Goal: Task Accomplishment & Management: Use online tool/utility

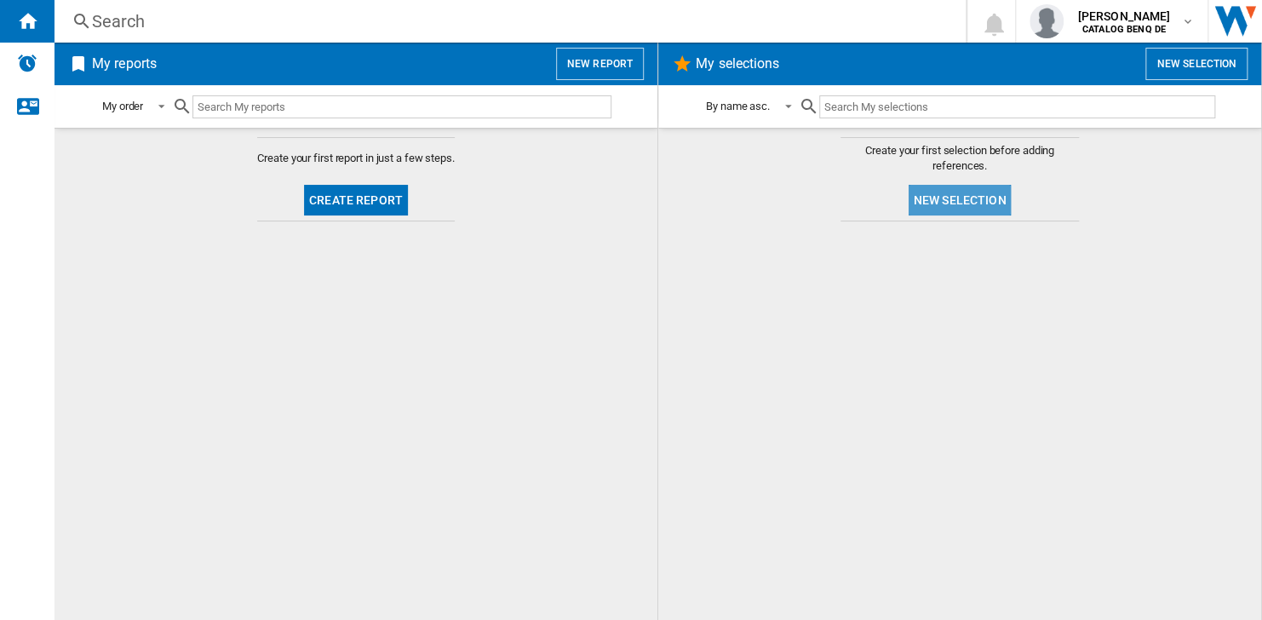
click at [917, 194] on button "New selection" at bounding box center [960, 200] width 103 height 31
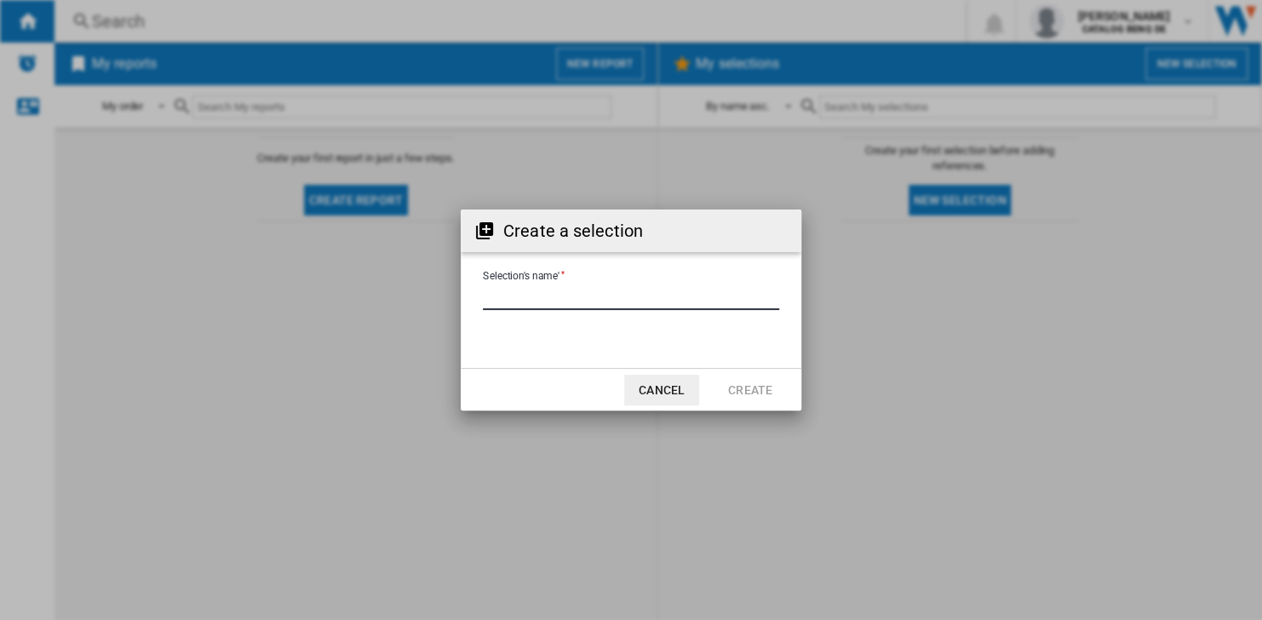
click at [522, 291] on input "Selection's name'" at bounding box center [631, 297] width 296 height 26
click at [679, 379] on button "Cancel" at bounding box center [661, 390] width 75 height 31
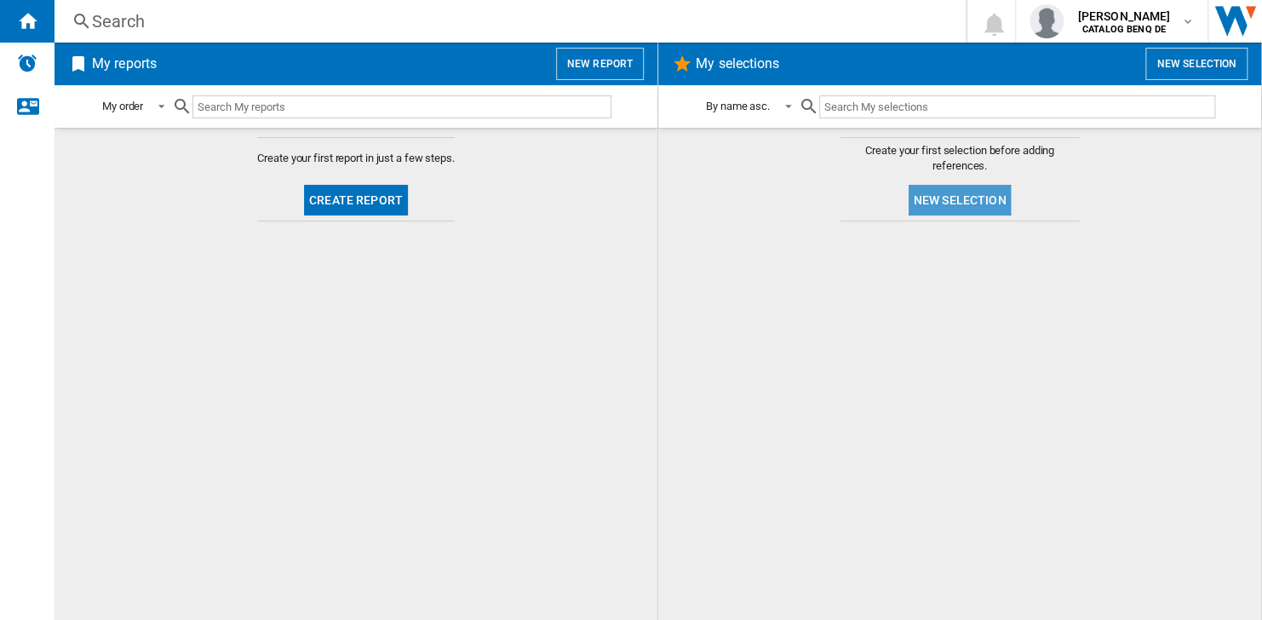
click at [928, 214] on button "New selection" at bounding box center [960, 200] width 103 height 31
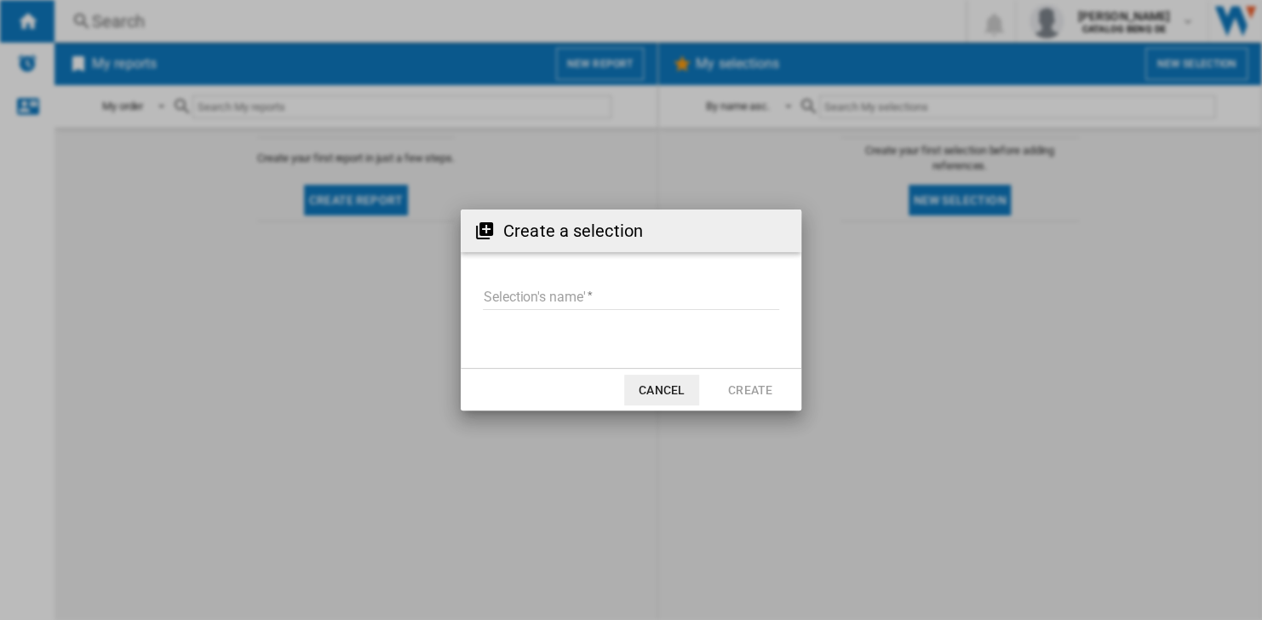
click at [624, 295] on input "Selection's name'" at bounding box center [631, 297] width 296 height 26
type input "*********"
click at [744, 387] on button "Create" at bounding box center [750, 390] width 75 height 31
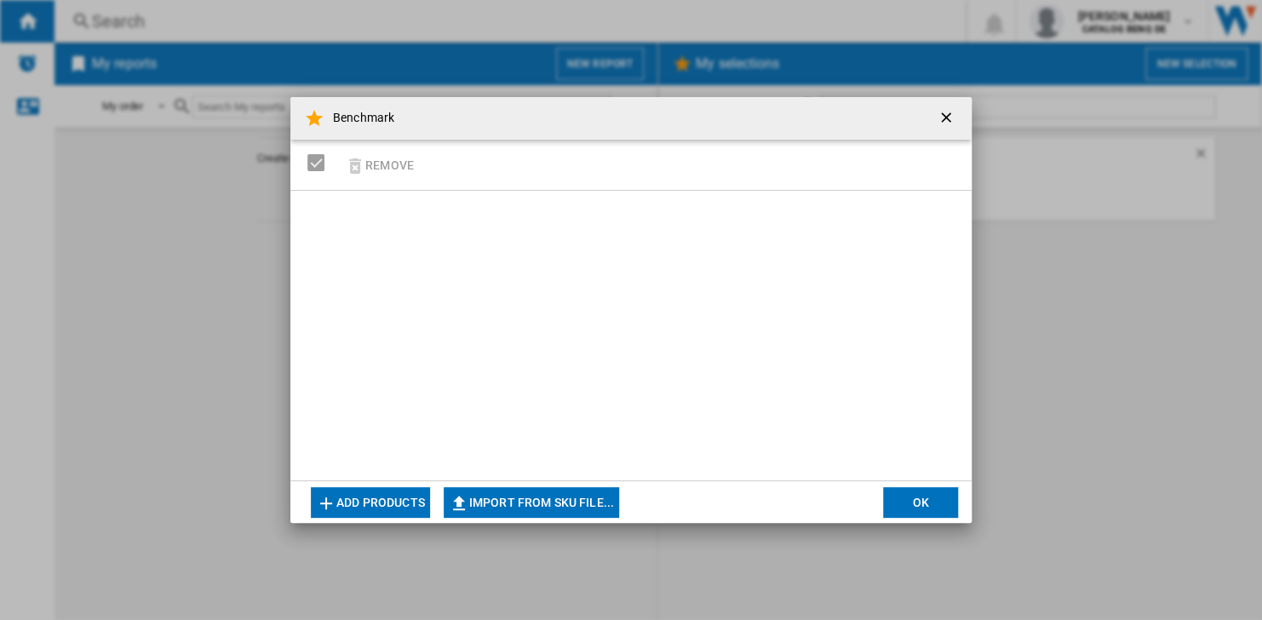
click at [410, 507] on button "Add products" at bounding box center [370, 502] width 119 height 31
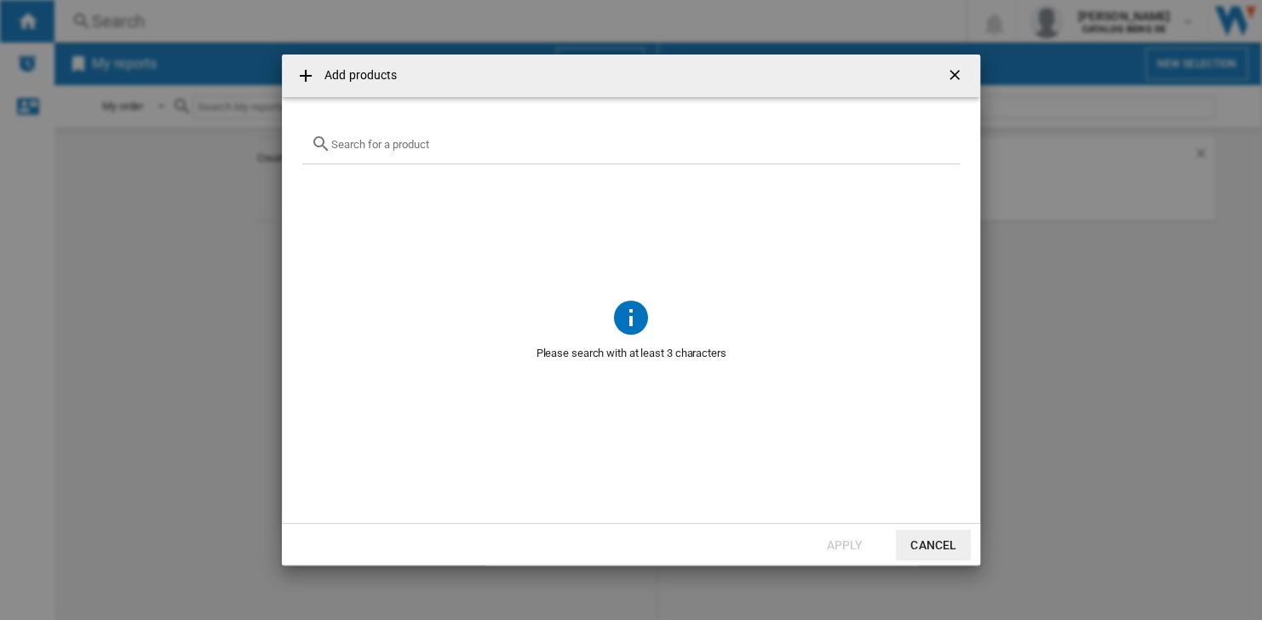
click at [382, 145] on input "text" at bounding box center [641, 144] width 620 height 13
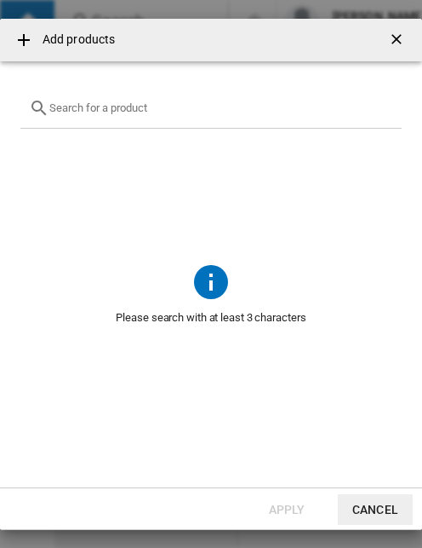
click at [163, 106] on input "text" at bounding box center [221, 107] width 344 height 13
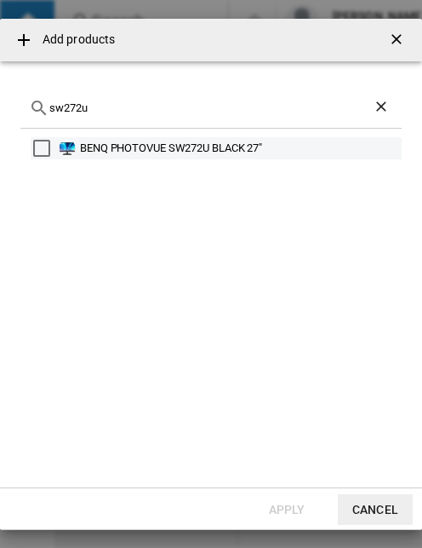
click at [156, 154] on div "BENQ PHOTOVUE SW272U BLACK 27"" at bounding box center [239, 148] width 319 height 17
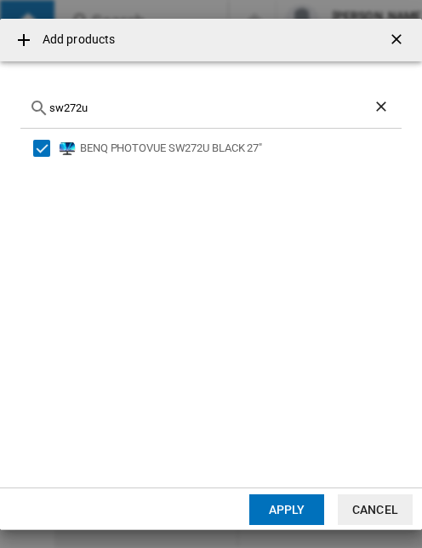
click at [137, 105] on input "sw272u" at bounding box center [211, 107] width 324 height 13
type input "s"
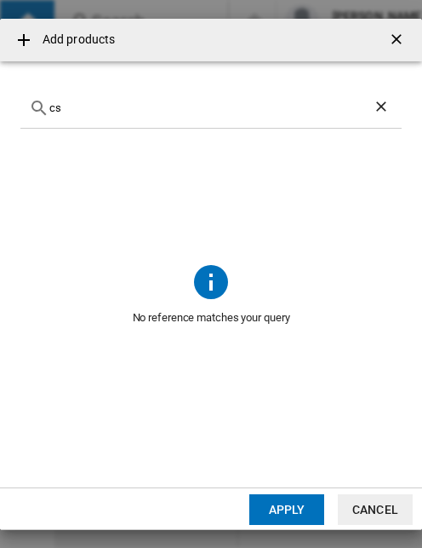
type input "c"
click at [116, 101] on div "eizo" at bounding box center [211, 109] width 382 height 40
click at [117, 113] on input "eizo" at bounding box center [211, 107] width 324 height 13
type input "e"
type input "coloredge"
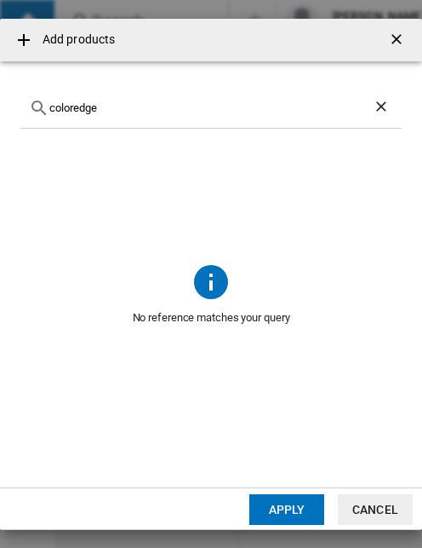
click at [377, 503] on button "Cancel" at bounding box center [375, 509] width 75 height 31
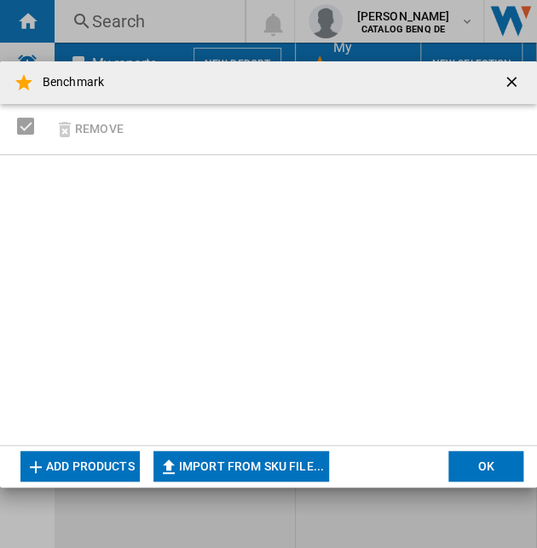
click at [76, 465] on button "Add products" at bounding box center [79, 466] width 119 height 31
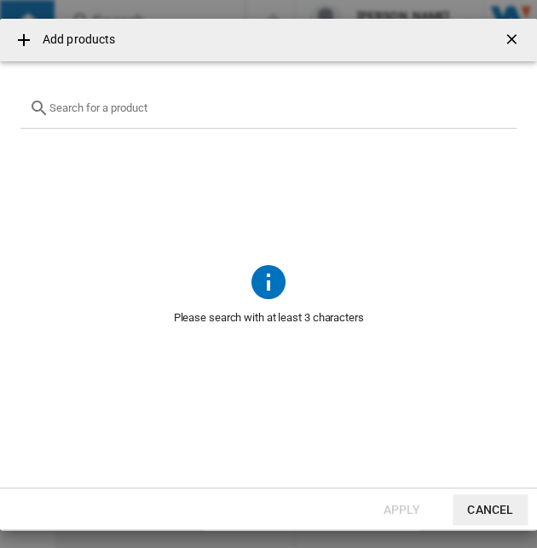
click at [118, 122] on div "{{getI18NText('SELECTIONS.EDITION_POPUP.OPEN_PRODUCTS_POPUP')}} {{::getI18NText…" at bounding box center [268, 109] width 496 height 40
click at [118, 112] on input "{{getI18NText('SELECTIONS.EDITION_POPUP.OPEN_PRODUCTS_POPUP')}} {{::getI18NText…" at bounding box center [278, 107] width 458 height 13
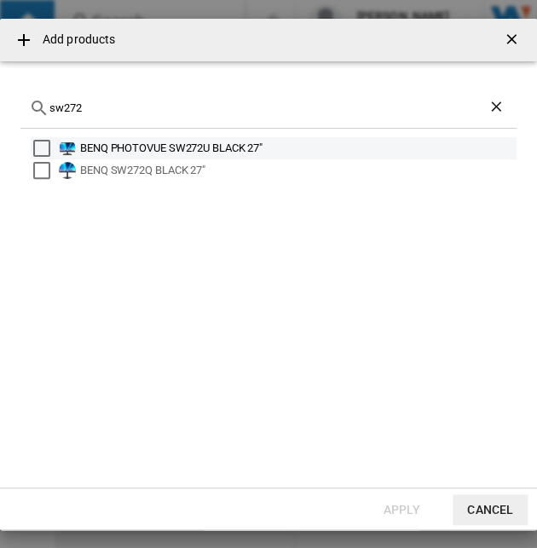
type input "sw272"
click at [147, 149] on div "BENQ PHOTOVUE SW272U BLACK 27"" at bounding box center [297, 148] width 434 height 17
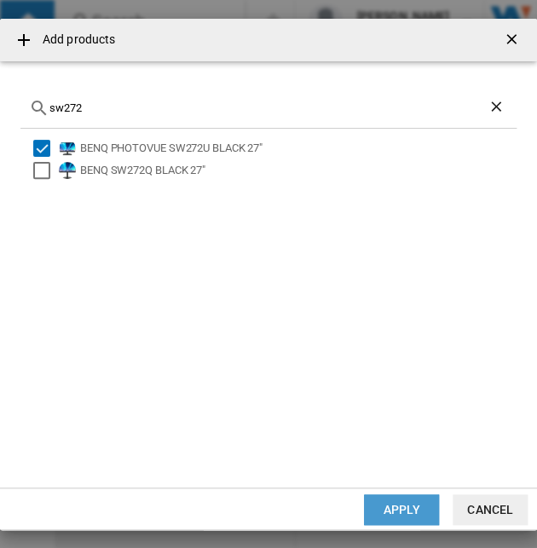
click at [403, 502] on button "Apply" at bounding box center [401, 509] width 75 height 31
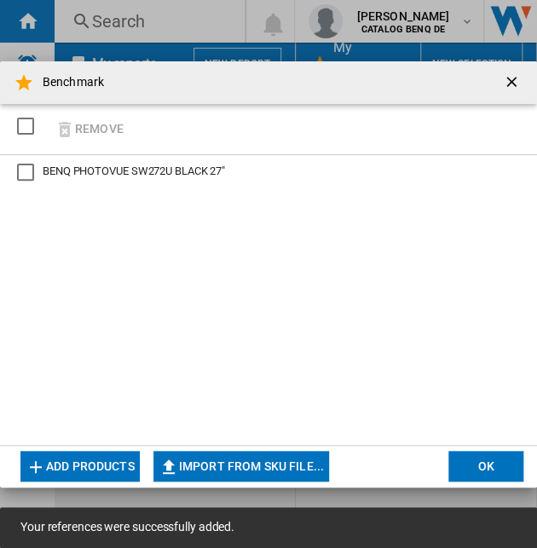
click at [537, 161] on html "Your references were successfully added. In order to access Insight, please log…" at bounding box center [268, 274] width 537 height 548
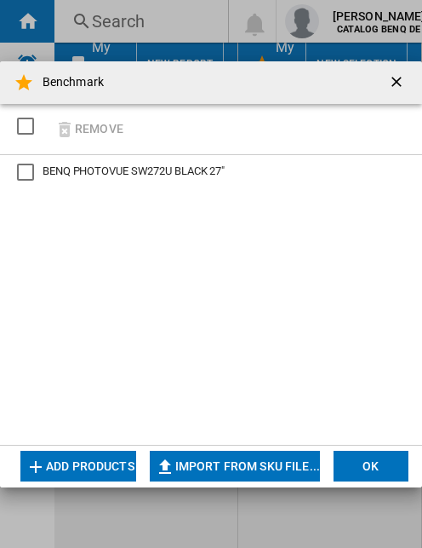
click at [192, 263] on div "BENQ PHOTOVUE SW272U BLACK 27"" at bounding box center [211, 300] width 422 height 290
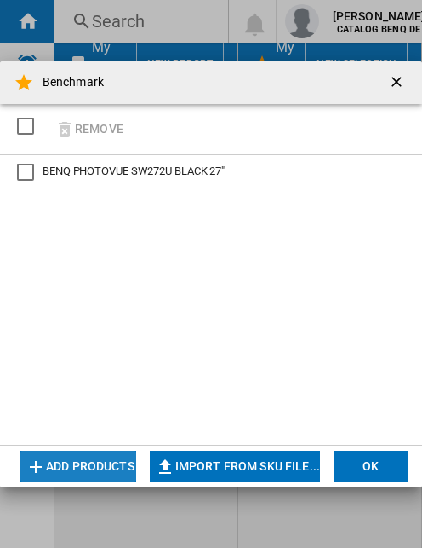
click at [106, 456] on button "Add products" at bounding box center [78, 466] width 116 height 31
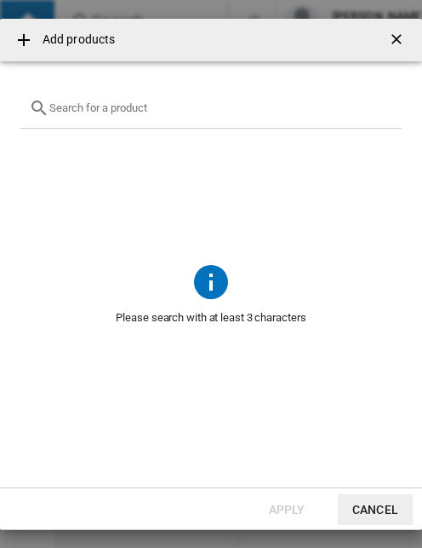
click at [236, 113] on input "{{getI18NText('SELECTIONS.EDITION_POPUP.OPEN_PRODUCTS_POPUP')}} {{::getI18NText…" at bounding box center [221, 107] width 344 height 13
type input "s"
click at [386, 41] on button "{{getI18NText('SELECTIONS.EDITION_POPUP.OPEN_PRODUCTS_POPUP')}} {{::getI18NText…" at bounding box center [399, 40] width 34 height 34
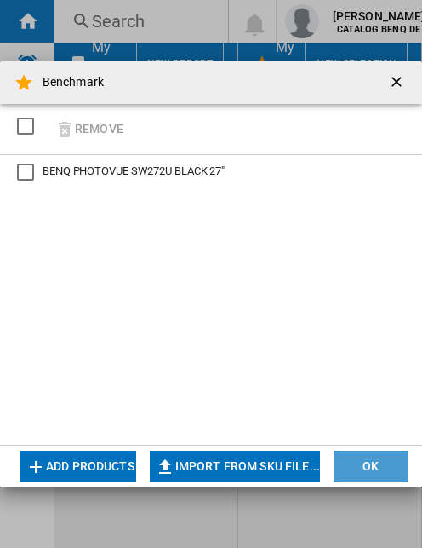
click at [356, 466] on button "OK" at bounding box center [371, 466] width 75 height 31
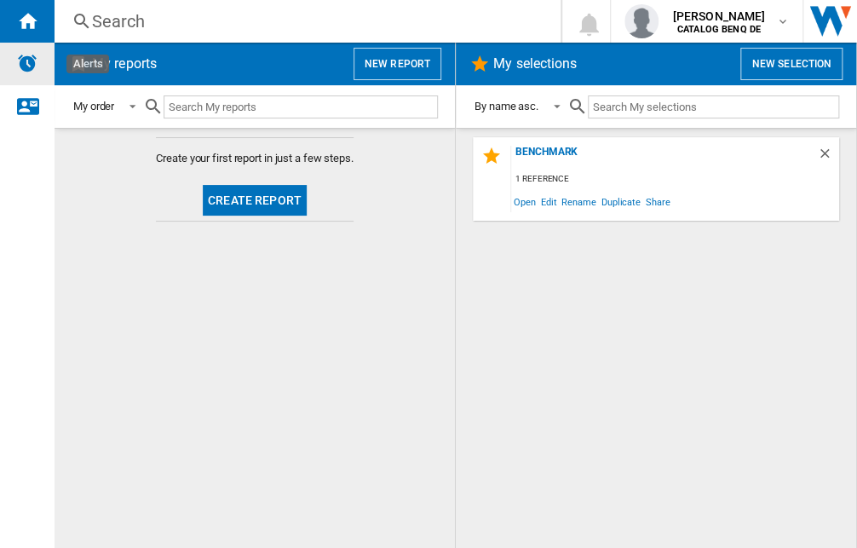
click at [15, 60] on div "Alerts" at bounding box center [27, 64] width 55 height 43
click at [419, 54] on button "New report" at bounding box center [397, 64] width 88 height 32
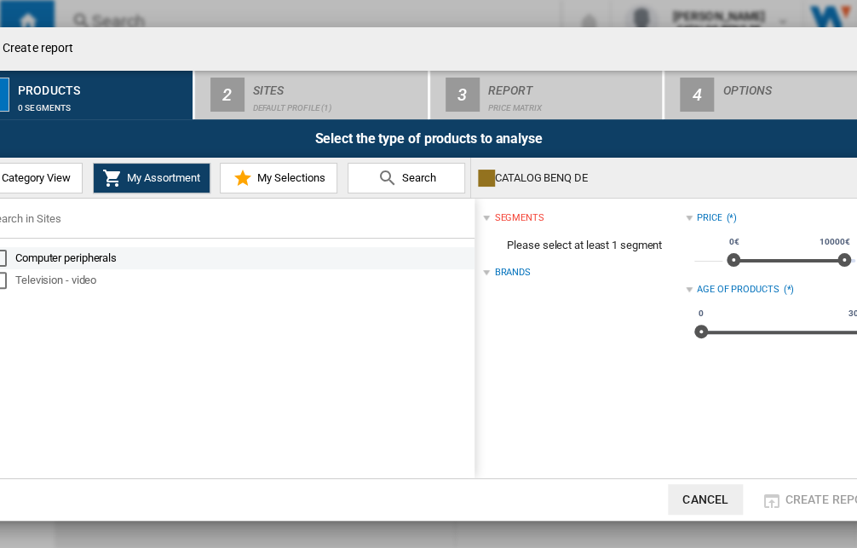
click at [62, 261] on div "Computer peripherals" at bounding box center [243, 258] width 457 height 17
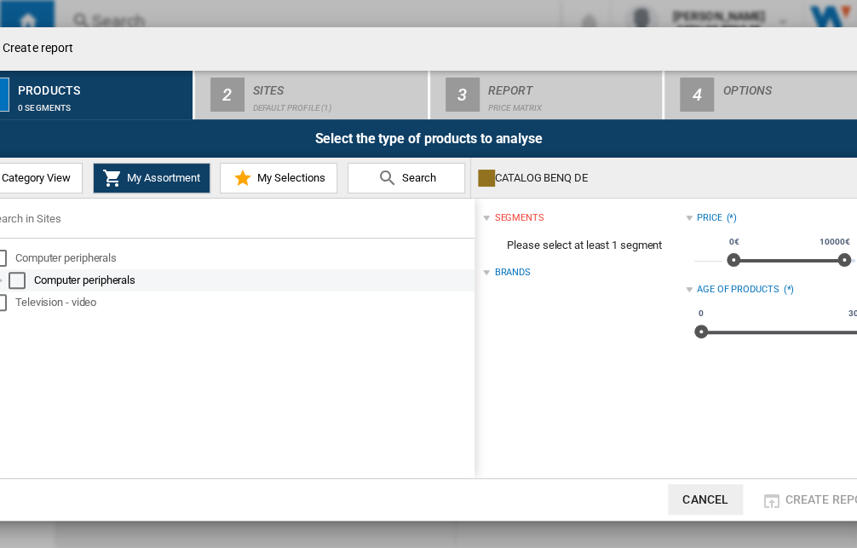
click at [61, 273] on div "Computer peripherals" at bounding box center [253, 280] width 438 height 17
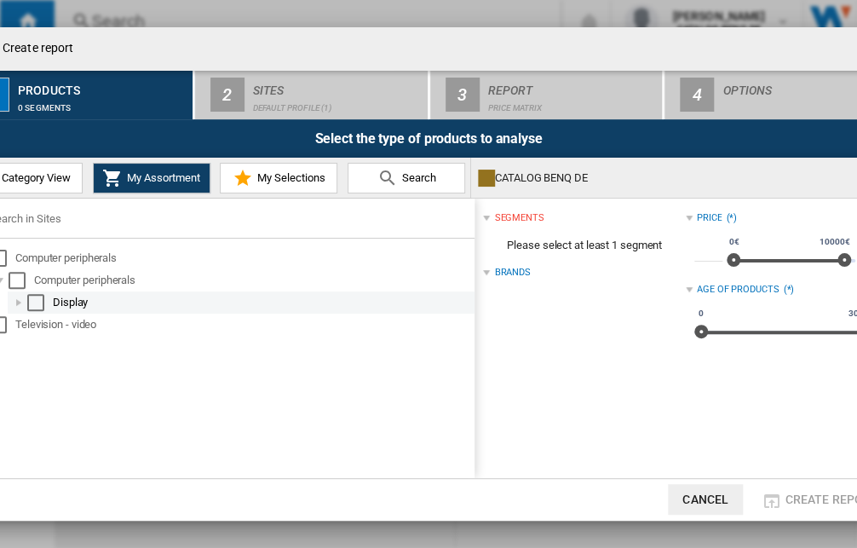
click at [36, 302] on div "Select" at bounding box center [35, 302] width 17 height 17
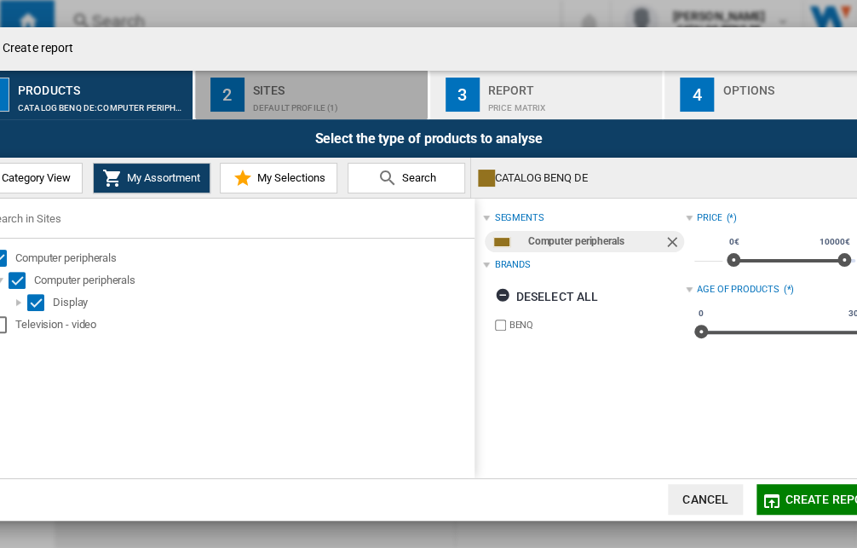
click at [284, 91] on div "Sites" at bounding box center [337, 86] width 168 height 18
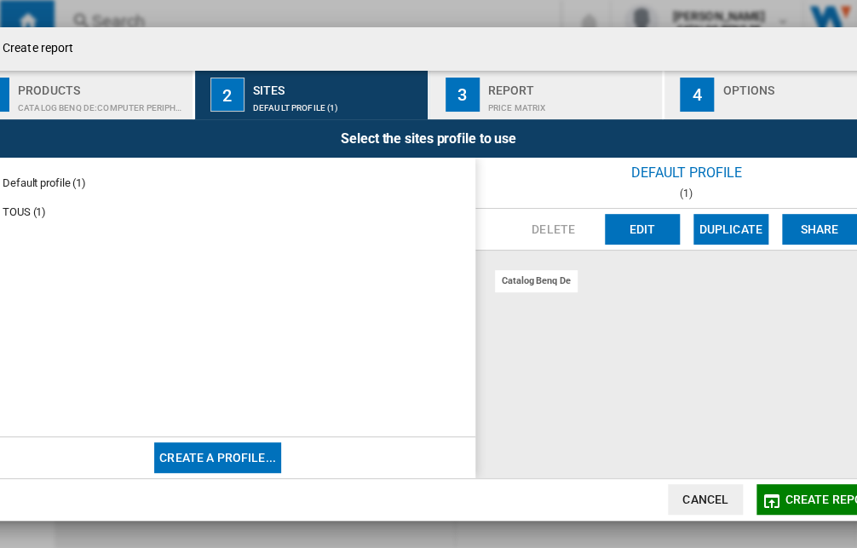
click at [48, 181] on md-radio-button "Default profile (1)" at bounding box center [217, 183] width 481 height 16
click at [38, 208] on md-radio-button "TOUS (1)" at bounding box center [217, 212] width 481 height 16
click at [81, 187] on md-radio-button "Default profile (1)" at bounding box center [217, 183] width 481 height 16
click at [49, 184] on md-radio-button "Default profile (1)" at bounding box center [217, 183] width 481 height 16
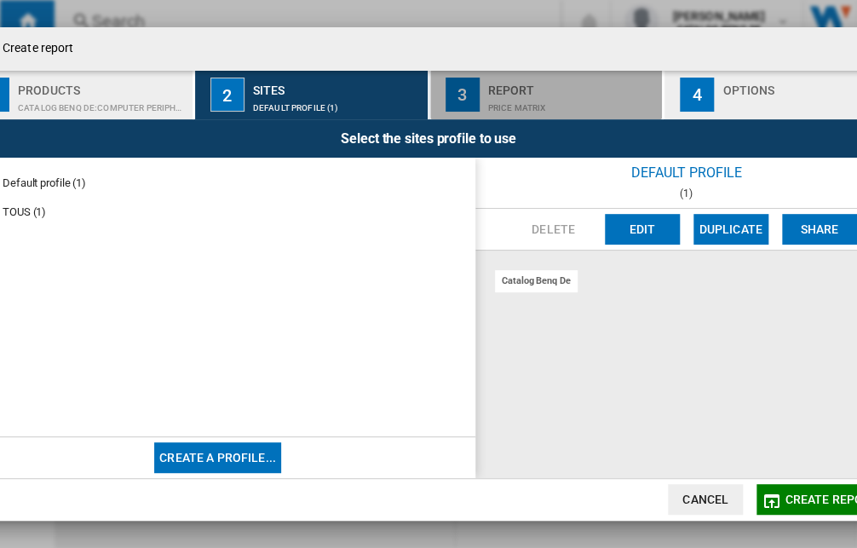
click at [525, 95] on div "Price Matrix" at bounding box center [572, 104] width 168 height 18
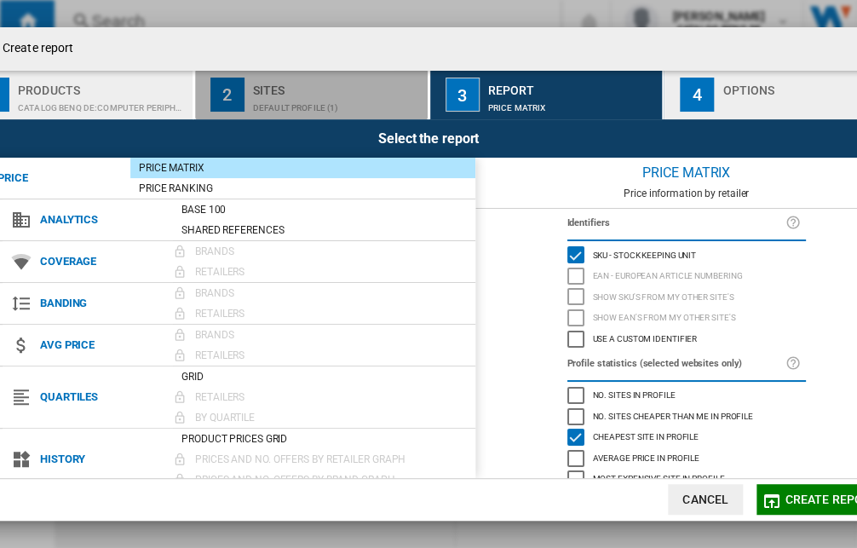
click at [325, 96] on div "Default profile (1)" at bounding box center [337, 104] width 168 height 18
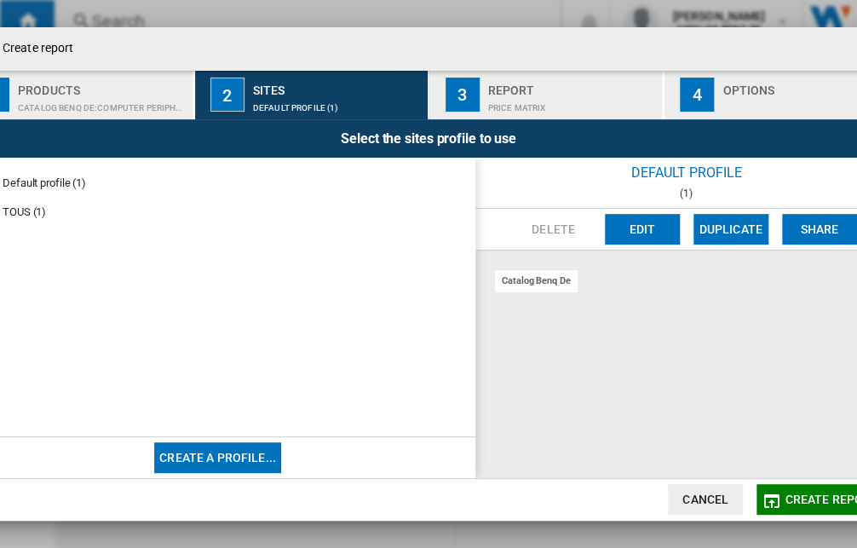
click at [55, 179] on md-radio-button "Default profile (1)" at bounding box center [217, 183] width 481 height 16
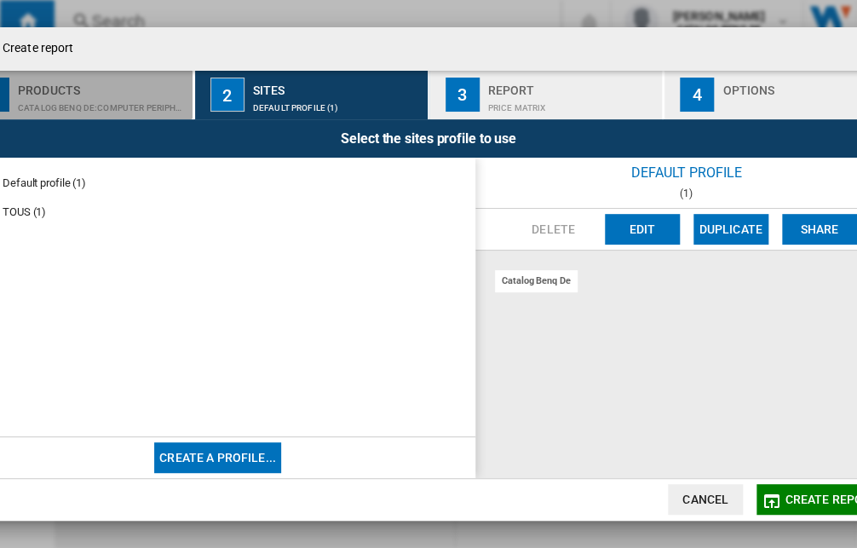
click at [89, 115] on button "1 Products CATALOG BENQ DE:Computer peripherals" at bounding box center [77, 94] width 234 height 49
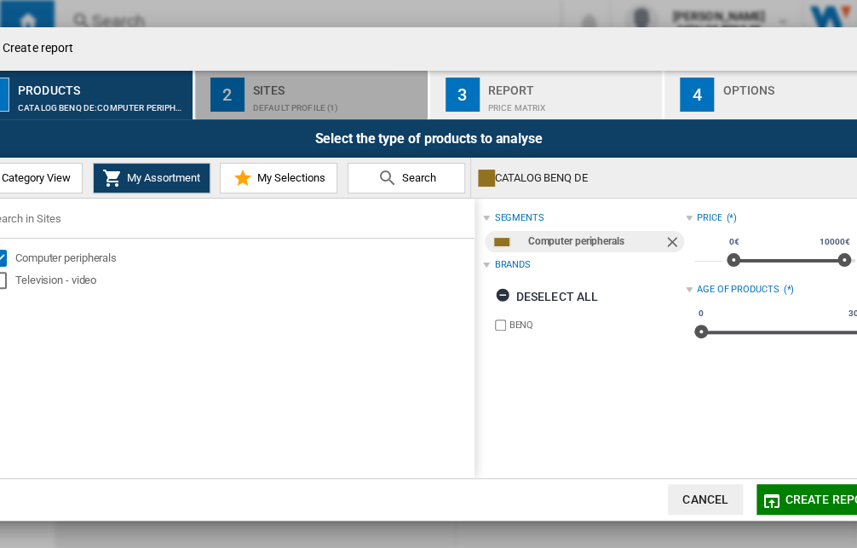
click at [326, 101] on div "Default profile (1)" at bounding box center [337, 104] width 168 height 18
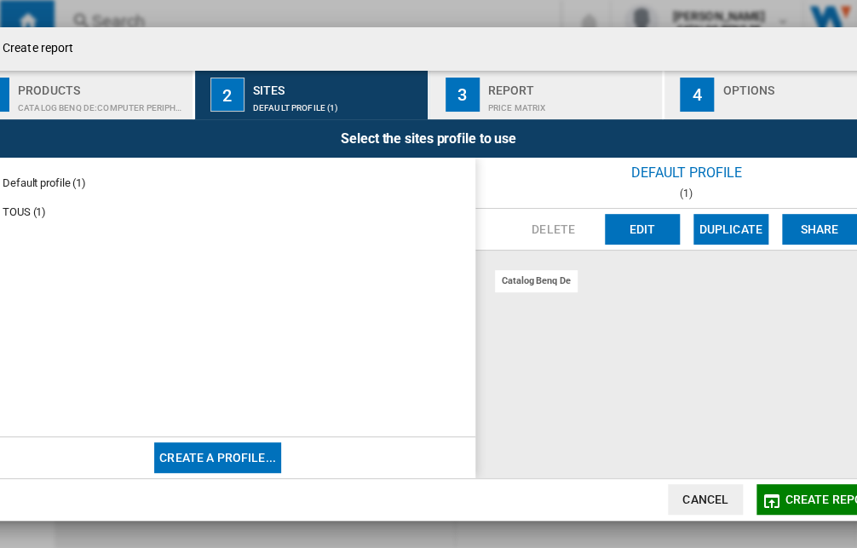
click at [49, 170] on div "Default profile (1) TOUS (1)" at bounding box center [217, 297] width 515 height 279
click at [49, 176] on md-radio-button "Default profile (1)" at bounding box center [217, 183] width 481 height 16
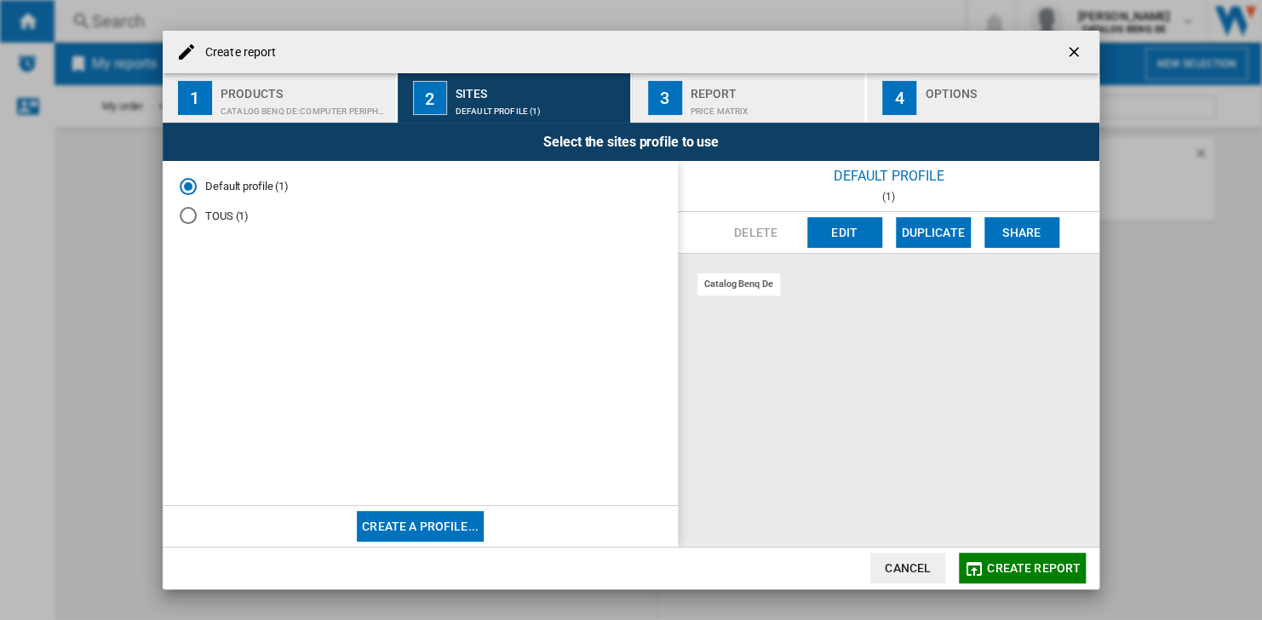
click at [235, 213] on md-radio-button "TOUS (1)" at bounding box center [420, 216] width 481 height 16
click at [260, 189] on md-radio-button "Default profile (1)" at bounding box center [420, 186] width 481 height 16
click at [793, 105] on div "Price Matrix" at bounding box center [775, 107] width 168 height 18
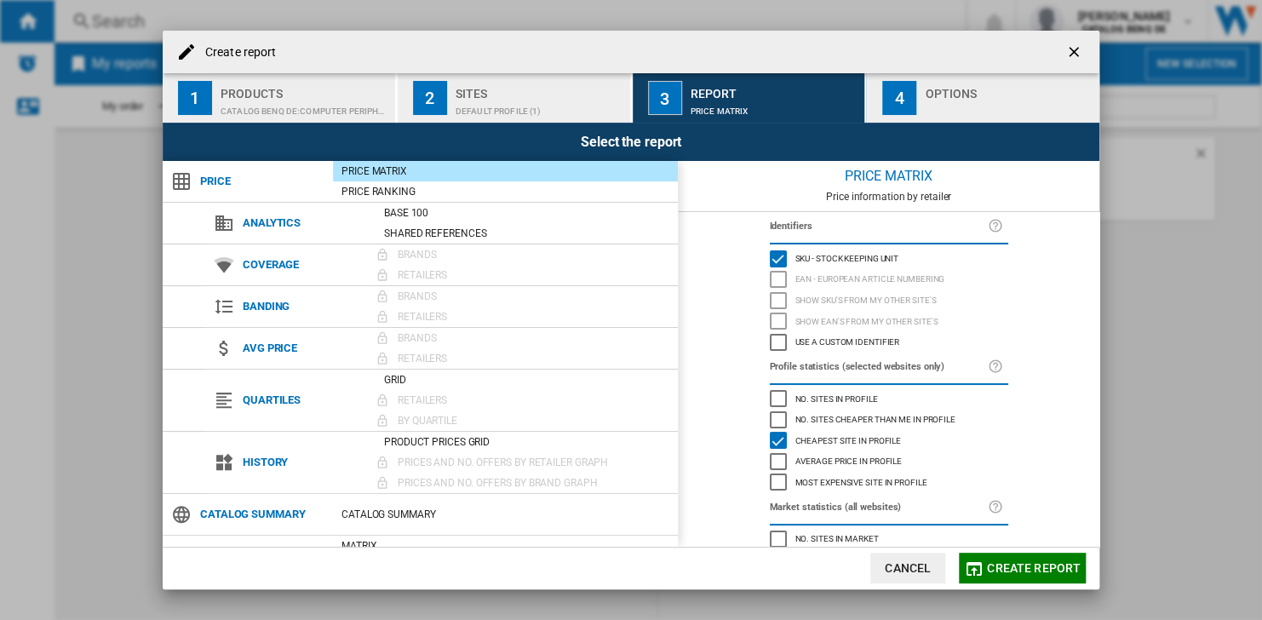
click at [893, 571] on button "Cancel" at bounding box center [907, 568] width 75 height 31
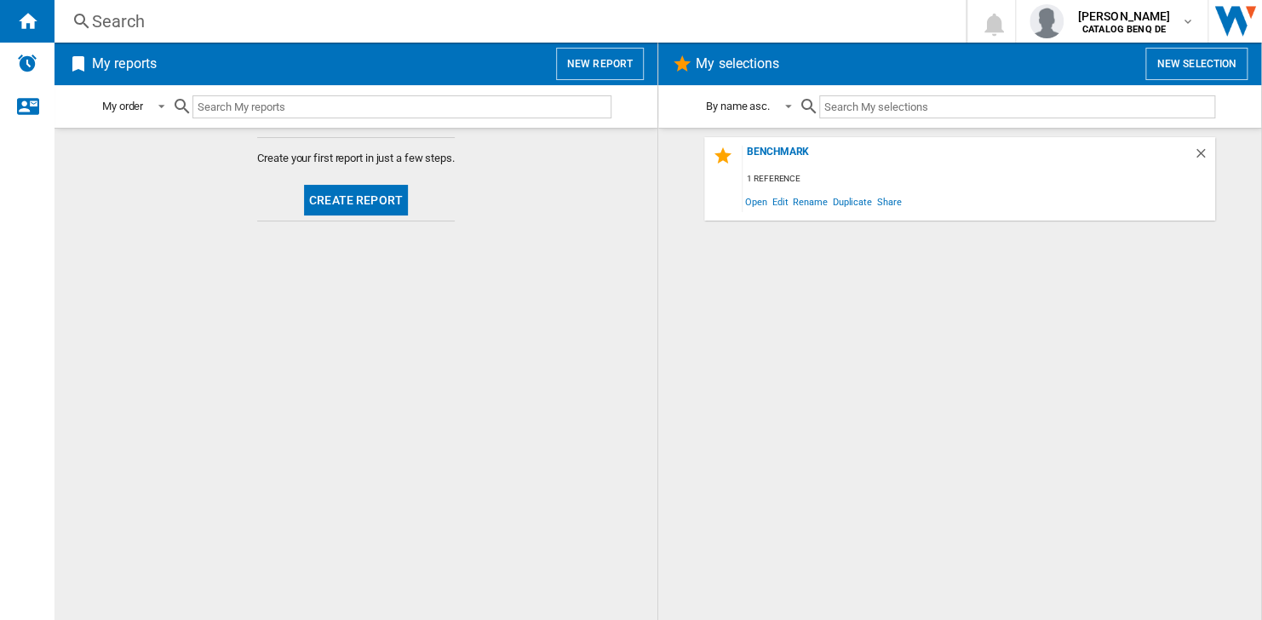
click at [355, 193] on button "Create report" at bounding box center [356, 200] width 104 height 31
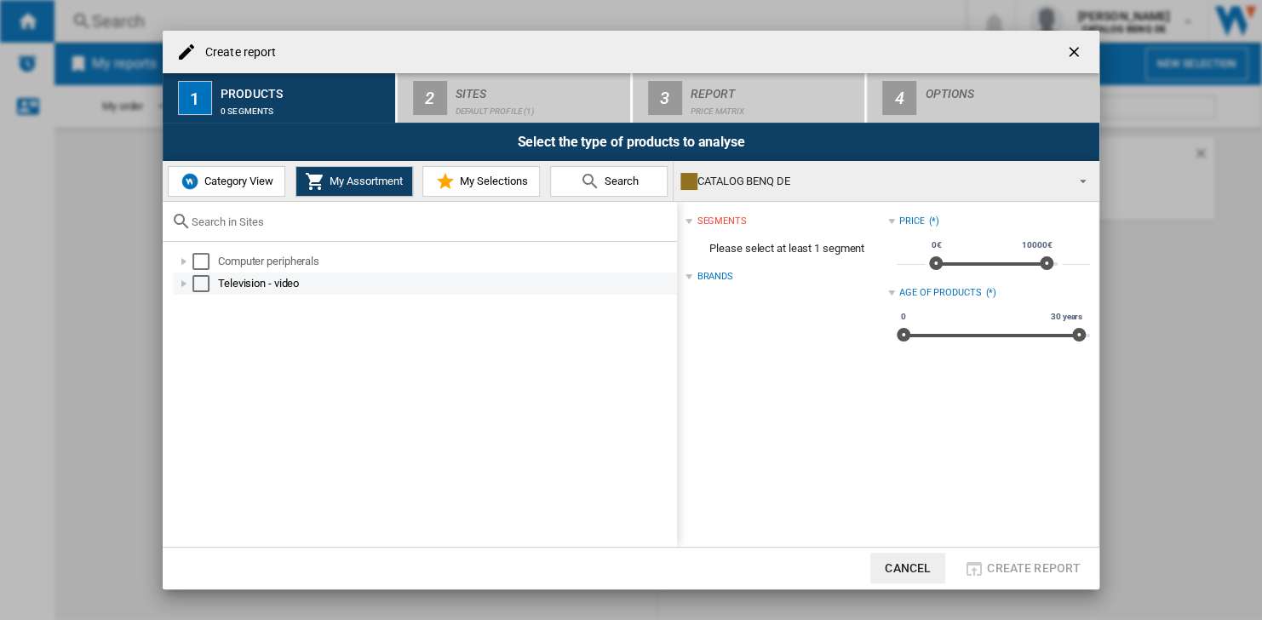
click at [187, 284] on div at bounding box center [183, 283] width 17 height 17
click at [191, 282] on div at bounding box center [183, 283] width 17 height 17
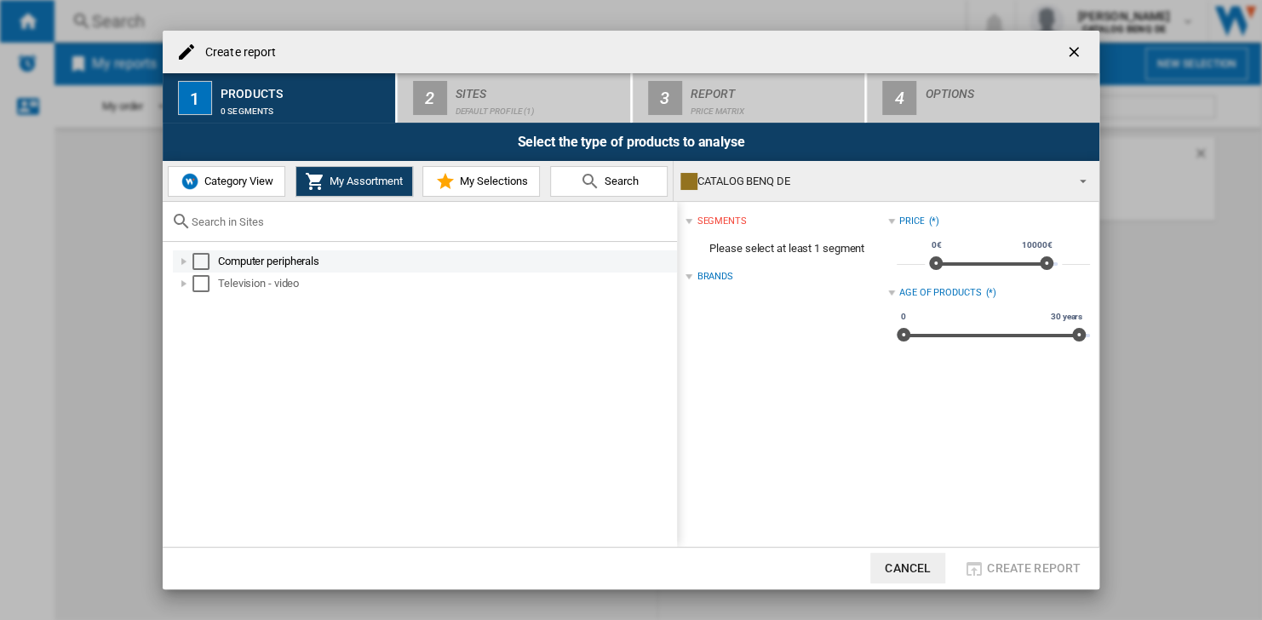
click at [201, 254] on div "Select" at bounding box center [200, 261] width 17 height 17
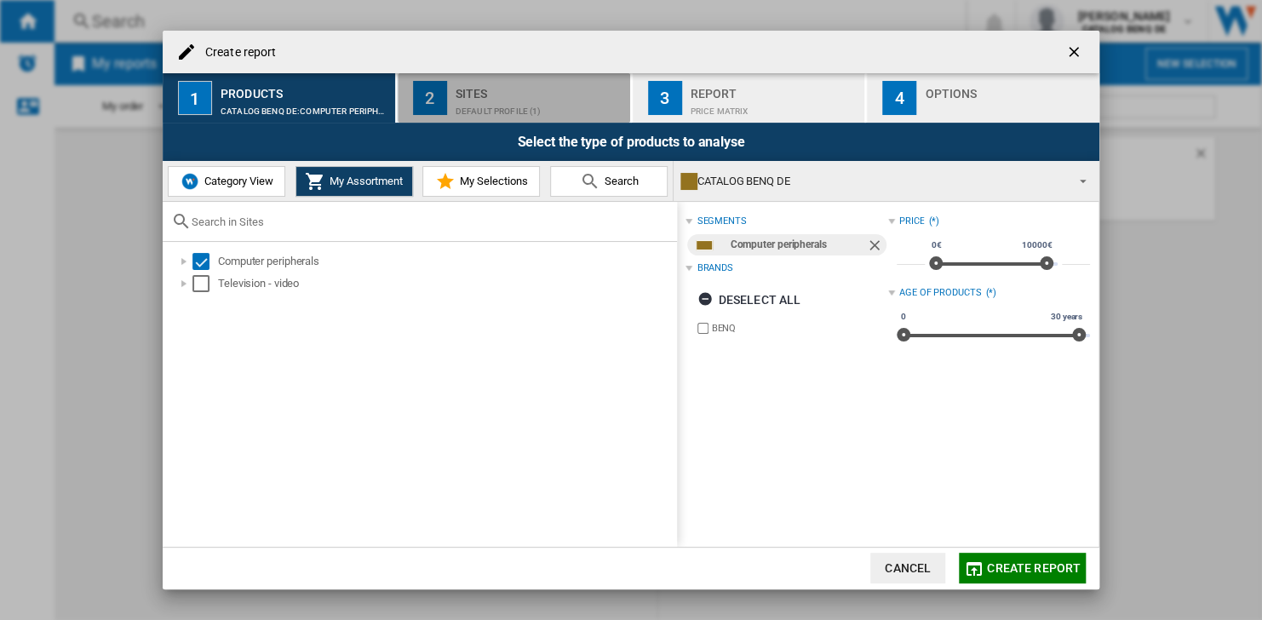
click at [557, 88] on div "Sites" at bounding box center [540, 89] width 168 height 18
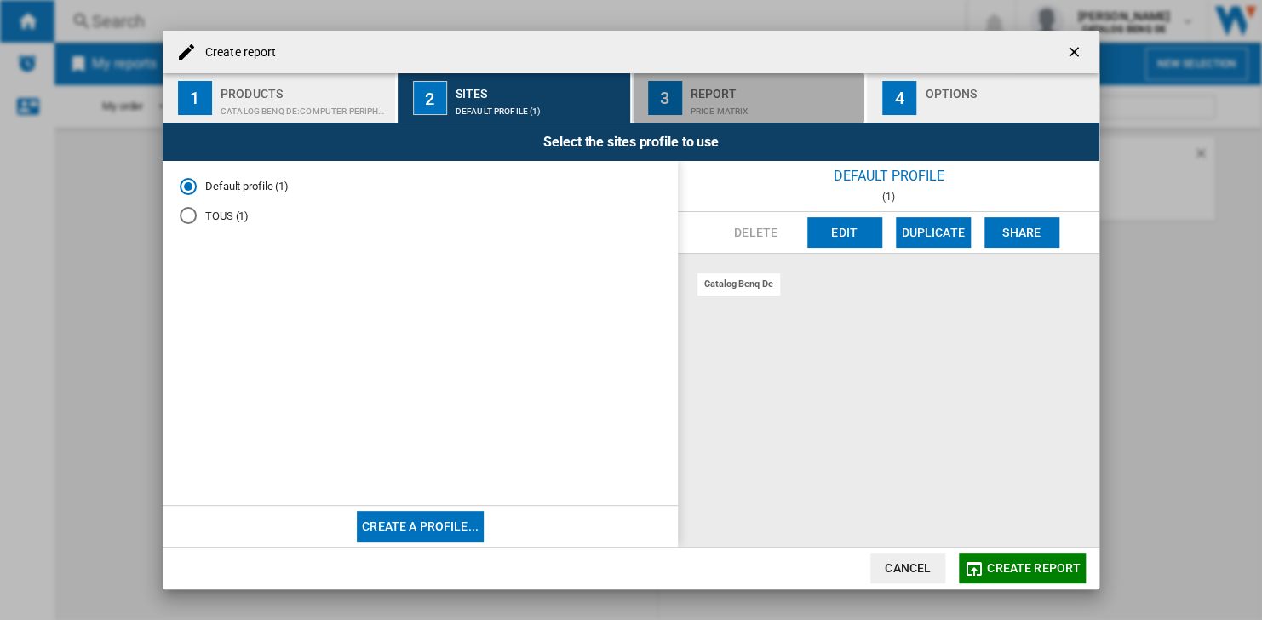
click at [660, 87] on div "3" at bounding box center [665, 98] width 34 height 34
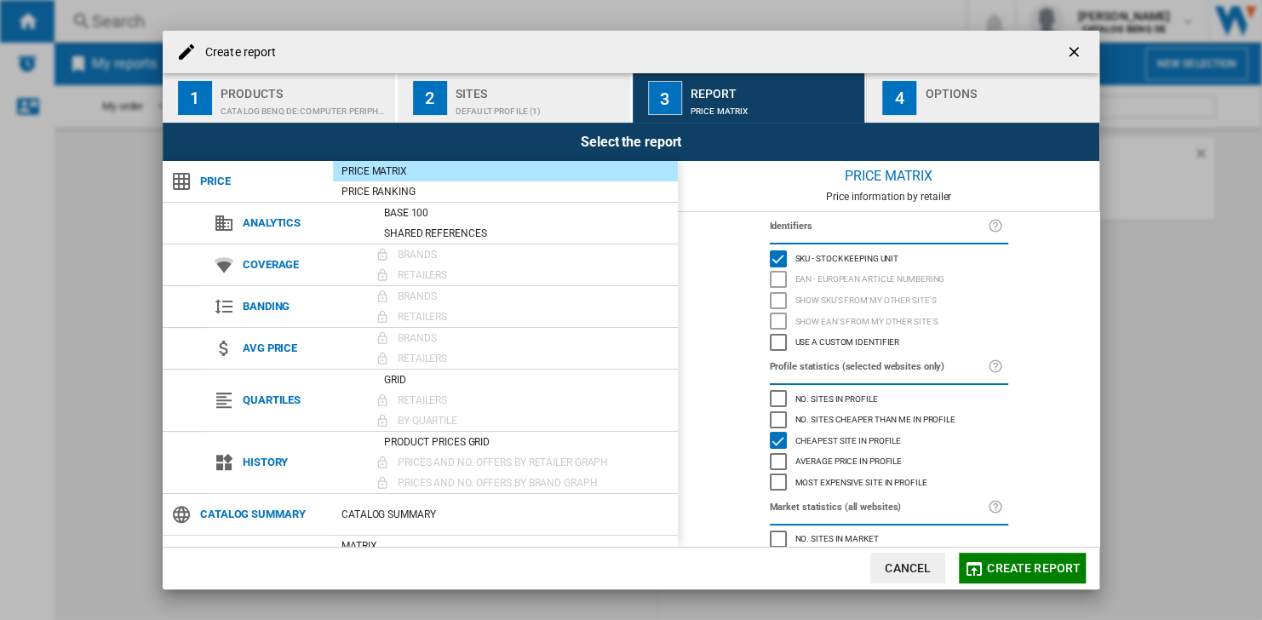
click at [869, 87] on button "4 Options" at bounding box center [983, 97] width 233 height 49
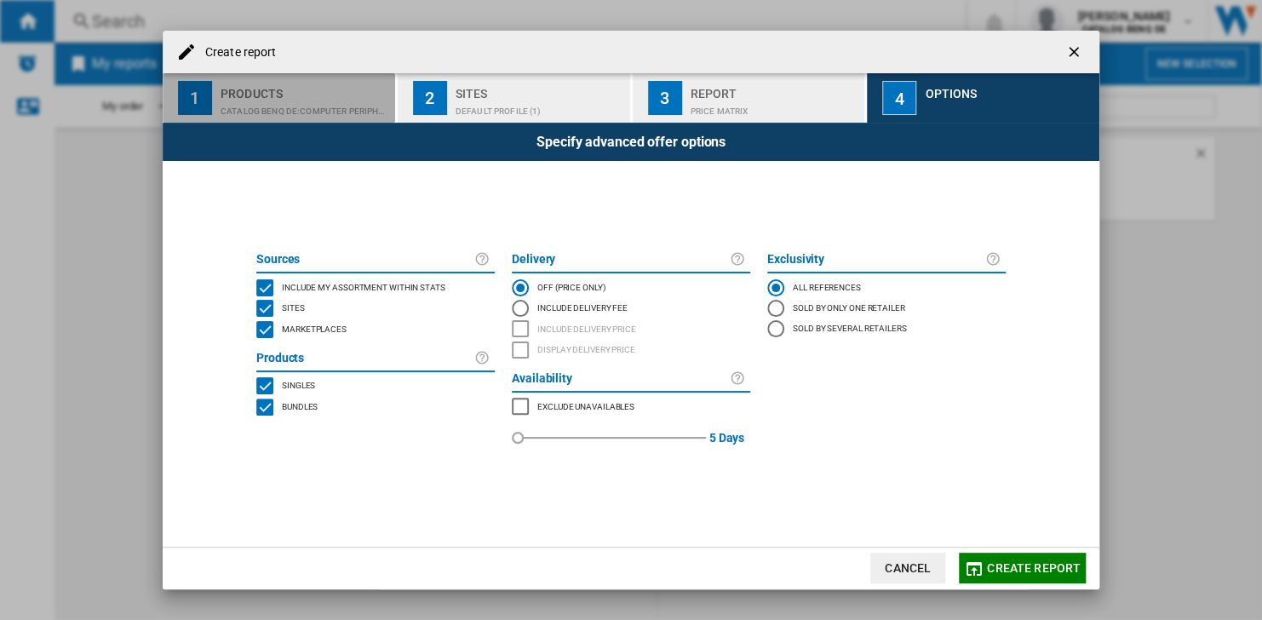
click at [253, 98] on div "CATALOG BENQ DE:Computer peripherals" at bounding box center [305, 107] width 168 height 18
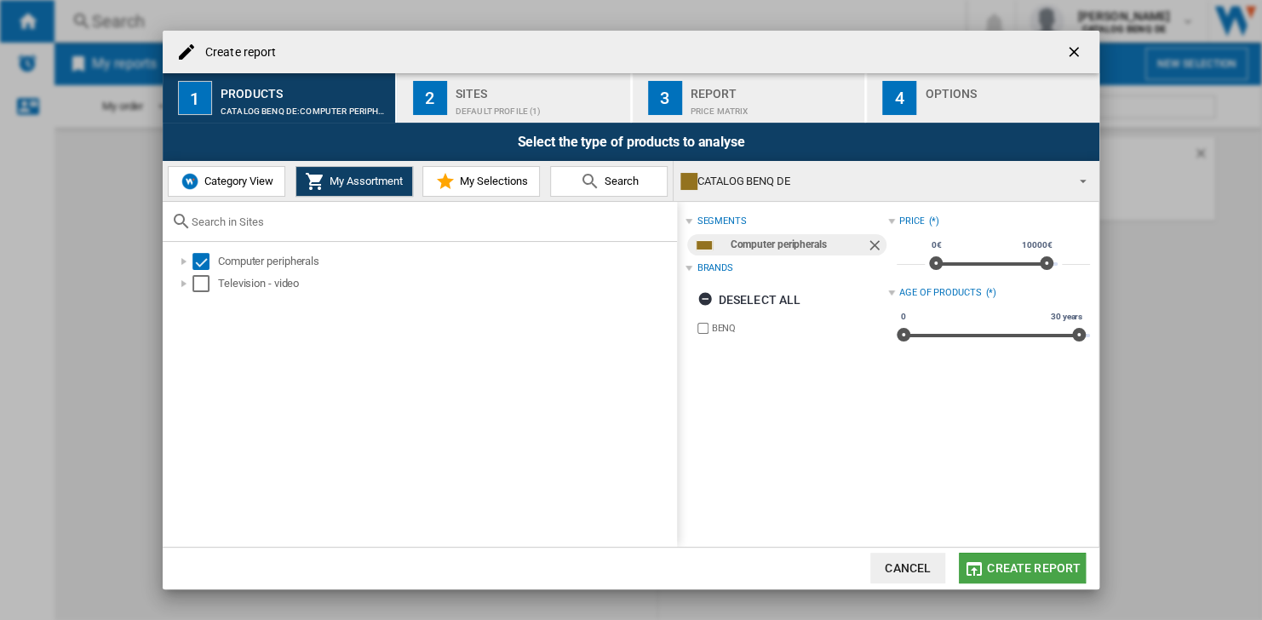
click at [1055, 561] on span "Create report" at bounding box center [1034, 568] width 94 height 14
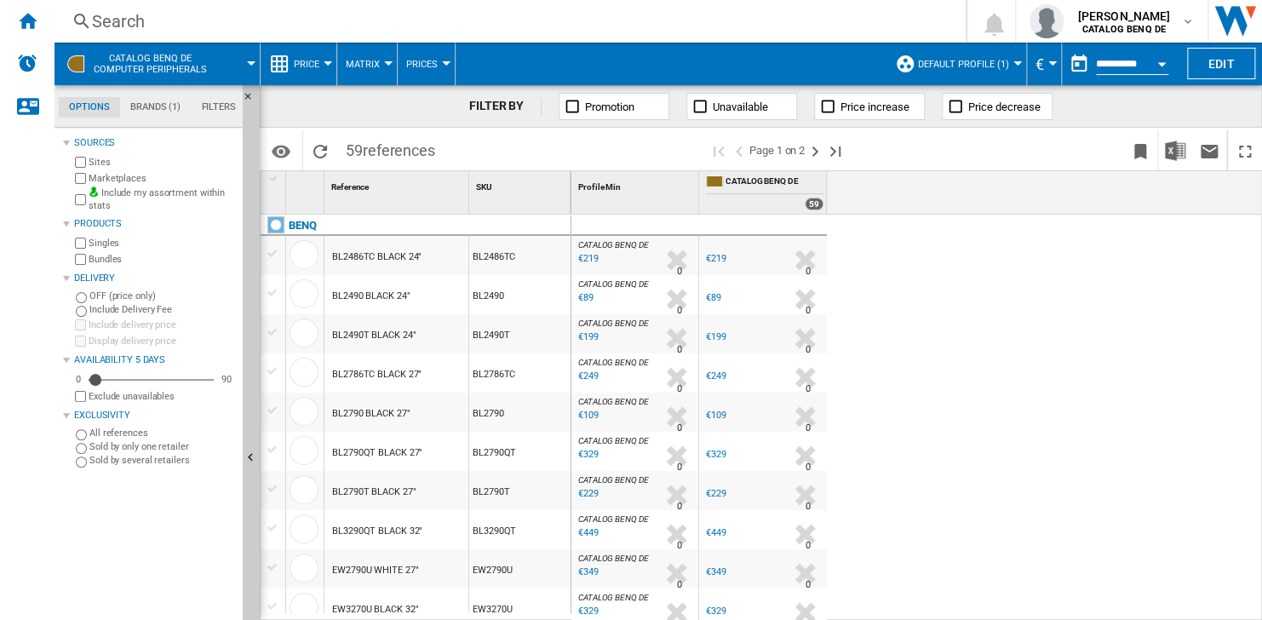
click at [224, 51] on div "CATALOG BENQ DE Computer peripherals" at bounding box center [157, 64] width 188 height 43
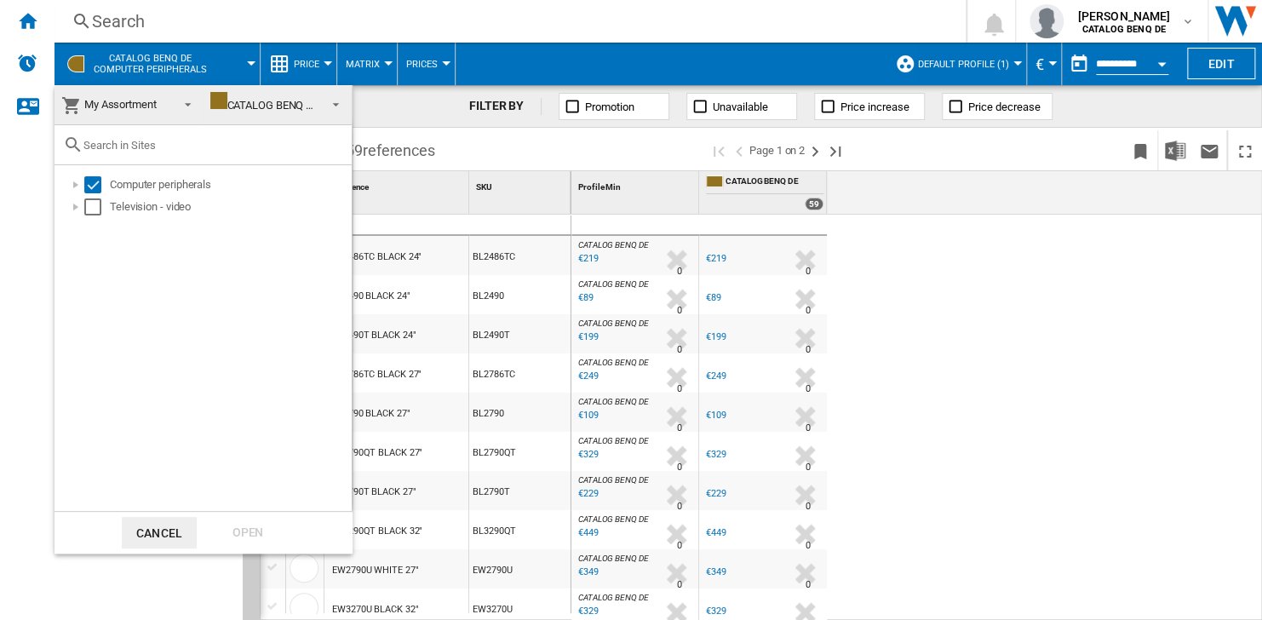
click at [312, 119] on md-select-value "CATALOG BENQ DE" at bounding box center [278, 105] width 149 height 40
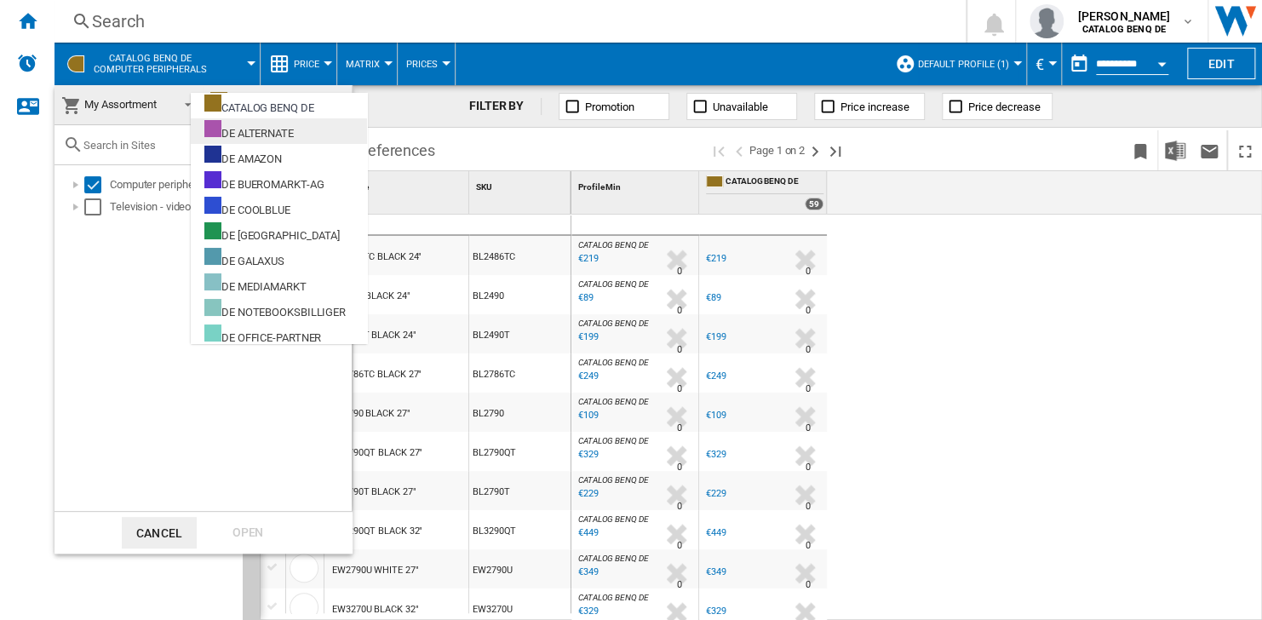
click at [292, 141] on div "DE ALTERNATE" at bounding box center [248, 130] width 89 height 21
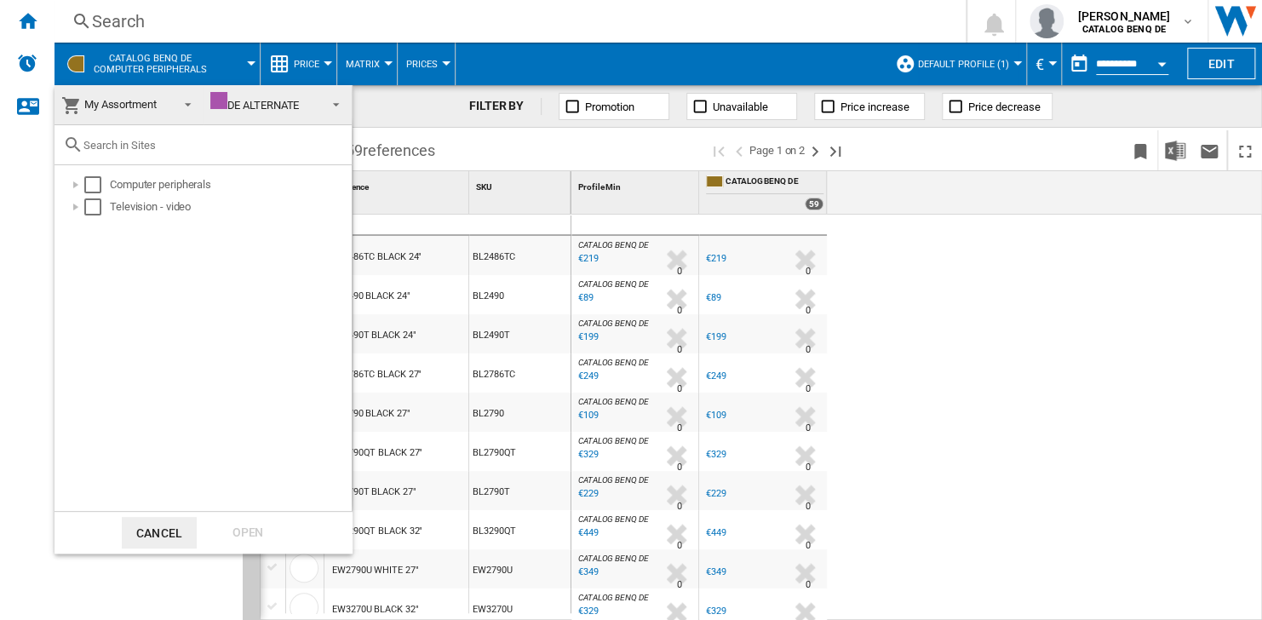
click at [294, 106] on div "DE ALTERNATE" at bounding box center [254, 105] width 89 height 13
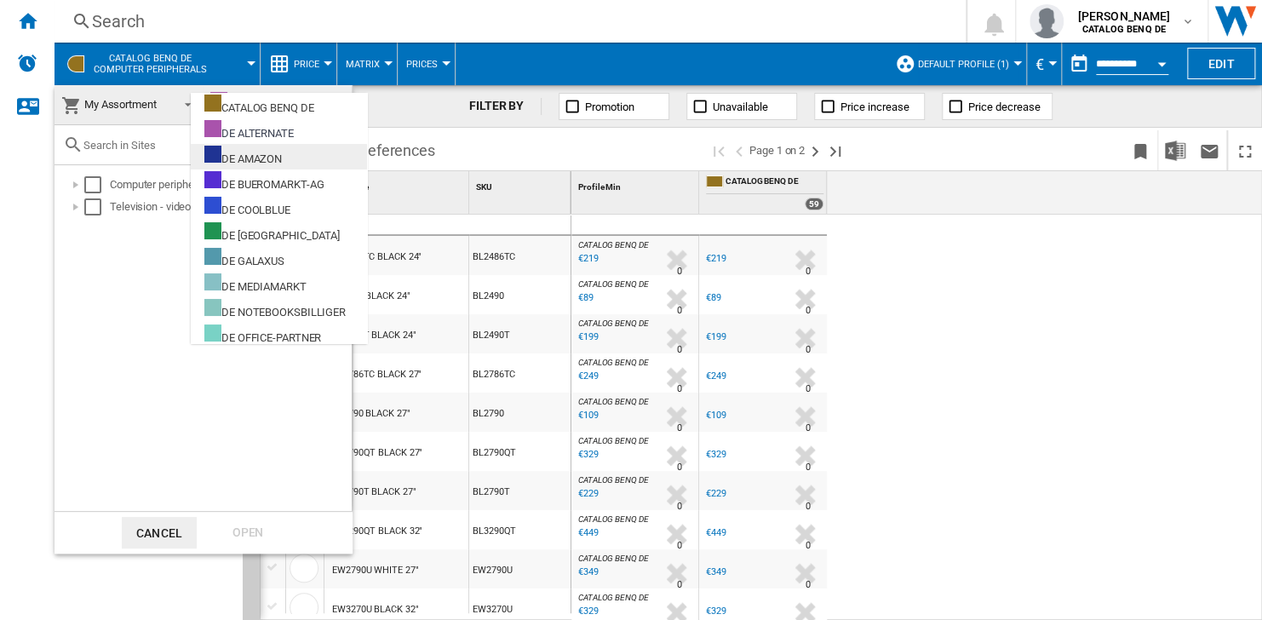
scroll to position [26, 0]
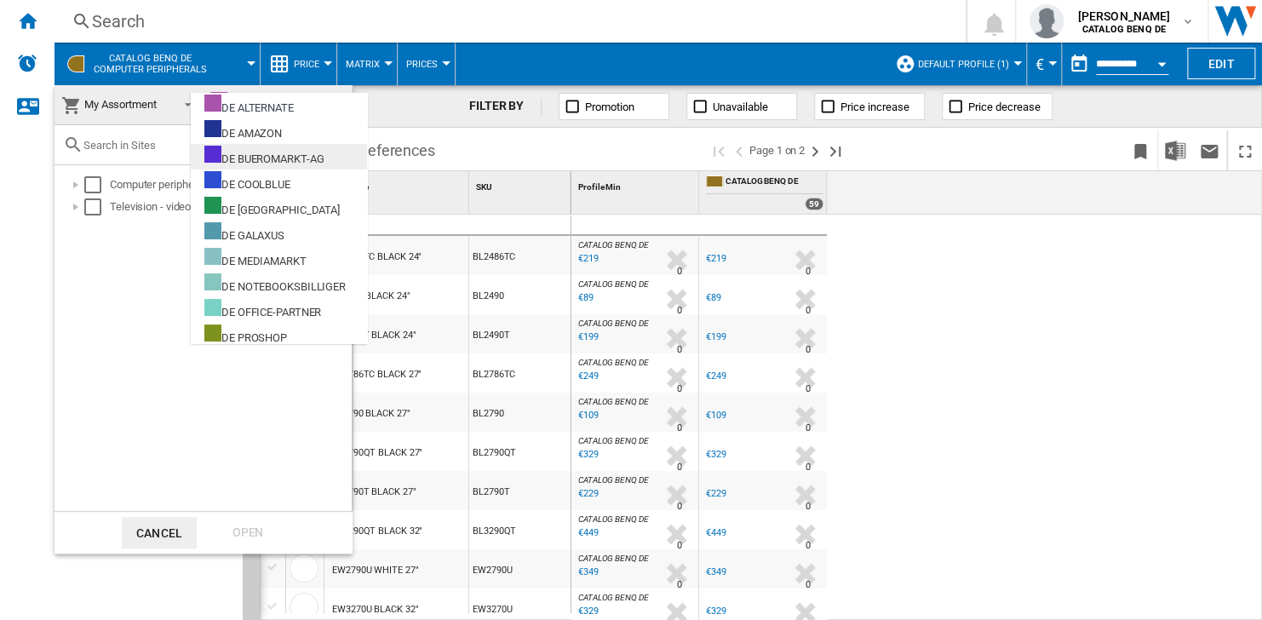
click at [282, 148] on div "DE BUEROMARKT-AG" at bounding box center [263, 156] width 119 height 21
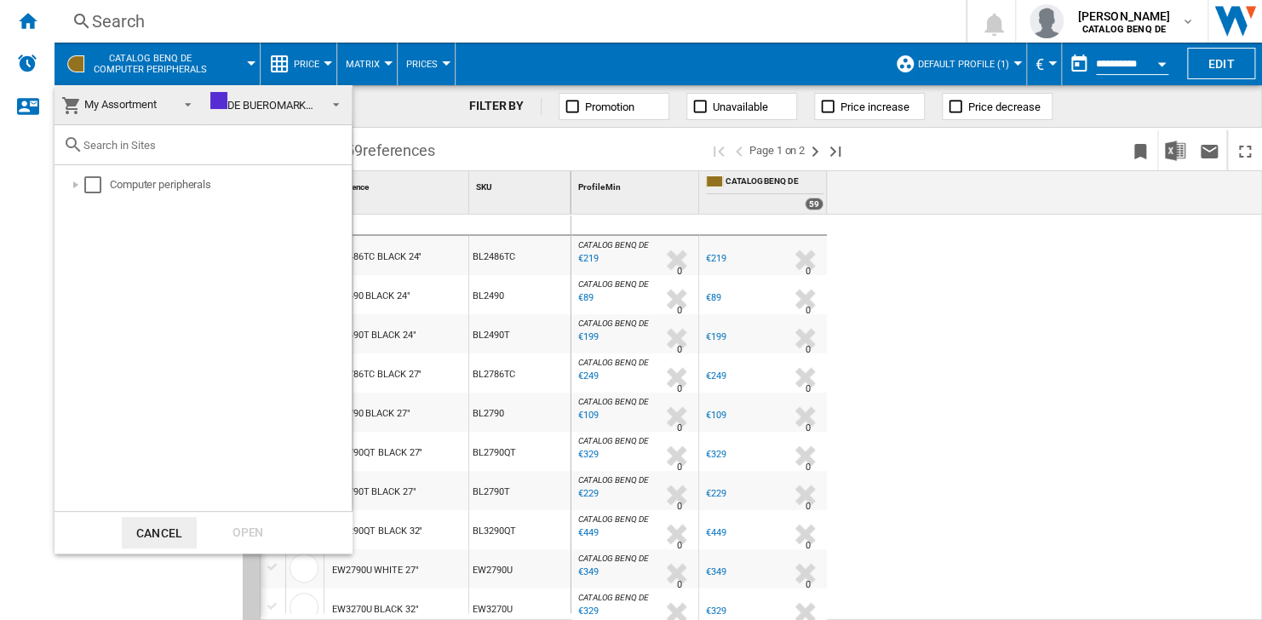
click at [32, 32] on md-backdrop at bounding box center [631, 310] width 1262 height 620
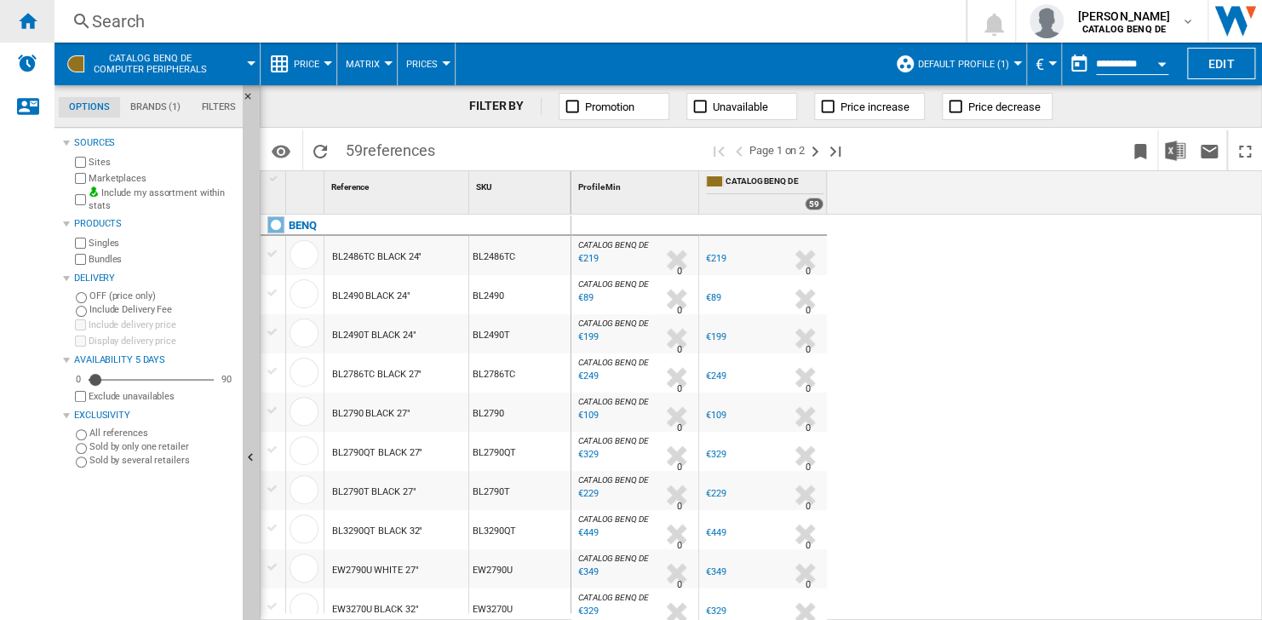
click at [32, 22] on ng-md-icon "Home" at bounding box center [27, 20] width 20 height 20
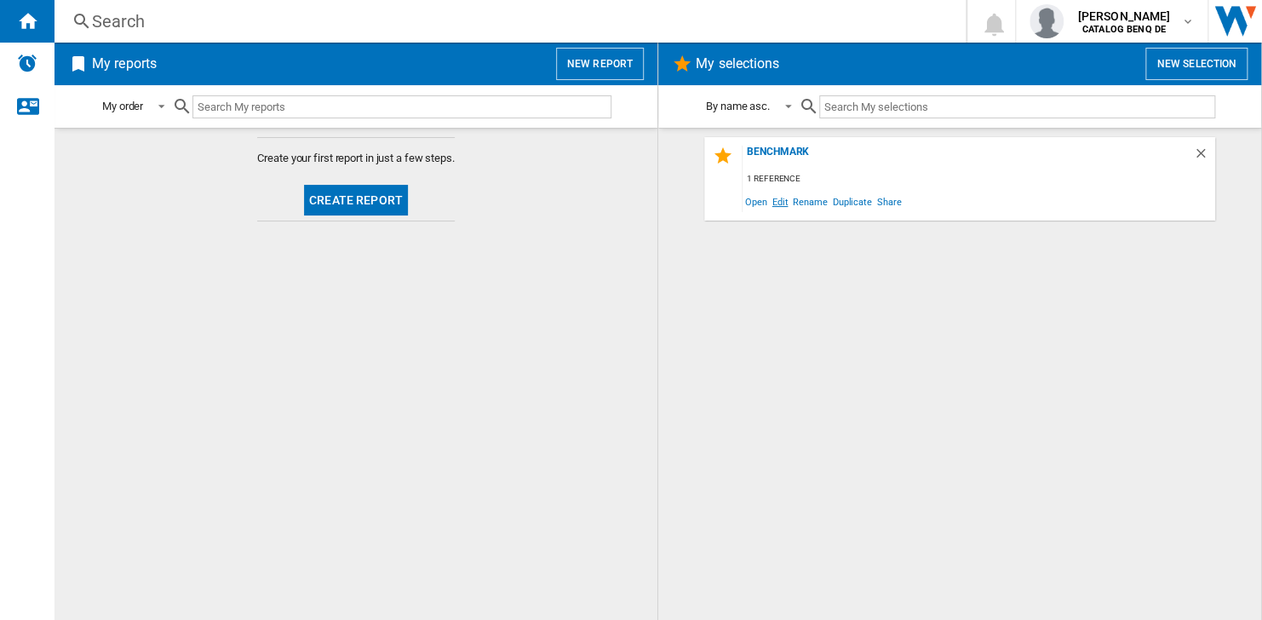
click at [780, 205] on span "Edit" at bounding box center [780, 201] width 21 height 23
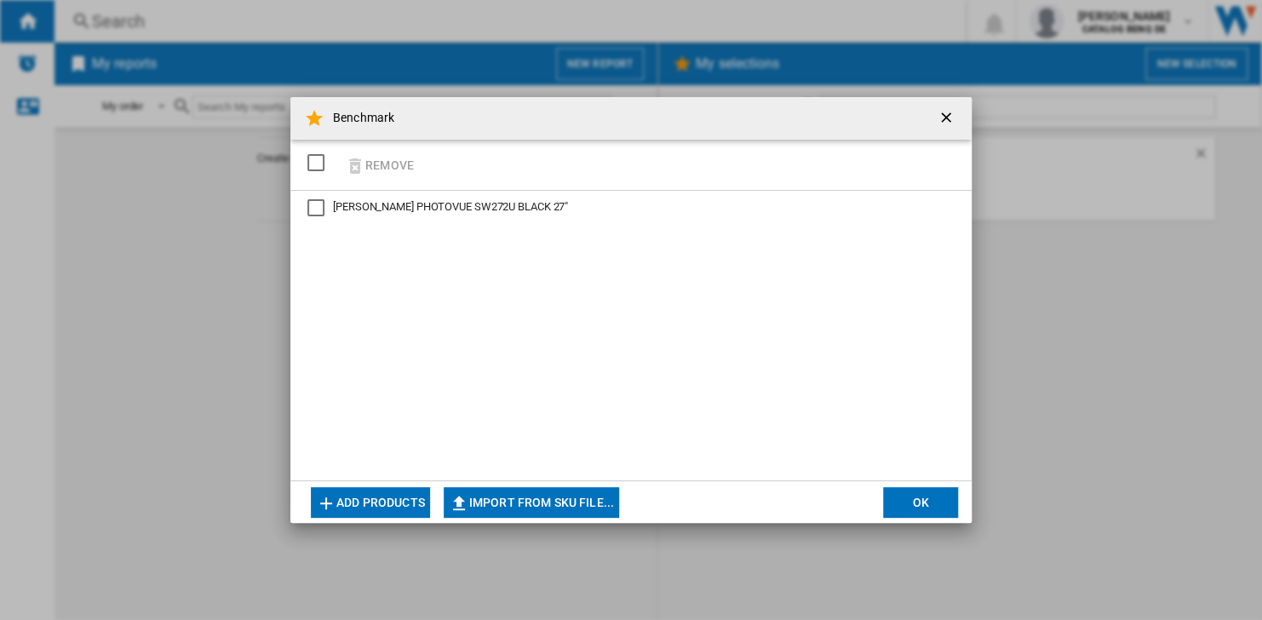
click at [945, 114] on ng-md-icon "getI18NText('BUTTONS.CLOSE_DIALOG')" at bounding box center [948, 119] width 20 height 20
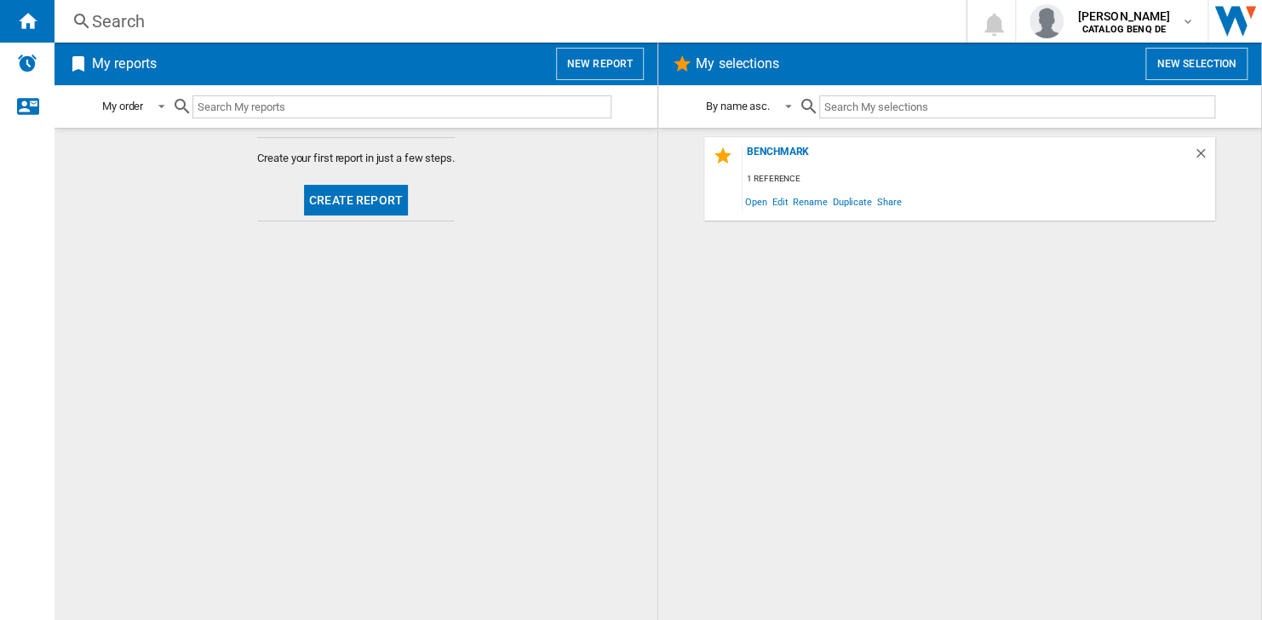
click at [140, 70] on h2 "My reports" at bounding box center [125, 64] width 72 height 32
click at [388, 216] on span "Create report" at bounding box center [356, 201] width 118 height 42
click at [387, 203] on button "Create report" at bounding box center [356, 200] width 104 height 31
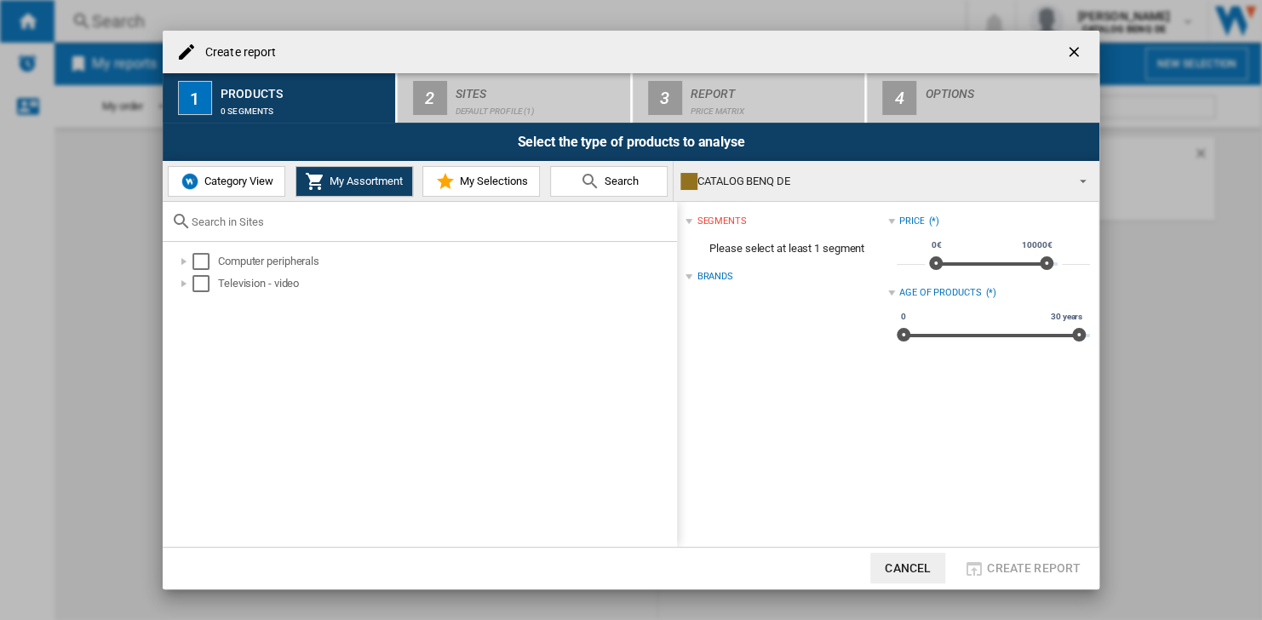
click at [233, 185] on span "Category View" at bounding box center [236, 181] width 73 height 13
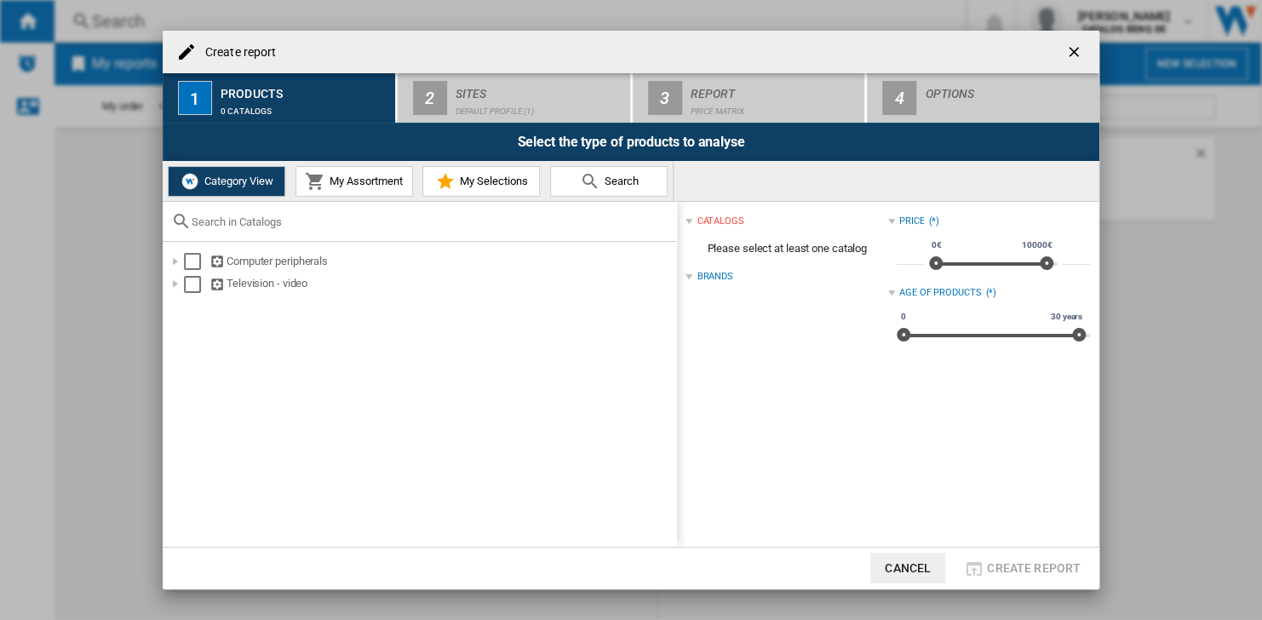
click at [357, 175] on span "My Assortment" at bounding box center [364, 181] width 78 height 13
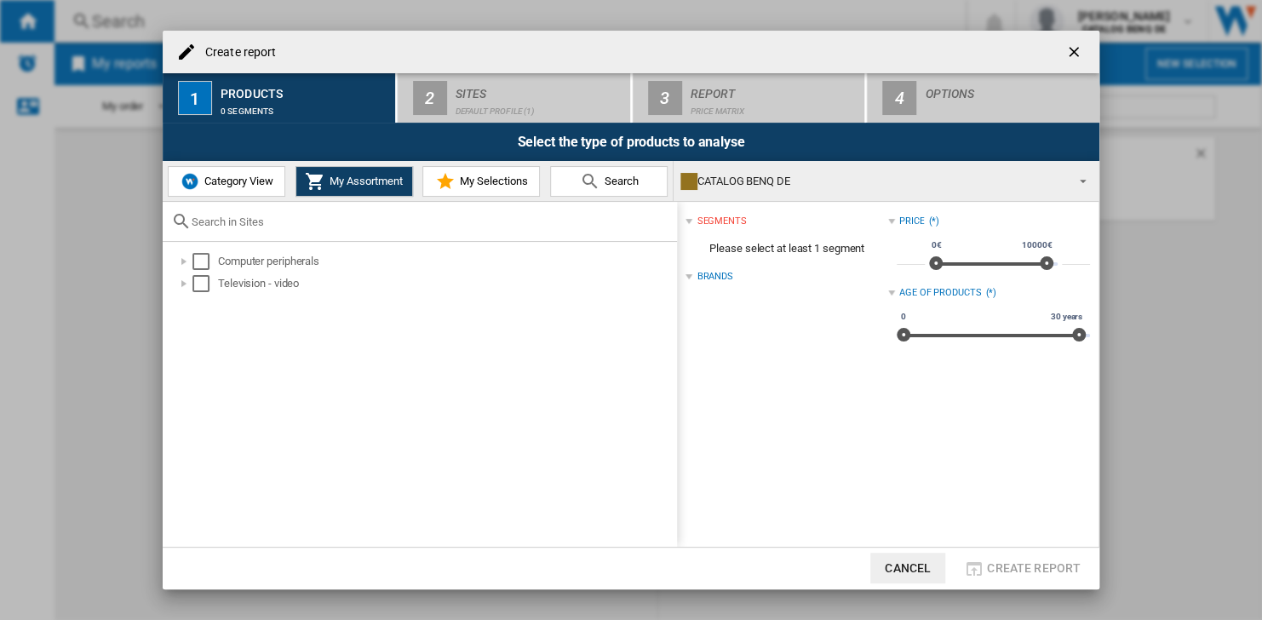
click at [494, 180] on span "My Selections" at bounding box center [492, 181] width 72 height 13
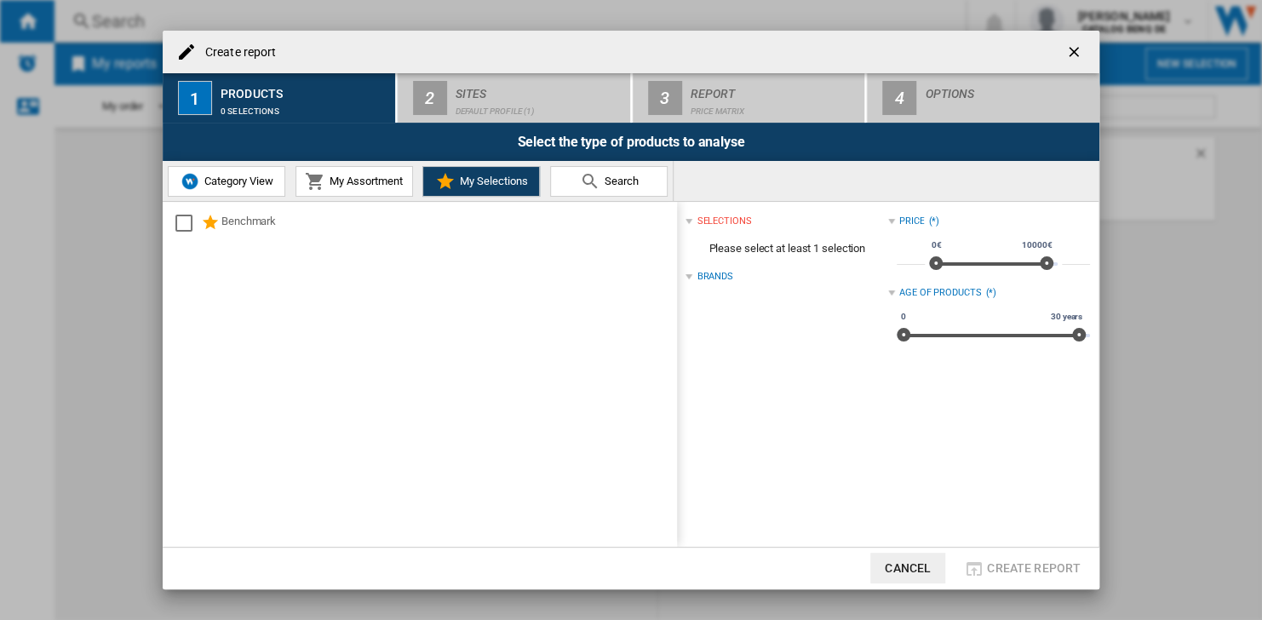
click at [250, 179] on span "Category View" at bounding box center [236, 181] width 73 height 13
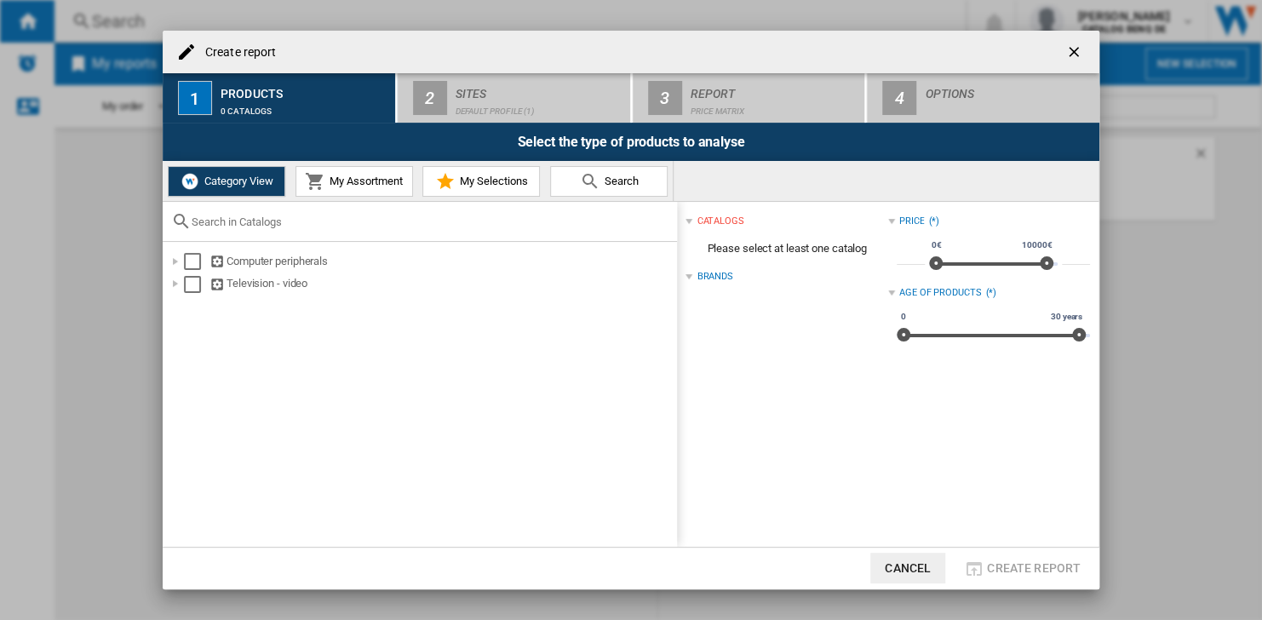
click at [334, 175] on span "My Assortment" at bounding box center [364, 181] width 78 height 13
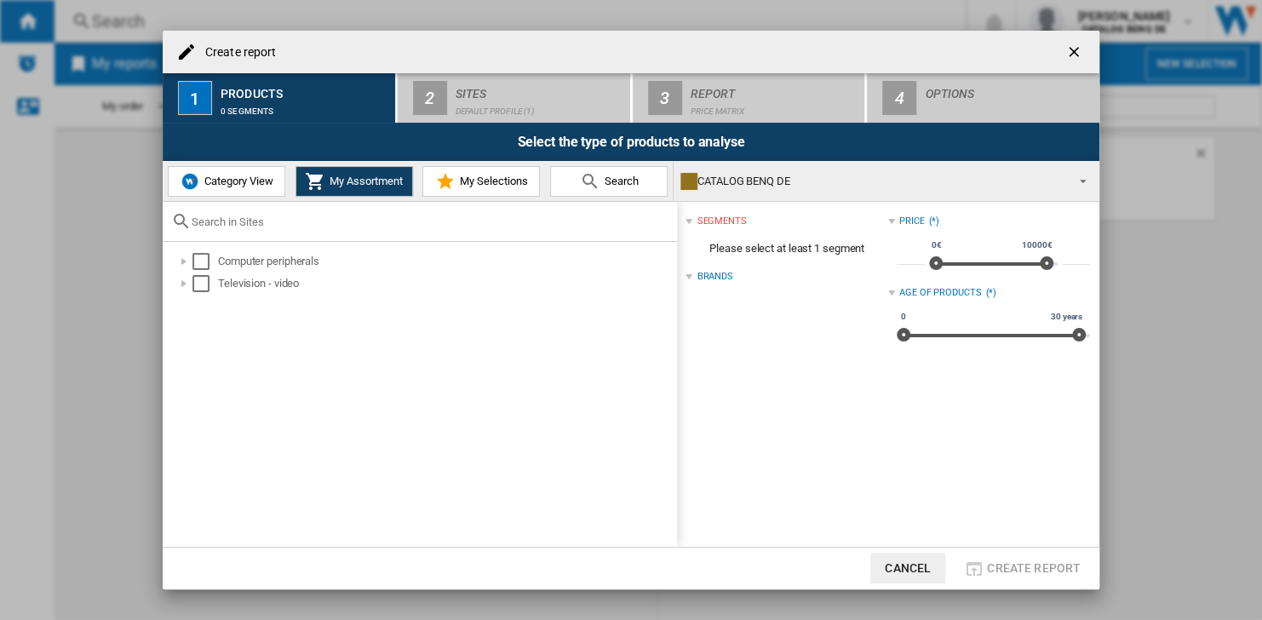
click at [906, 564] on button "Cancel" at bounding box center [907, 568] width 75 height 31
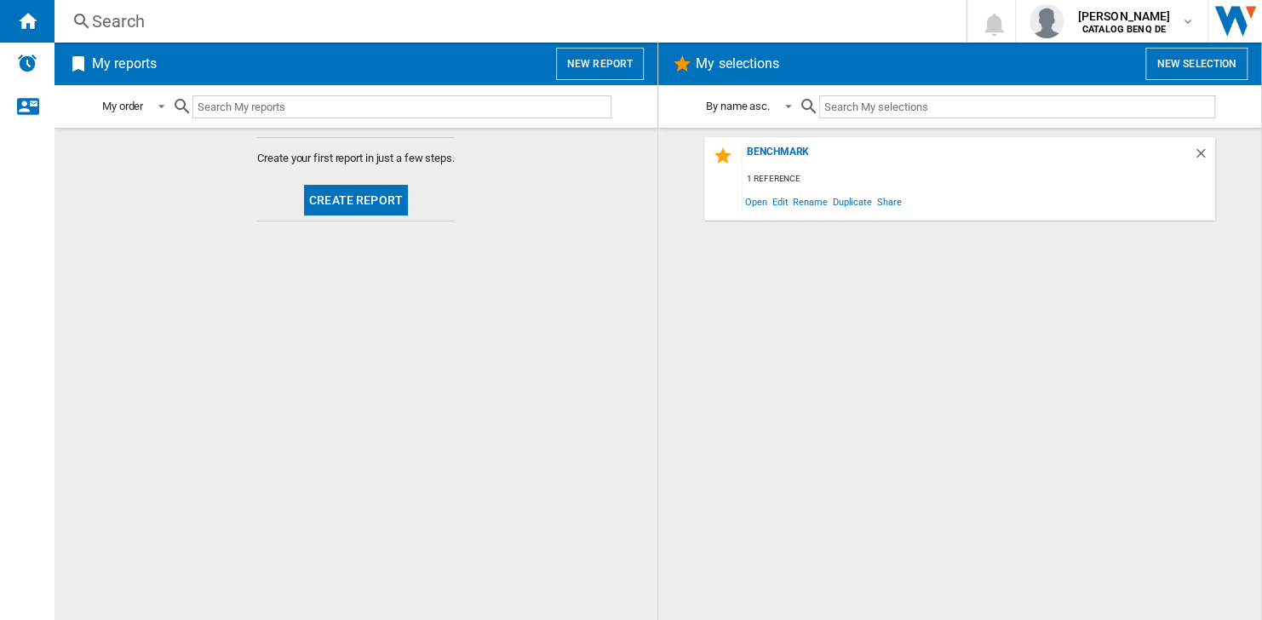
click at [338, 207] on button "Create report" at bounding box center [356, 200] width 104 height 31
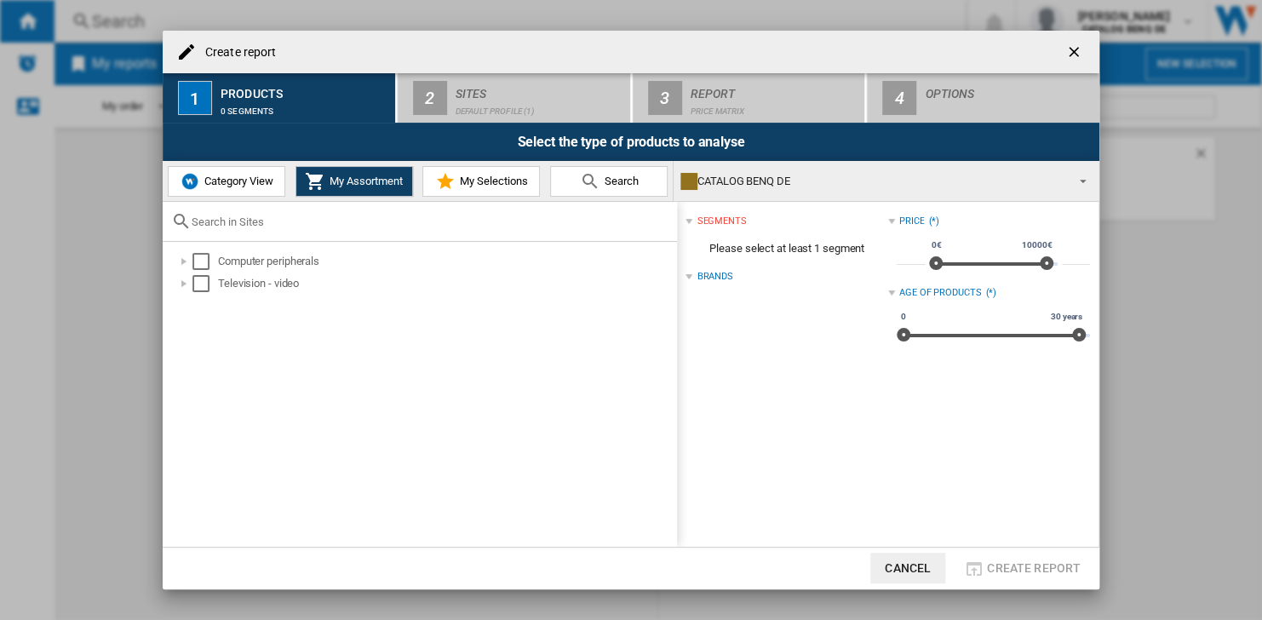
click at [206, 192] on button "Category View" at bounding box center [227, 181] width 118 height 31
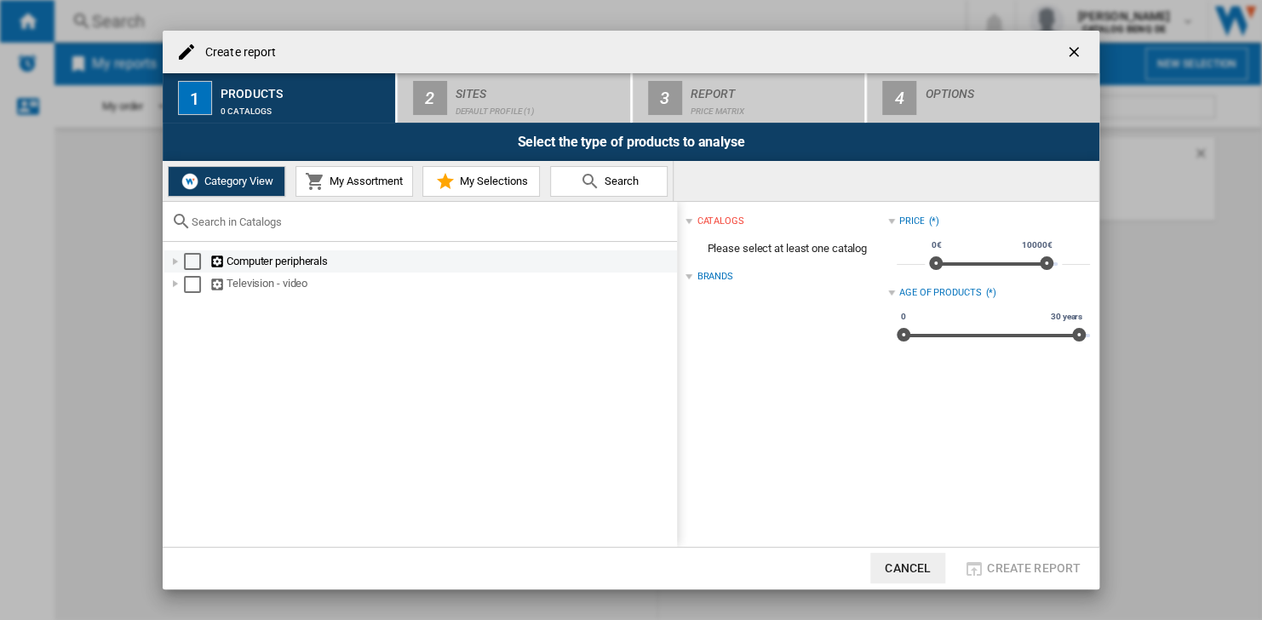
click at [180, 264] on div "Create report ..." at bounding box center [175, 261] width 17 height 17
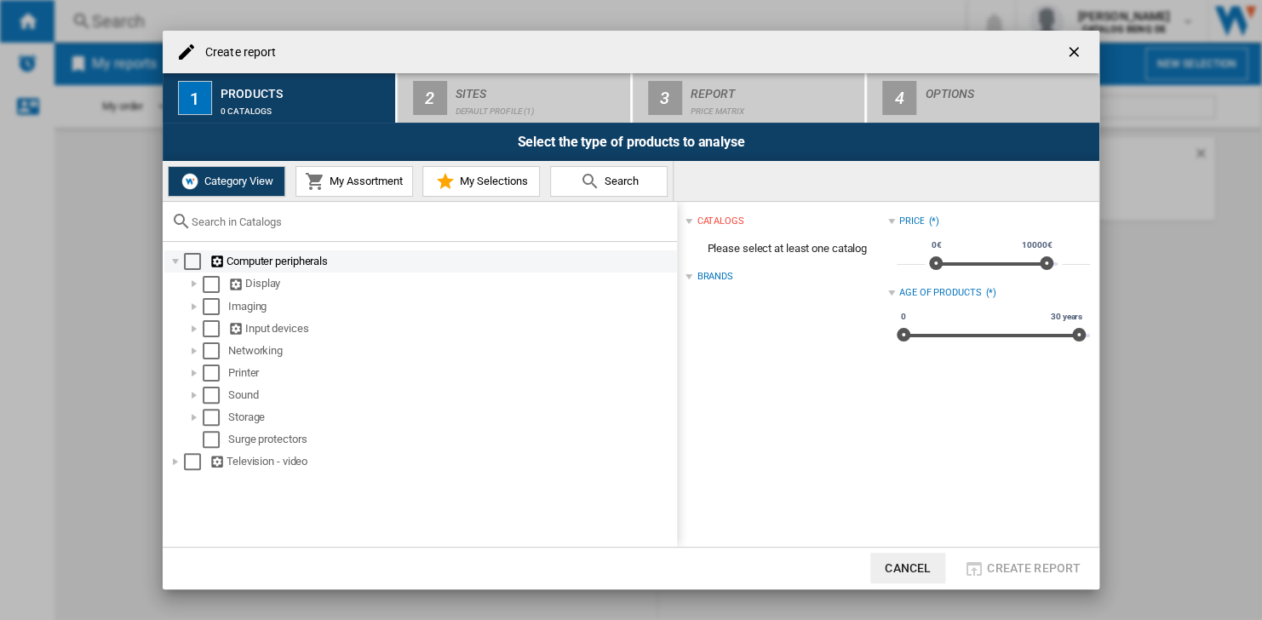
click at [180, 264] on div "Create report ..." at bounding box center [175, 261] width 17 height 17
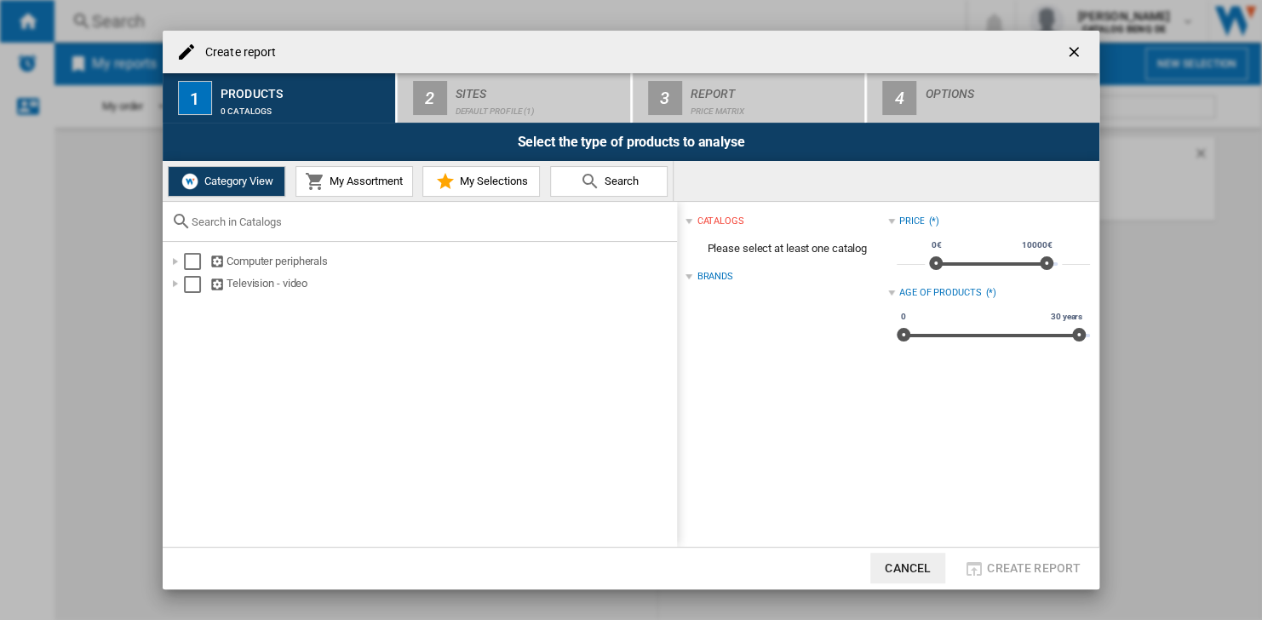
click at [460, 192] on button "My Selections" at bounding box center [481, 181] width 118 height 31
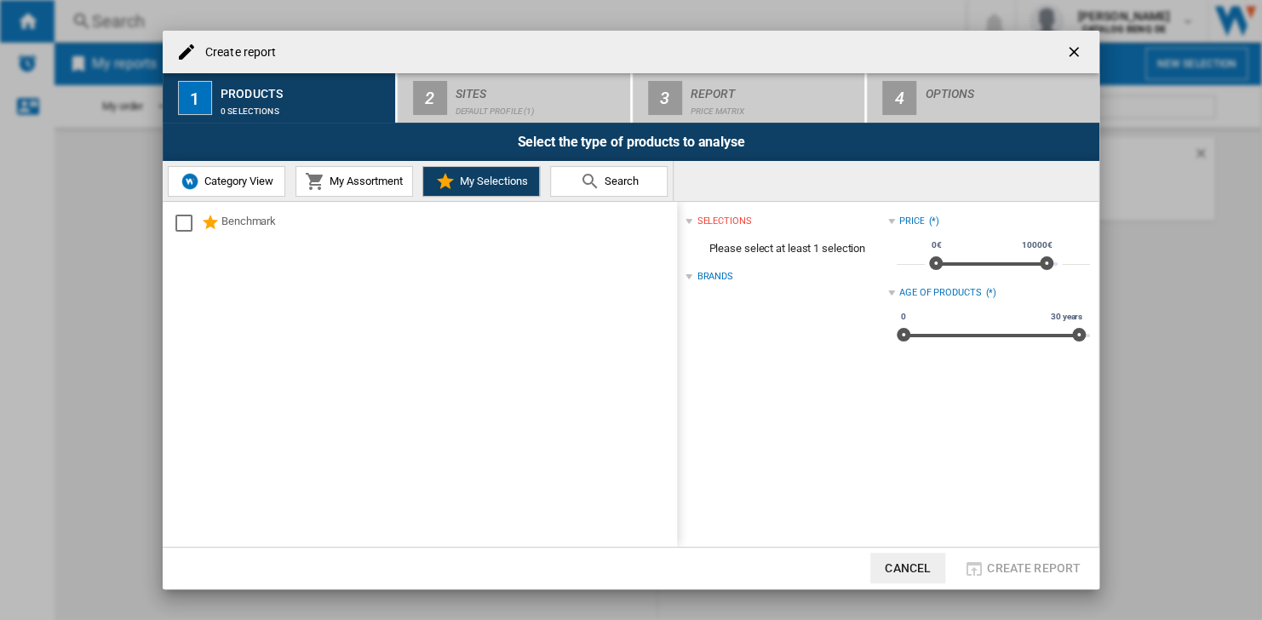
click at [921, 571] on button "Cancel" at bounding box center [907, 568] width 75 height 31
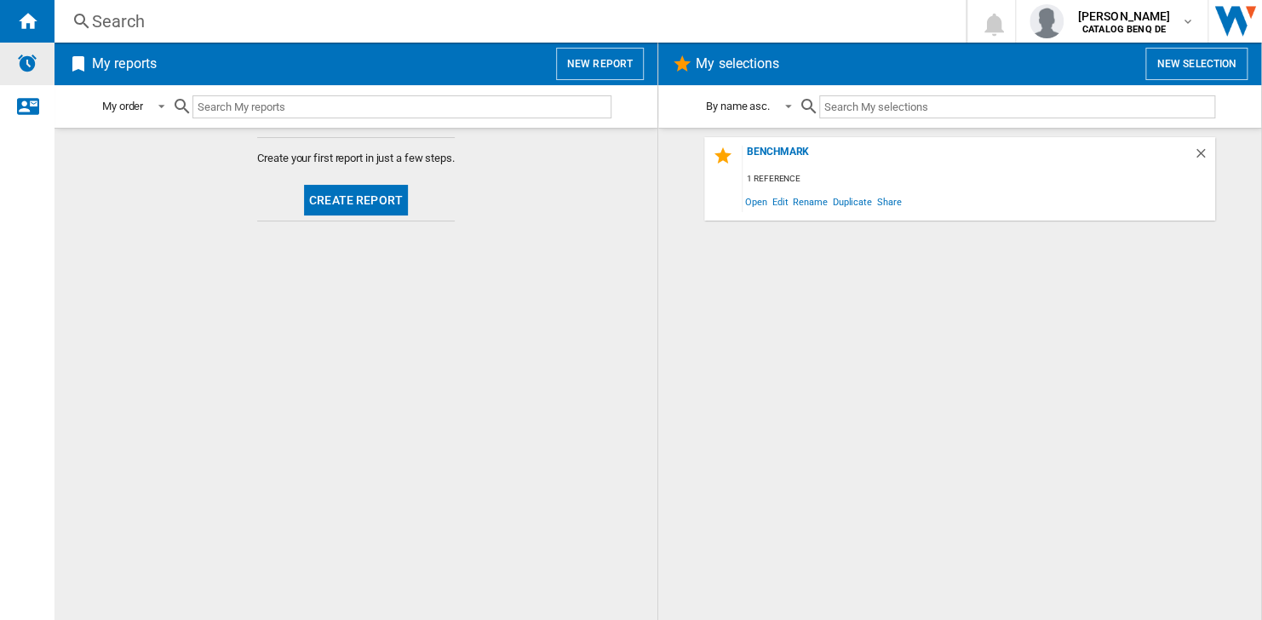
click at [32, 56] on img "Alerts" at bounding box center [27, 63] width 20 height 20
click at [1215, 68] on button "New selection" at bounding box center [1197, 64] width 102 height 32
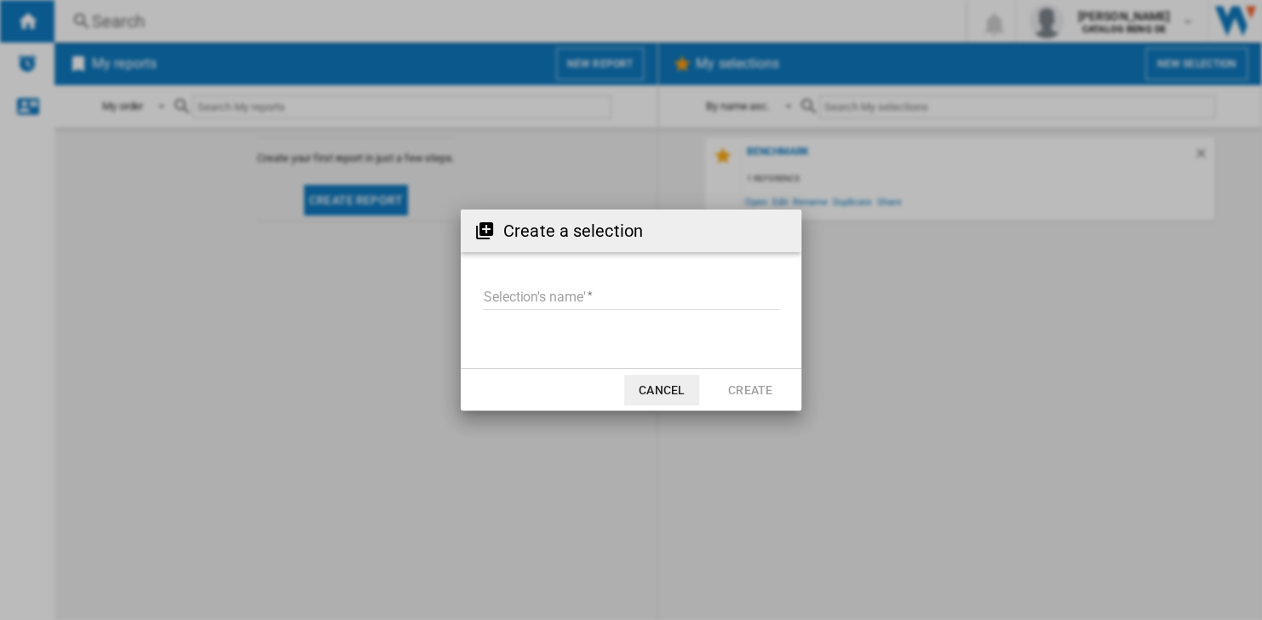
click at [658, 388] on button "Cancel" at bounding box center [661, 390] width 75 height 31
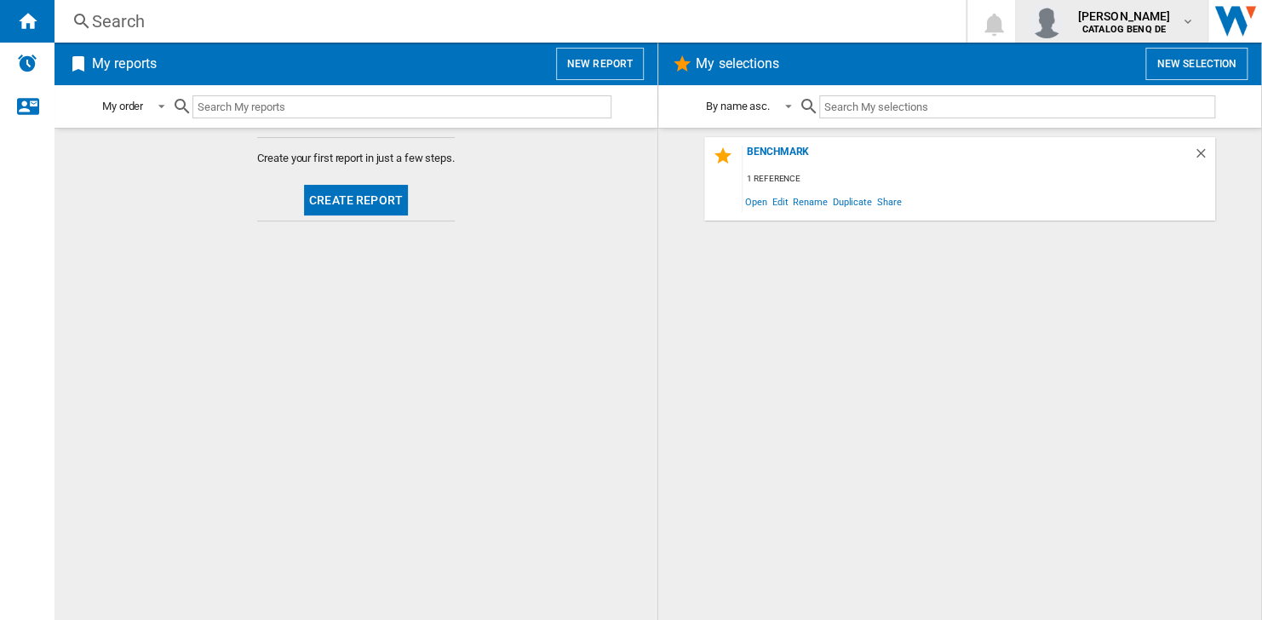
click at [1184, 22] on md-icon "button" at bounding box center [1187, 21] width 14 height 14
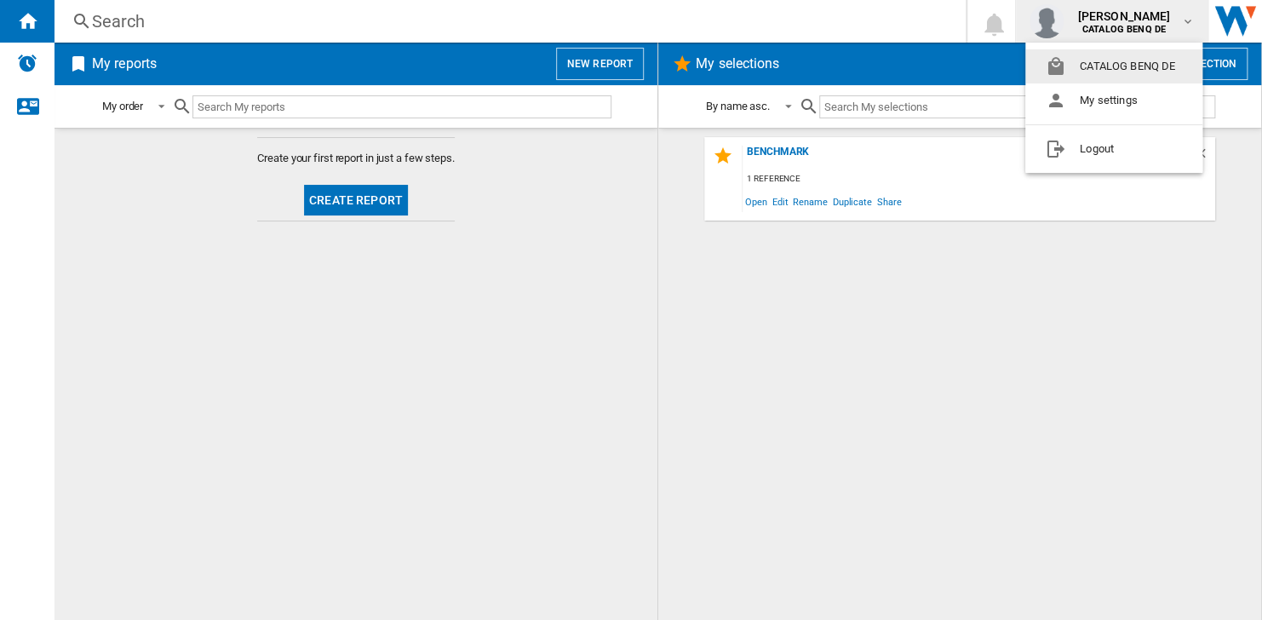
click at [1168, 15] on md-backdrop at bounding box center [631, 310] width 1262 height 620
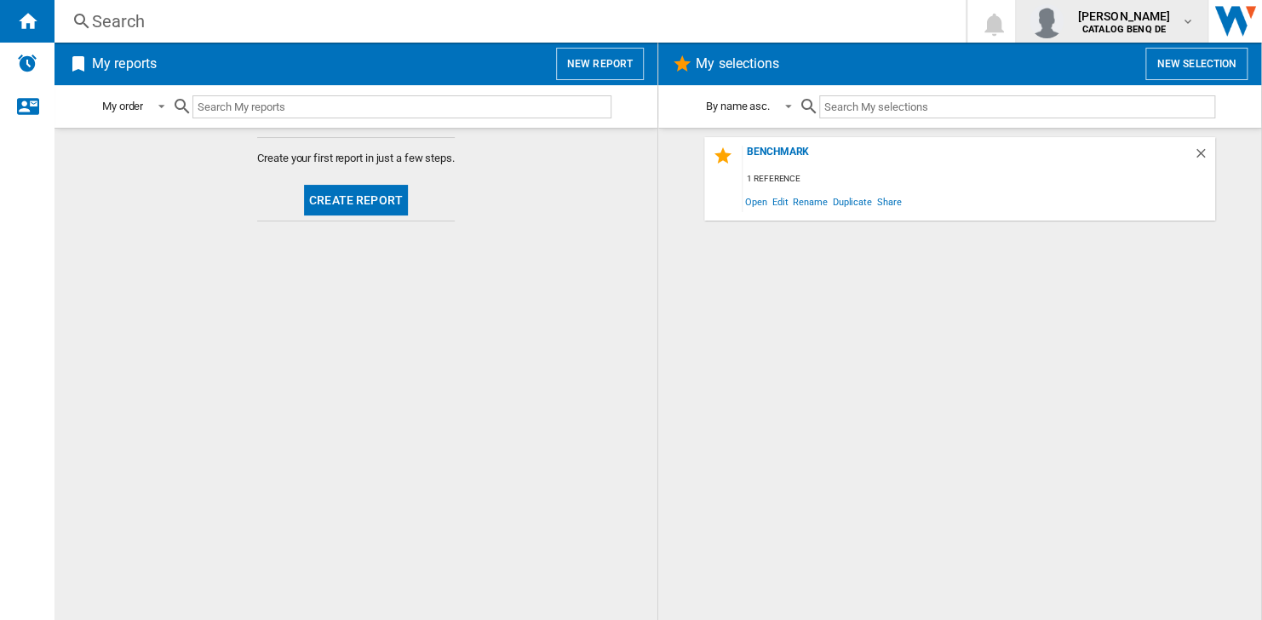
click at [1159, 32] on b "CATALOG BENQ DE" at bounding box center [1124, 29] width 83 height 11
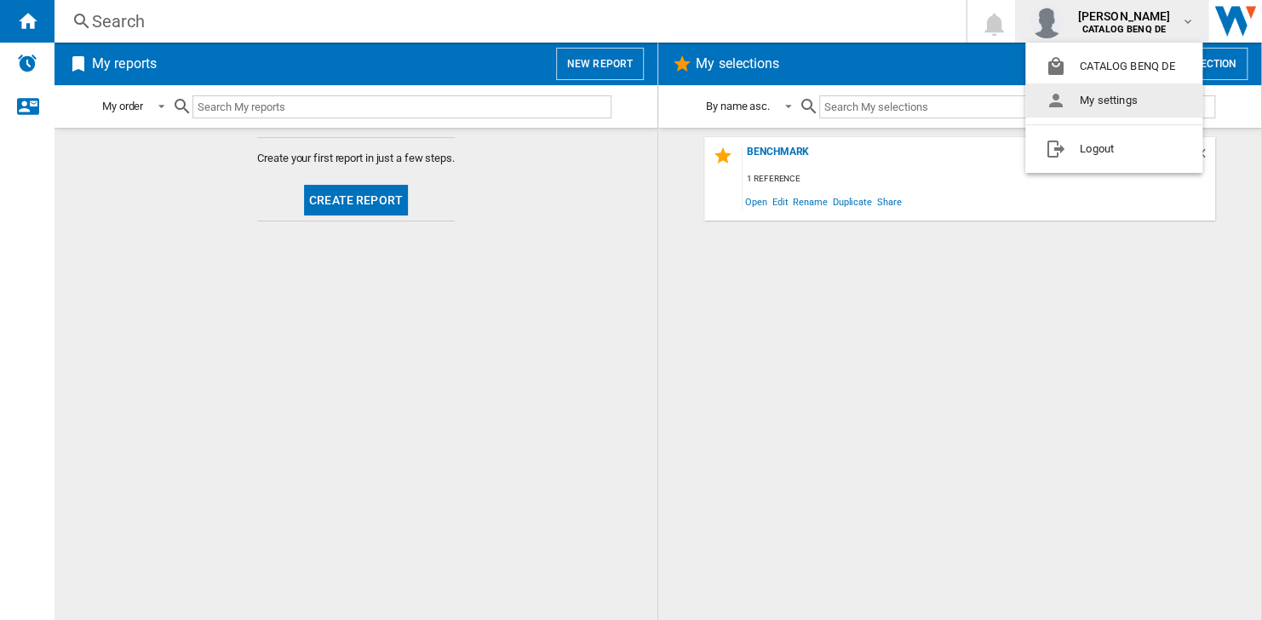
click at [1097, 103] on button "My settings" at bounding box center [1113, 100] width 177 height 34
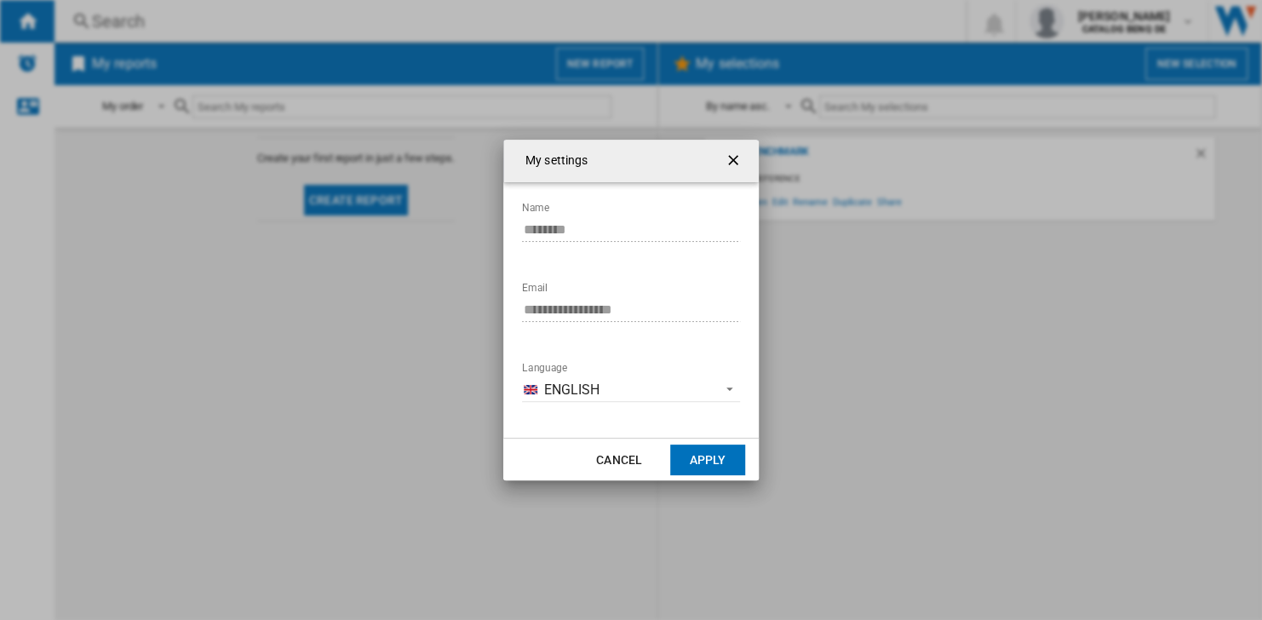
click at [738, 152] on ng-md-icon "getI18NText('BUTTONS.CLOSE_DIALOG')" at bounding box center [735, 162] width 20 height 20
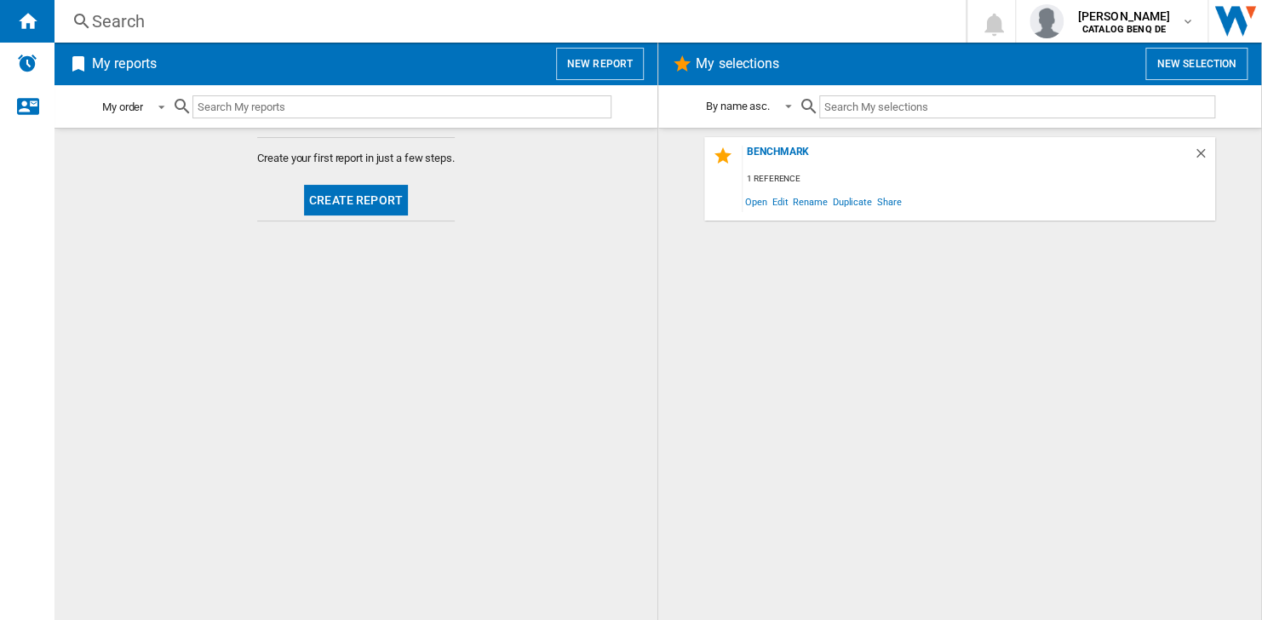
click at [161, 107] on span at bounding box center [156, 105] width 20 height 15
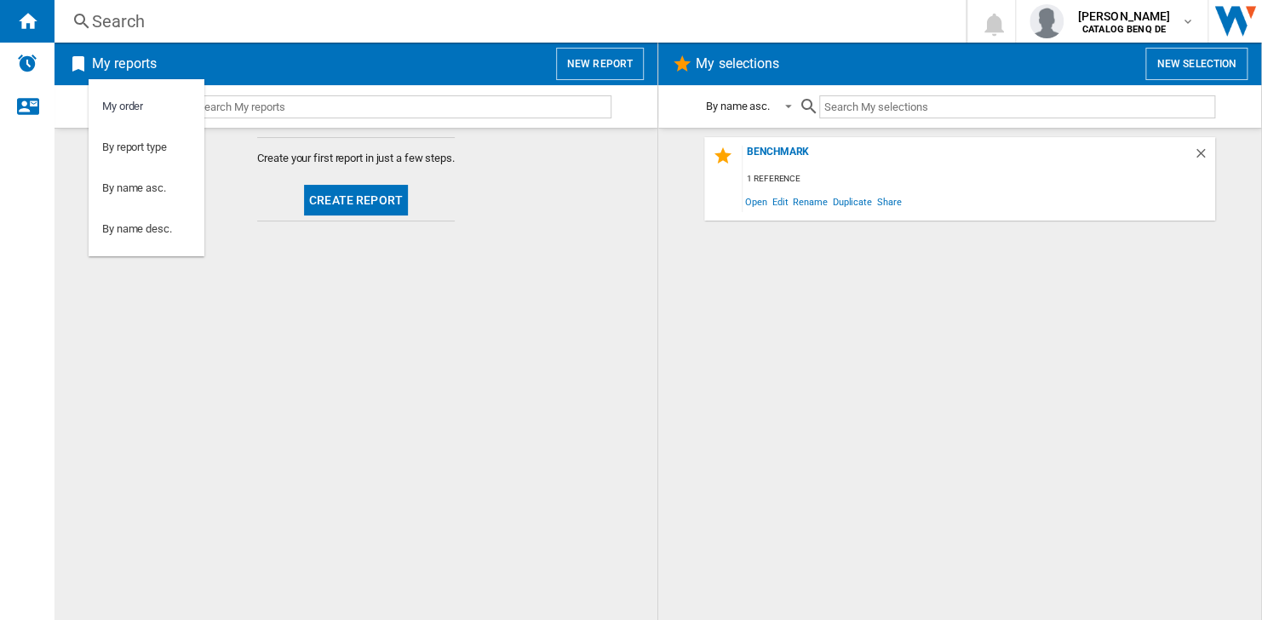
click at [35, 66] on md-backdrop at bounding box center [631, 310] width 1262 height 620
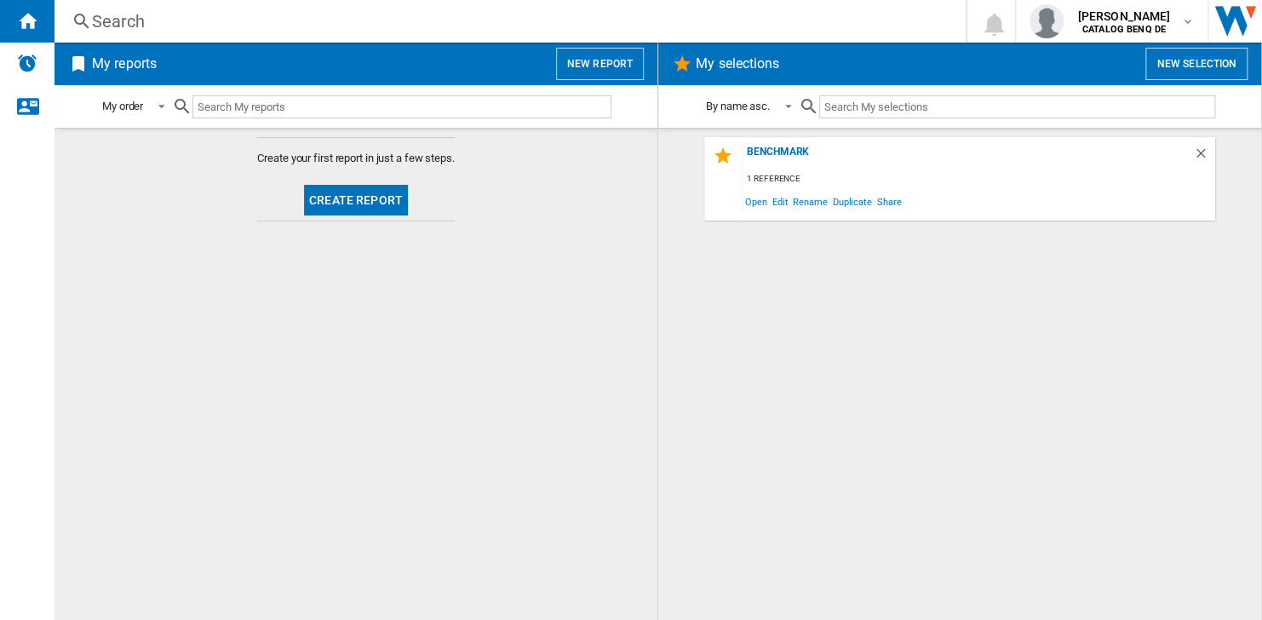
click at [369, 198] on button "Create report" at bounding box center [356, 200] width 104 height 31
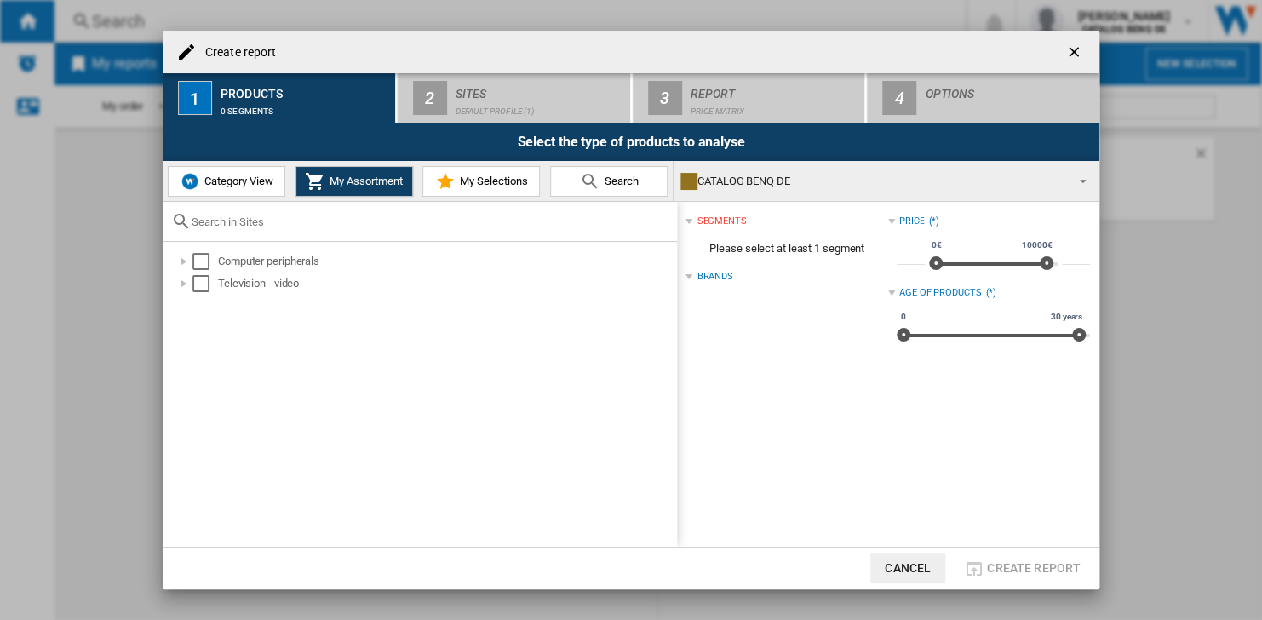
click at [488, 171] on button "My Selections" at bounding box center [481, 181] width 118 height 31
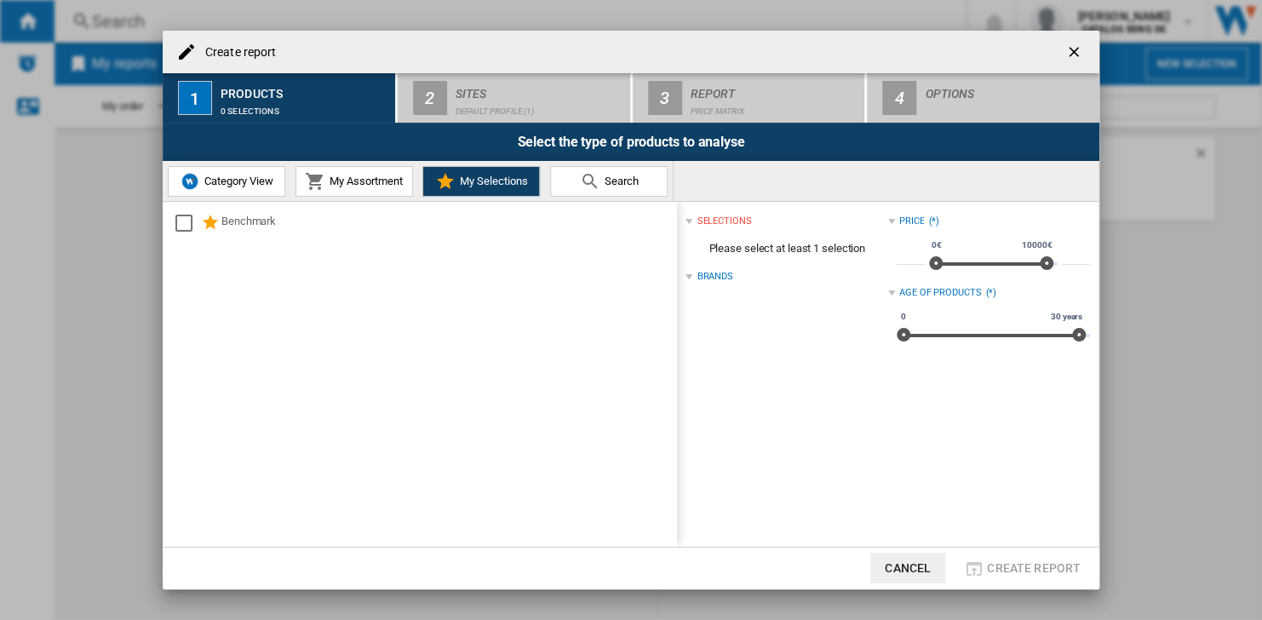
click at [583, 181] on md-icon "Create report ..." at bounding box center [590, 181] width 20 height 20
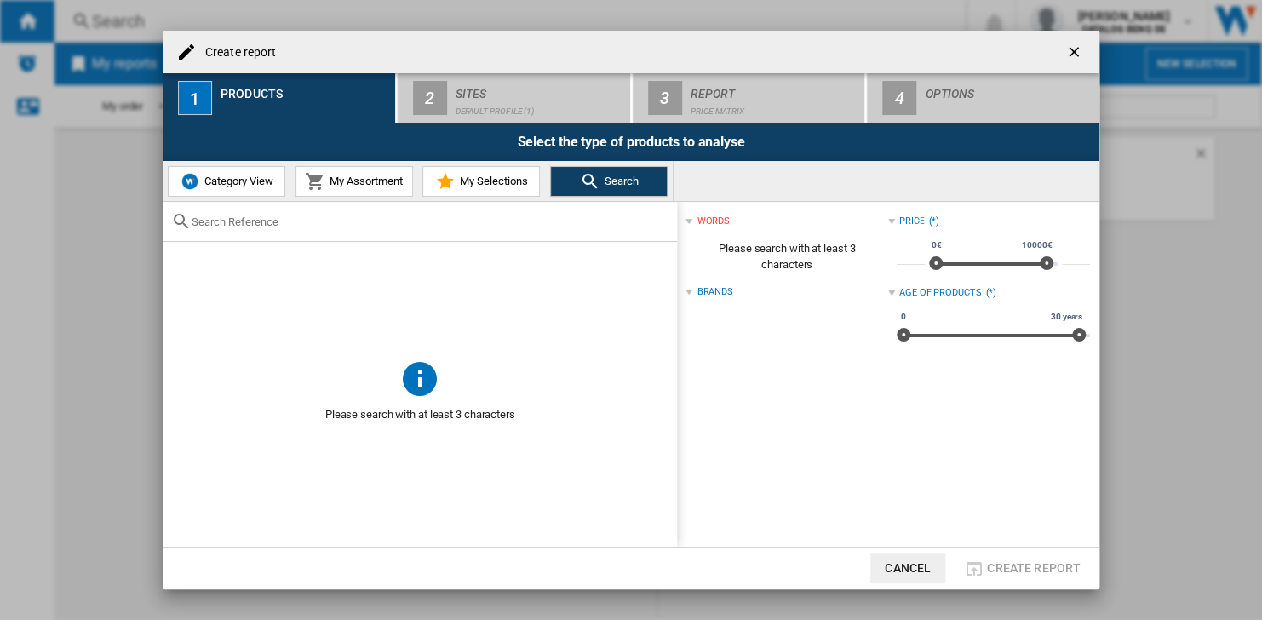
click at [206, 178] on span "Category View" at bounding box center [236, 181] width 73 height 13
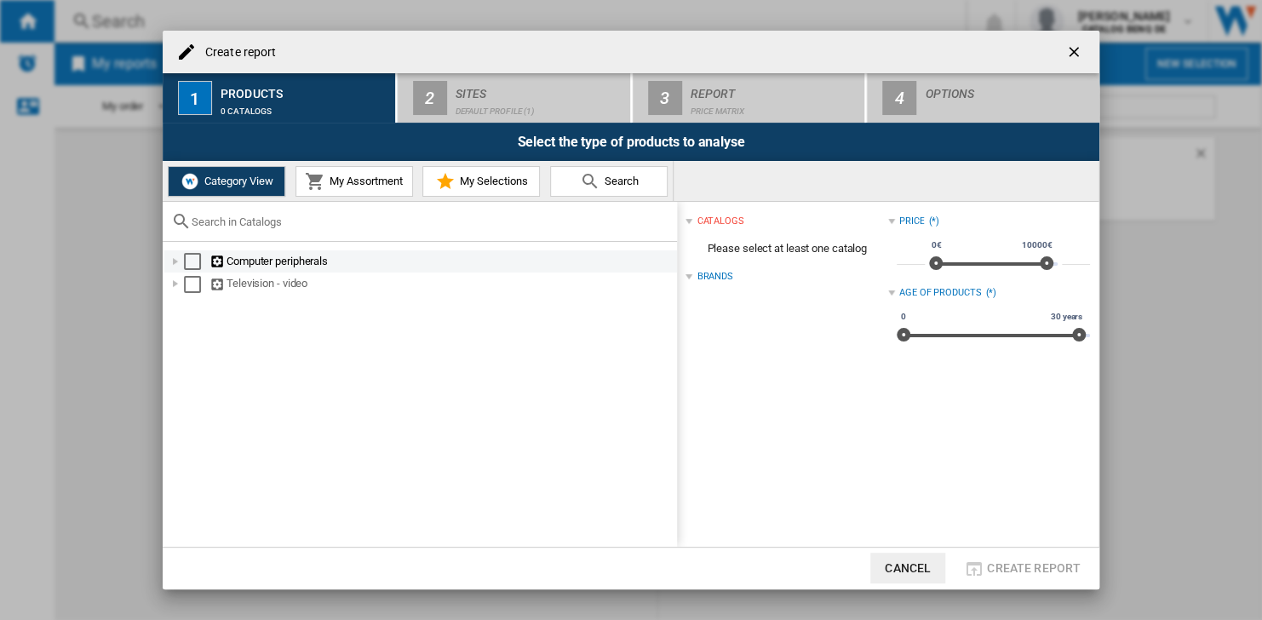
click at [192, 261] on div "Select" at bounding box center [192, 261] width 17 height 17
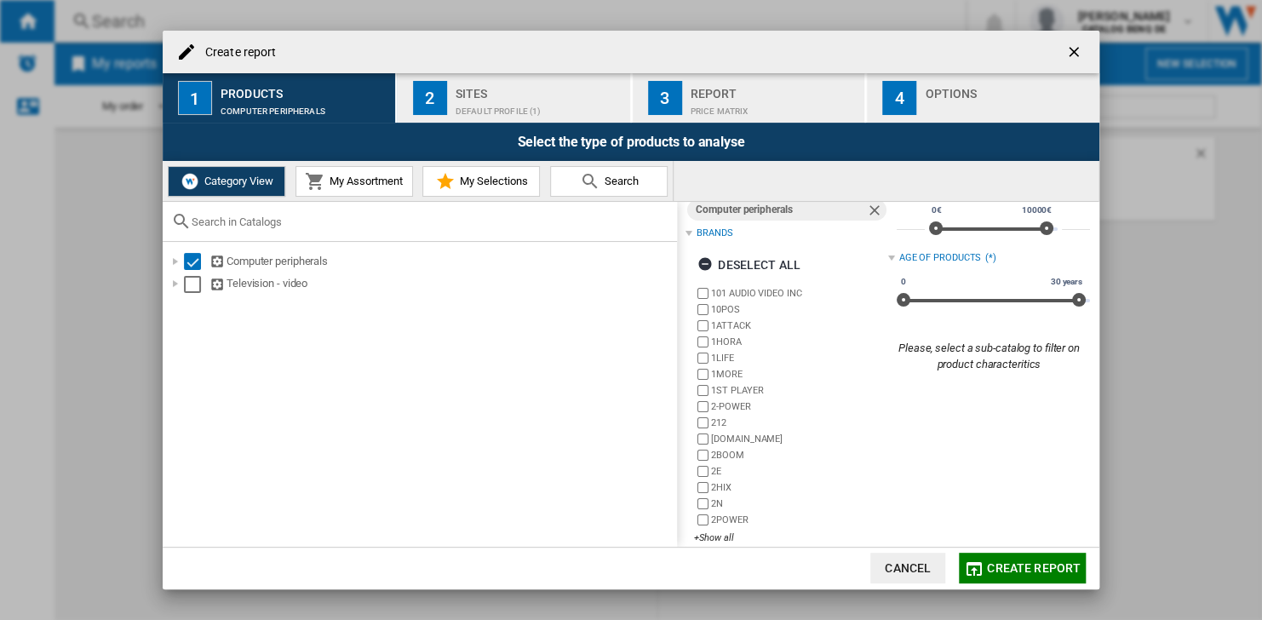
scroll to position [53, 0]
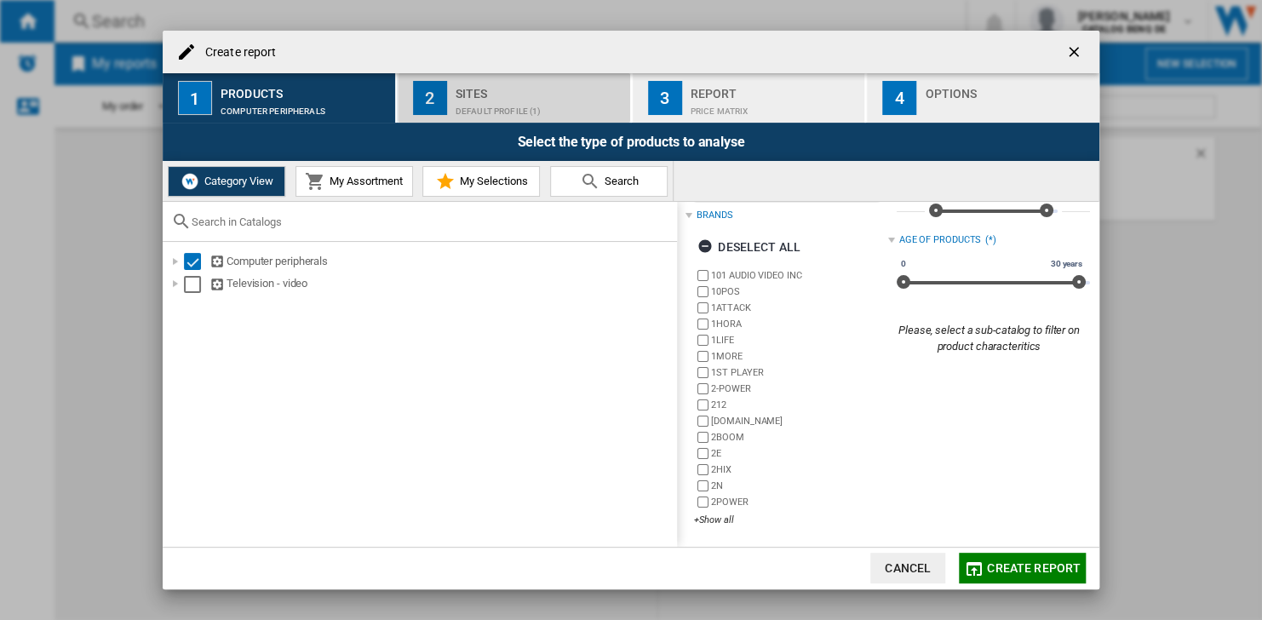
click at [430, 77] on button "2 Sites Default profile (1)" at bounding box center [515, 97] width 234 height 49
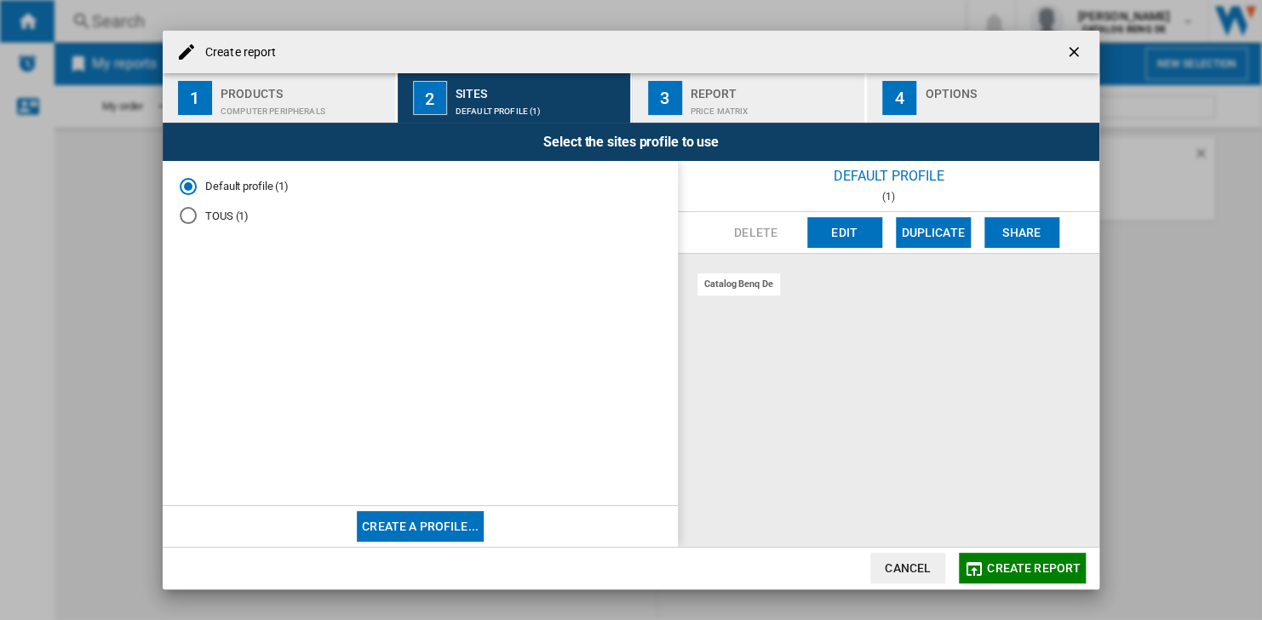
click at [228, 215] on md-radio-button "TOUS (1)" at bounding box center [420, 216] width 481 height 16
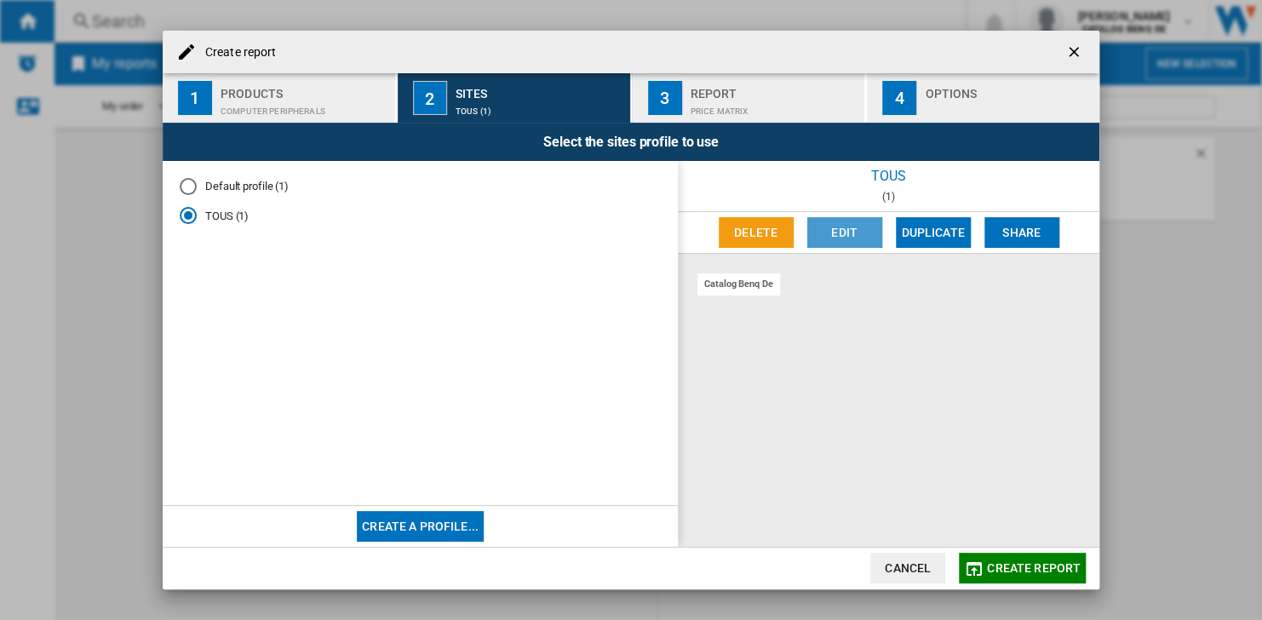
click at [864, 232] on button "Edit" at bounding box center [844, 232] width 75 height 31
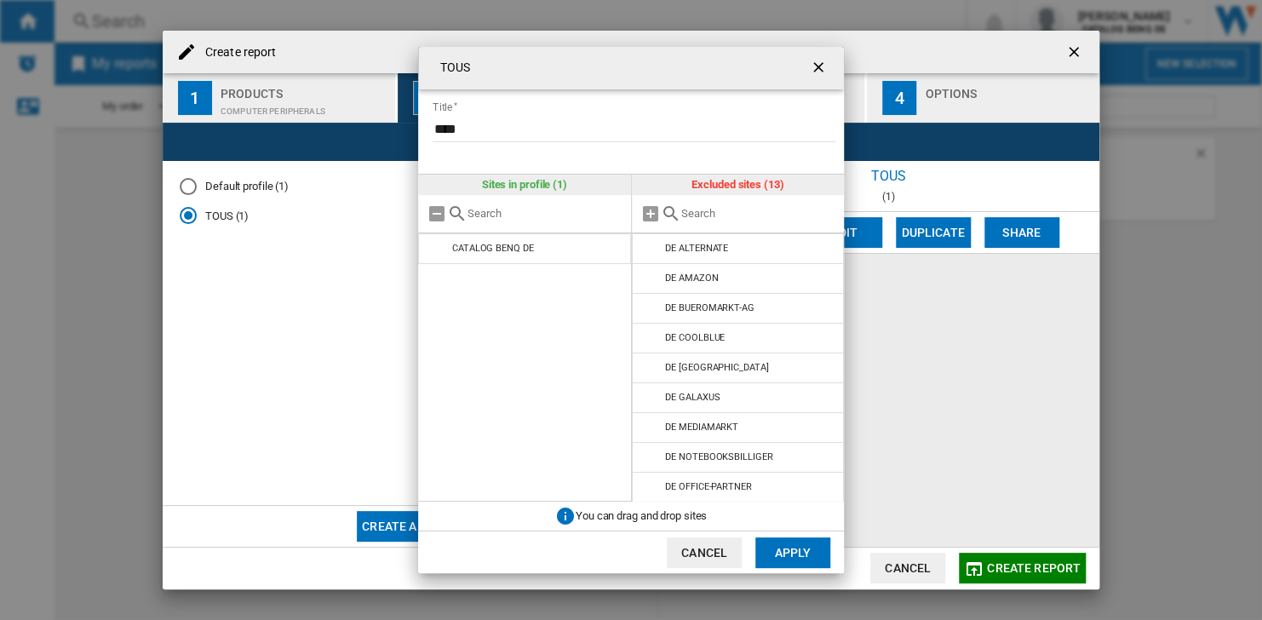
click at [819, 60] on ng-md-icon "getI18NText('BUTTONS.CLOSE_DIALOG')" at bounding box center [820, 69] width 20 height 20
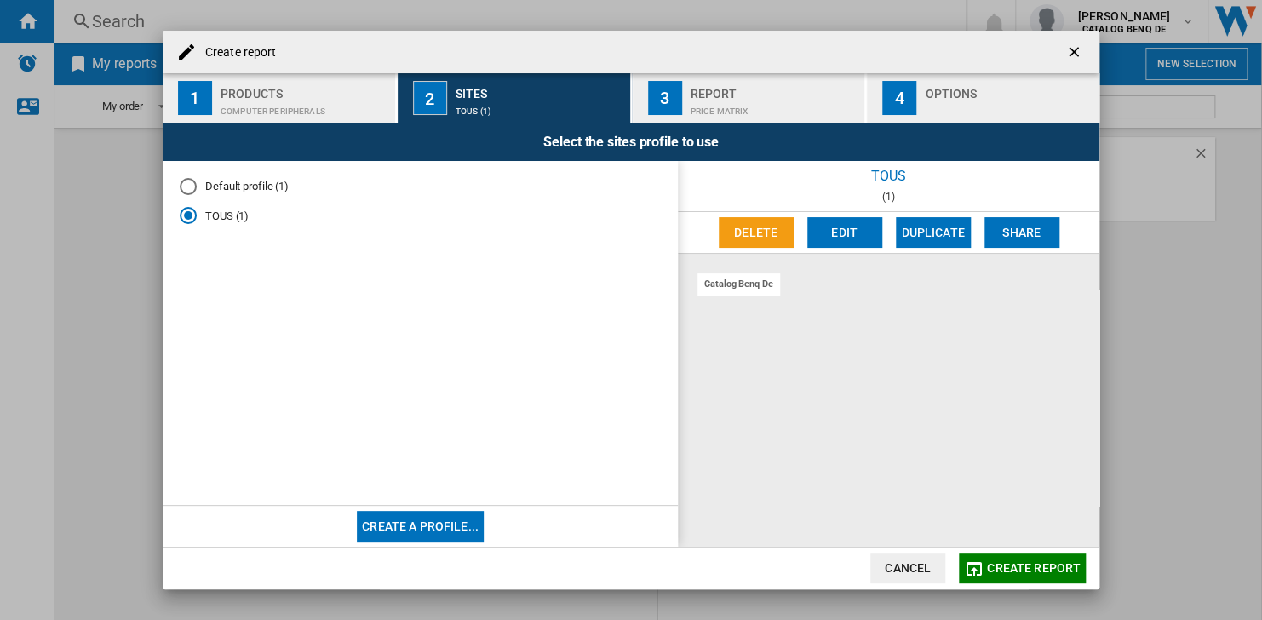
click at [249, 192] on md-radio-button "Default profile (1)" at bounding box center [420, 186] width 481 height 16
click at [864, 227] on button "Edit" at bounding box center [844, 232] width 75 height 31
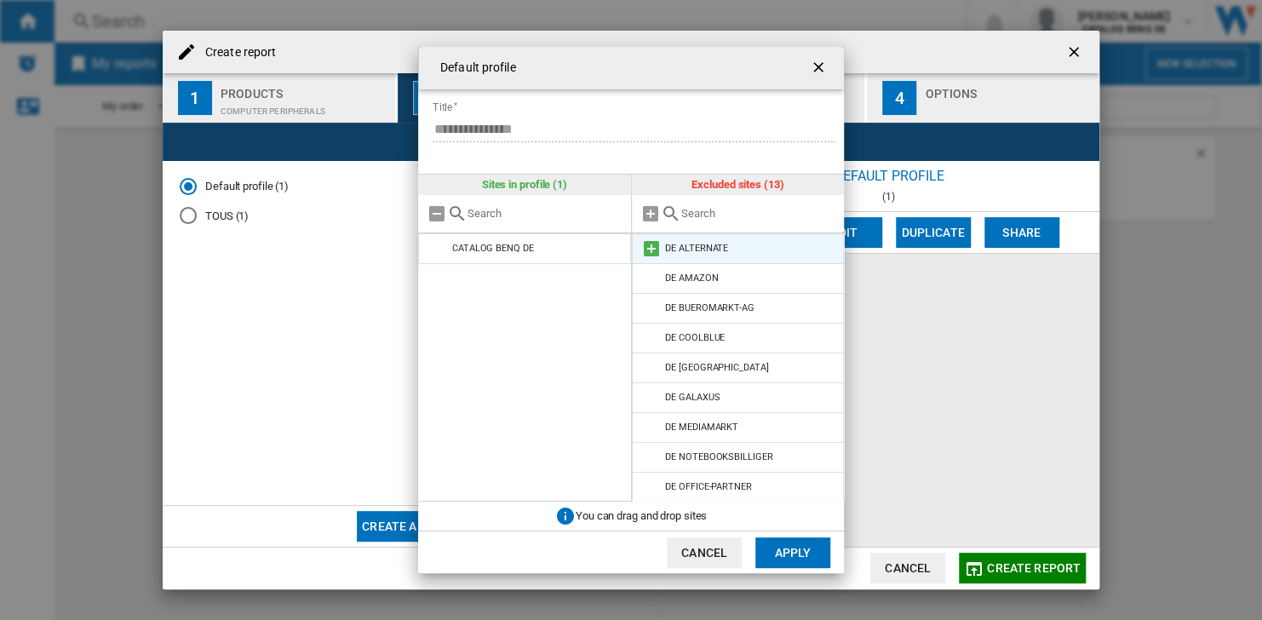
click at [711, 250] on div "DE ALTERNATE" at bounding box center [696, 248] width 63 height 11
click at [655, 249] on md-icon "Default profile ..." at bounding box center [651, 248] width 20 height 20
click at [650, 250] on md-icon "Default profile ..." at bounding box center [651, 248] width 20 height 20
click at [648, 250] on md-icon "Default profile ..." at bounding box center [651, 248] width 20 height 20
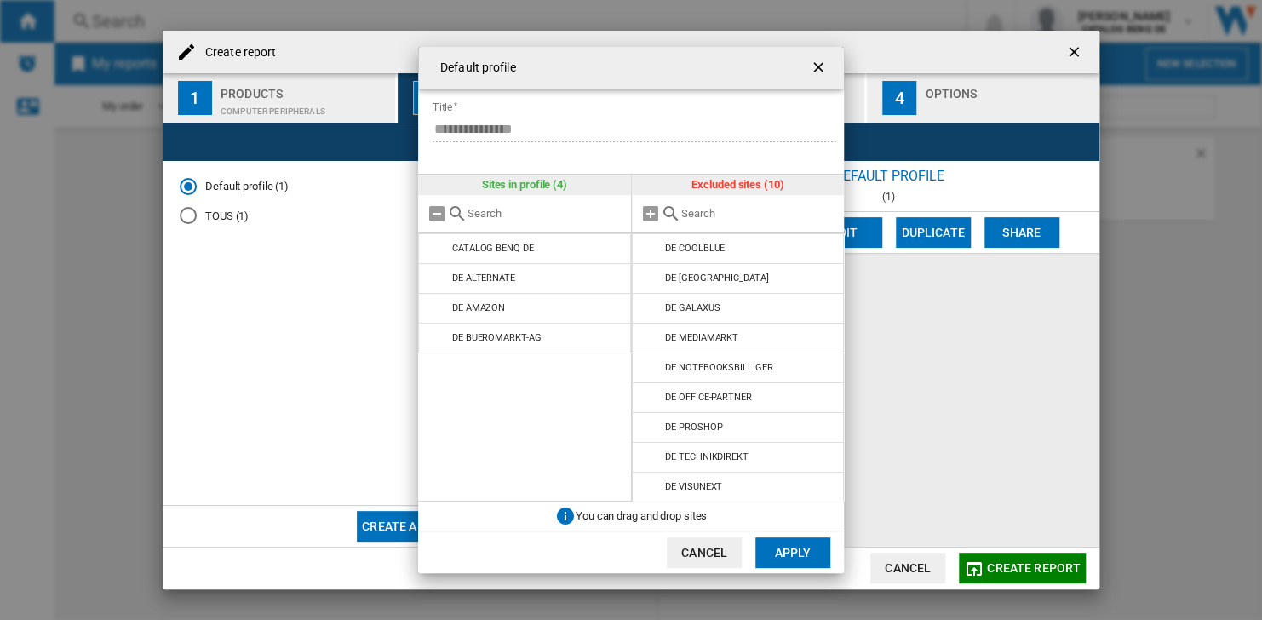
click at [648, 250] on md-icon "Default profile ..." at bounding box center [651, 248] width 20 height 20
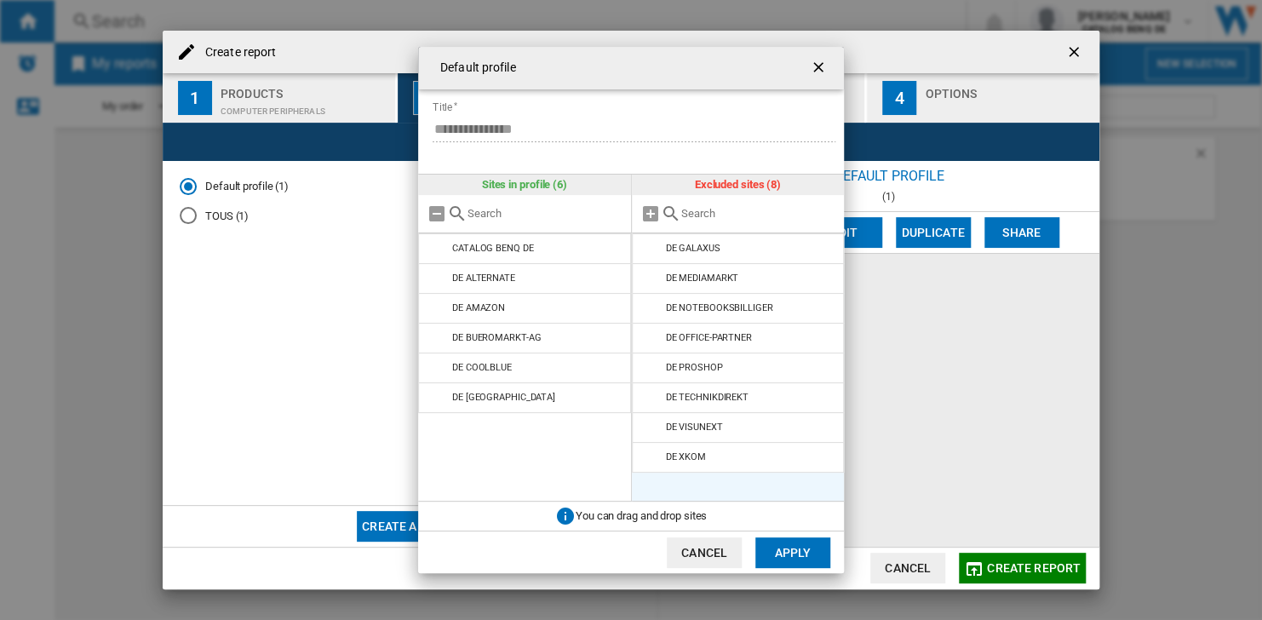
click at [648, 250] on md-icon "Default profile ..." at bounding box center [651, 248] width 20 height 20
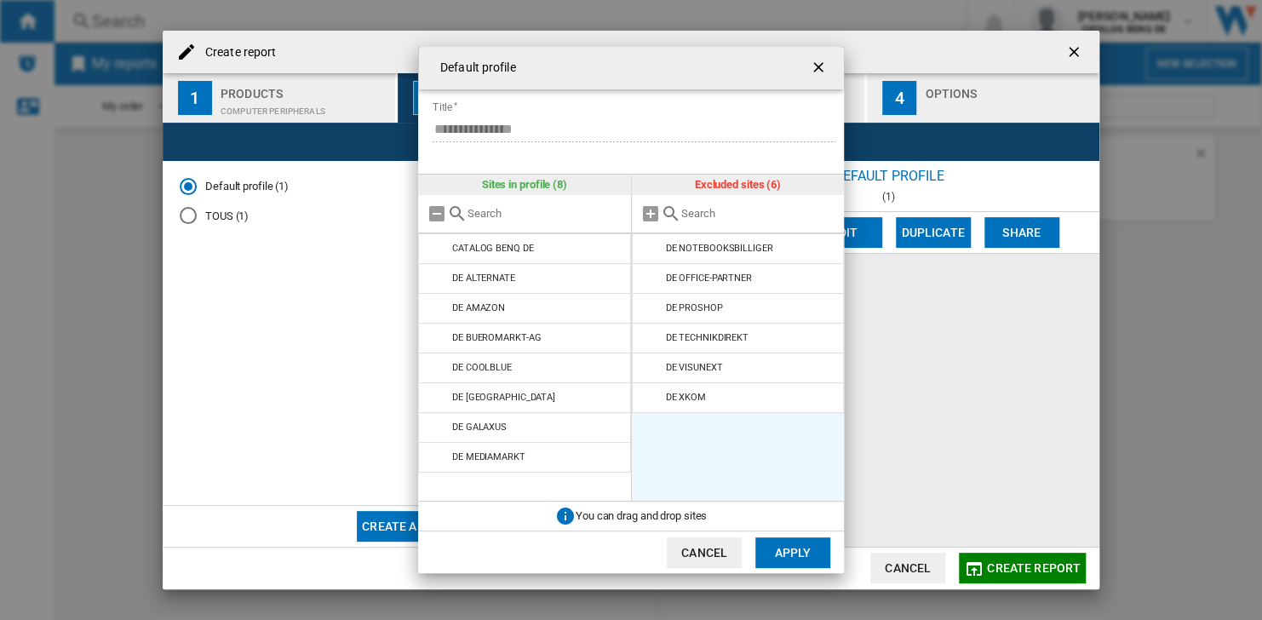
click at [648, 250] on md-icon "Default profile ..." at bounding box center [651, 248] width 20 height 20
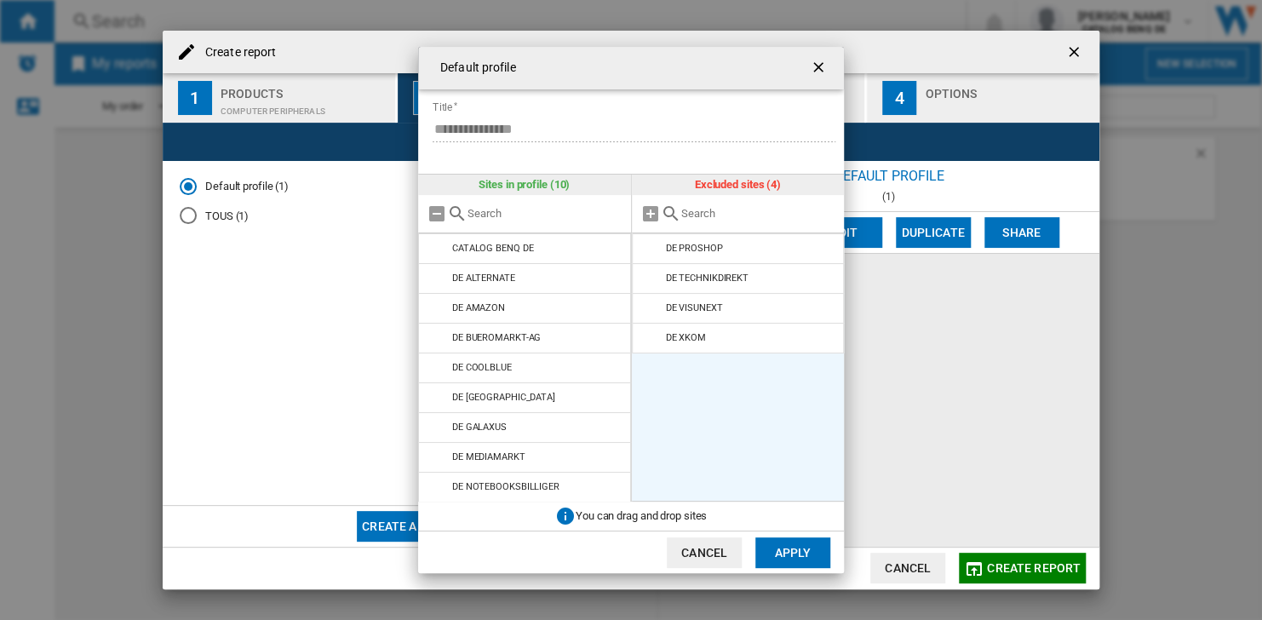
click at [648, 250] on md-icon "Default profile ..." at bounding box center [651, 248] width 20 height 20
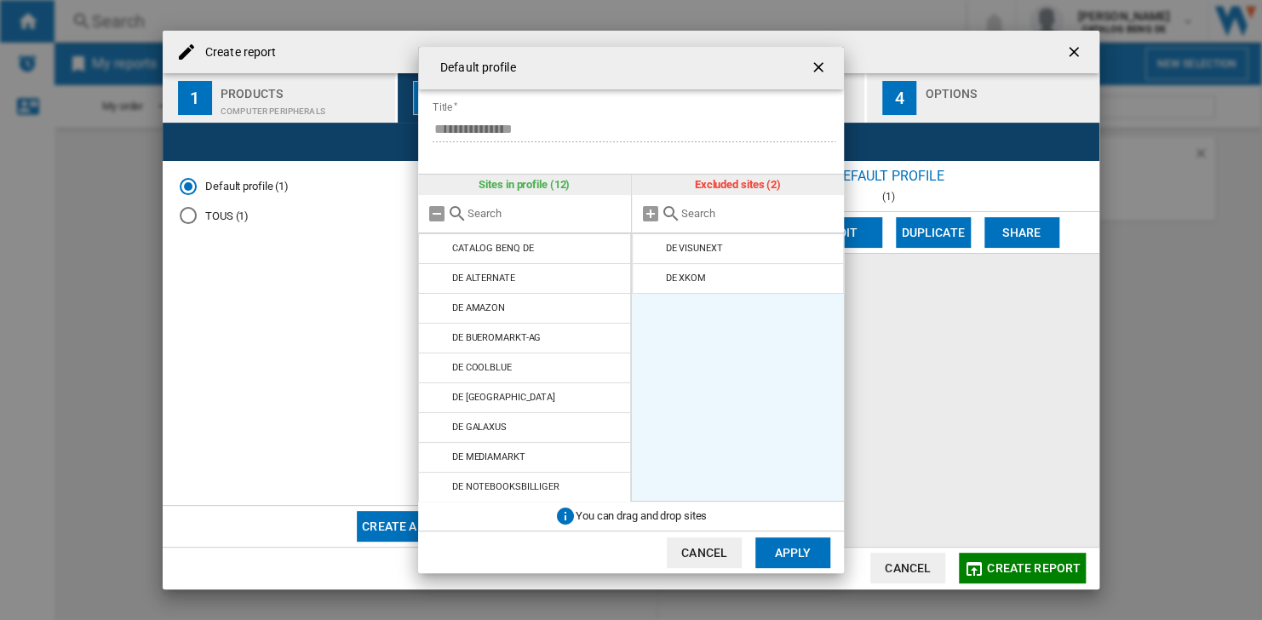
click at [648, 250] on md-icon "Default profile ..." at bounding box center [651, 248] width 20 height 20
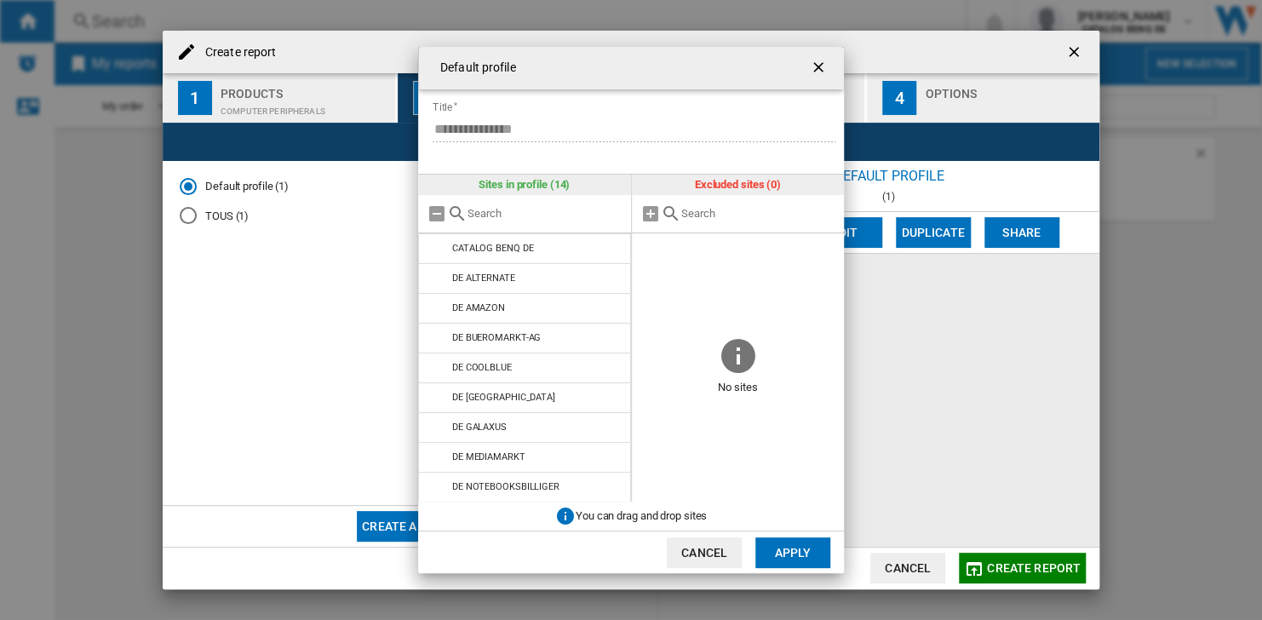
click at [784, 540] on button "Apply" at bounding box center [792, 552] width 75 height 31
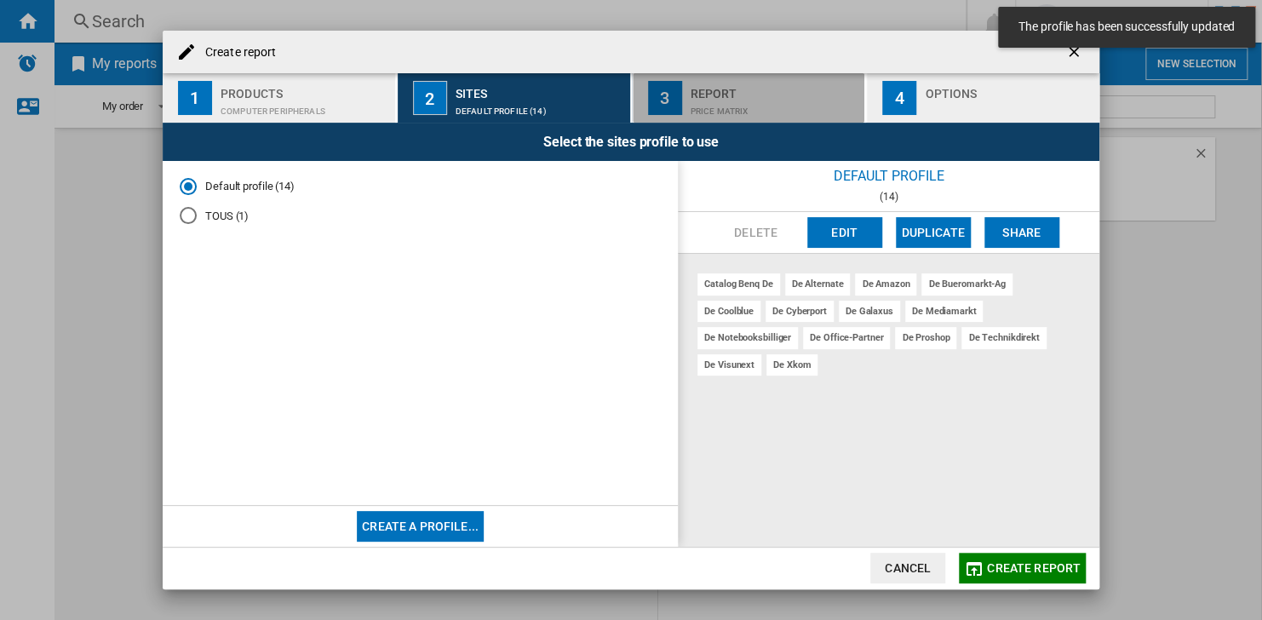
click at [723, 91] on div "Report" at bounding box center [775, 89] width 168 height 18
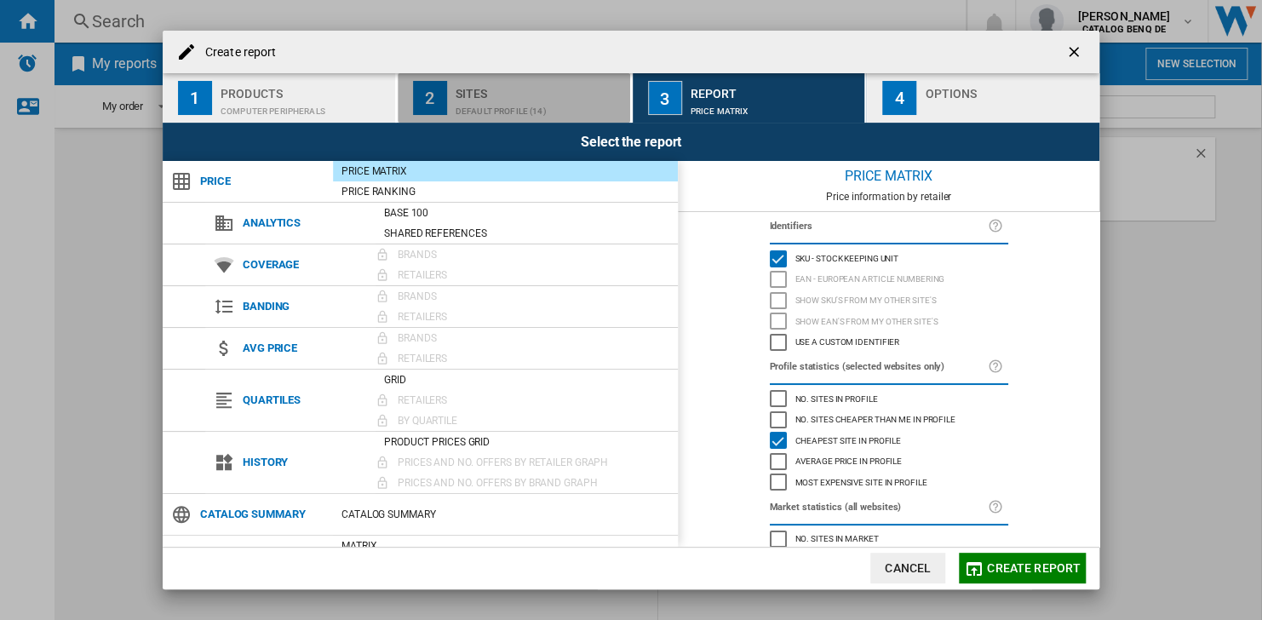
click at [539, 83] on div "Sites" at bounding box center [540, 89] width 168 height 18
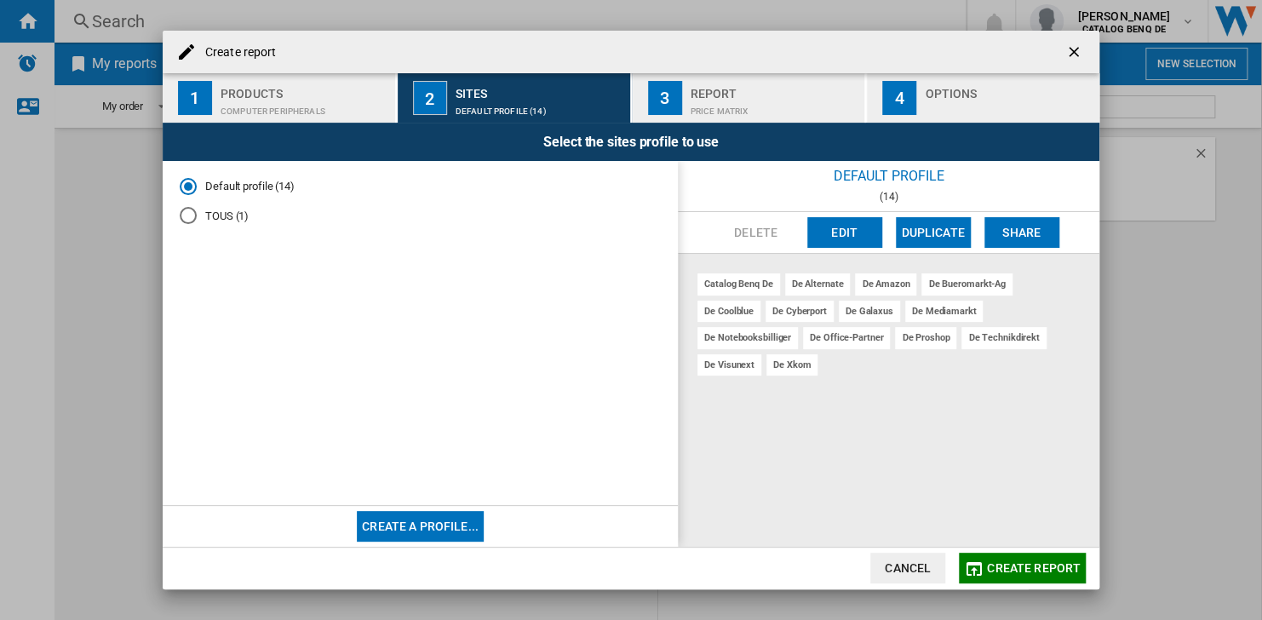
click at [733, 106] on div "Price Matrix" at bounding box center [775, 107] width 168 height 18
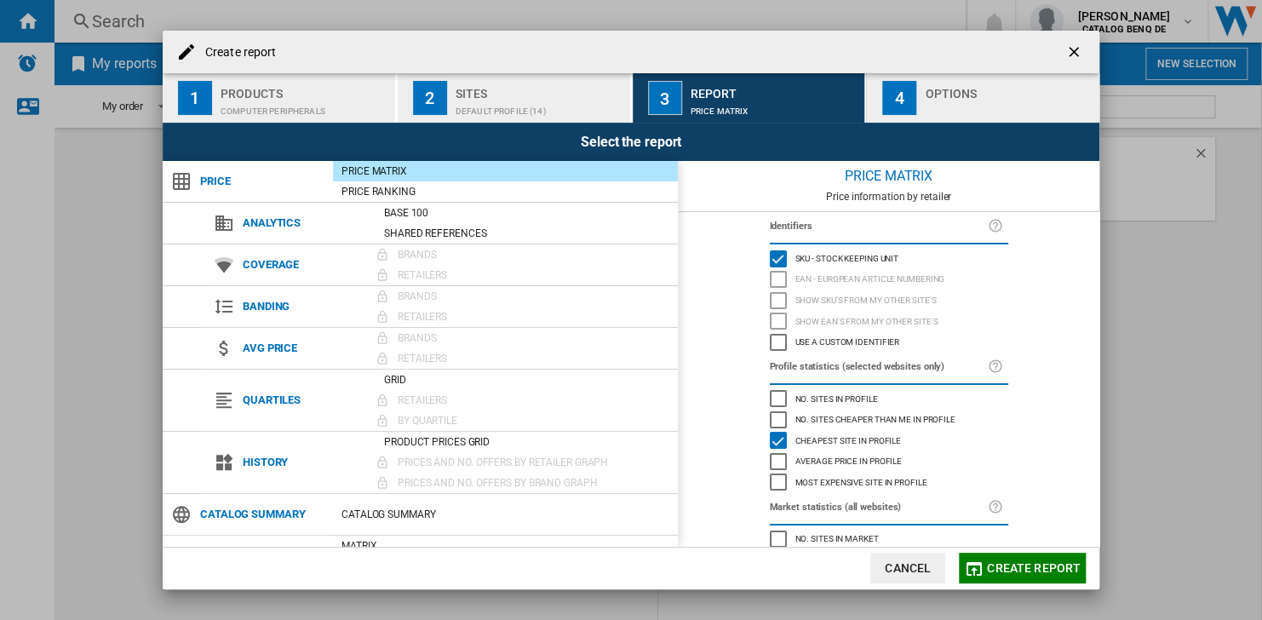
click at [934, 104] on div "Create report ..." at bounding box center [1009, 107] width 168 height 18
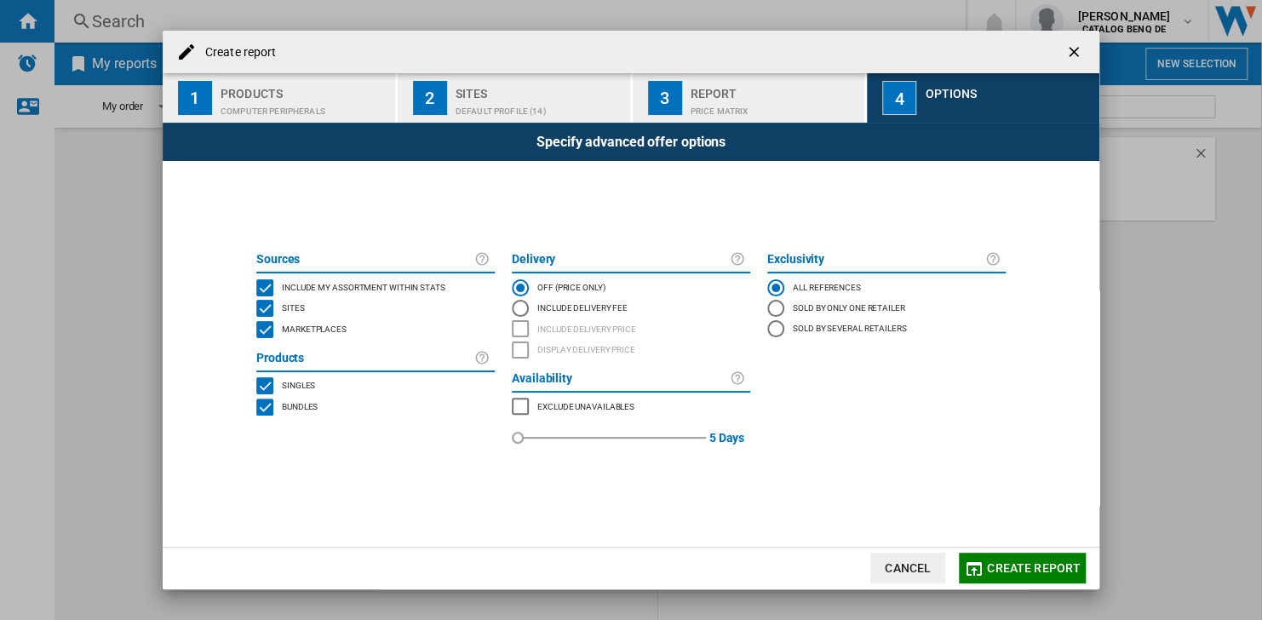
click at [507, 94] on div "Sites" at bounding box center [540, 89] width 168 height 18
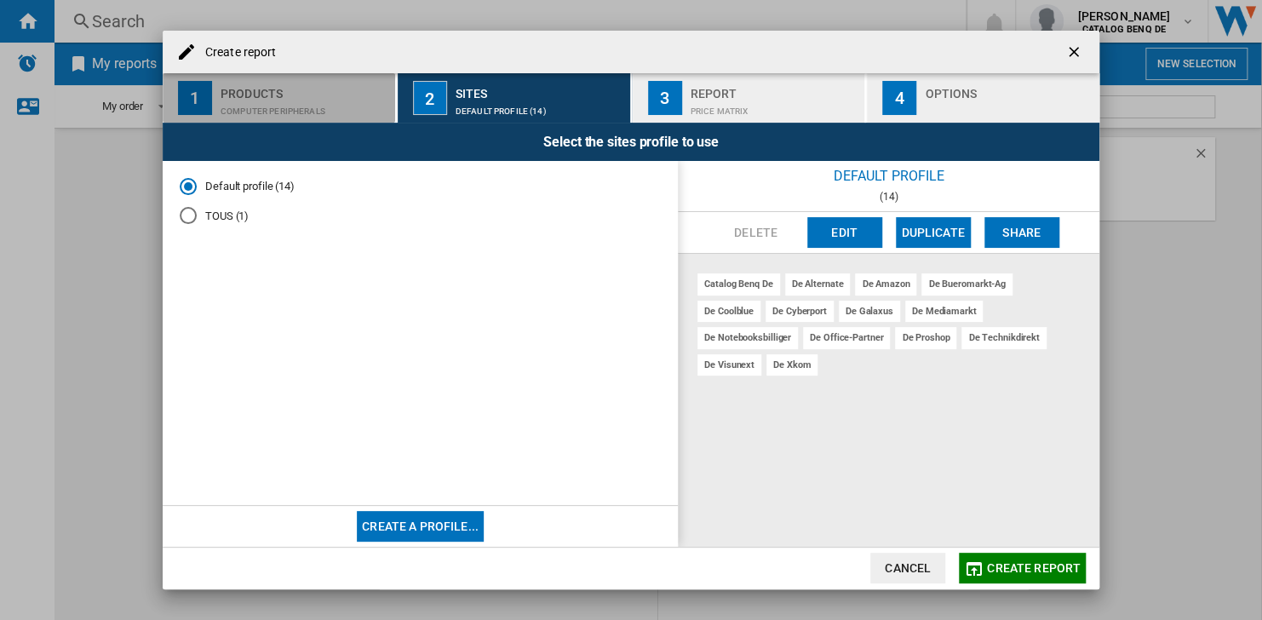
click at [308, 90] on div "Products" at bounding box center [305, 89] width 168 height 18
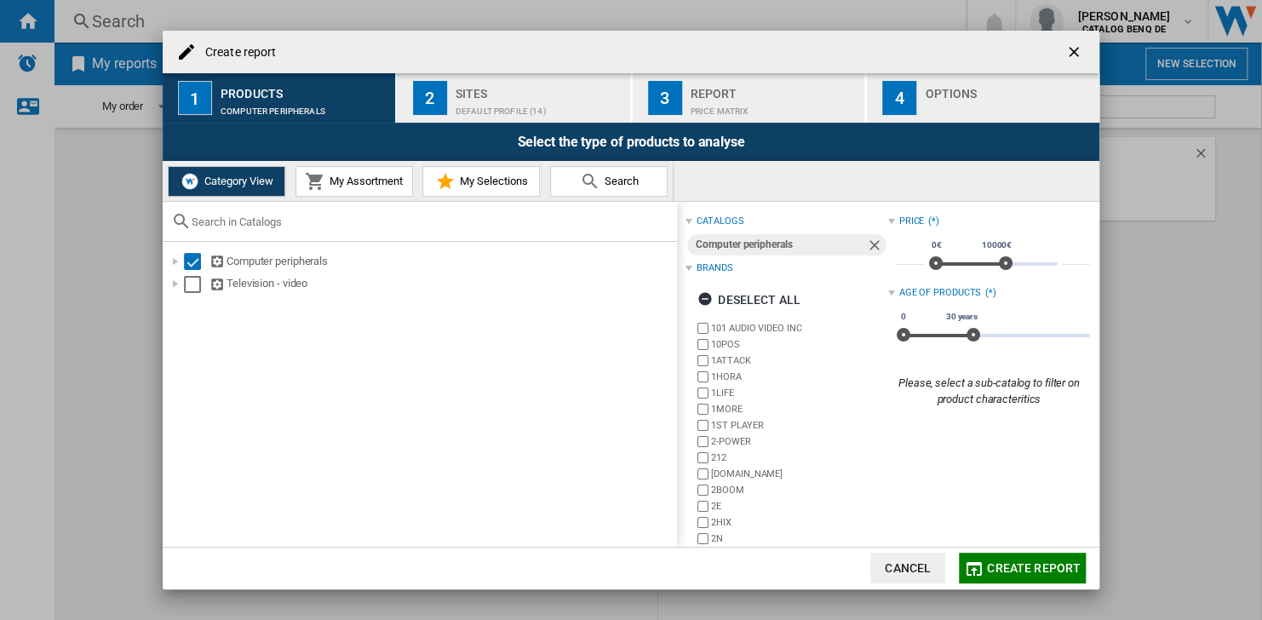
click at [422, 90] on div "2" at bounding box center [430, 98] width 34 height 34
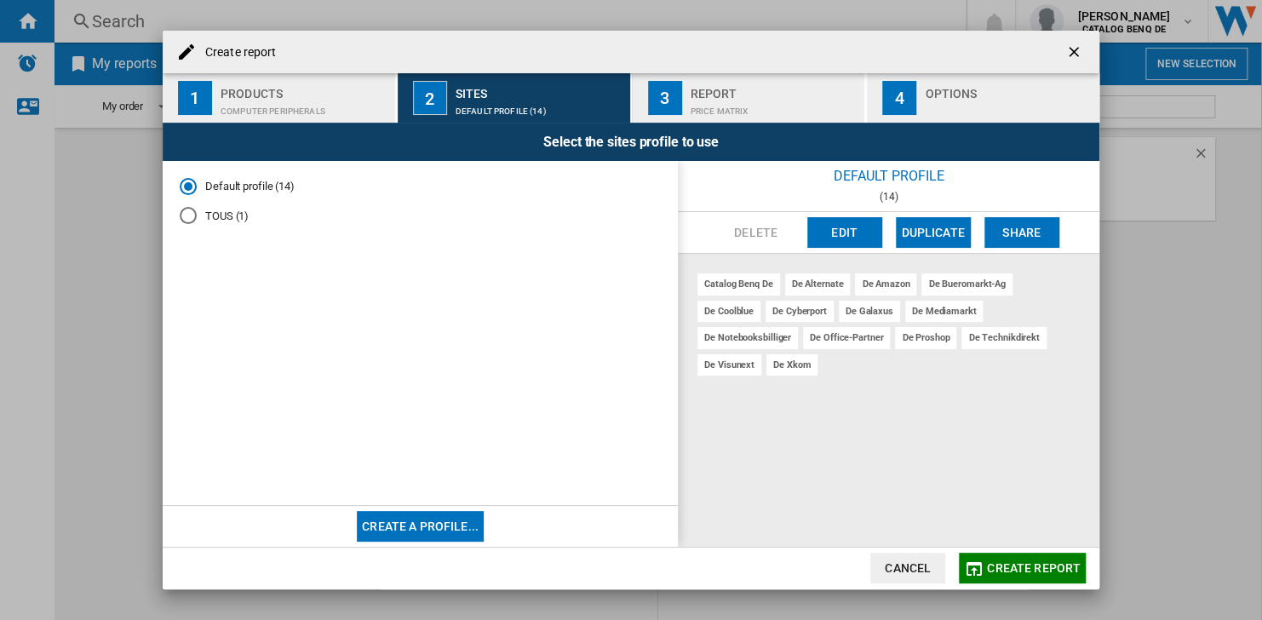
click at [1034, 561] on span "Create report" at bounding box center [1034, 568] width 94 height 14
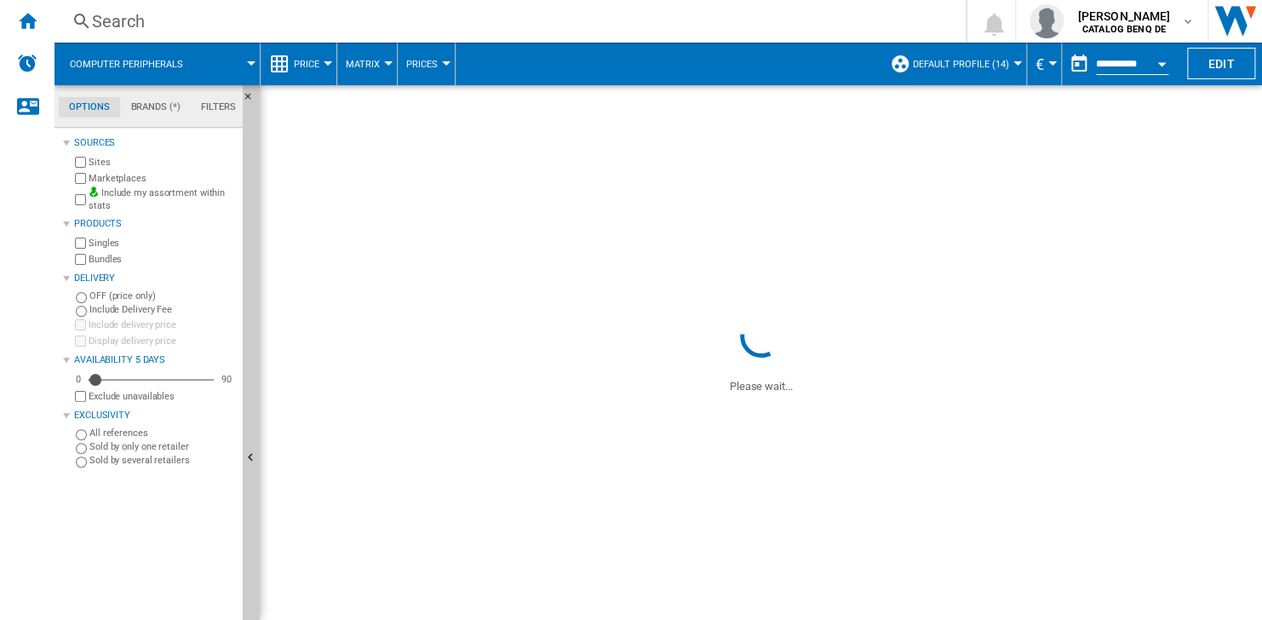
click at [922, 68] on span "Default profile (14)" at bounding box center [961, 64] width 96 height 11
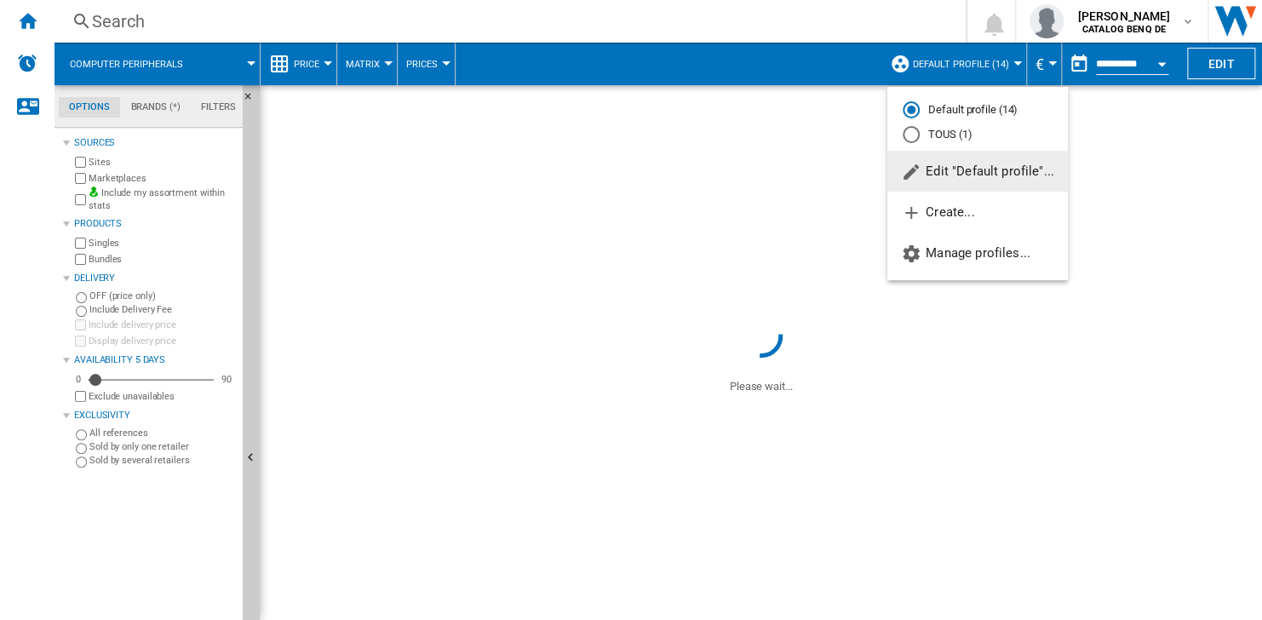
click at [922, 68] on md-backdrop at bounding box center [631, 310] width 1262 height 620
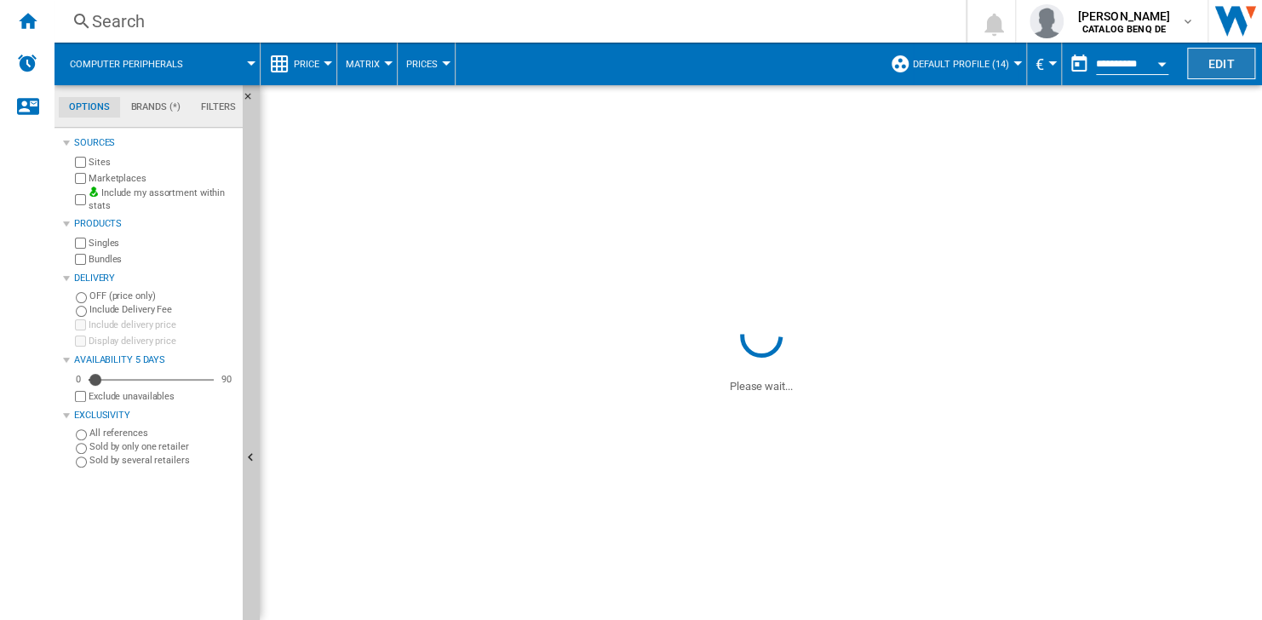
click at [1202, 63] on button "Edit" at bounding box center [1221, 64] width 68 height 32
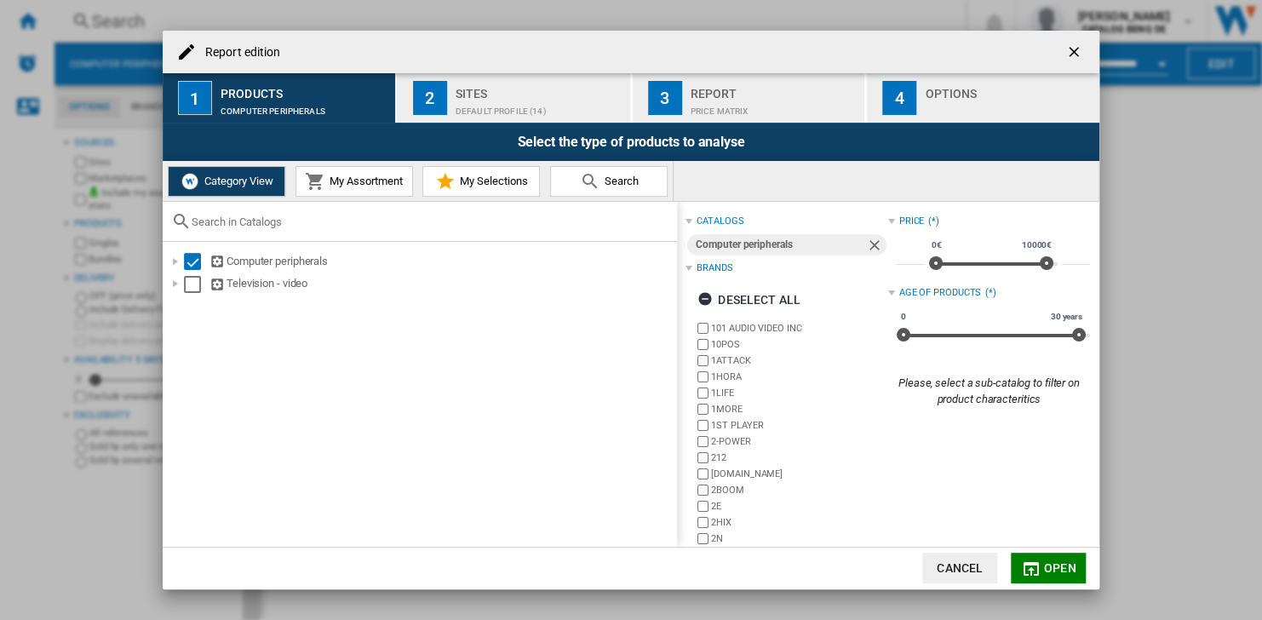
click at [1074, 48] on ng-md-icon "getI18NText('BUTTONS.CLOSE_DIALOG')" at bounding box center [1075, 53] width 20 height 20
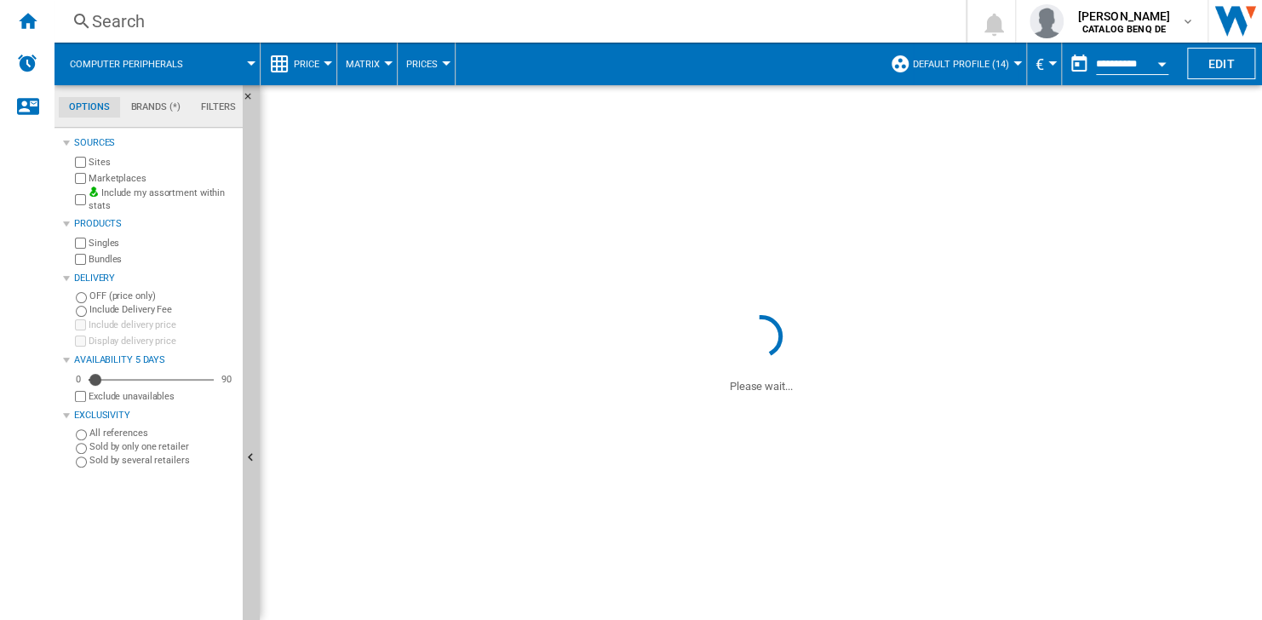
click at [1021, 65] on md-menu "Default profile (14)" at bounding box center [955, 64] width 146 height 43
click at [1031, 65] on md-menu "€ Argentin Peso Australian Dollar balboa Bolivia [GEOGRAPHIC_DATA] Bulgarian le…" at bounding box center [1044, 64] width 35 height 43
click at [1048, 64] on div "Currency" at bounding box center [1052, 63] width 9 height 4
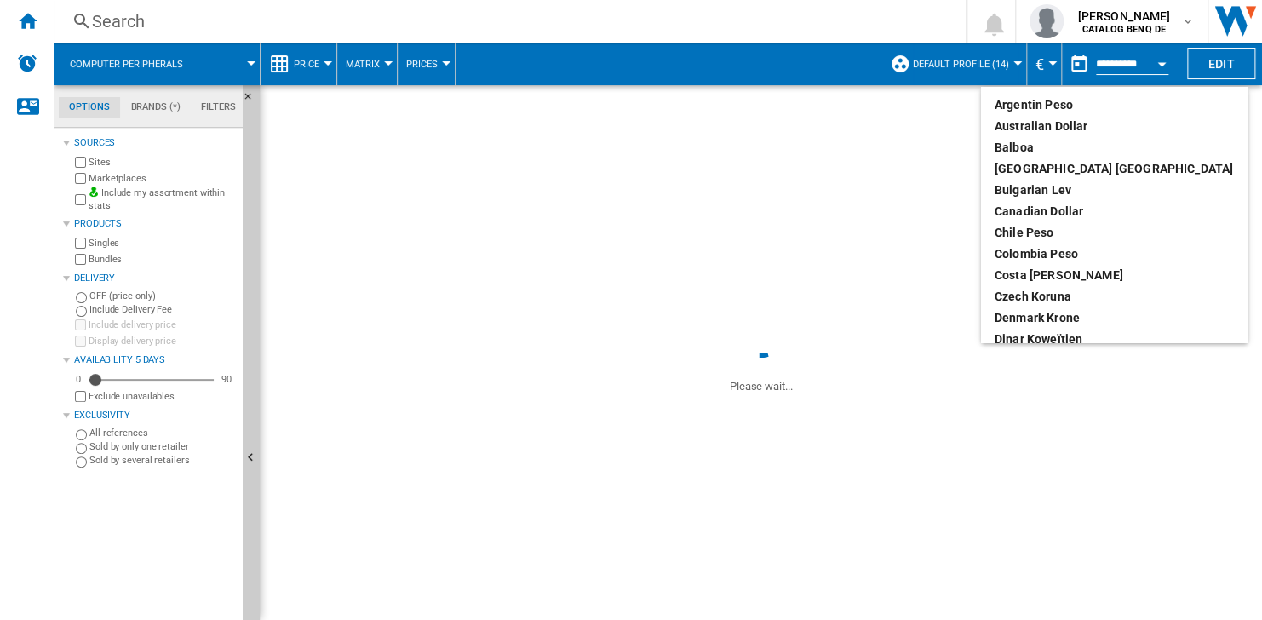
click at [938, 62] on md-backdrop at bounding box center [631, 310] width 1262 height 620
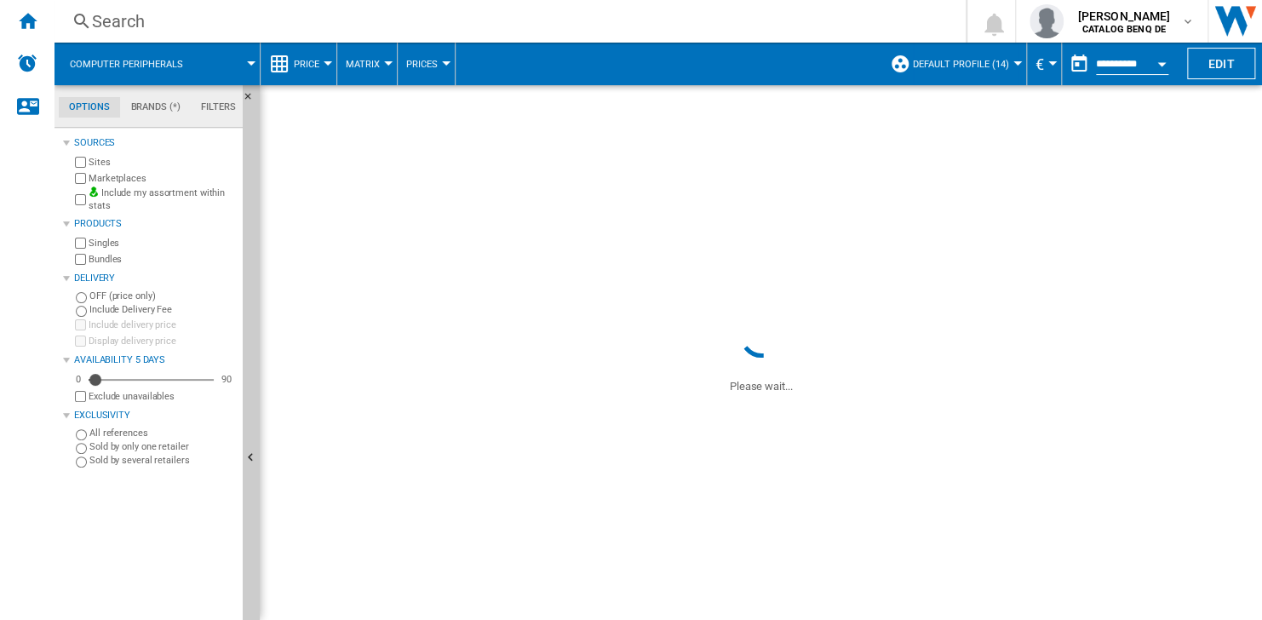
click at [938, 59] on span "Default profile (14)" at bounding box center [961, 64] width 96 height 11
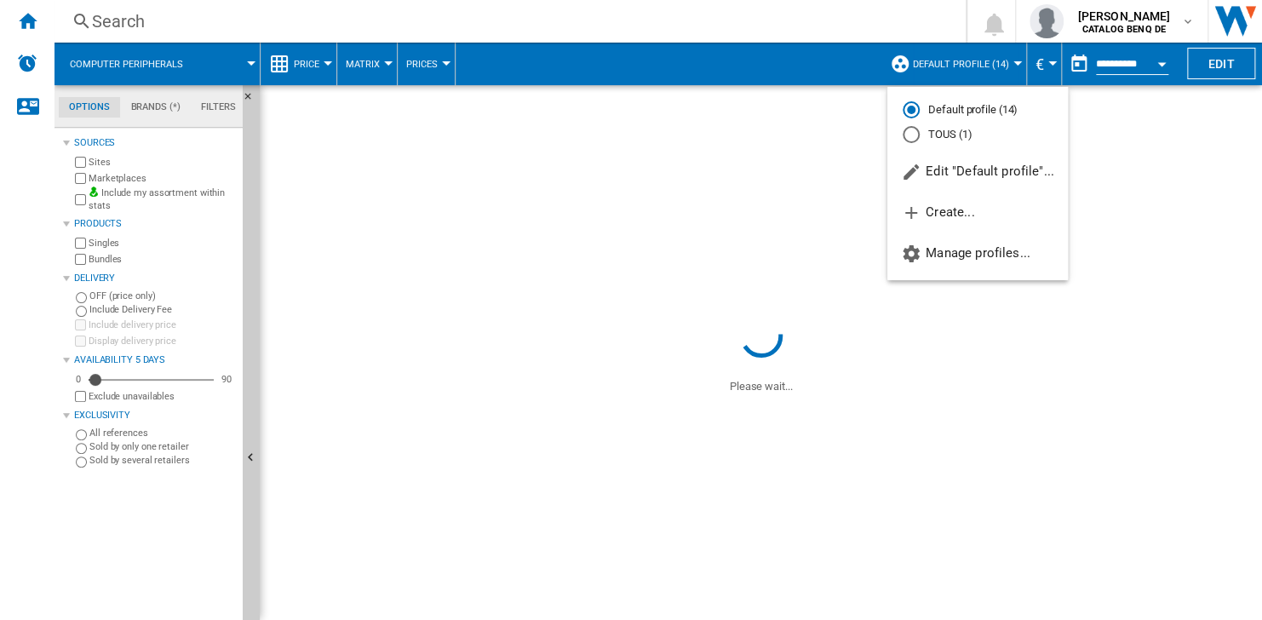
click at [938, 60] on md-backdrop at bounding box center [631, 310] width 1262 height 620
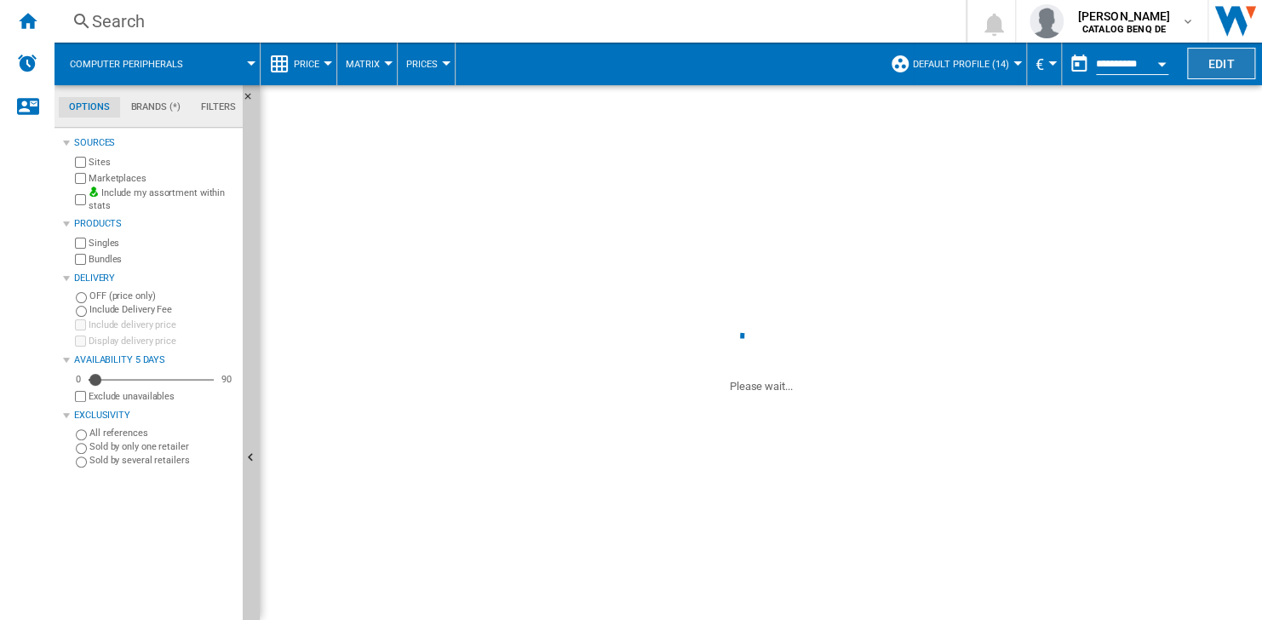
click at [1219, 65] on button "Edit" at bounding box center [1221, 64] width 68 height 32
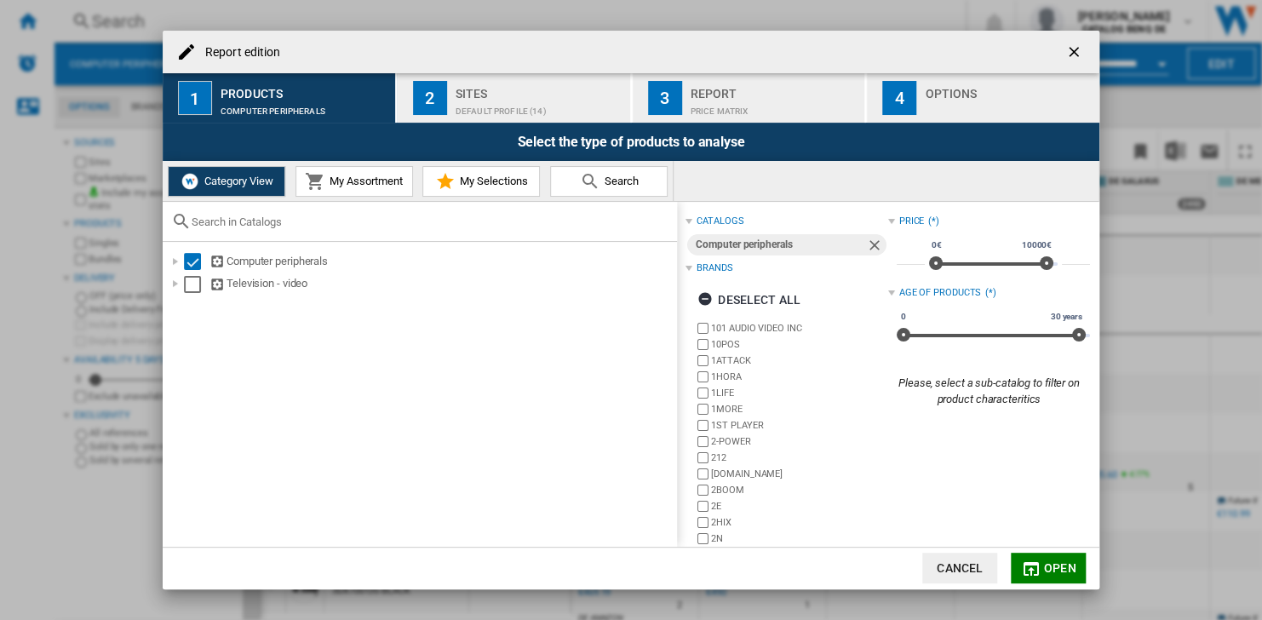
click at [952, 561] on button "Cancel" at bounding box center [959, 568] width 75 height 31
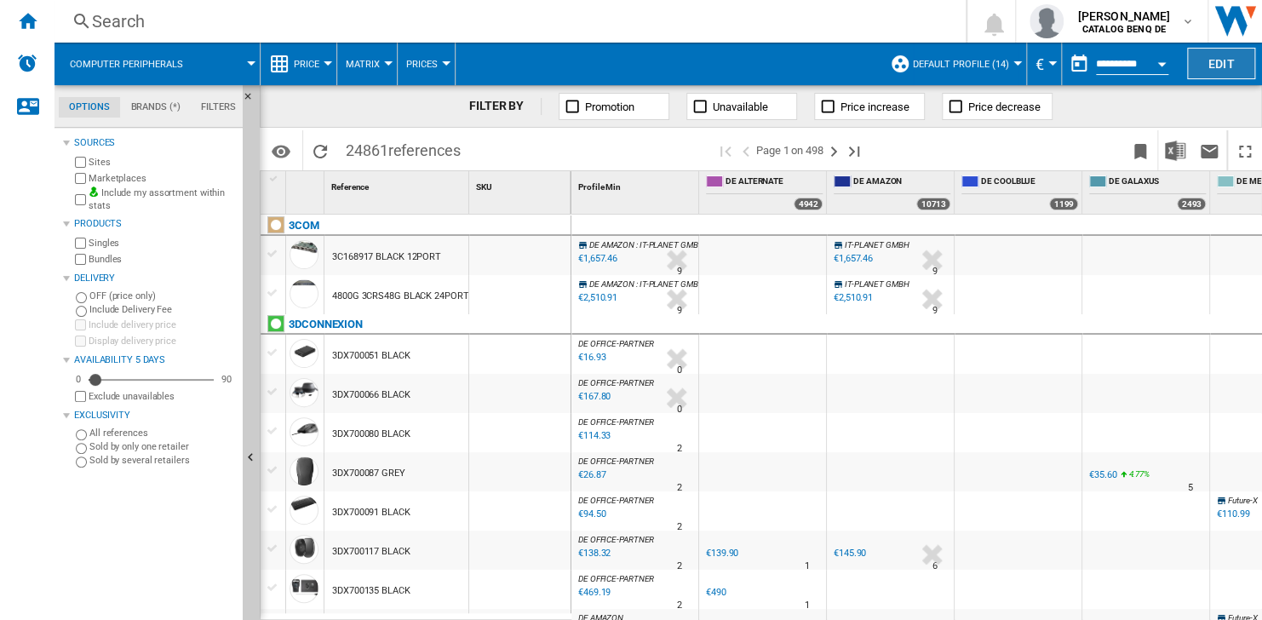
click at [1198, 63] on button "Edit" at bounding box center [1221, 64] width 68 height 32
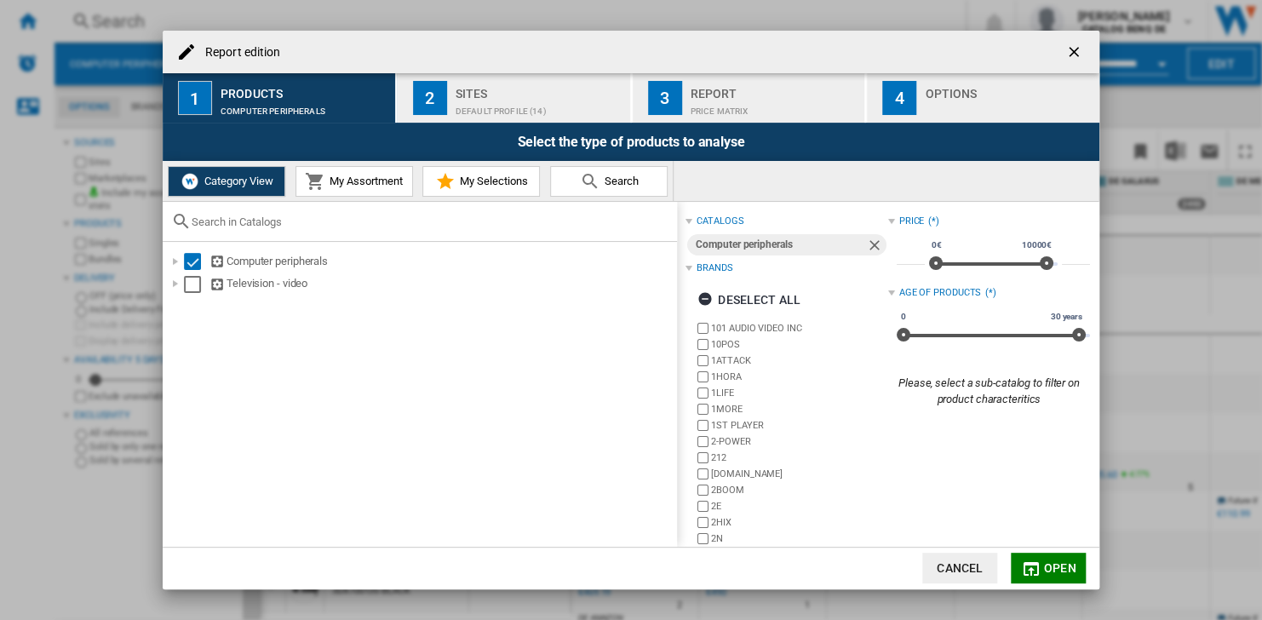
click at [1094, 52] on div "Report edition" at bounding box center [631, 52] width 937 height 43
click at [1080, 54] on ng-md-icon "getI18NText('BUTTONS.CLOSE_DIALOG')" at bounding box center [1075, 53] width 20 height 20
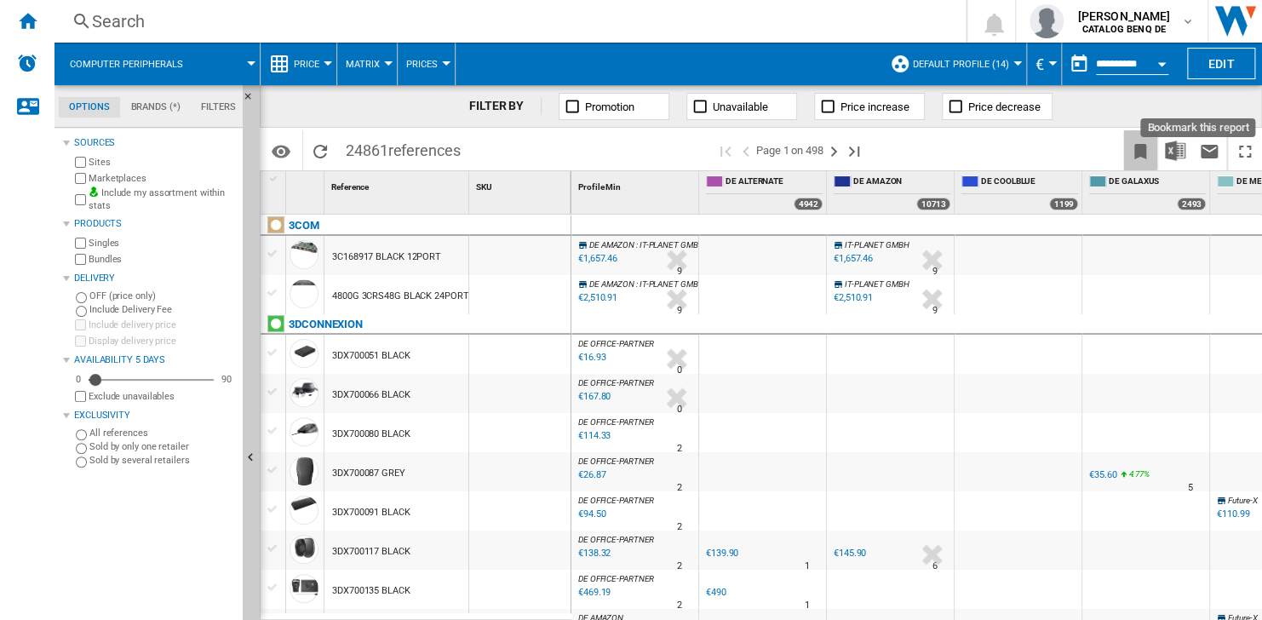
click at [1149, 160] on ng-md-icon "Bookmark this report" at bounding box center [1140, 151] width 20 height 20
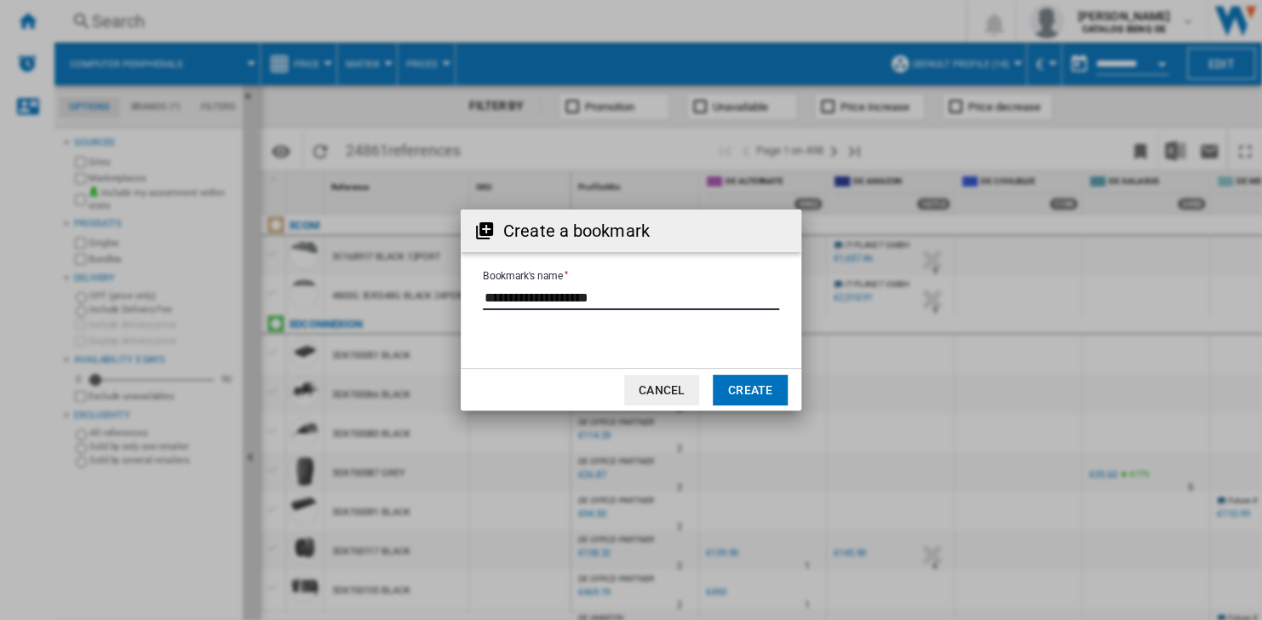
drag, startPoint x: 703, startPoint y: 301, endPoint x: 477, endPoint y: 302, distance: 225.7
click at [477, 302] on form "Bookmark's name" at bounding box center [631, 299] width 341 height 65
click at [695, 306] on input "Bookmark's name" at bounding box center [631, 297] width 296 height 26
type input "**********"
click at [727, 390] on button "Create" at bounding box center [750, 390] width 75 height 31
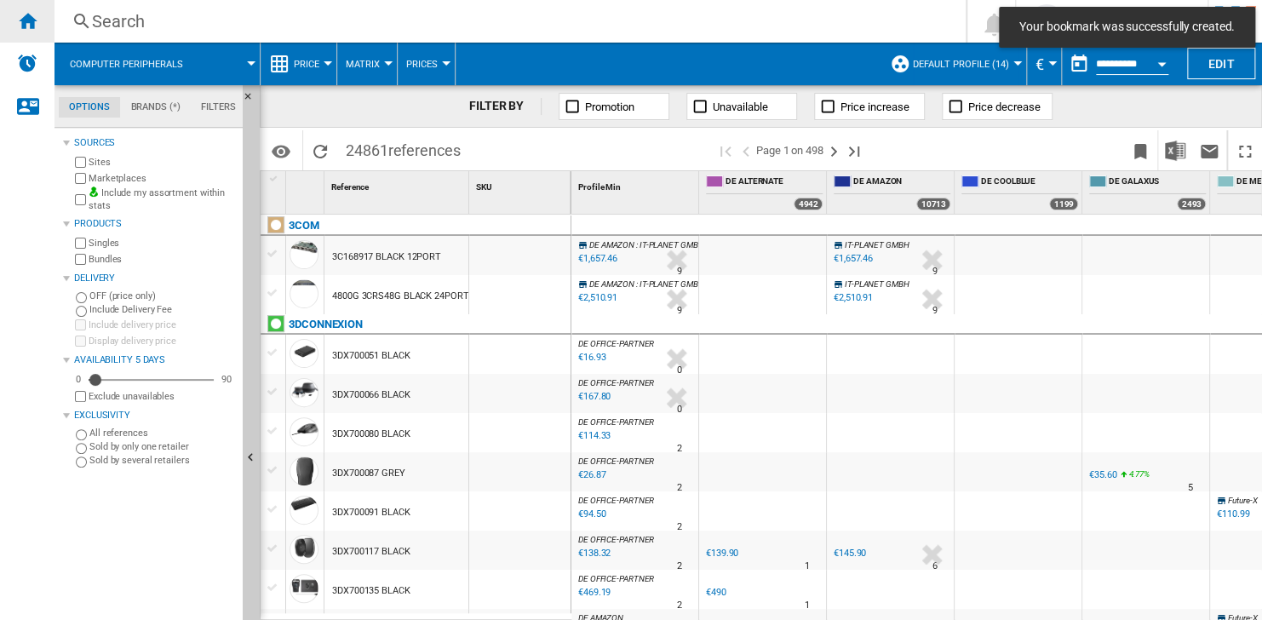
click at [21, 12] on ng-md-icon "Home" at bounding box center [27, 20] width 20 height 20
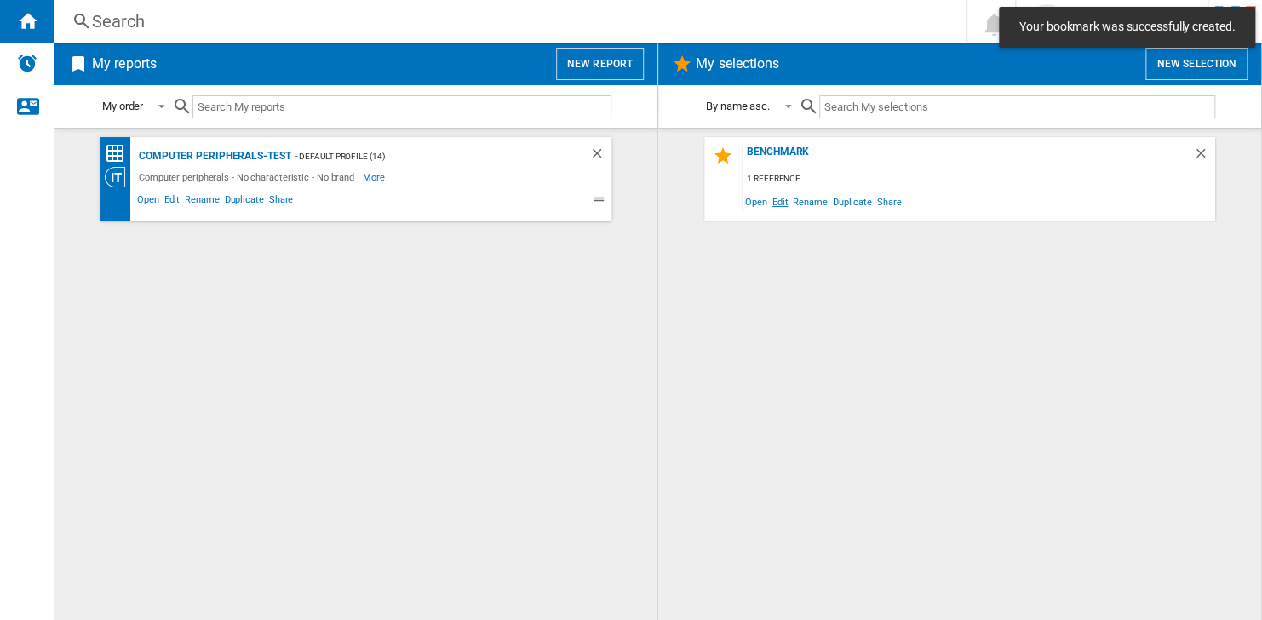
click at [774, 202] on span "Edit" at bounding box center [780, 201] width 21 height 23
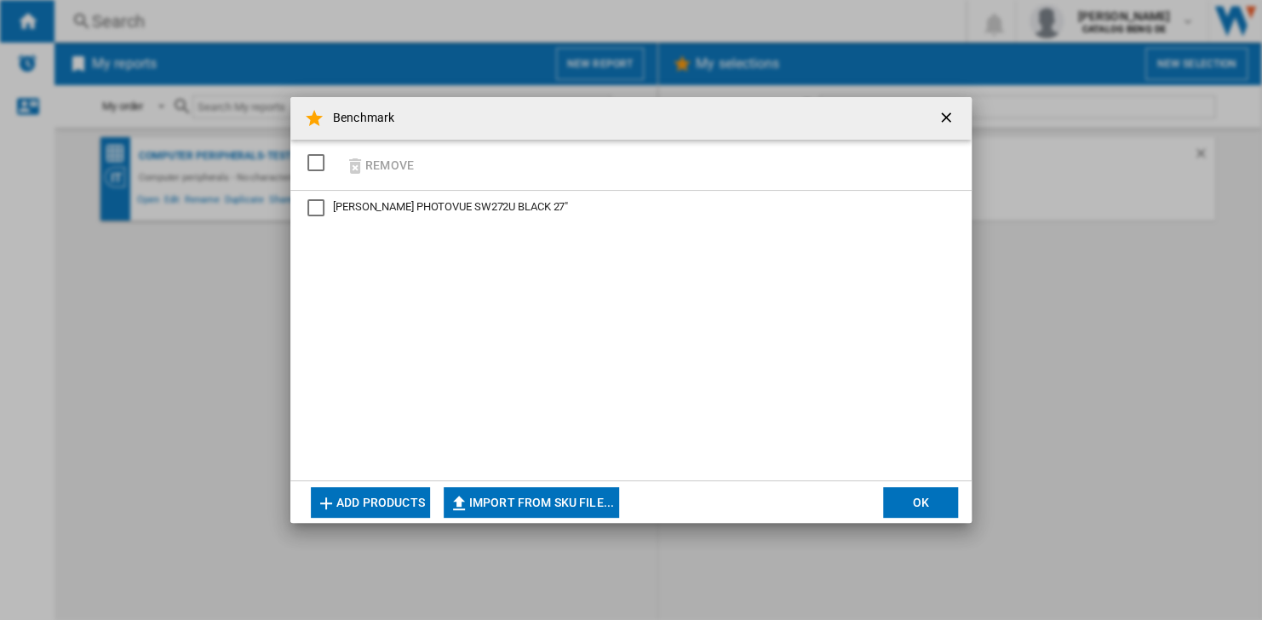
click at [417, 497] on button "Add products" at bounding box center [370, 502] width 119 height 31
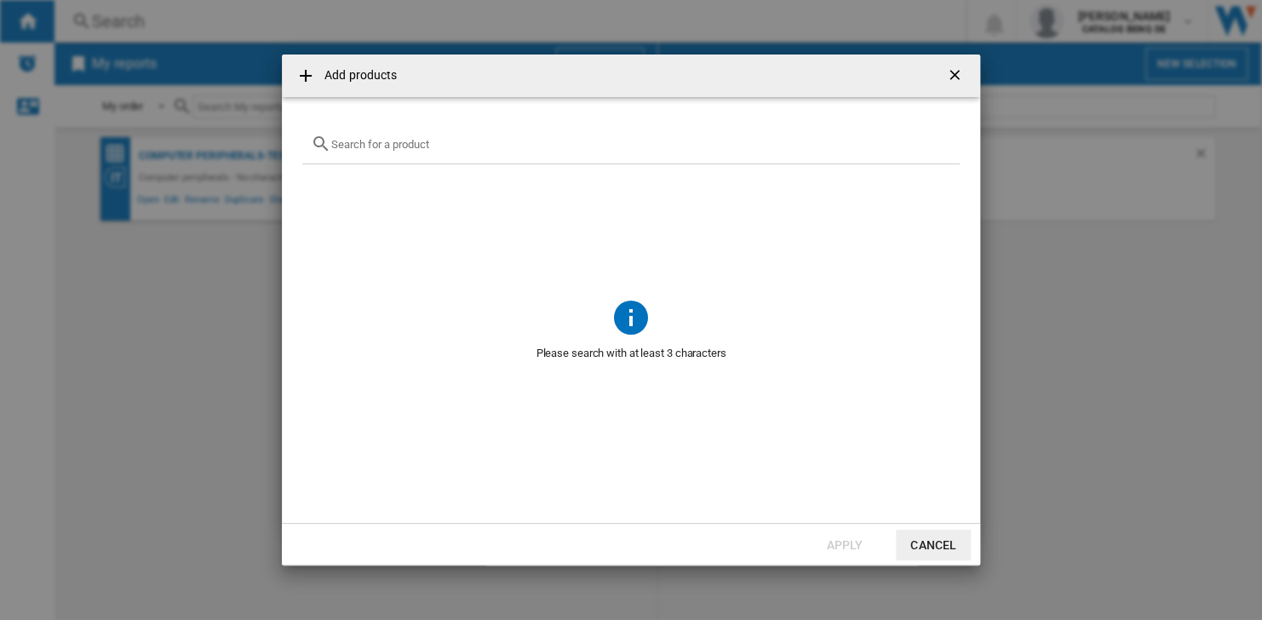
click at [483, 142] on input "Add products ..." at bounding box center [641, 144] width 620 height 13
type input "eizo"
click at [931, 540] on button "Cancel" at bounding box center [933, 545] width 75 height 31
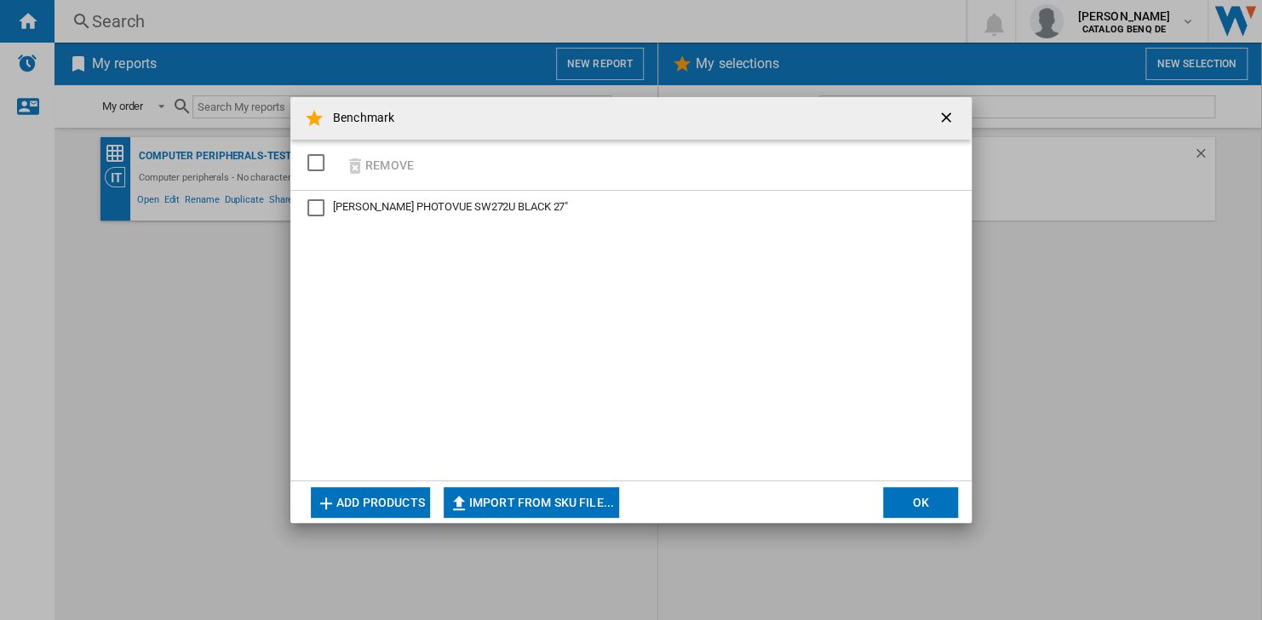
click at [961, 115] on button "Benchmark Remove ..." at bounding box center [948, 118] width 34 height 34
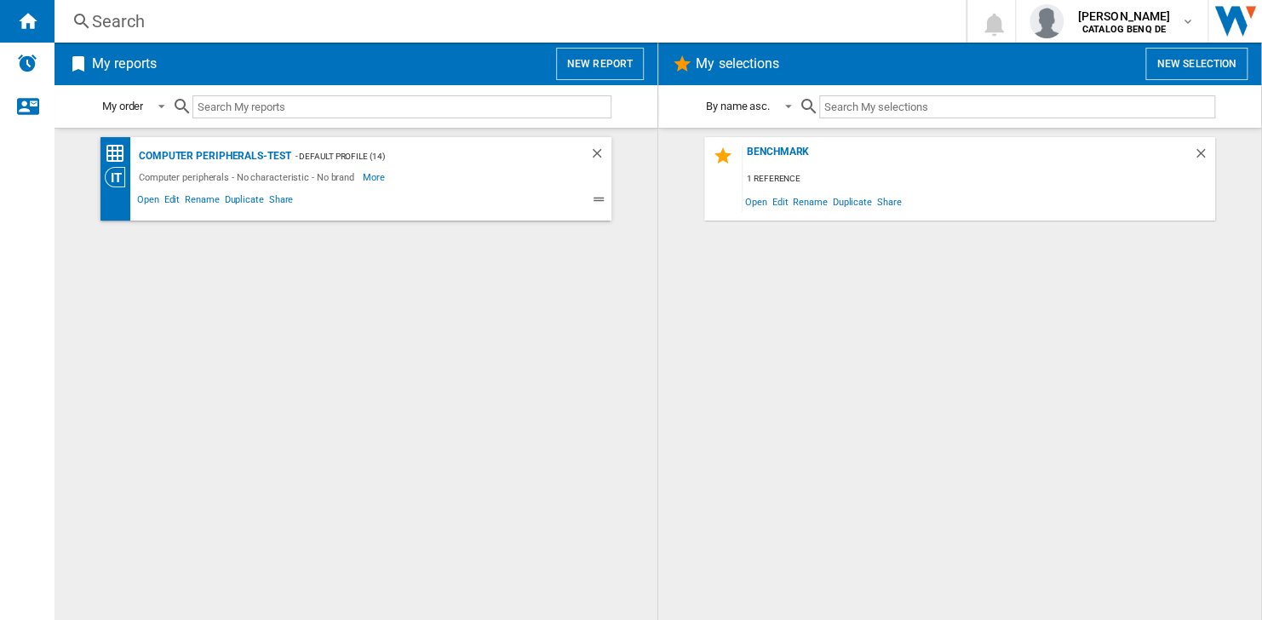
click at [1187, 56] on button "New selection" at bounding box center [1197, 64] width 102 height 32
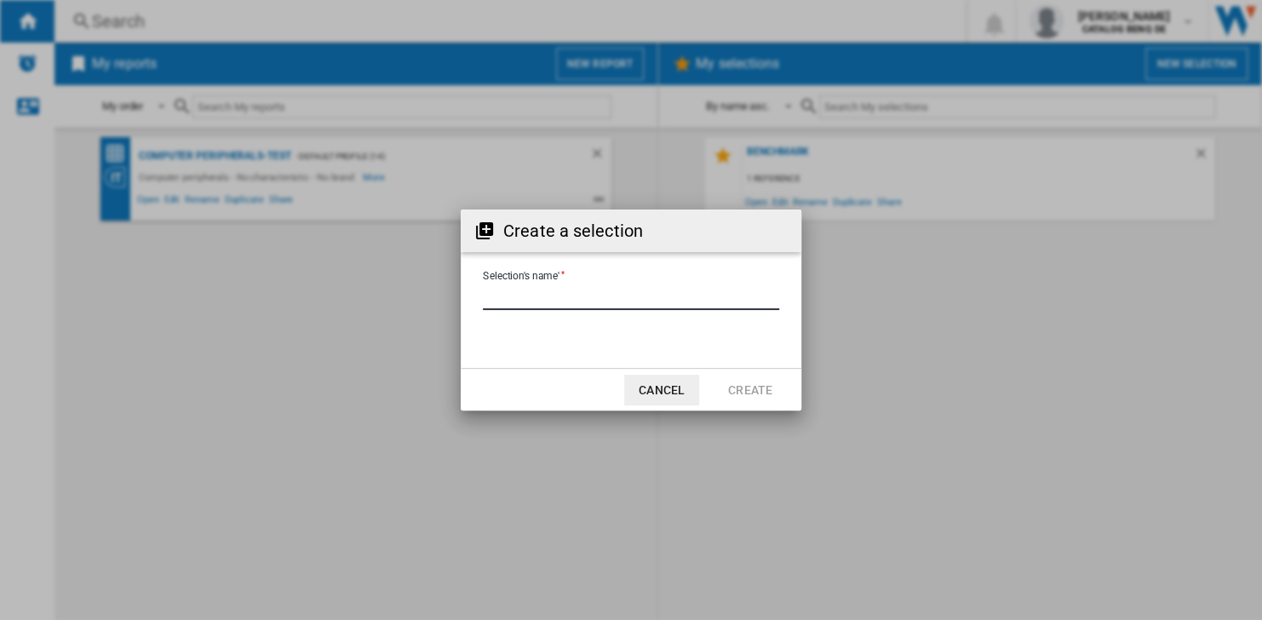
click at [685, 291] on input "Selection's name'" at bounding box center [631, 297] width 296 height 26
click at [646, 370] on md-dialog-actions "Cancel Create" at bounding box center [631, 389] width 341 height 43
click at [652, 373] on md-dialog-actions "Cancel Create" at bounding box center [631, 389] width 341 height 43
click at [645, 392] on button "Cancel" at bounding box center [661, 390] width 75 height 31
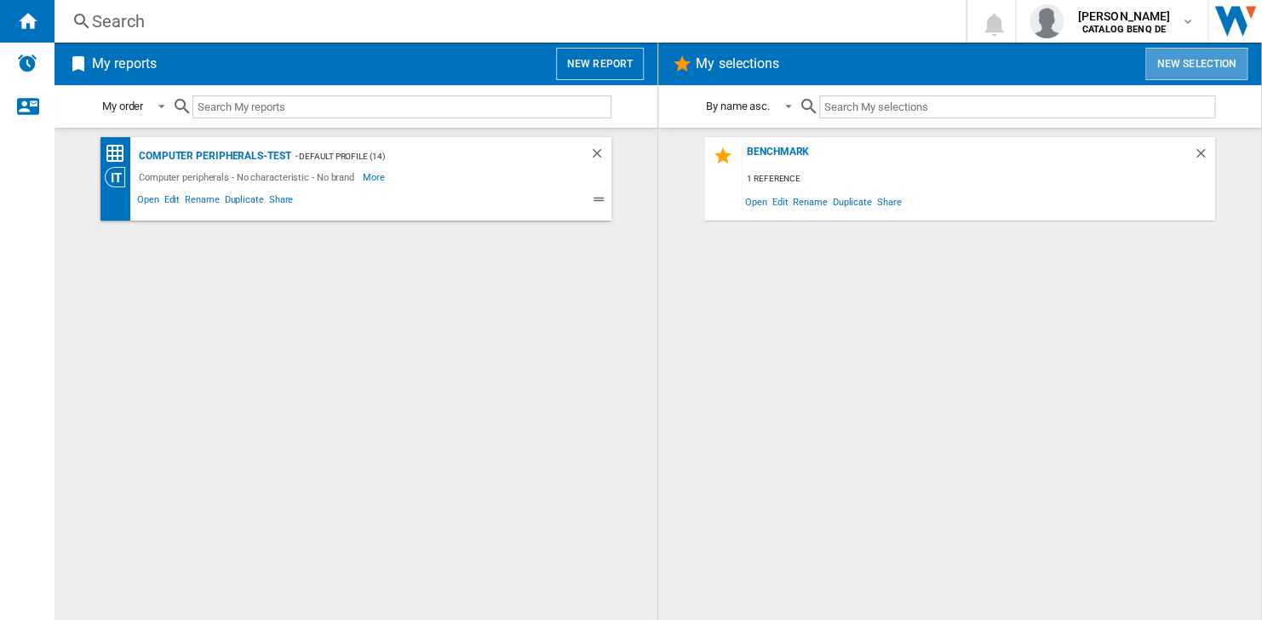
click at [1210, 56] on button "New selection" at bounding box center [1197, 64] width 102 height 32
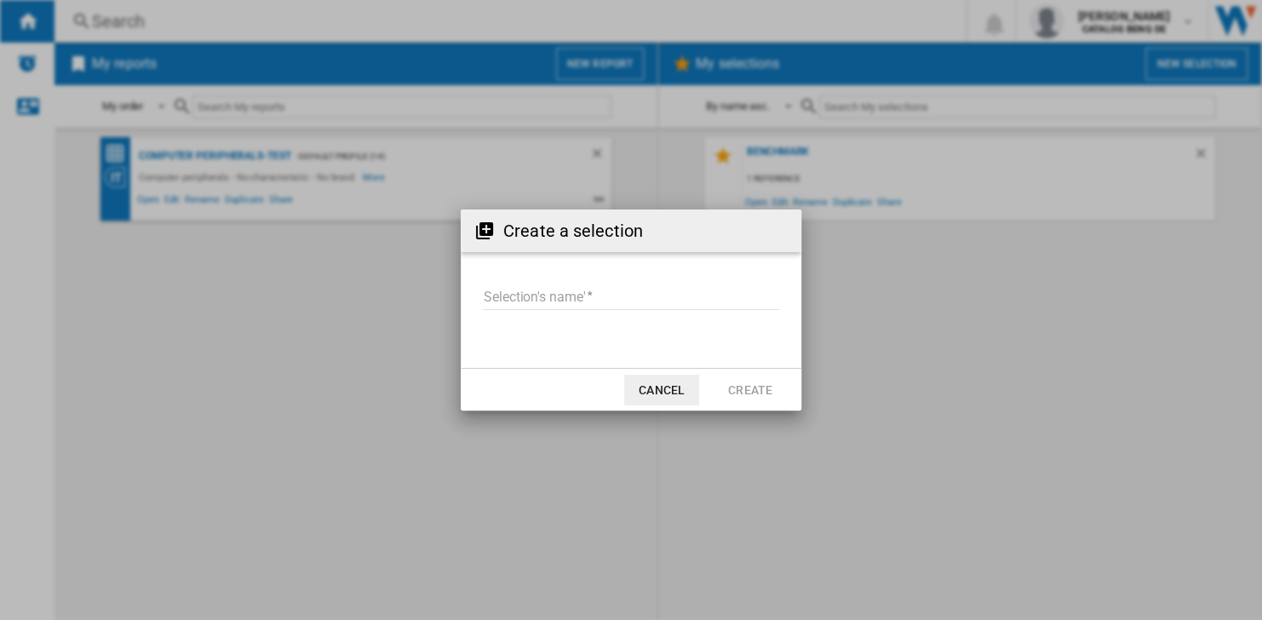
click at [620, 302] on input "Selection's name'" at bounding box center [631, 297] width 296 height 26
type input "****"
click at [723, 381] on button "Create" at bounding box center [750, 390] width 75 height 31
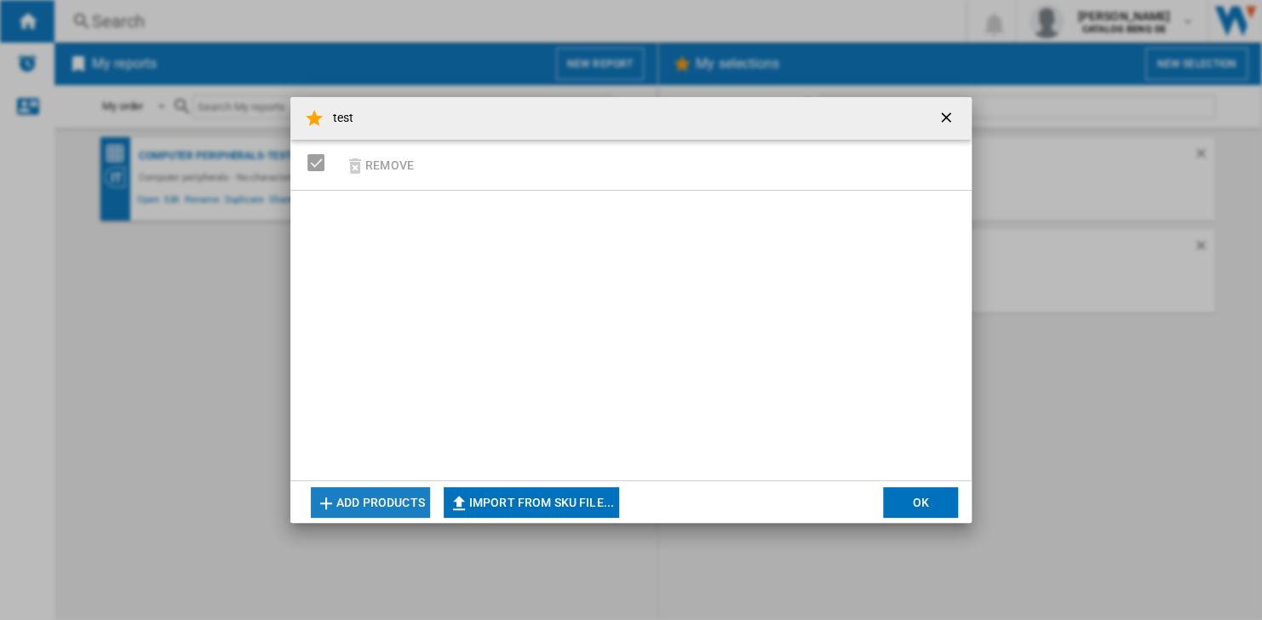
click at [411, 498] on button "Add products" at bounding box center [370, 502] width 119 height 31
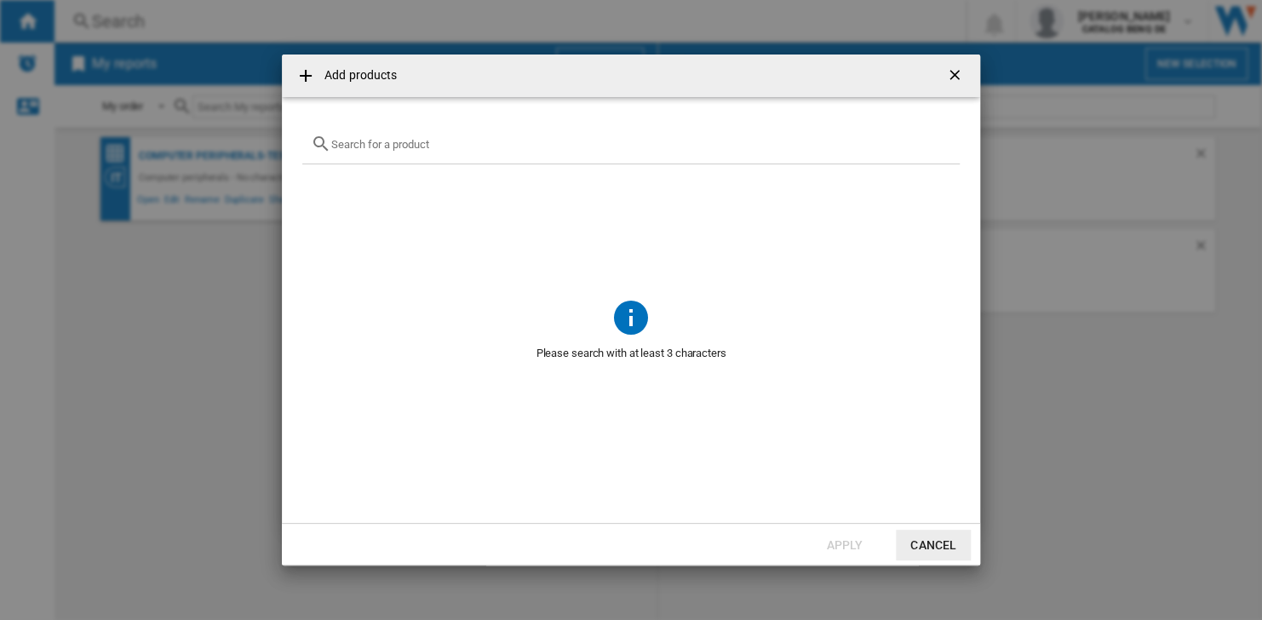
click at [498, 114] on md-dialog-content "Please search with at least 3 characters" at bounding box center [631, 310] width 698 height 426
click at [501, 134] on div "Add products ..." at bounding box center [631, 144] width 658 height 40
click at [503, 142] on input "Add products ..." at bounding box center [641, 144] width 620 height 13
click at [442, 149] on input "Add products ..." at bounding box center [641, 144] width 620 height 13
type input "samsung"
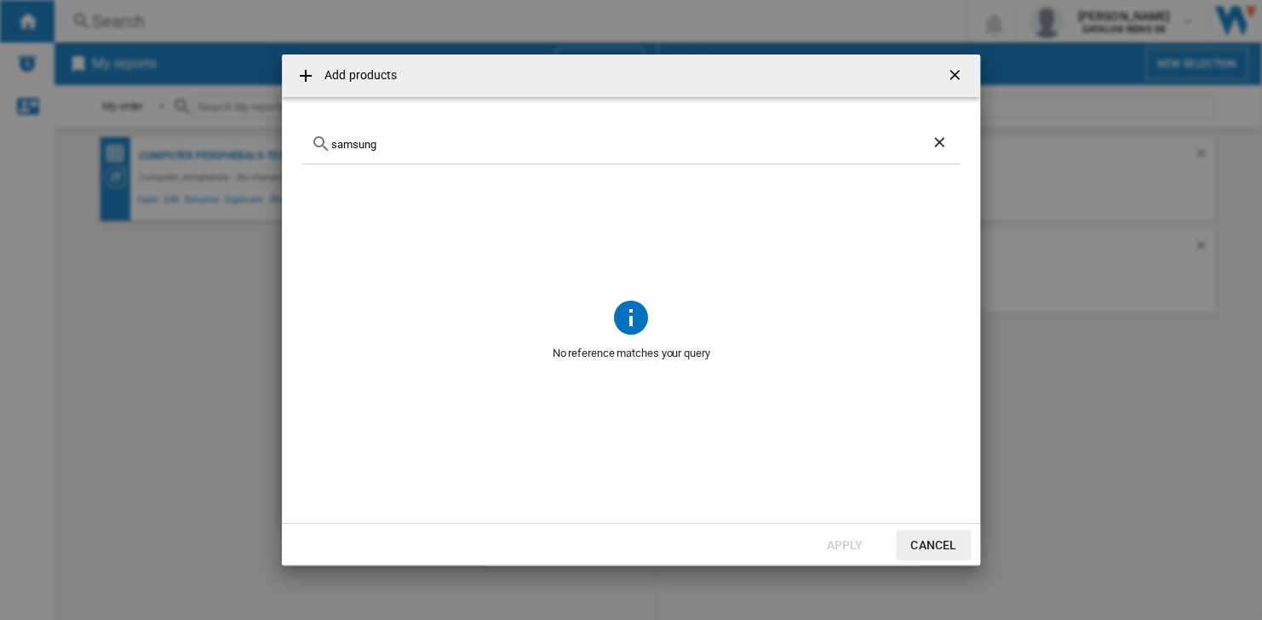
click at [941, 547] on button "Cancel" at bounding box center [933, 545] width 75 height 31
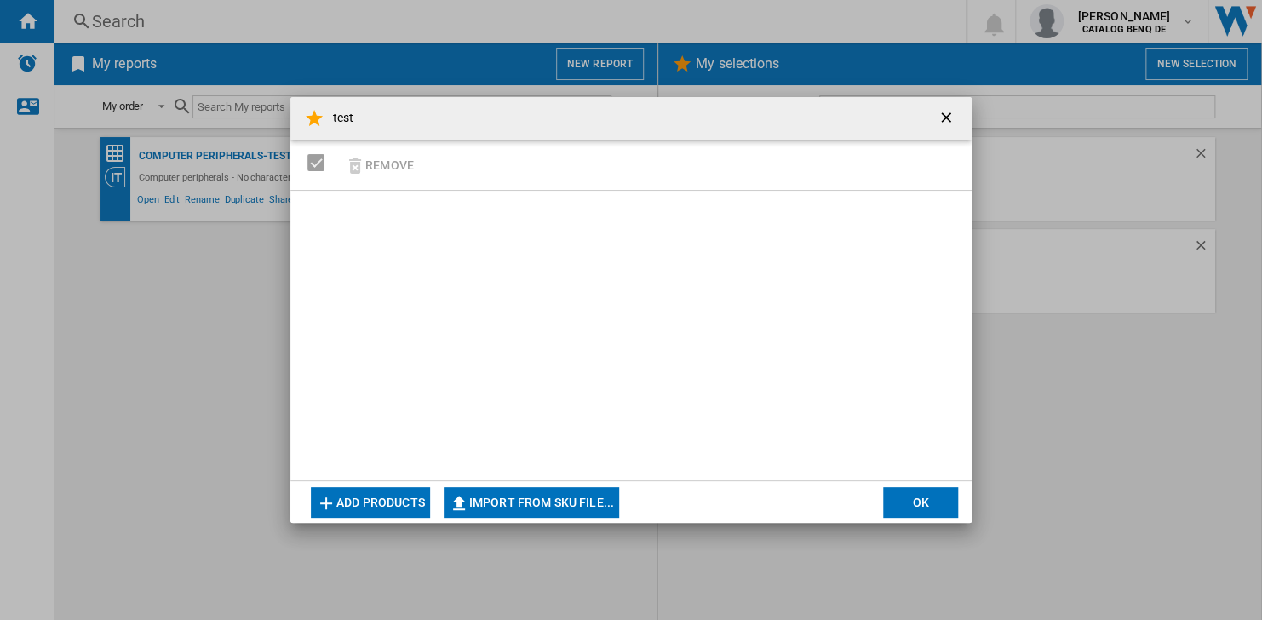
click at [945, 112] on ng-md-icon "getI18NText('BUTTONS.CLOSE_DIALOG')" at bounding box center [948, 119] width 20 height 20
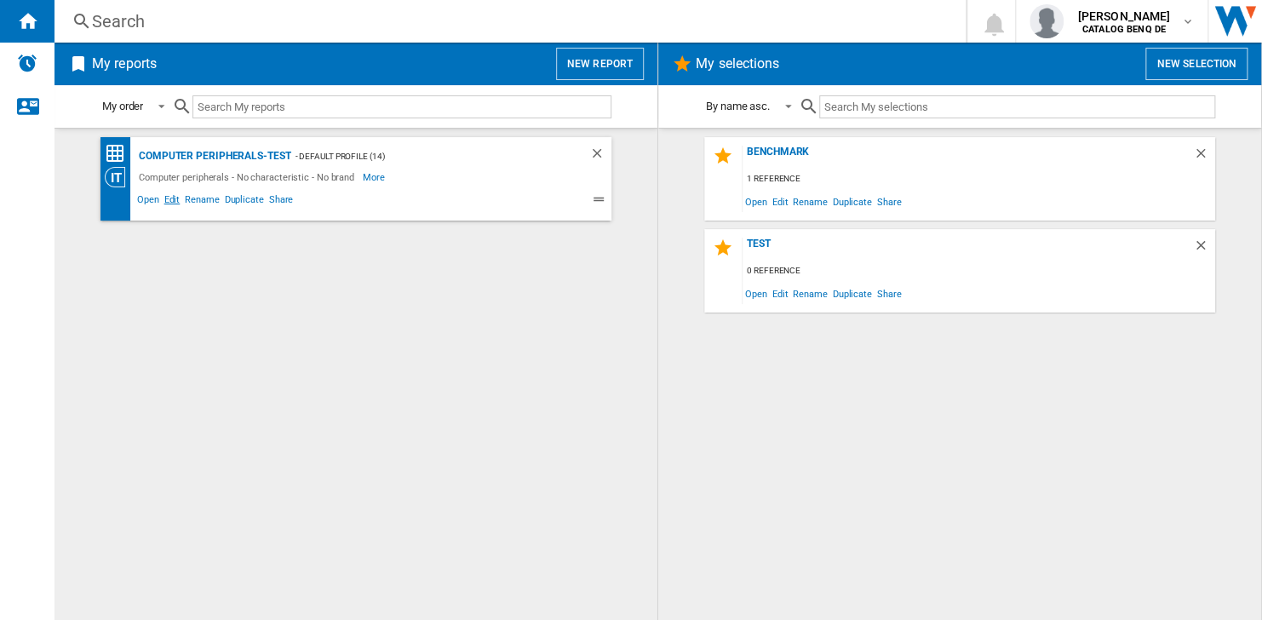
click at [164, 199] on span "Edit" at bounding box center [172, 202] width 21 height 20
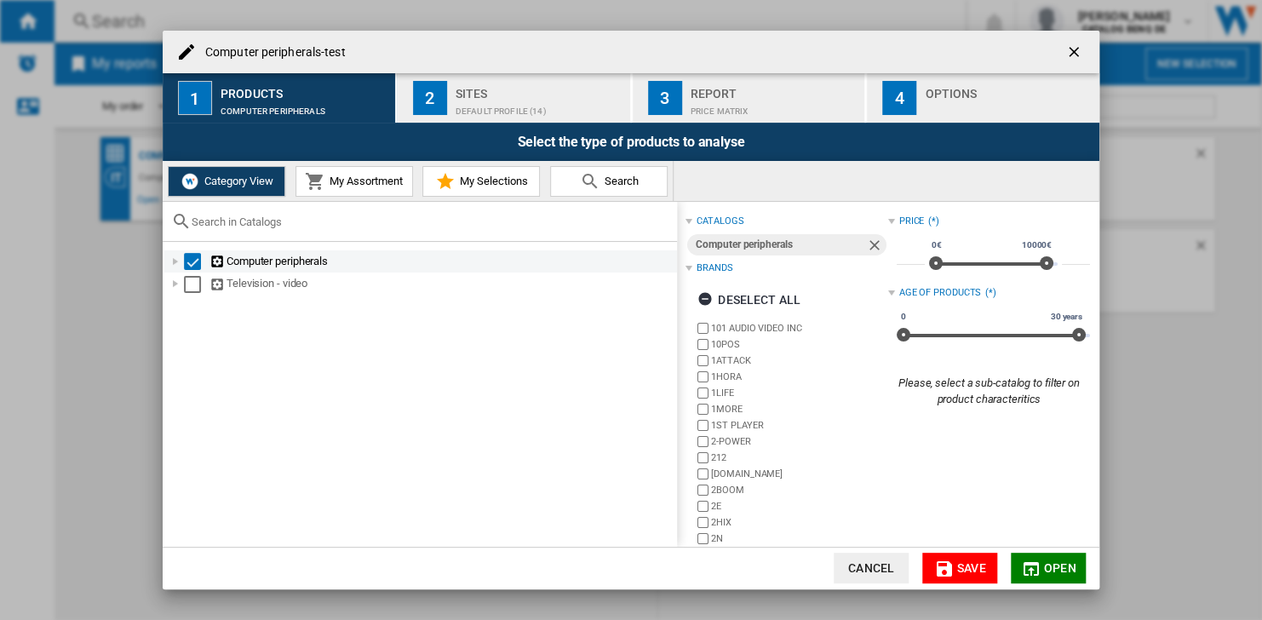
click at [171, 263] on div "Computer peripherals-test ..." at bounding box center [175, 261] width 17 height 17
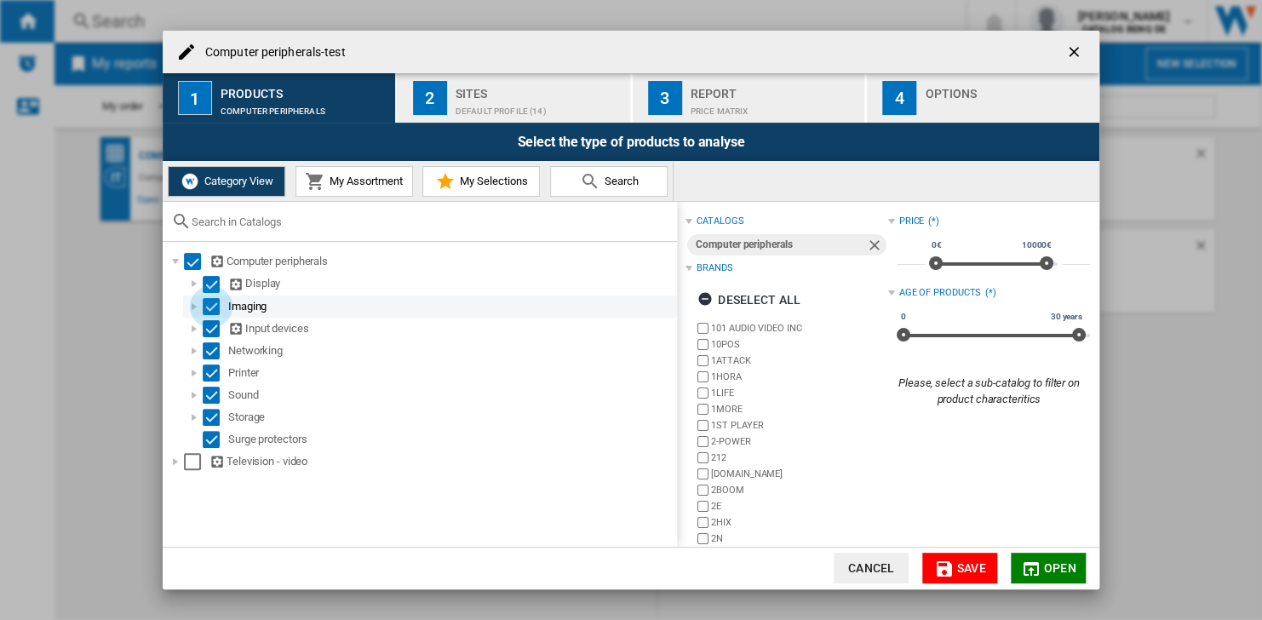
click at [205, 311] on div "Select" at bounding box center [211, 306] width 17 height 17
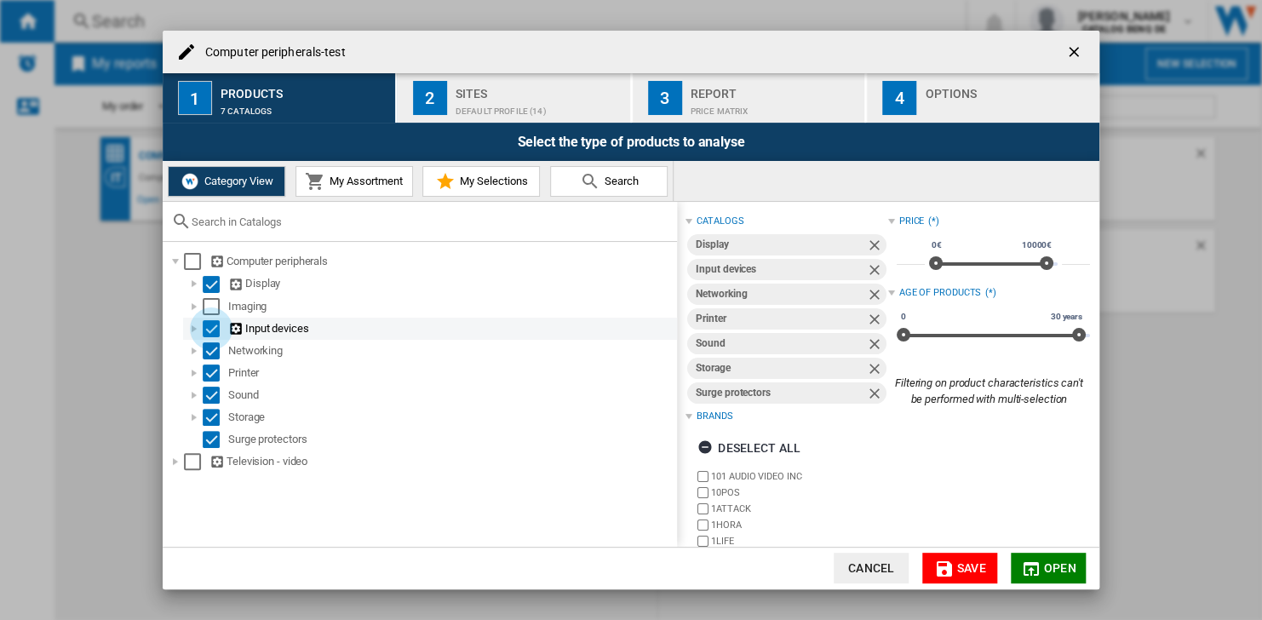
click at [210, 333] on div "Select" at bounding box center [211, 328] width 17 height 17
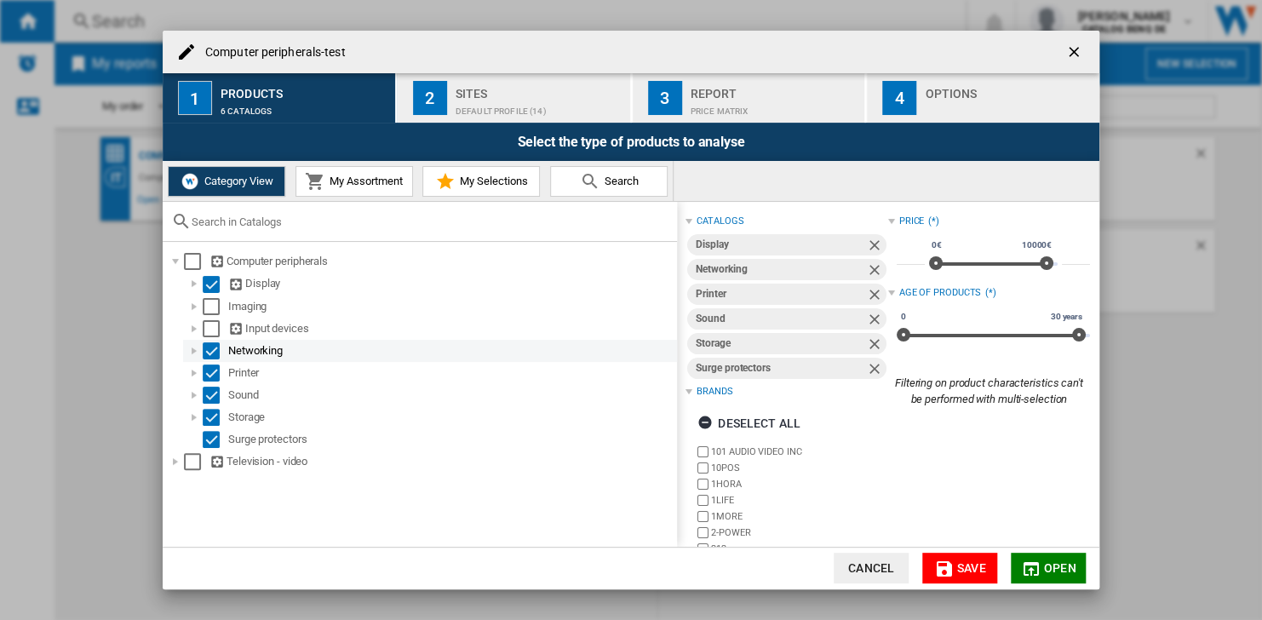
click at [210, 360] on div "Networking" at bounding box center [430, 351] width 494 height 22
click at [211, 356] on div "Select" at bounding box center [211, 350] width 17 height 17
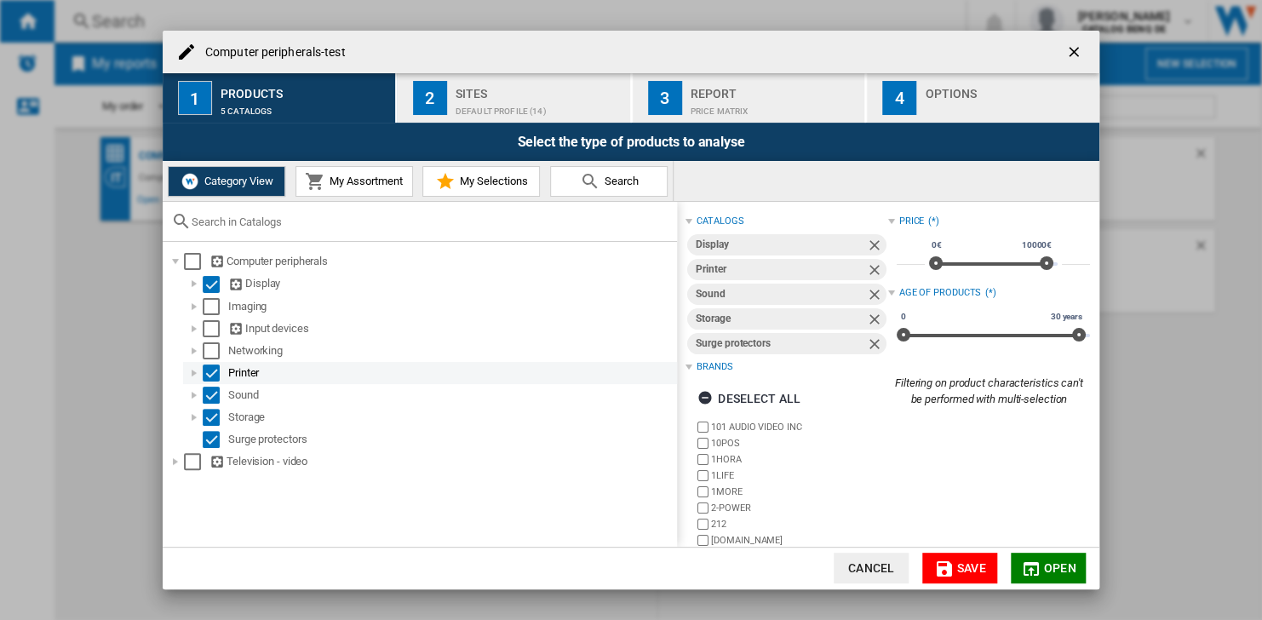
click at [211, 368] on div "Select" at bounding box center [211, 373] width 17 height 17
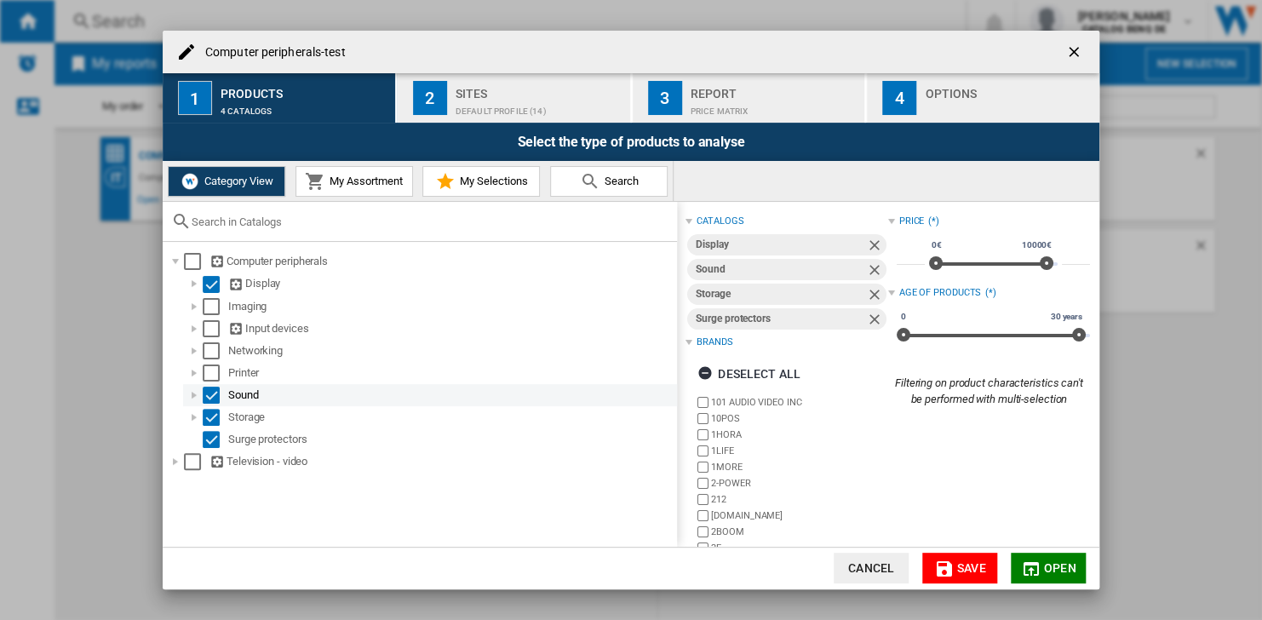
click at [211, 392] on div "Select" at bounding box center [211, 395] width 17 height 17
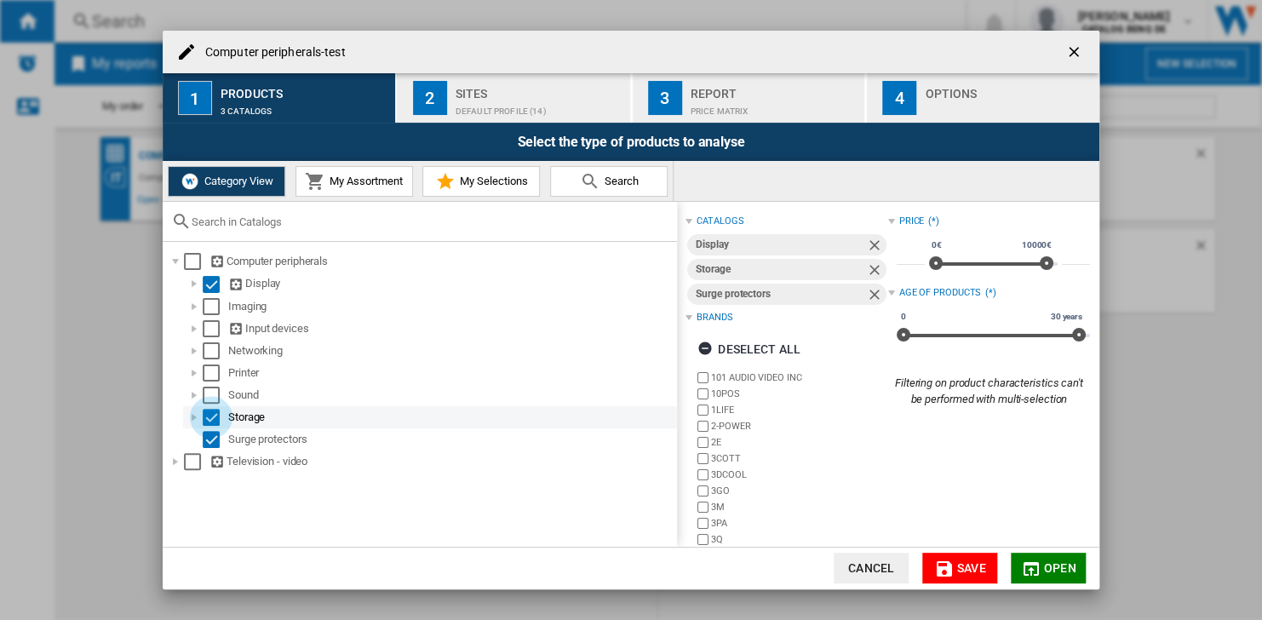
click at [210, 414] on div "Select" at bounding box center [211, 417] width 17 height 17
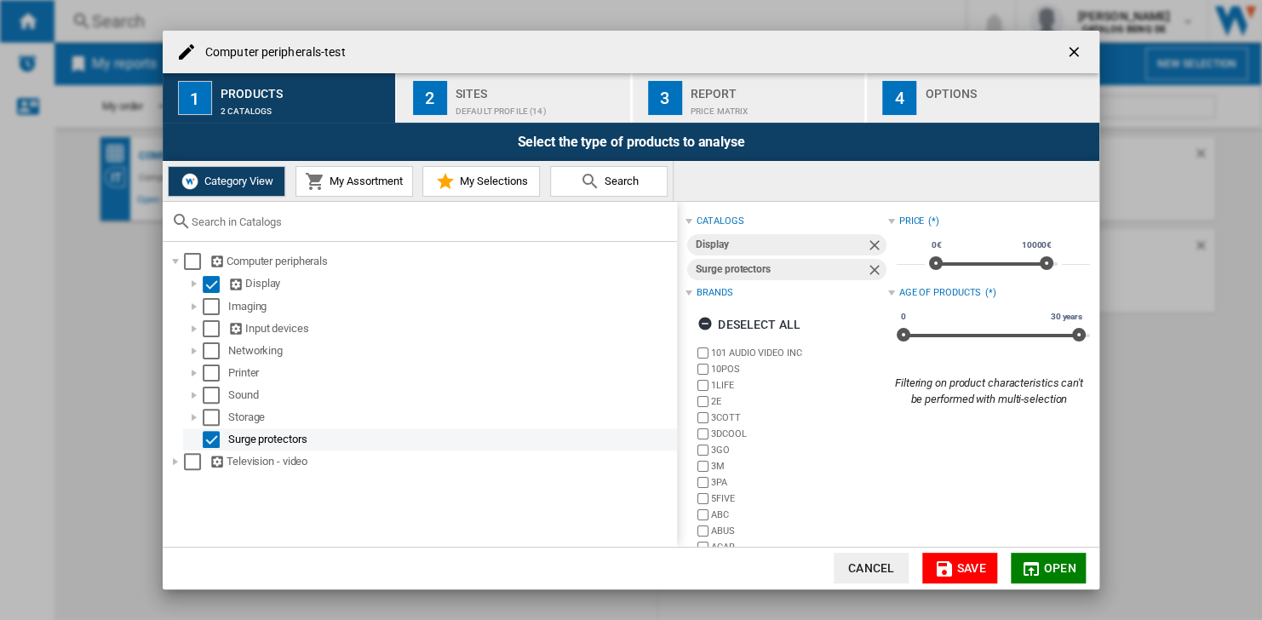
click at [211, 431] on div "Select" at bounding box center [211, 439] width 17 height 17
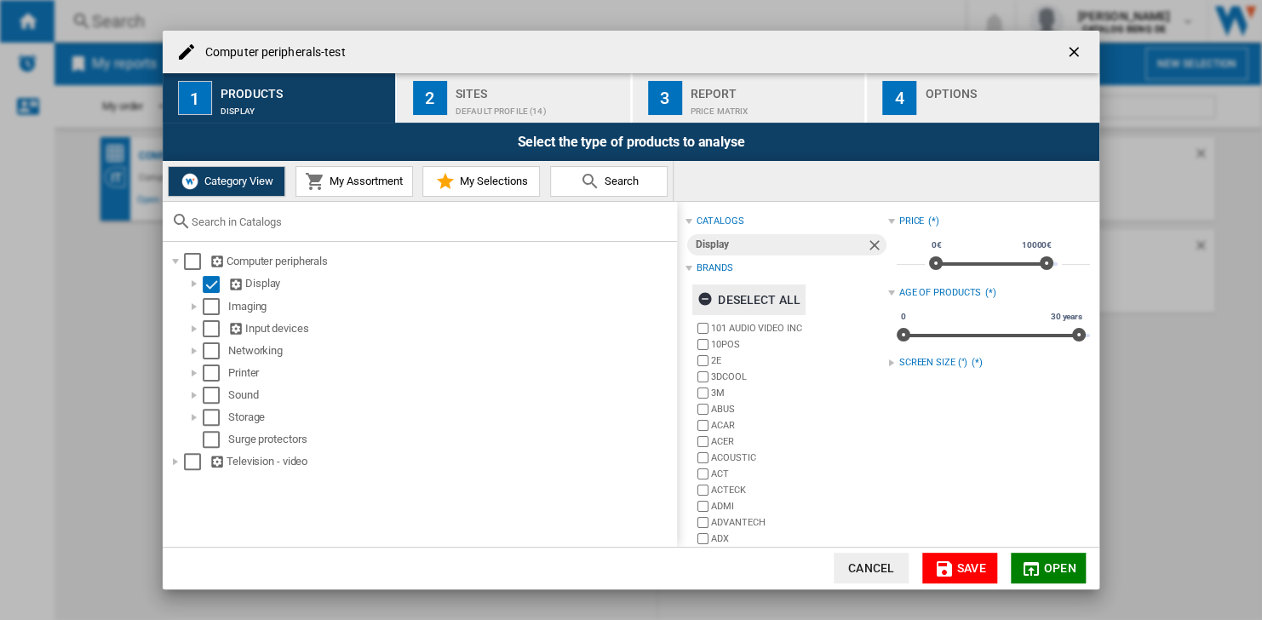
click at [706, 300] on ng-md-icon "Computer peripherals-test ..." at bounding box center [708, 301] width 20 height 20
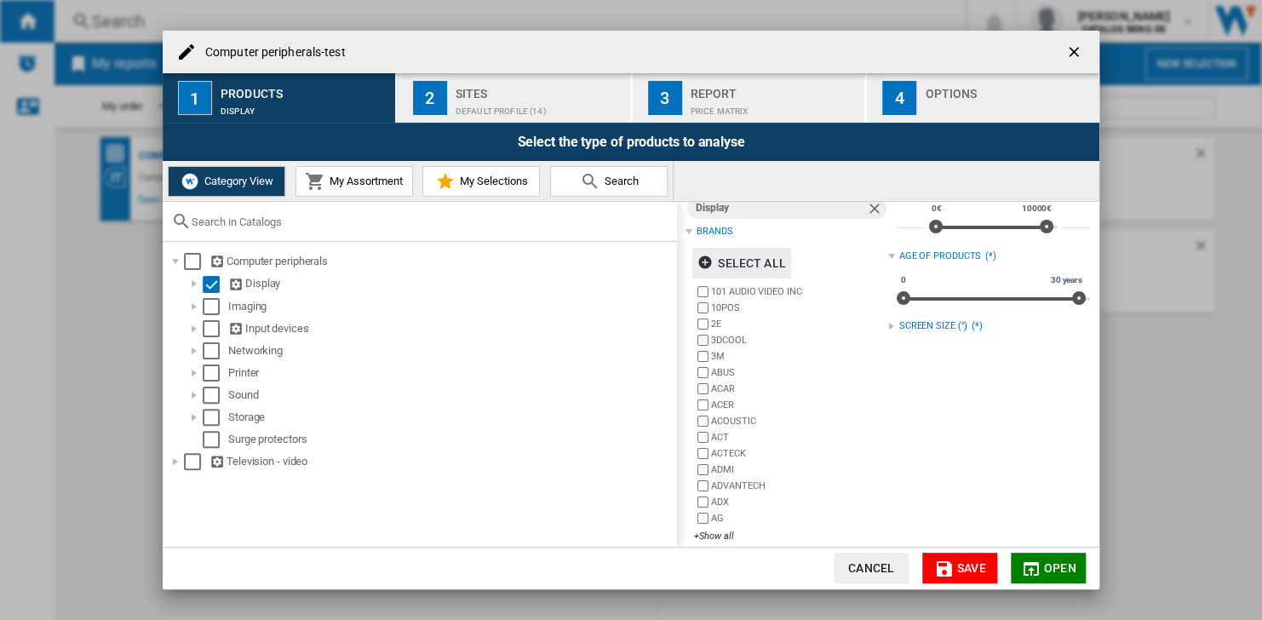
scroll to position [53, 0]
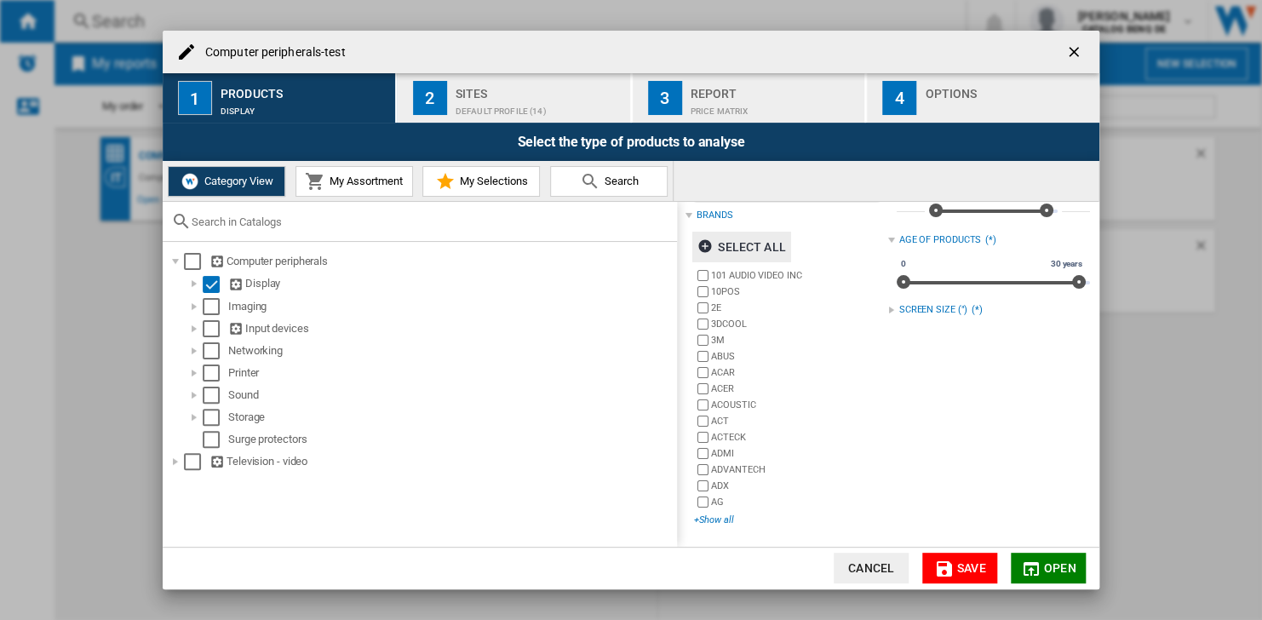
click at [716, 516] on div "+Show all" at bounding box center [790, 520] width 193 height 13
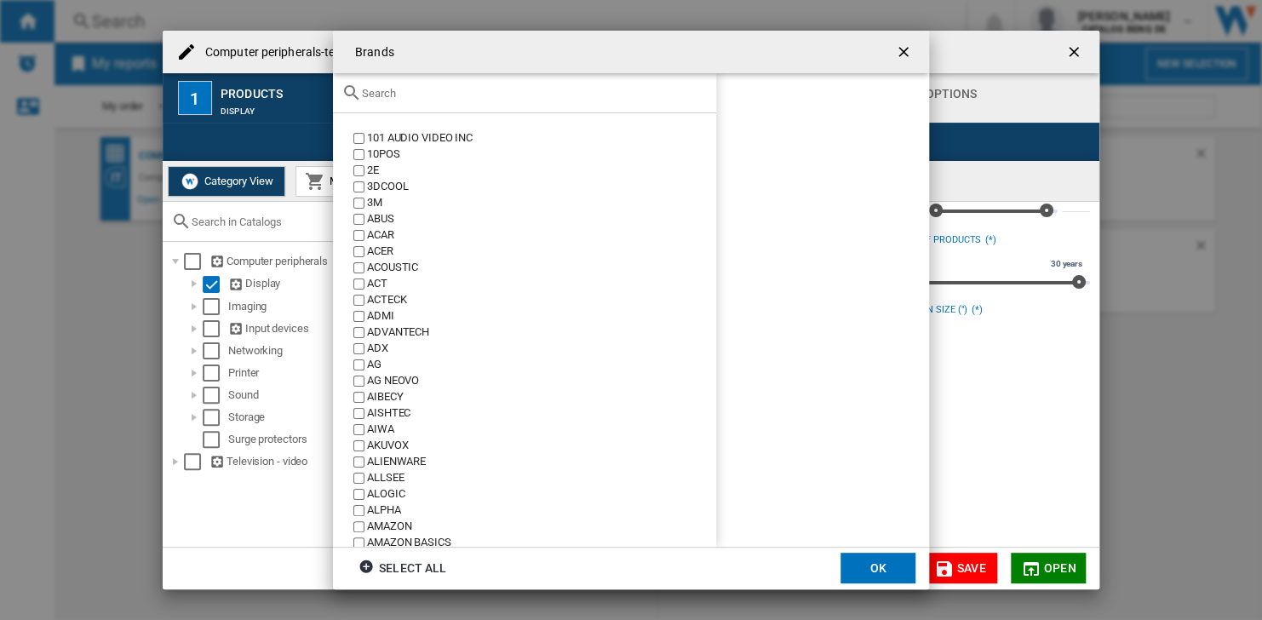
click at [457, 93] on input "text" at bounding box center [535, 93] width 346 height 13
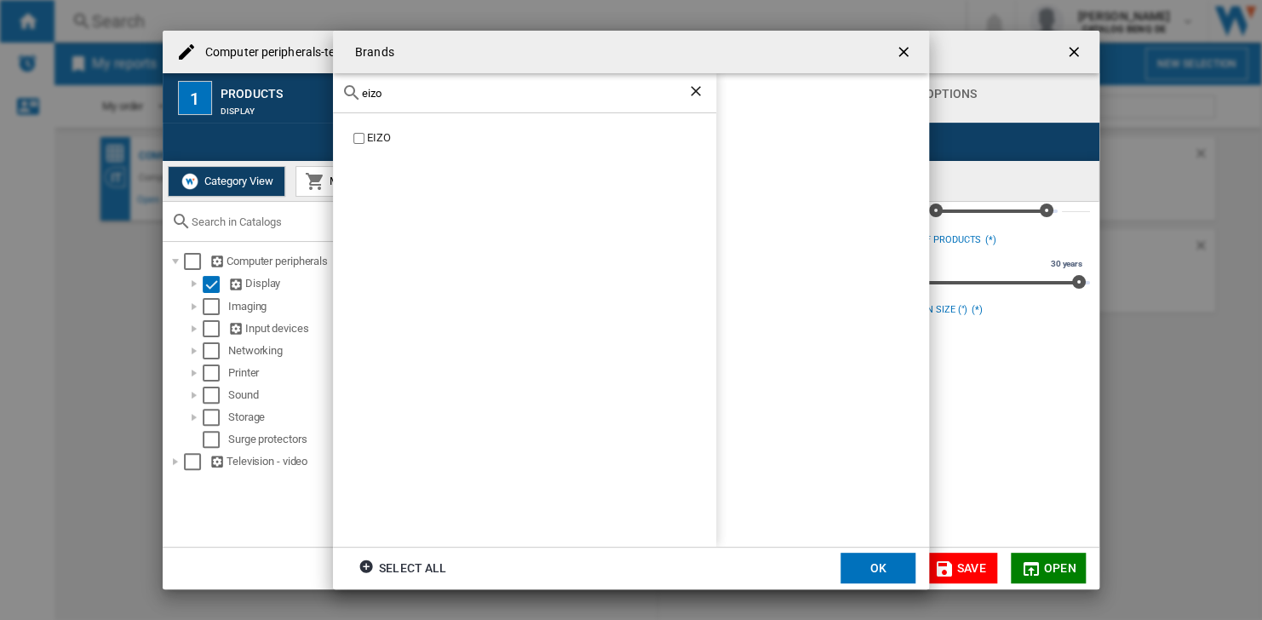
click at [454, 136] on div "EIZO" at bounding box center [541, 138] width 349 height 16
click at [427, 91] on input "eizo" at bounding box center [524, 93] width 325 height 13
type input "e"
click at [378, 154] on div "IIYAMA" at bounding box center [541, 154] width 349 height 16
click at [428, 101] on div "ii" at bounding box center [524, 93] width 383 height 40
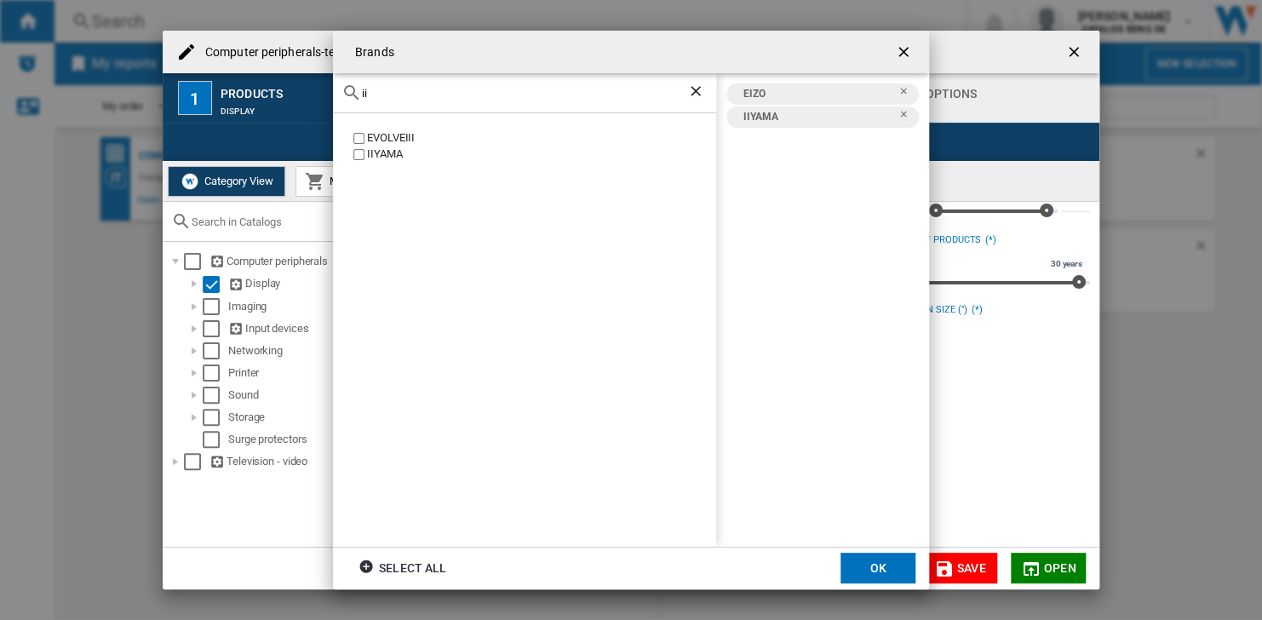
click at [423, 96] on input "ii" at bounding box center [524, 93] width 325 height 13
type input "i"
click at [343, 139] on div "LG" at bounding box center [524, 329] width 383 height 433
click at [369, 137] on div "LG" at bounding box center [541, 138] width 349 height 16
click at [446, 91] on input "lg" at bounding box center [524, 93] width 325 height 13
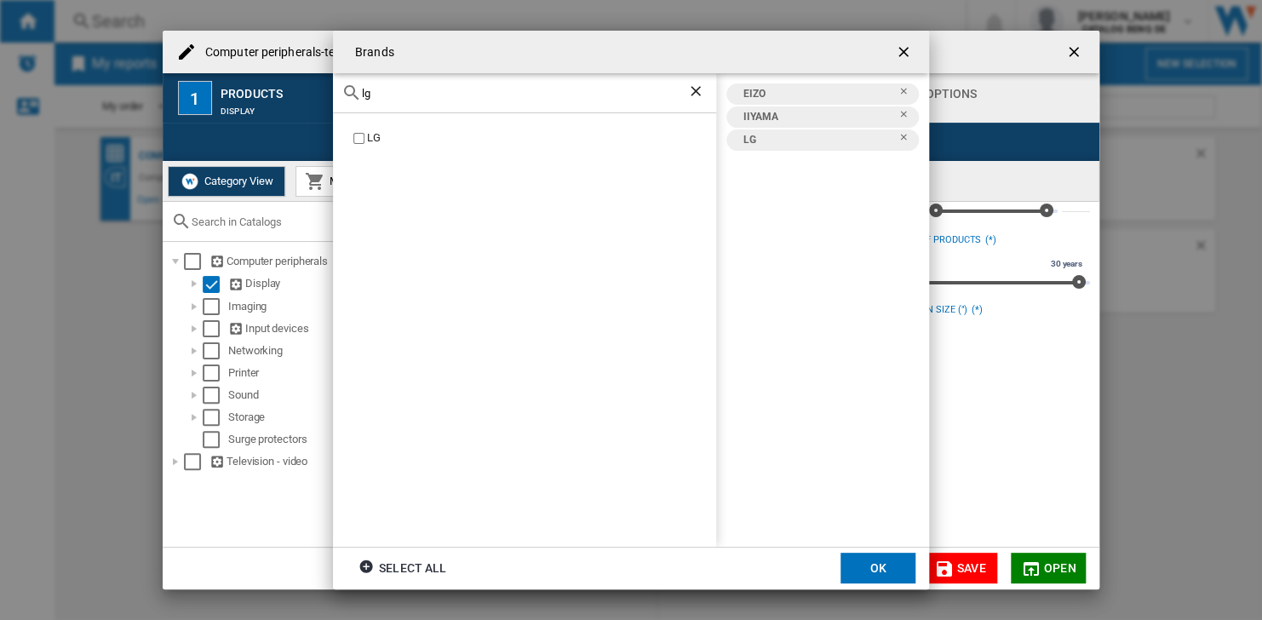
type input "l"
click at [403, 131] on div "ASUSTEK" at bounding box center [541, 138] width 349 height 16
click at [512, 96] on input "asus" at bounding box center [524, 93] width 325 height 13
type input "a"
click at [386, 151] on div "PHILIPS" at bounding box center [541, 154] width 349 height 16
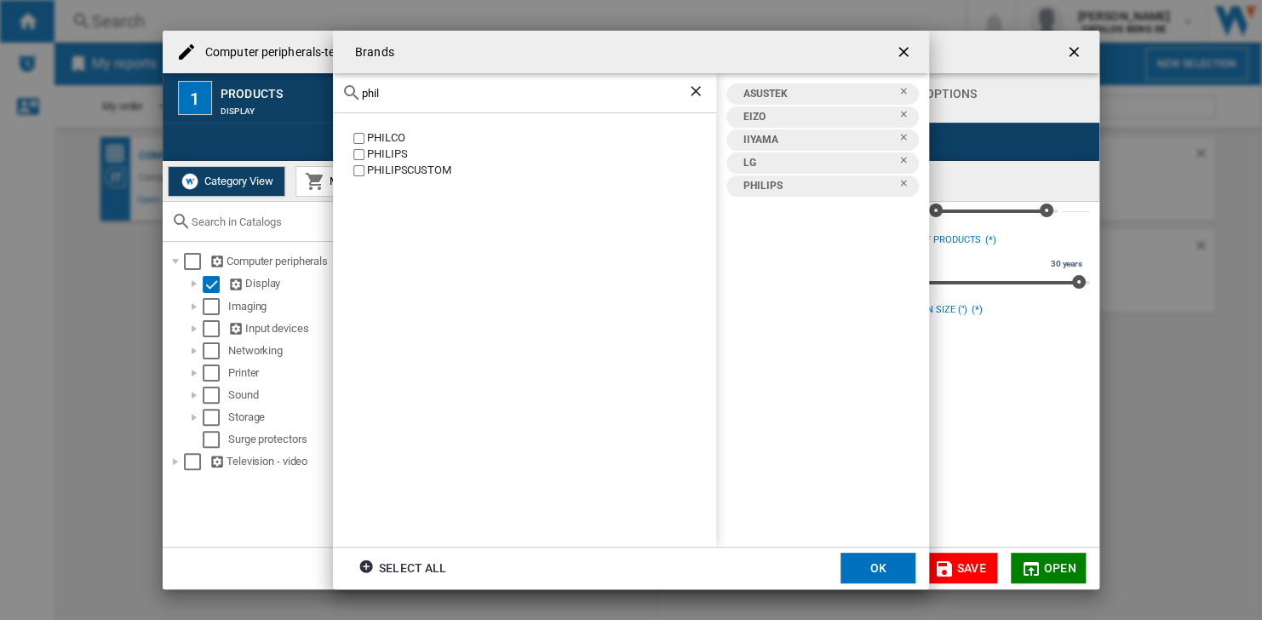
click at [484, 103] on div "phil" at bounding box center [524, 93] width 383 height 40
click at [485, 94] on input "phil" at bounding box center [524, 93] width 325 height 13
type input "p"
click at [389, 137] on div "GIGABYTE" at bounding box center [541, 138] width 349 height 16
click at [505, 101] on div "gigab" at bounding box center [524, 93] width 383 height 40
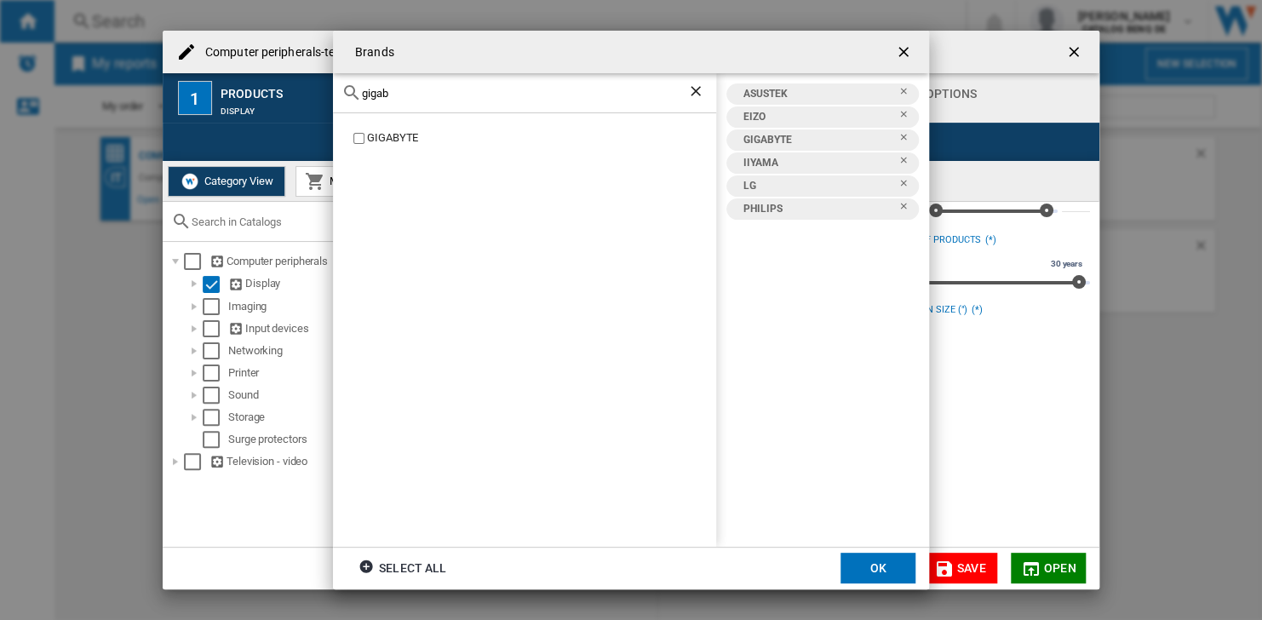
click at [506, 101] on div "gigab" at bounding box center [524, 93] width 383 height 40
click at [500, 94] on input "gigab" at bounding box center [524, 93] width 325 height 13
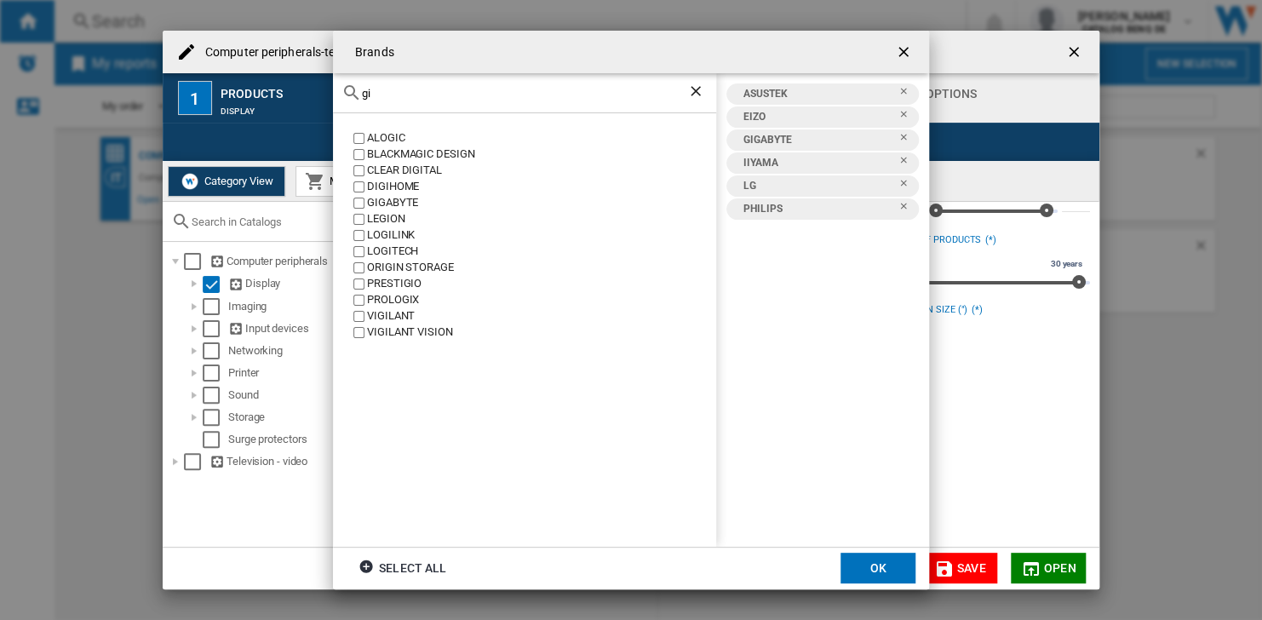
type input "g"
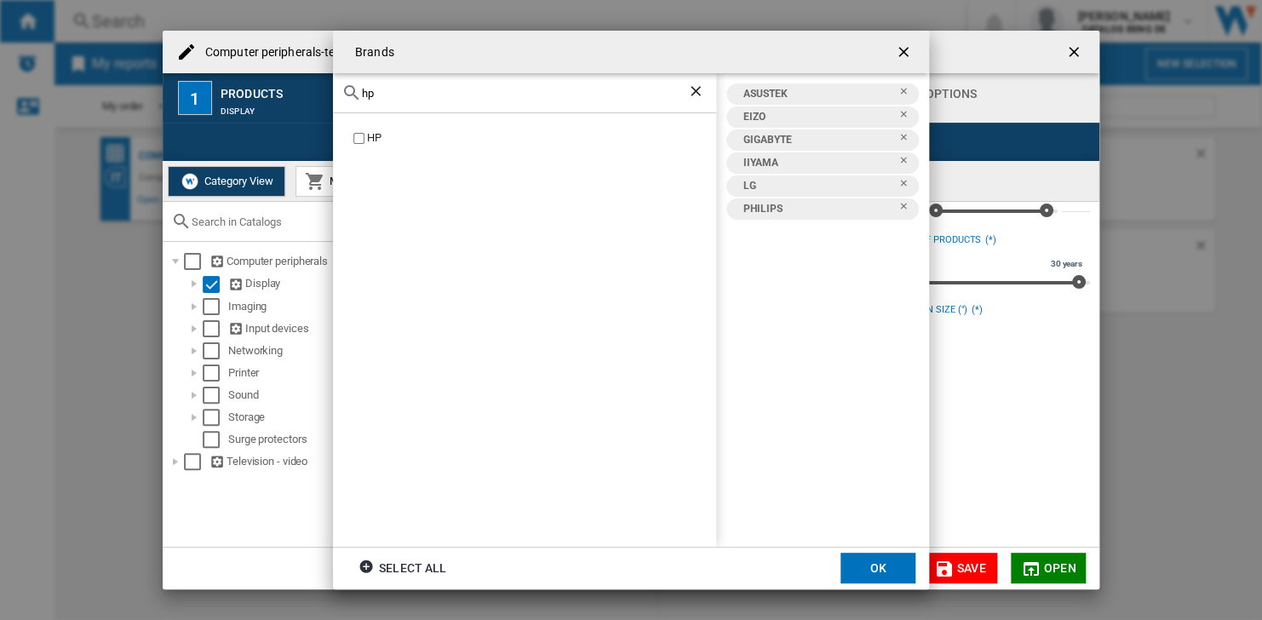
click at [365, 139] on label "HP" at bounding box center [533, 138] width 366 height 16
click at [413, 85] on div "hp" at bounding box center [524, 93] width 383 height 40
click at [414, 93] on input "hp" at bounding box center [524, 93] width 325 height 13
type input "h"
click at [420, 146] on div "VIEWSONIC" at bounding box center [541, 138] width 349 height 16
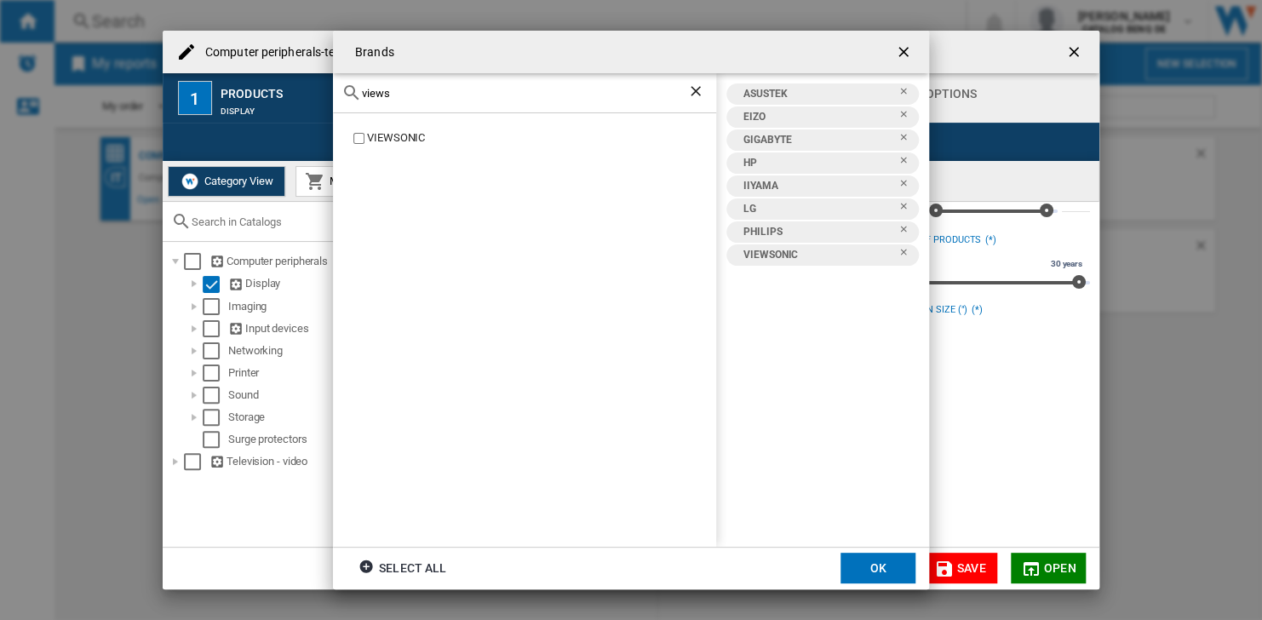
click at [413, 101] on div "views" at bounding box center [524, 93] width 383 height 40
click at [409, 94] on input "views" at bounding box center [524, 93] width 325 height 13
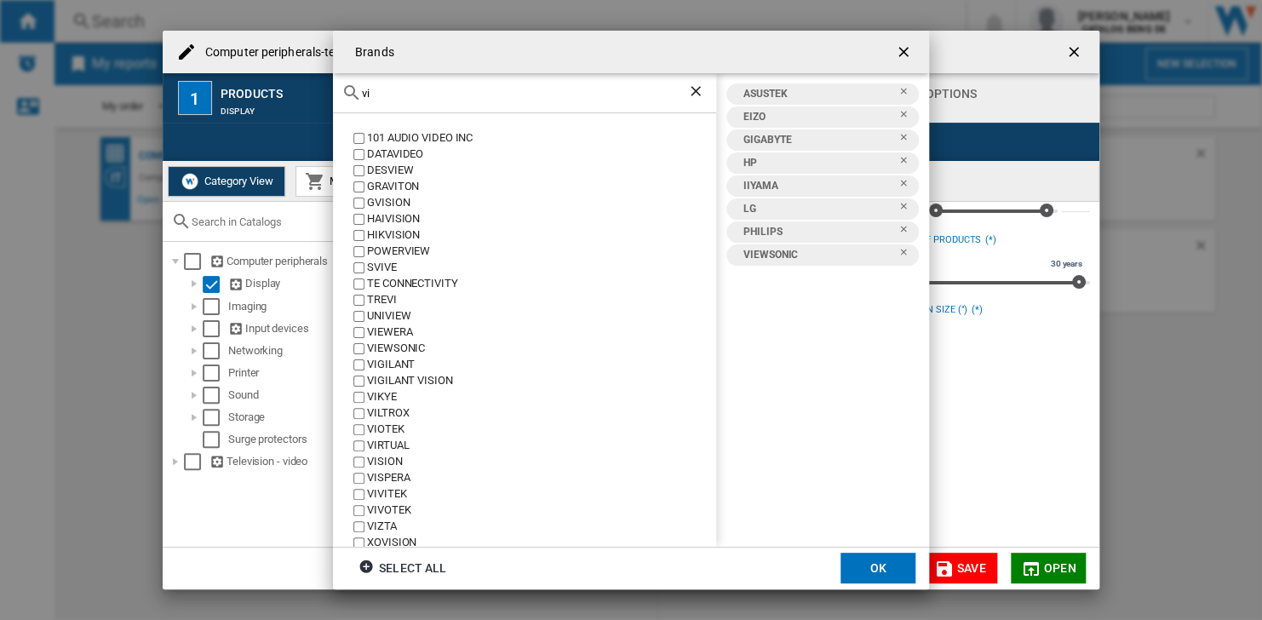
type input "v"
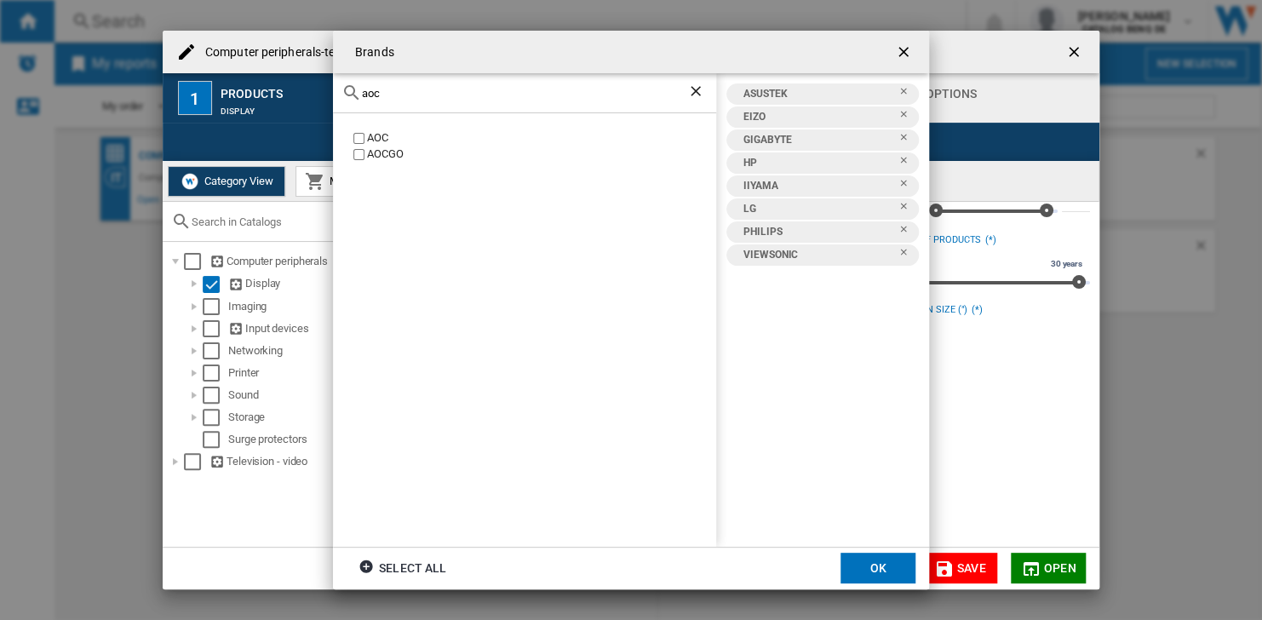
click at [365, 141] on label "AOC" at bounding box center [533, 138] width 366 height 16
click at [420, 98] on input "aoc" at bounding box center [524, 93] width 325 height 13
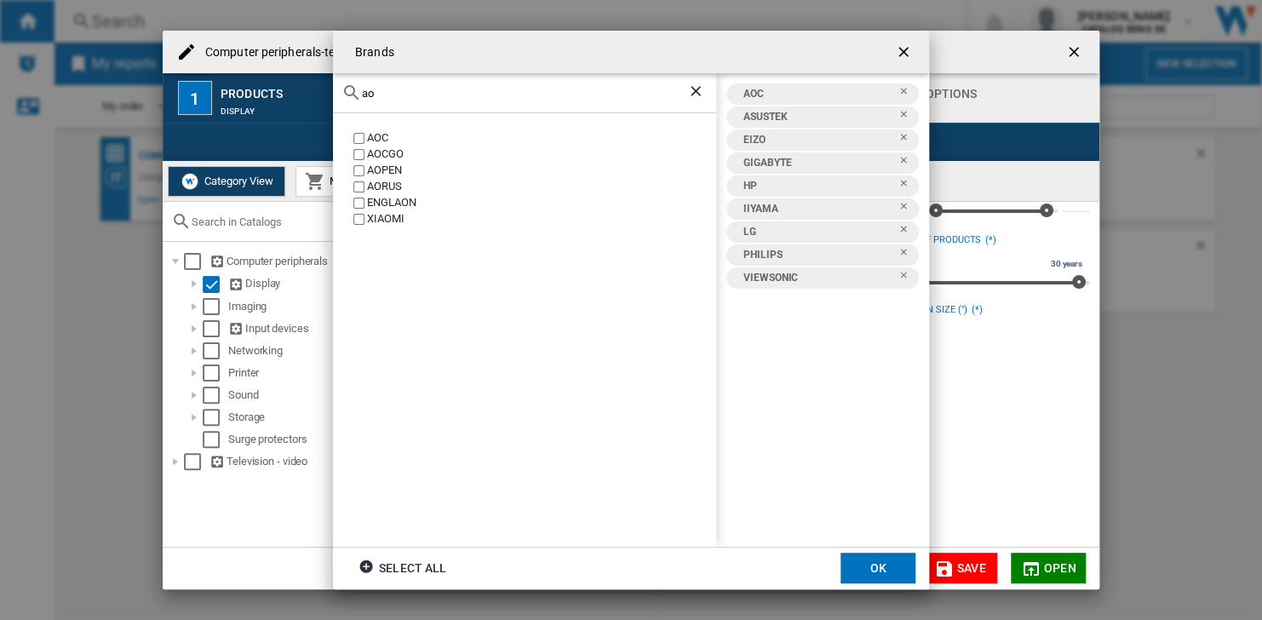
type input "a"
click at [397, 152] on div "LENOVO" at bounding box center [541, 154] width 349 height 16
click at [428, 84] on div "lenov" at bounding box center [524, 93] width 383 height 40
click at [428, 93] on input "lenov" at bounding box center [524, 93] width 325 height 13
type input "l"
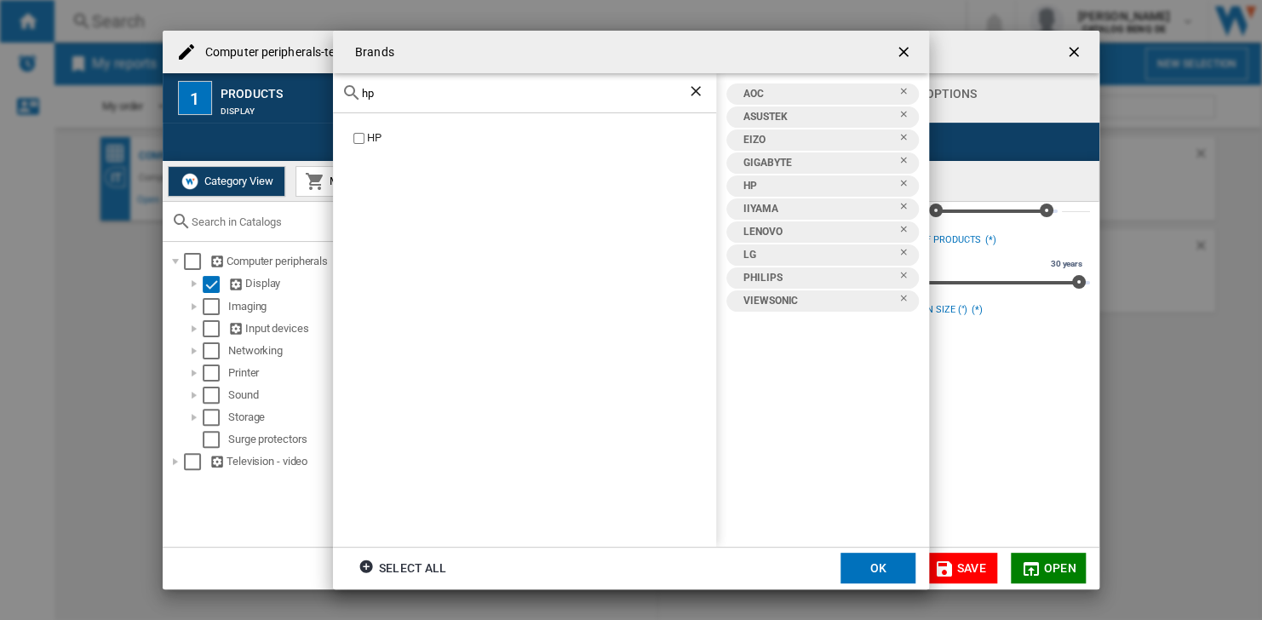
type input "h"
type input "nec"
click at [367, 141] on div "NEC" at bounding box center [541, 138] width 349 height 16
click at [855, 570] on button "OK" at bounding box center [878, 568] width 75 height 31
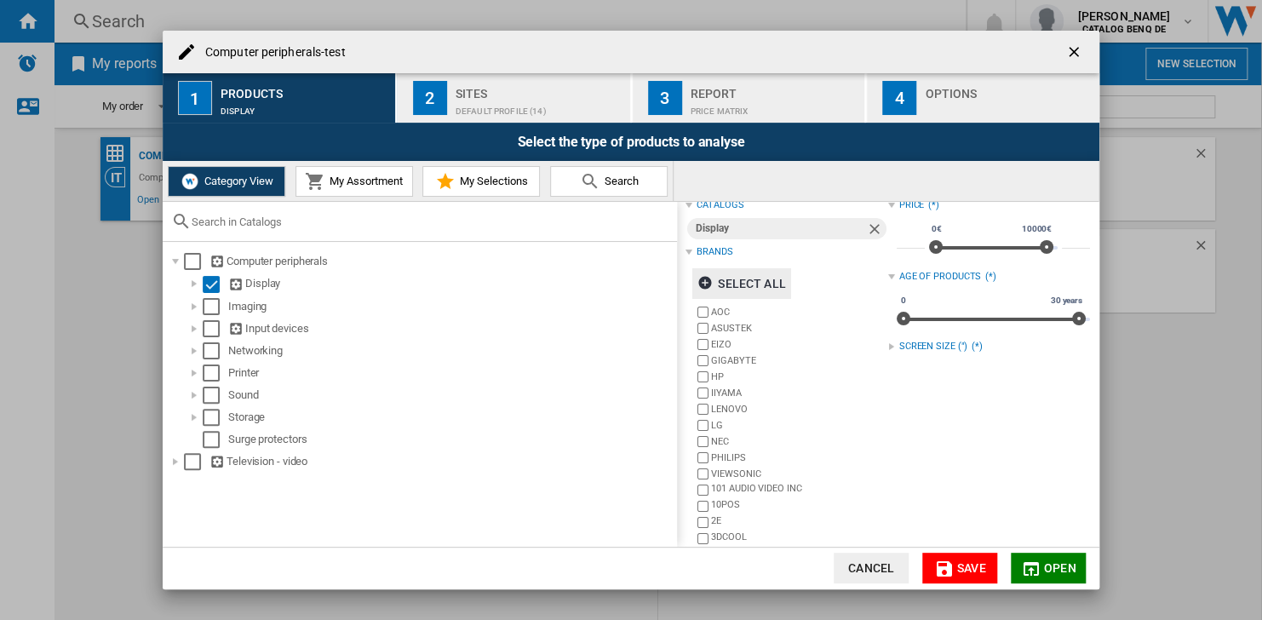
scroll to position [0, 0]
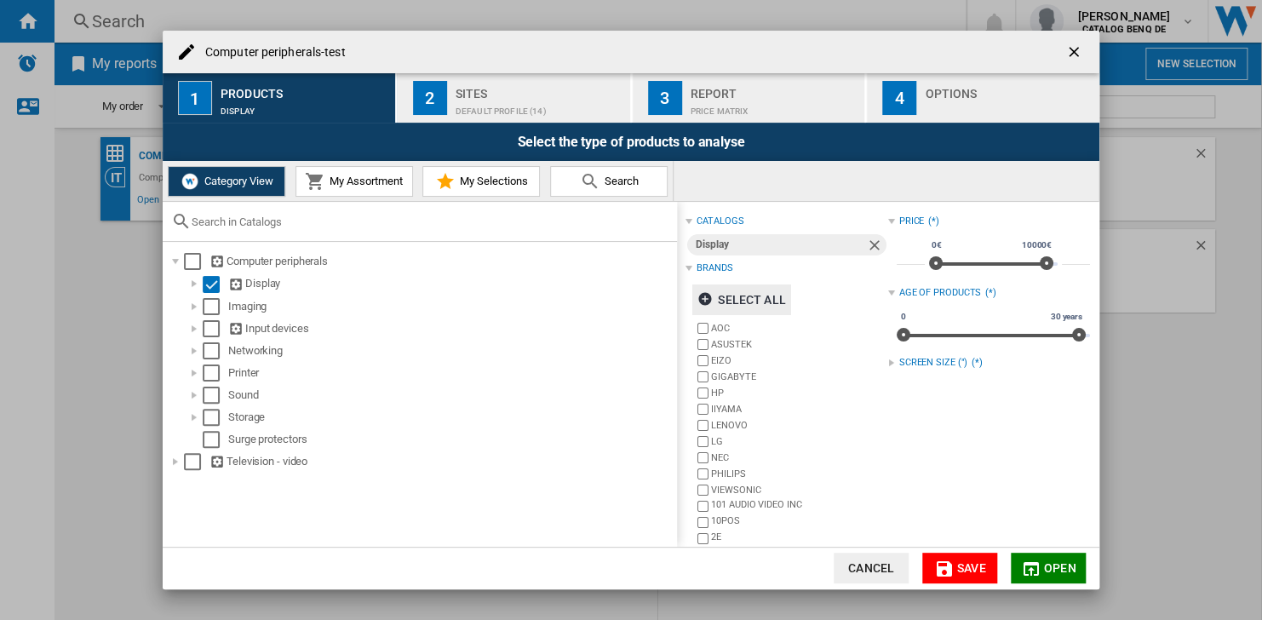
click at [1032, 560] on md-icon "Computer peripherals-test ..." at bounding box center [1031, 569] width 20 height 20
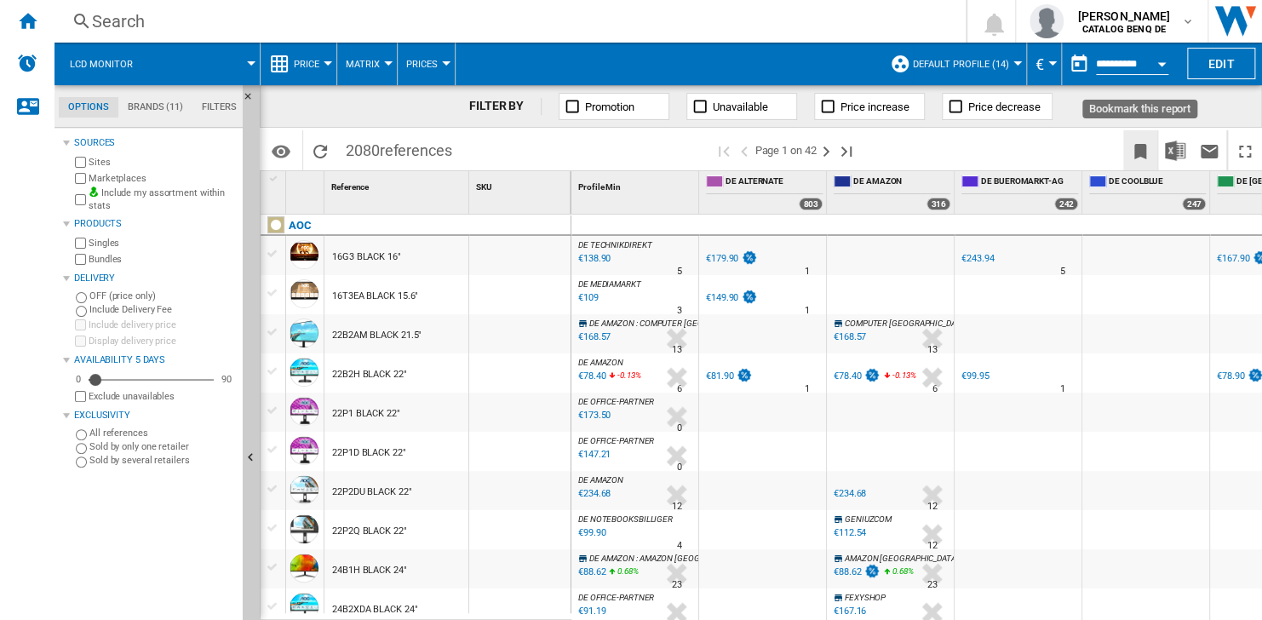
click at [1131, 152] on ng-md-icon "Bookmark this report" at bounding box center [1140, 151] width 20 height 20
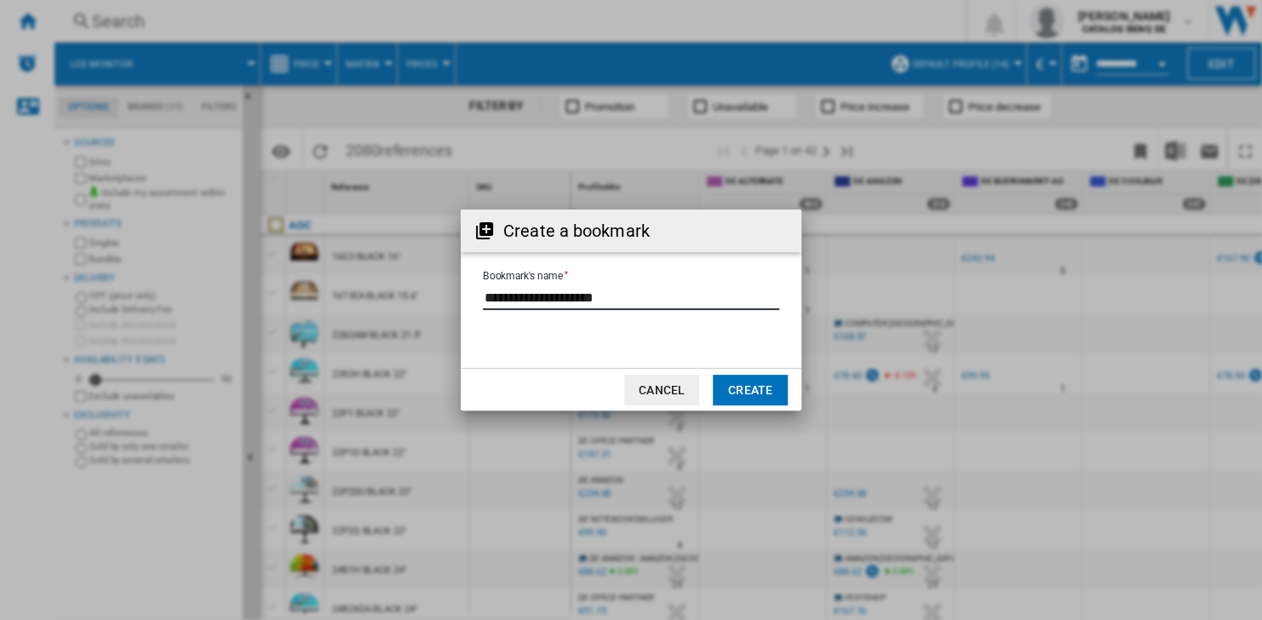
drag, startPoint x: 634, startPoint y: 295, endPoint x: 680, endPoint y: 302, distance: 46.5
click at [680, 298] on input "Bookmark's name" at bounding box center [631, 297] width 296 height 26
click at [751, 391] on button "Create" at bounding box center [750, 390] width 75 height 31
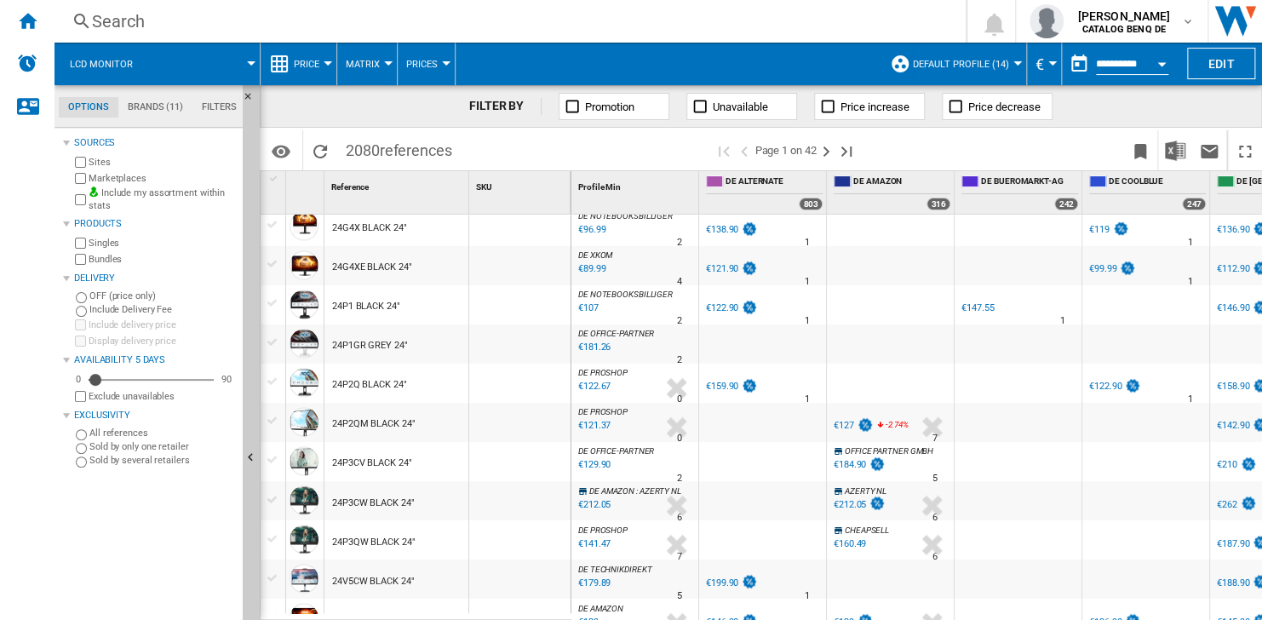
scroll to position [1577, 0]
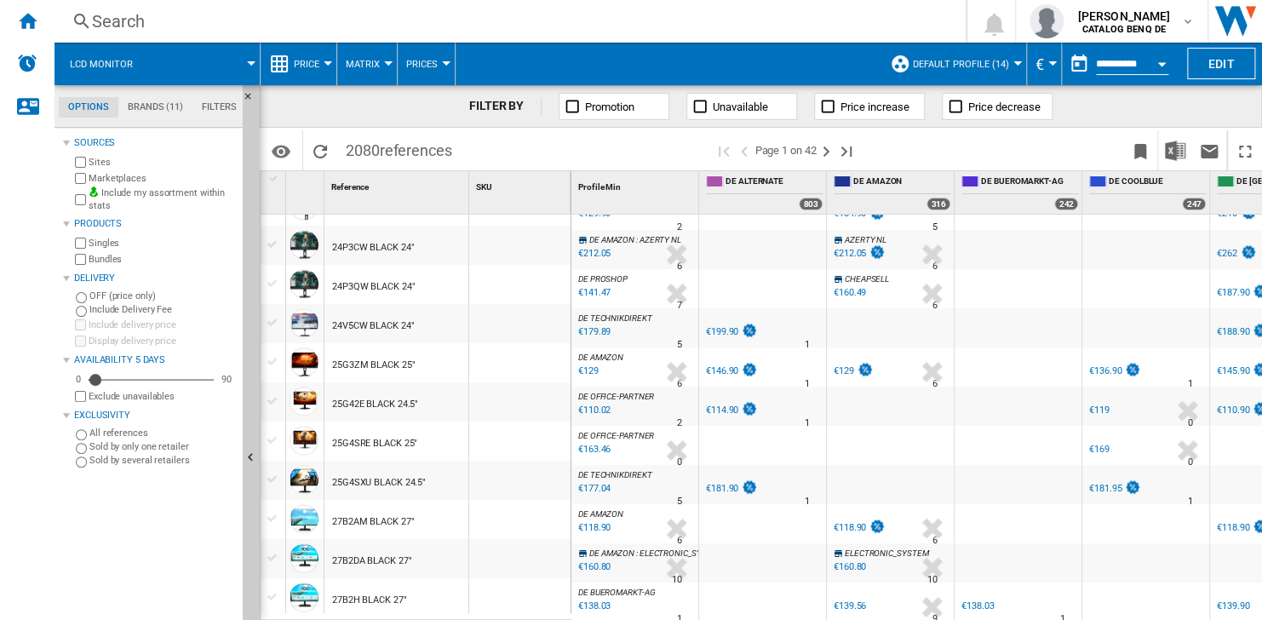
click at [141, 106] on md-tab-item "Brands (11)" at bounding box center [155, 107] width 74 height 20
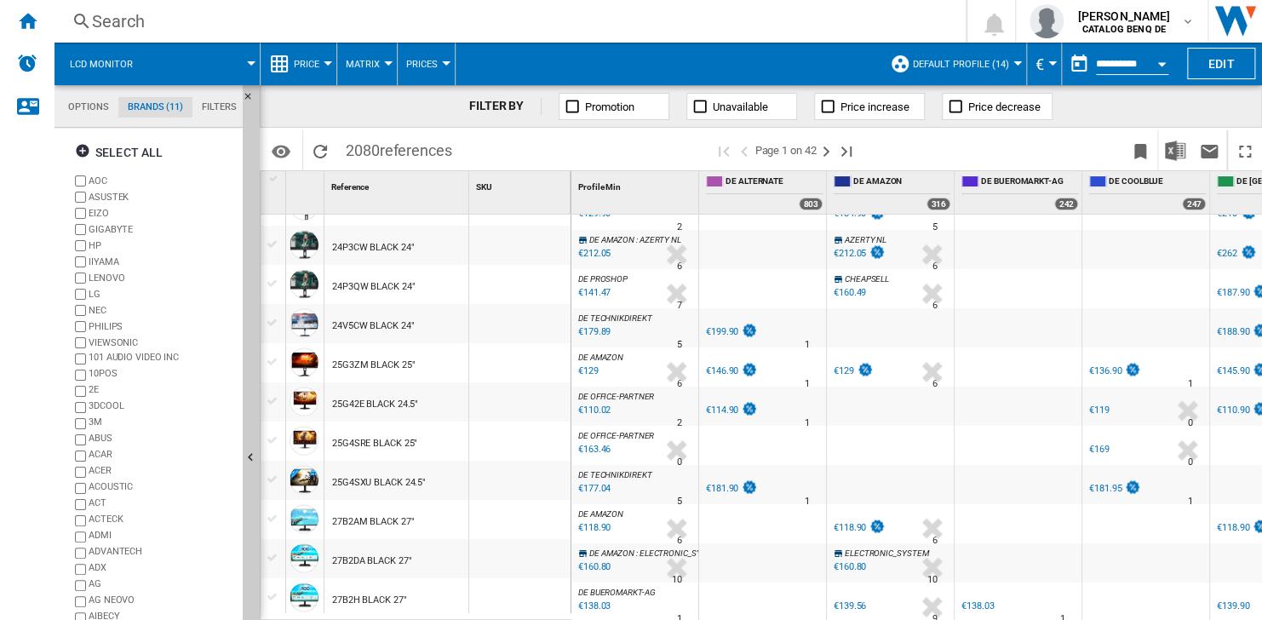
scroll to position [65, 0]
click at [208, 111] on md-tab-item "Filters" at bounding box center [219, 107] width 54 height 20
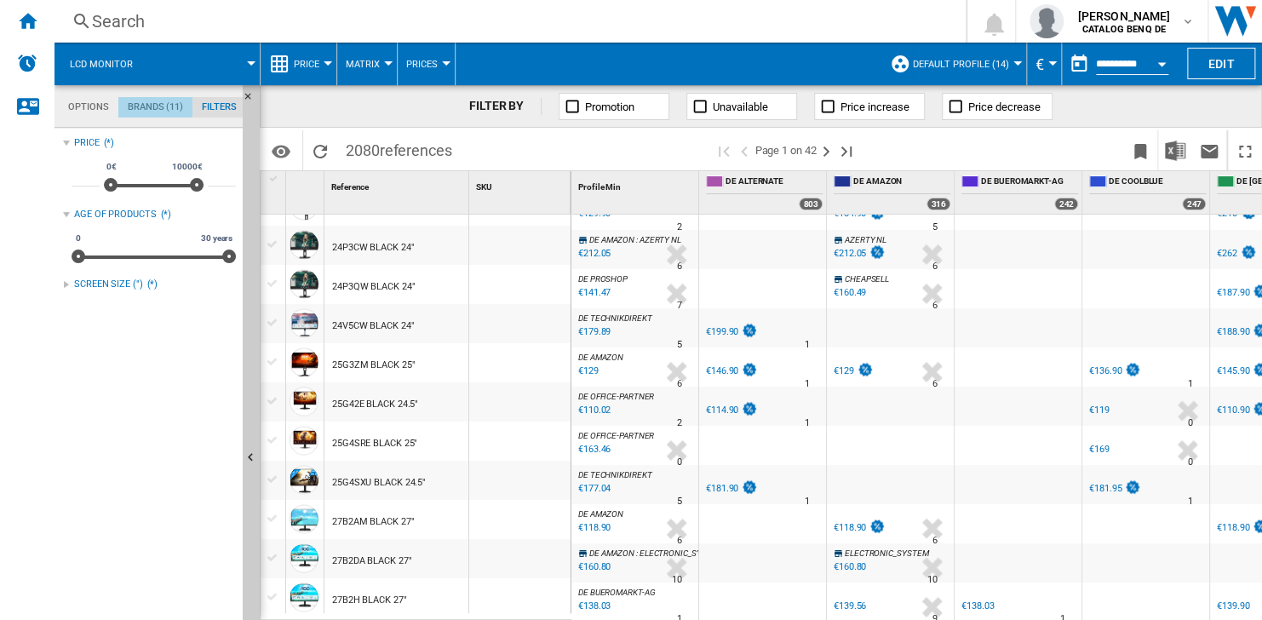
click at [164, 107] on md-tab-item "Brands (11)" at bounding box center [155, 107] width 74 height 20
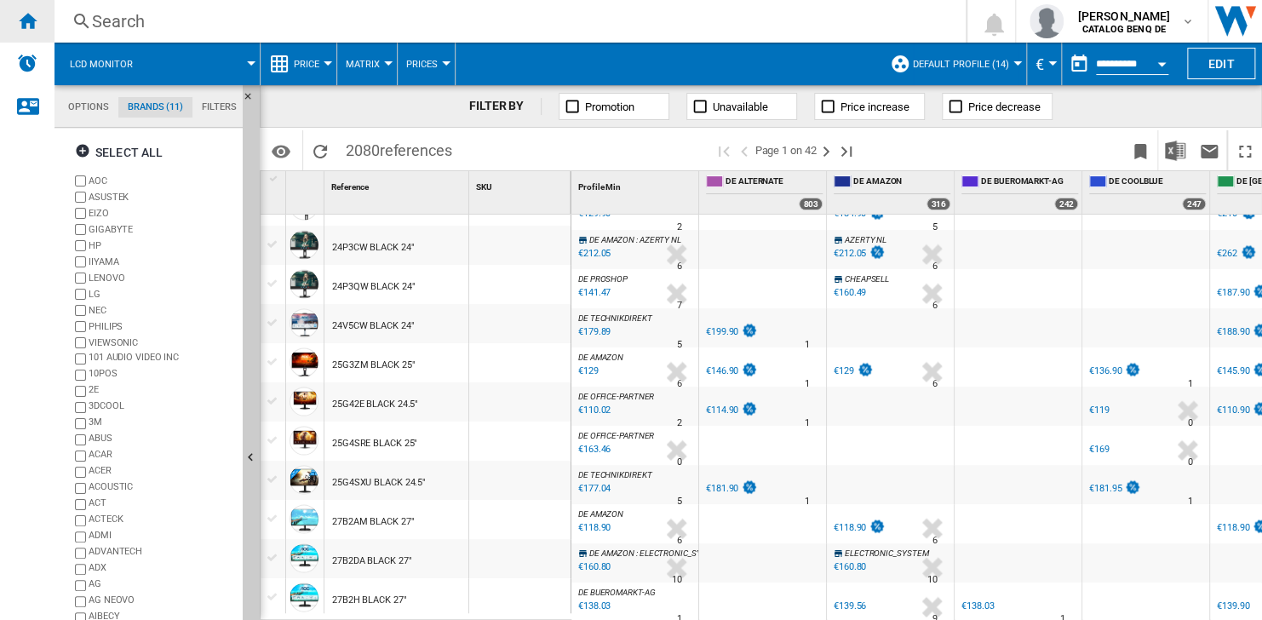
click at [28, 28] on ng-md-icon "Home" at bounding box center [27, 20] width 20 height 20
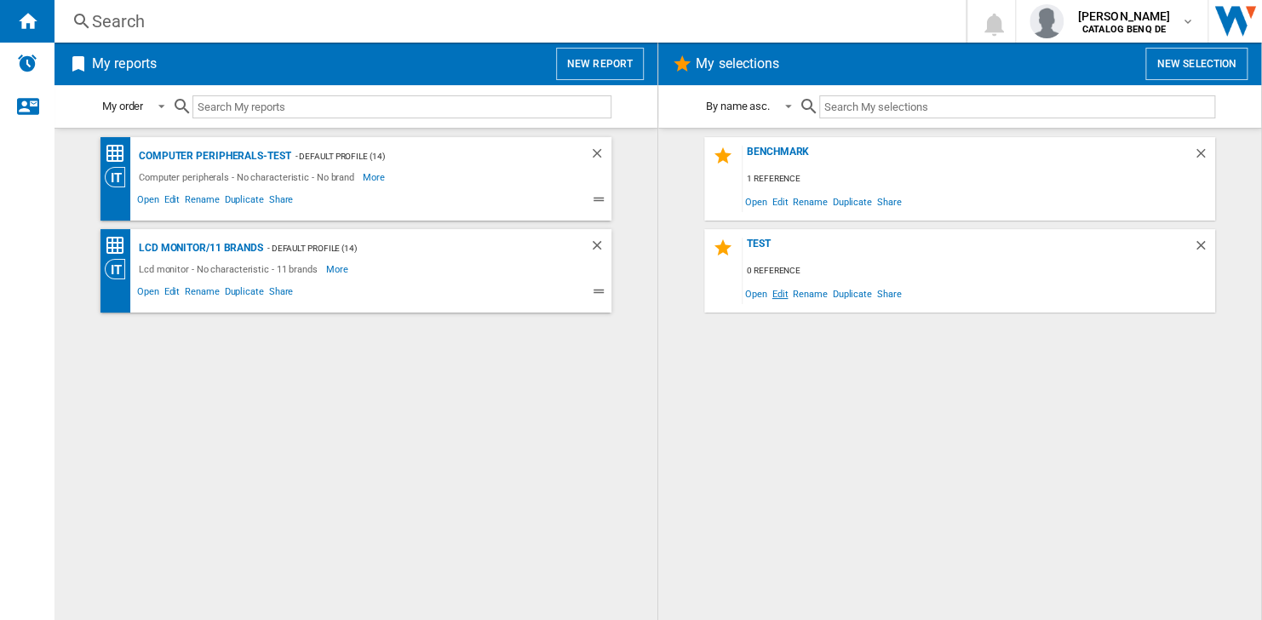
click at [775, 295] on span "Edit" at bounding box center [780, 293] width 21 height 23
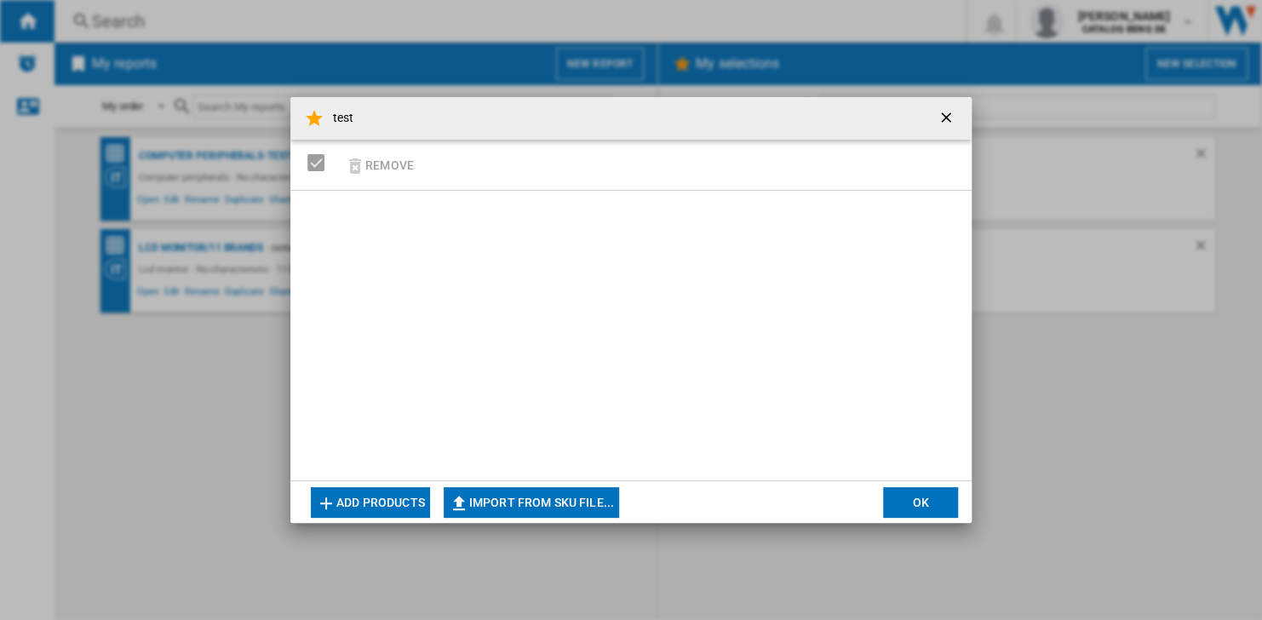
click at [377, 491] on button "Add products" at bounding box center [370, 502] width 119 height 31
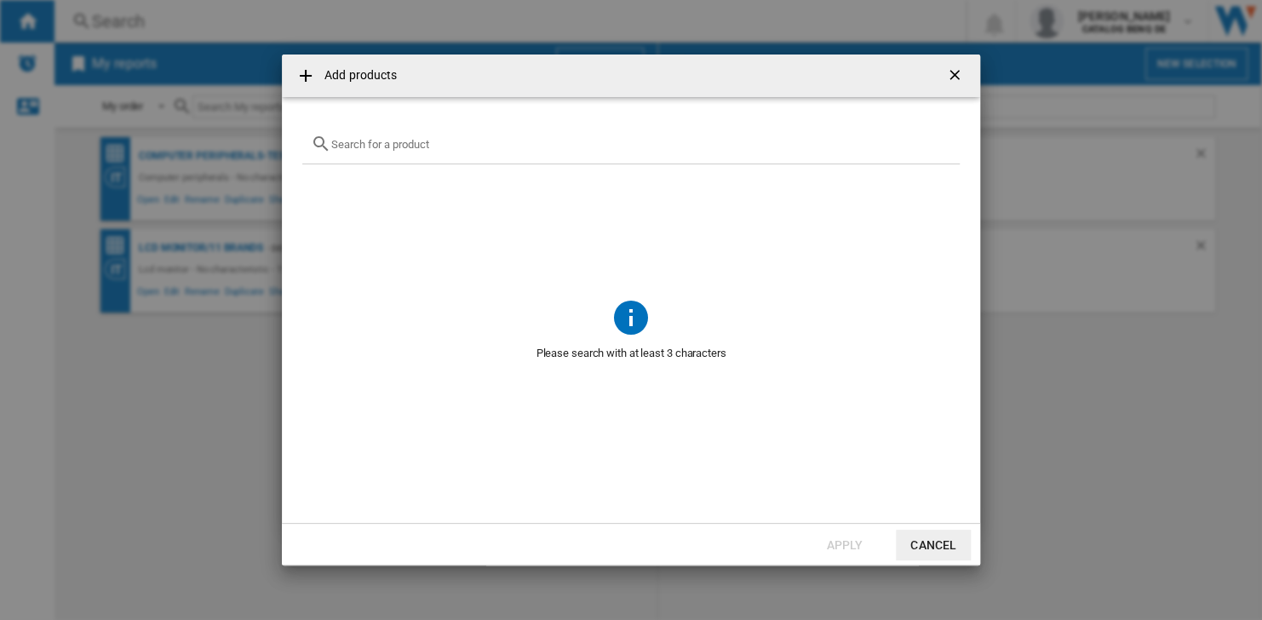
click at [375, 145] on input "Add products ..." at bounding box center [641, 144] width 620 height 13
type input "e"
click at [937, 540] on button "Cancel" at bounding box center [933, 545] width 75 height 31
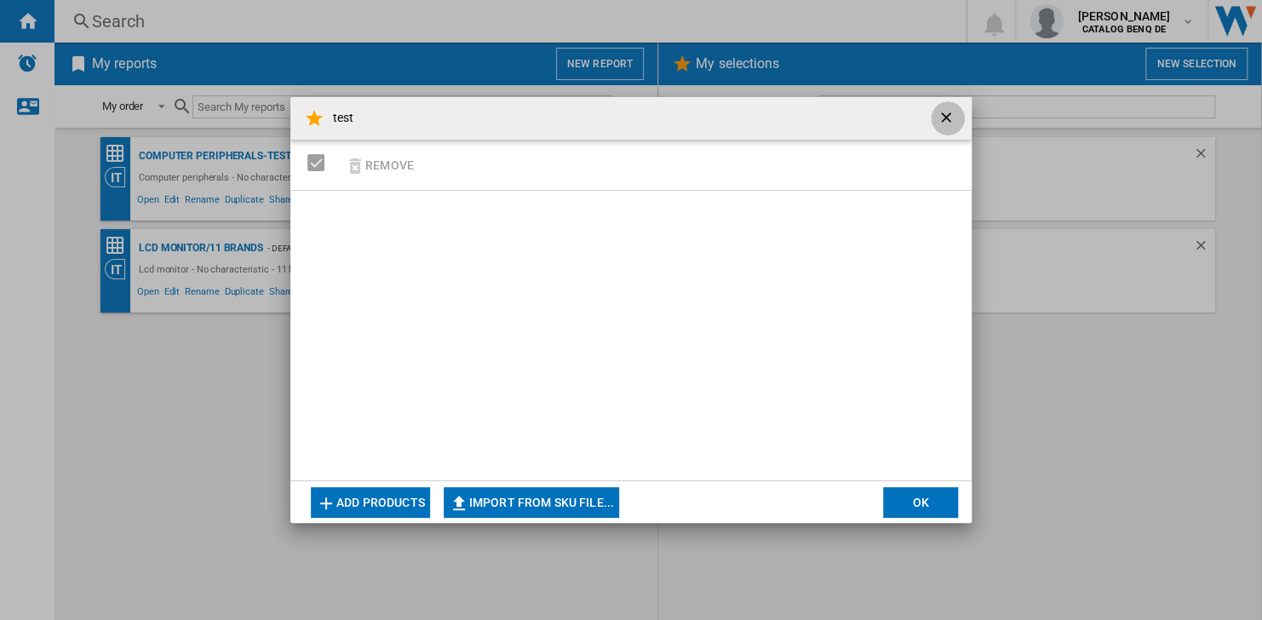
click at [943, 117] on ng-md-icon "getI18NText('BUTTONS.CLOSE_DIALOG')" at bounding box center [948, 119] width 20 height 20
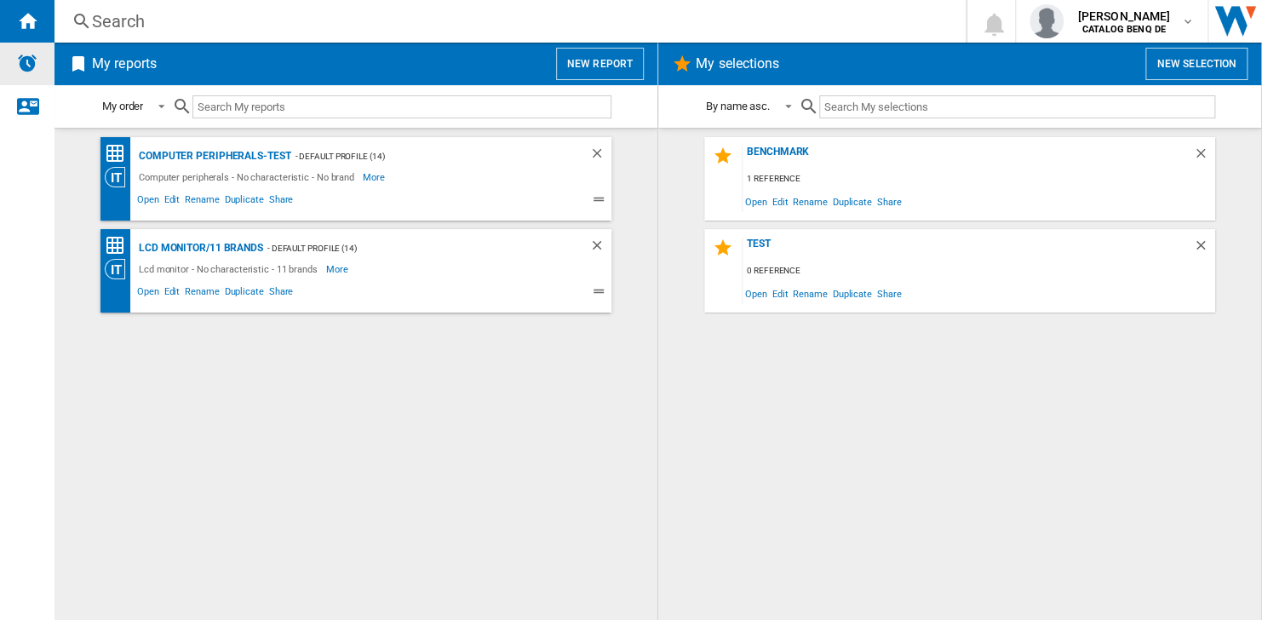
click at [45, 49] on div "Alerts" at bounding box center [27, 64] width 55 height 43
click at [26, 94] on div "Contact us" at bounding box center [27, 106] width 55 height 43
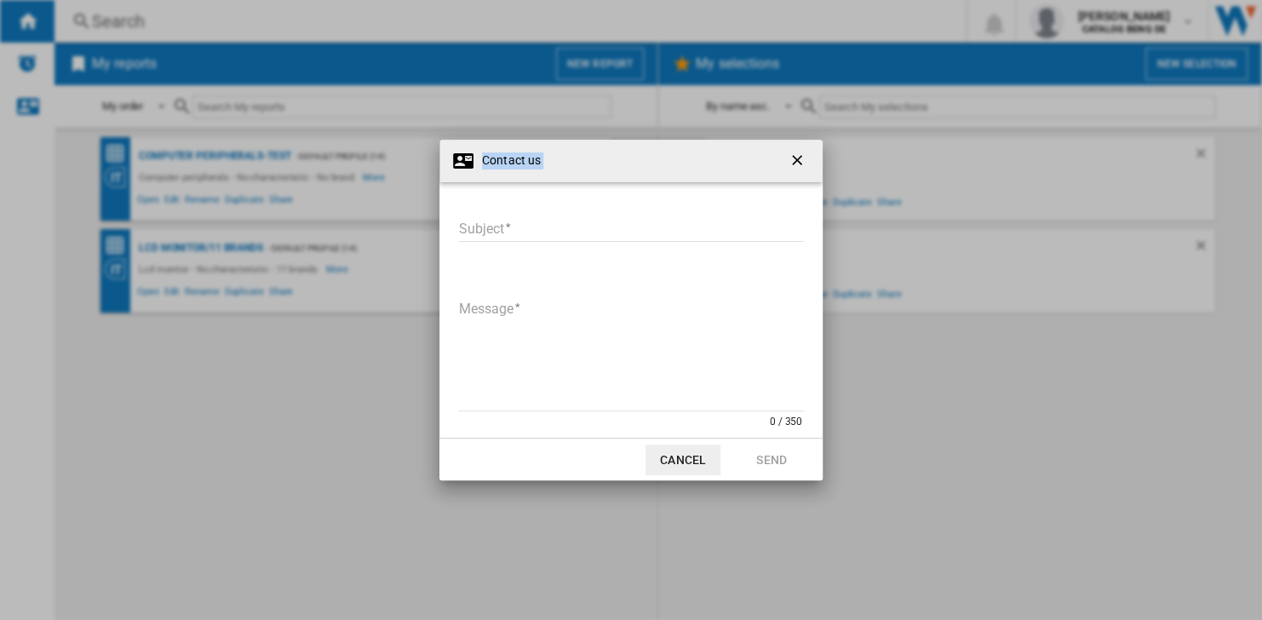
drag, startPoint x: 704, startPoint y: 158, endPoint x: 367, endPoint y: 135, distance: 338.1
click at [367, 135] on div "Contact us Subject Subject required Message 0 / 350 Message required Cancel Send" at bounding box center [631, 310] width 1262 height 620
click at [691, 177] on div "Contact us" at bounding box center [630, 161] width 383 height 43
click at [789, 158] on ng-md-icon "getI18NText('BUTTONS.CLOSE_DIALOG')" at bounding box center [799, 162] width 20 height 20
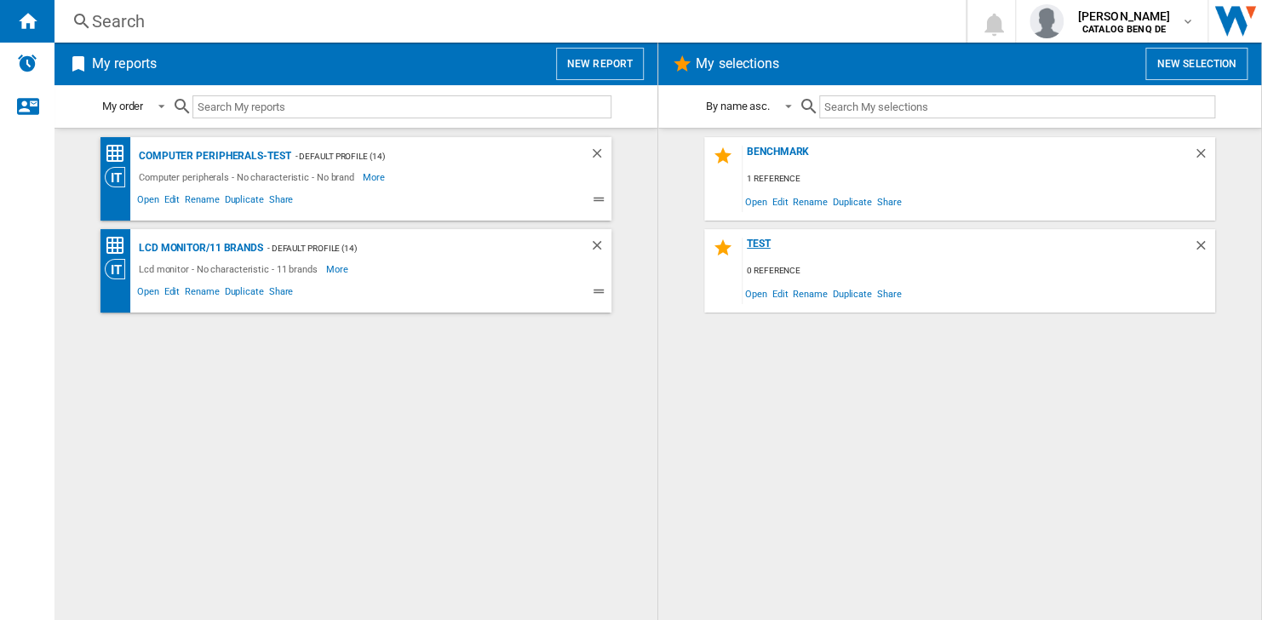
click at [760, 238] on div "test" at bounding box center [968, 249] width 451 height 23
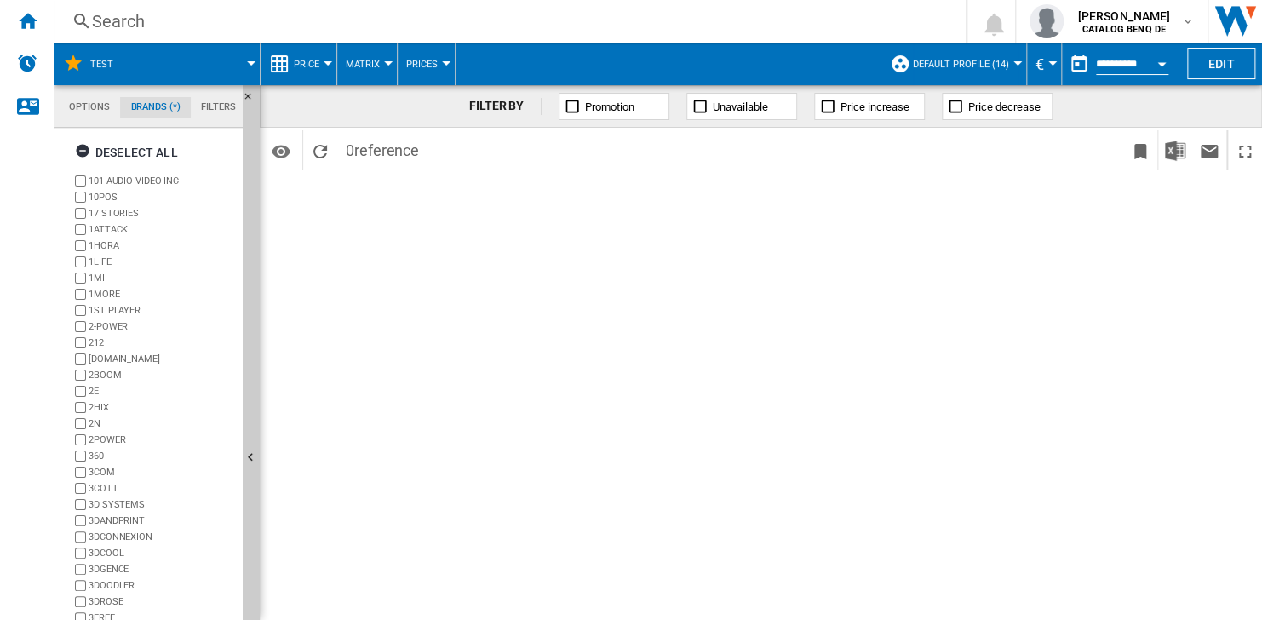
scroll to position [66, 0]
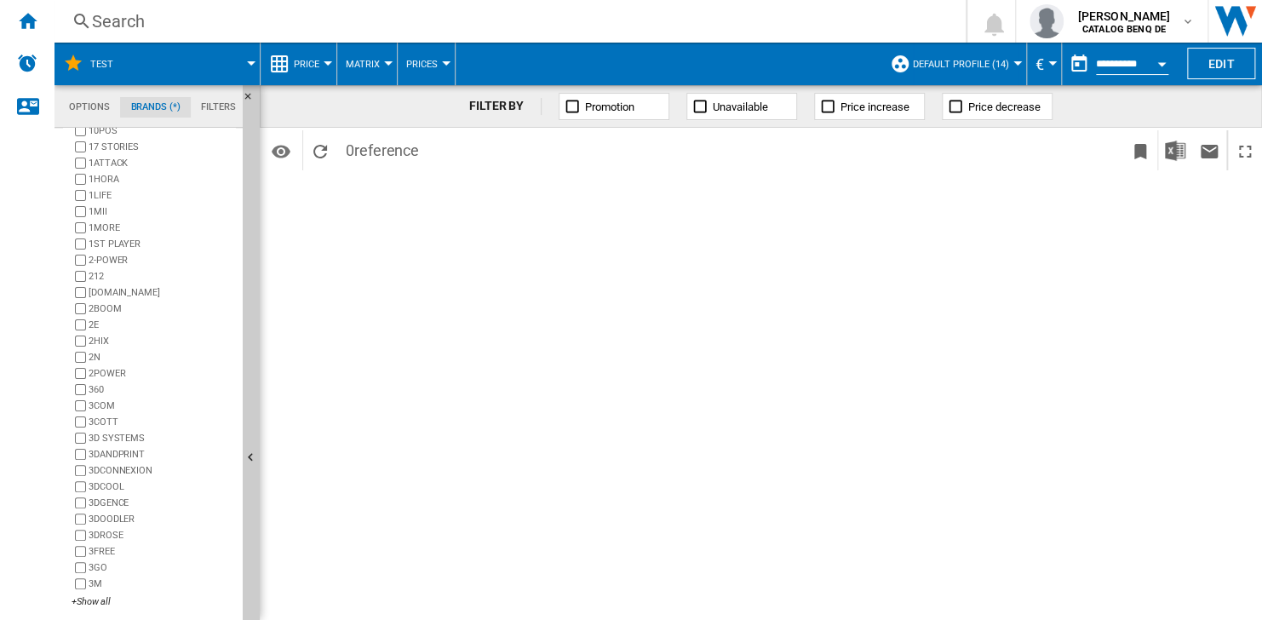
click at [245, 58] on span at bounding box center [194, 64] width 114 height 43
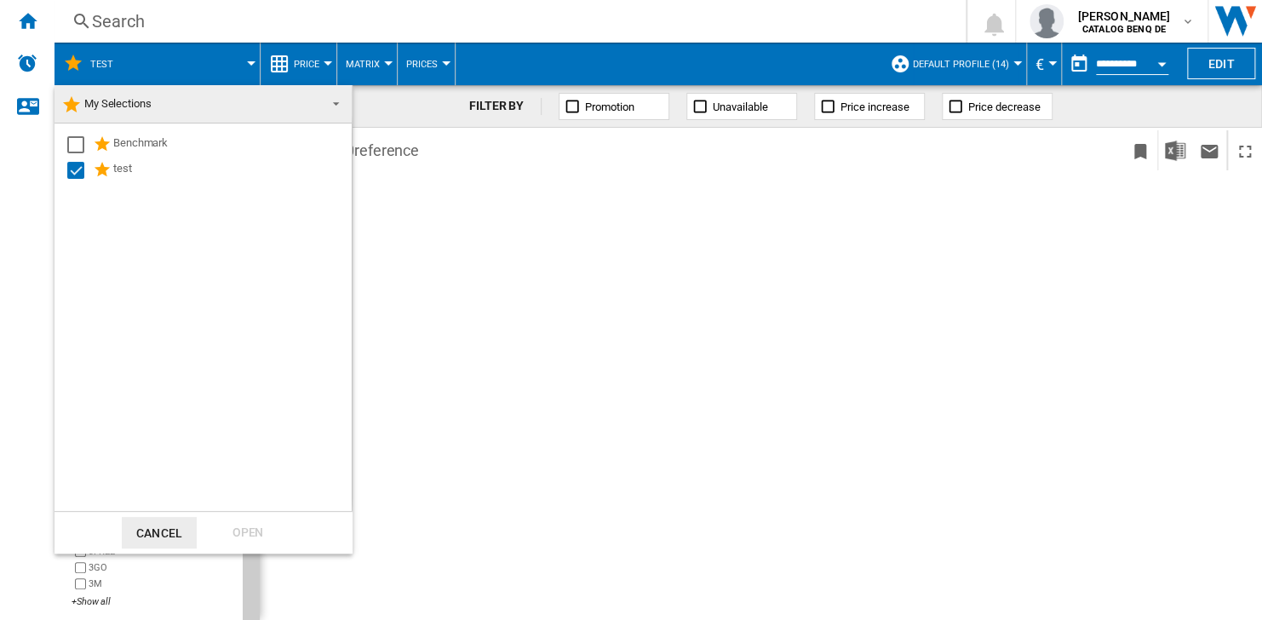
click at [245, 58] on md-backdrop at bounding box center [631, 310] width 1262 height 620
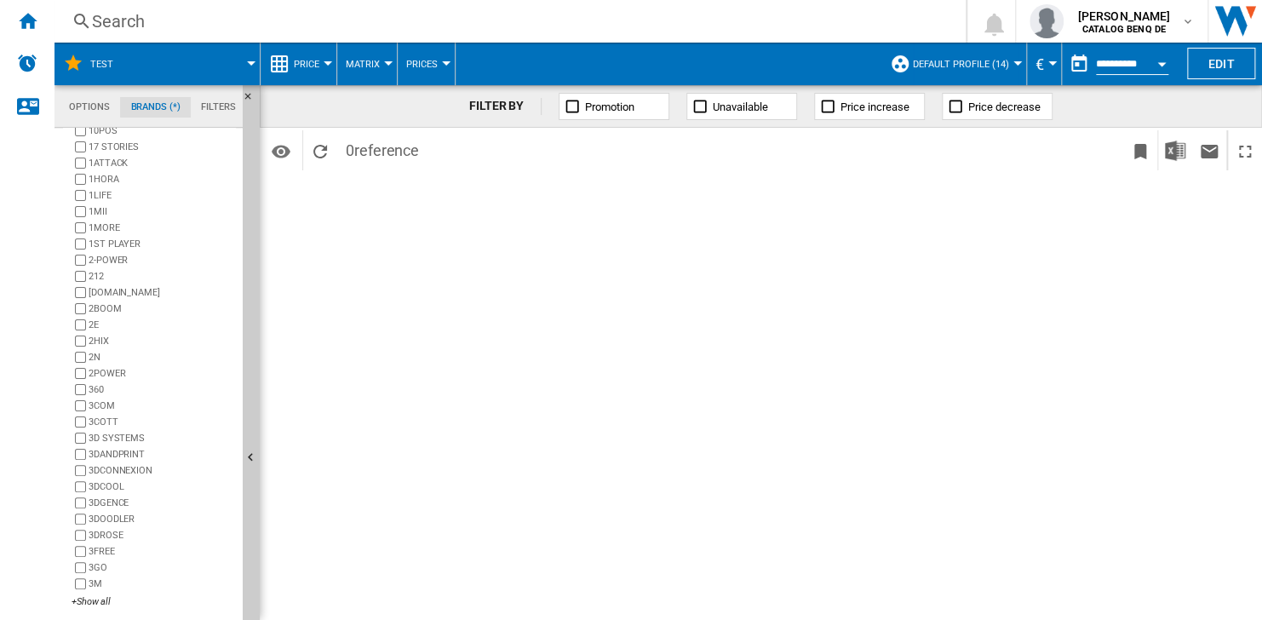
click at [425, 202] on div "FILTER BY Promotion Unavailable Price increase Price decrease Identifiers SKU -…" at bounding box center [761, 352] width 1002 height 535
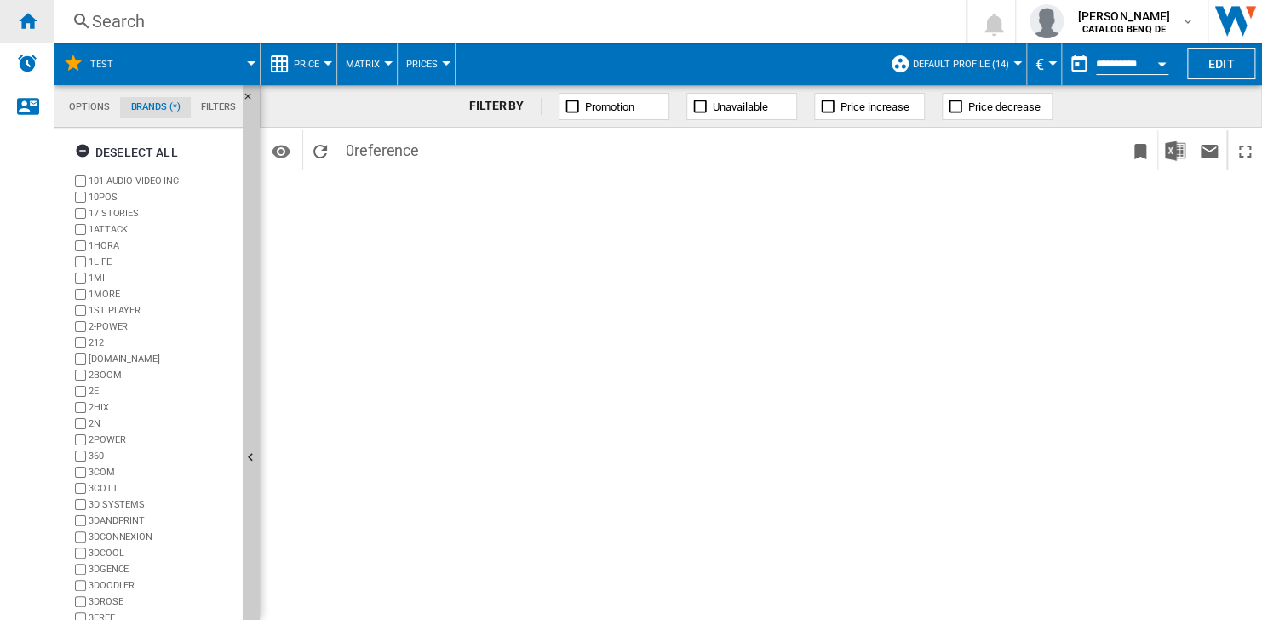
click at [30, 27] on ng-md-icon "Home" at bounding box center [27, 20] width 20 height 20
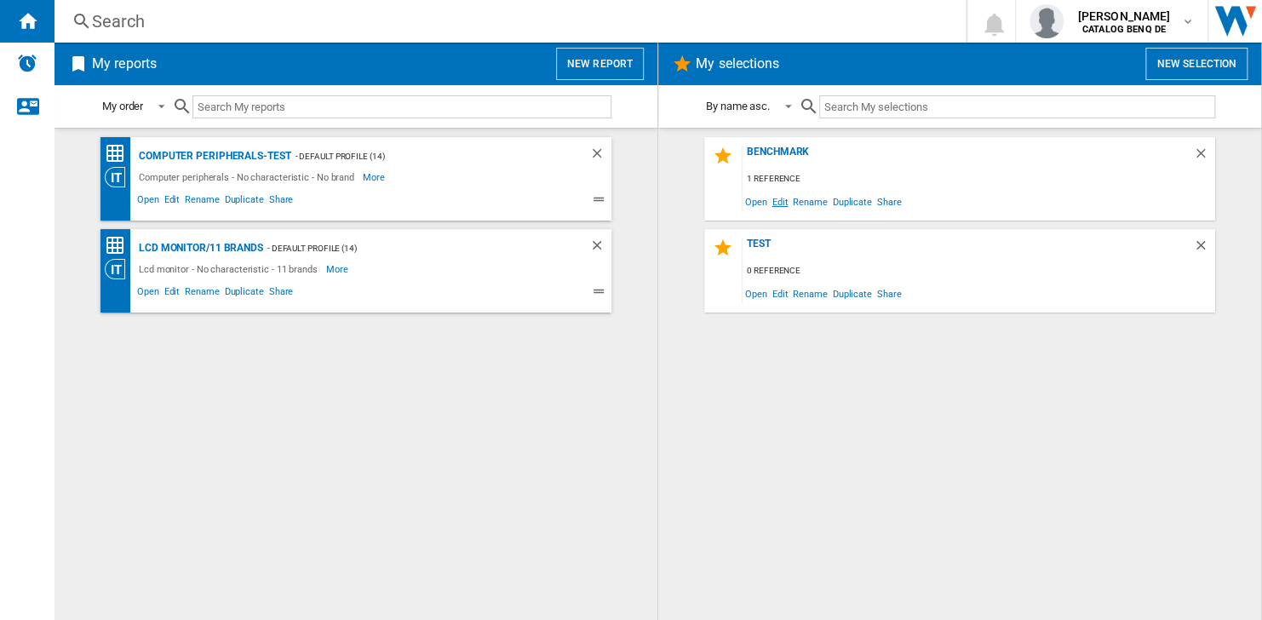
click at [771, 207] on span "Edit" at bounding box center [780, 201] width 21 height 23
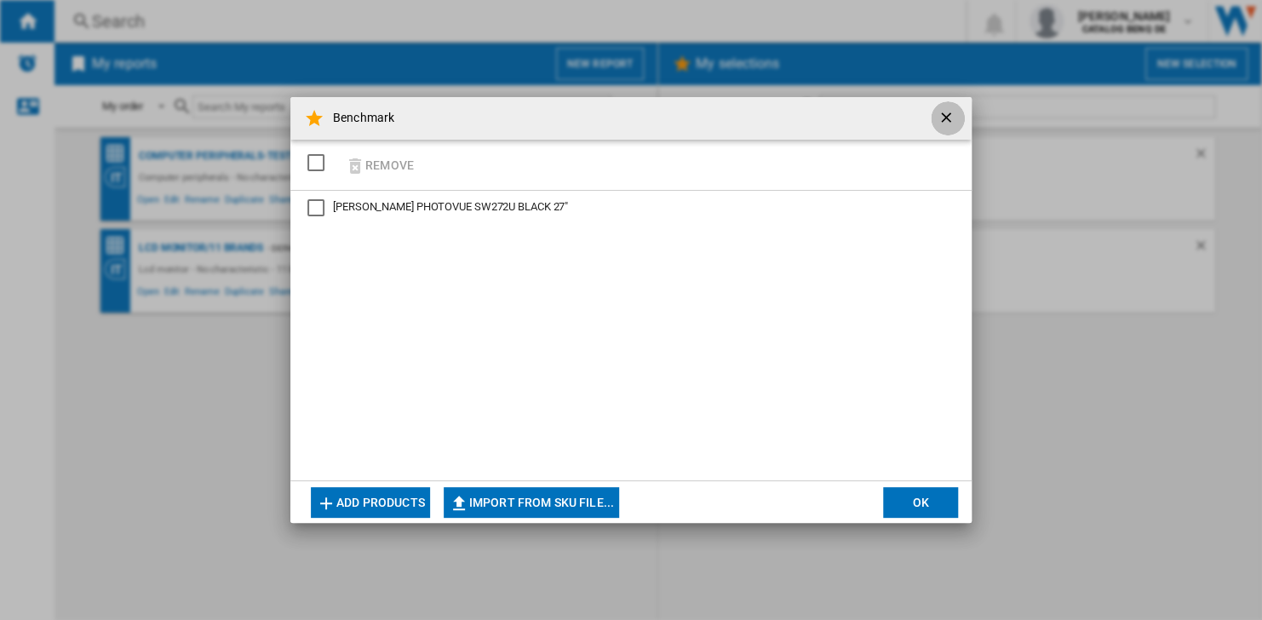
click at [938, 121] on ng-md-icon "getI18NText('BUTTONS.CLOSE_DIALOG')" at bounding box center [948, 119] width 20 height 20
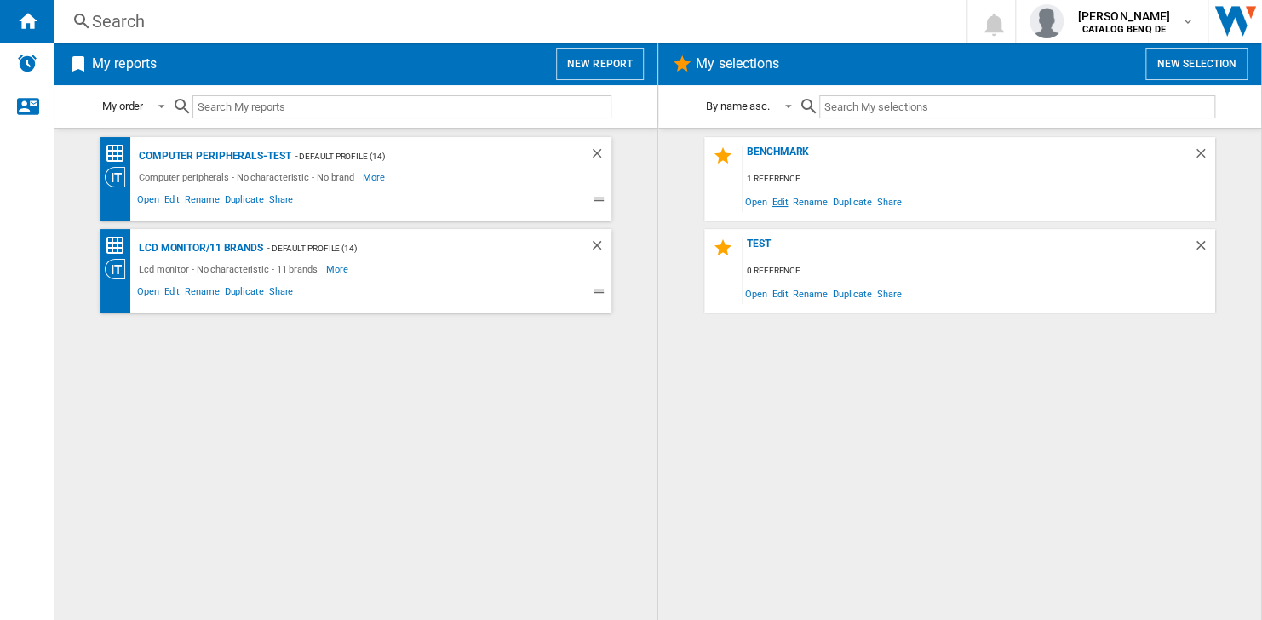
click at [781, 205] on span "Edit" at bounding box center [780, 201] width 21 height 23
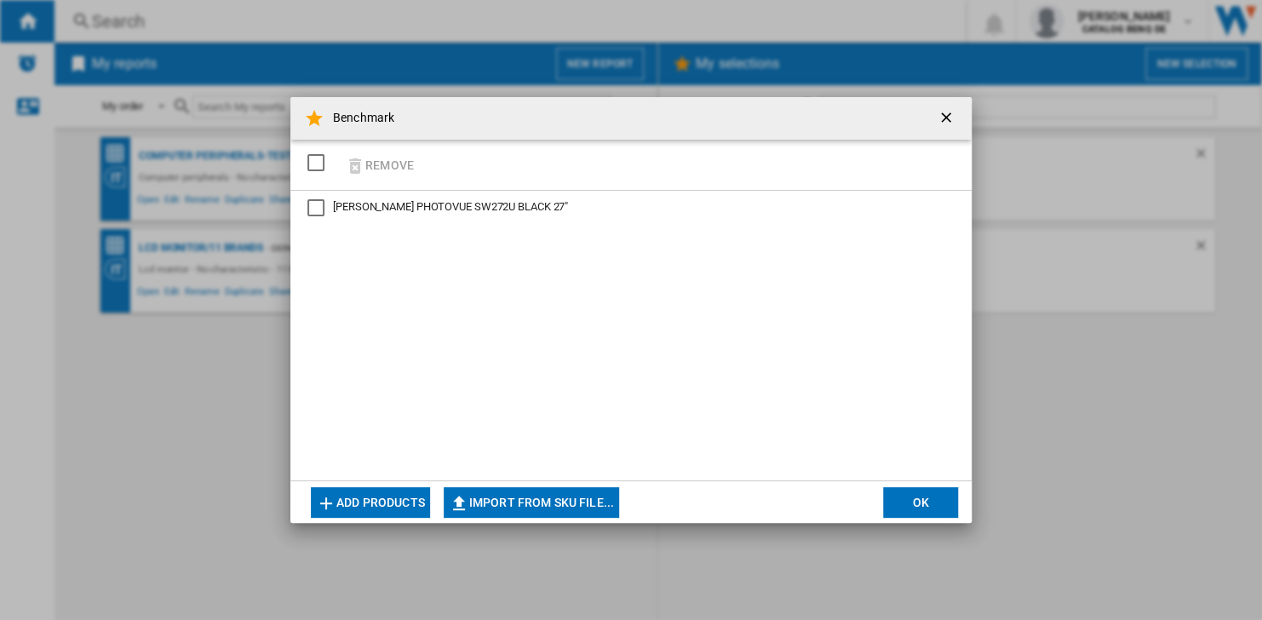
click at [379, 498] on button "Add products" at bounding box center [370, 502] width 119 height 31
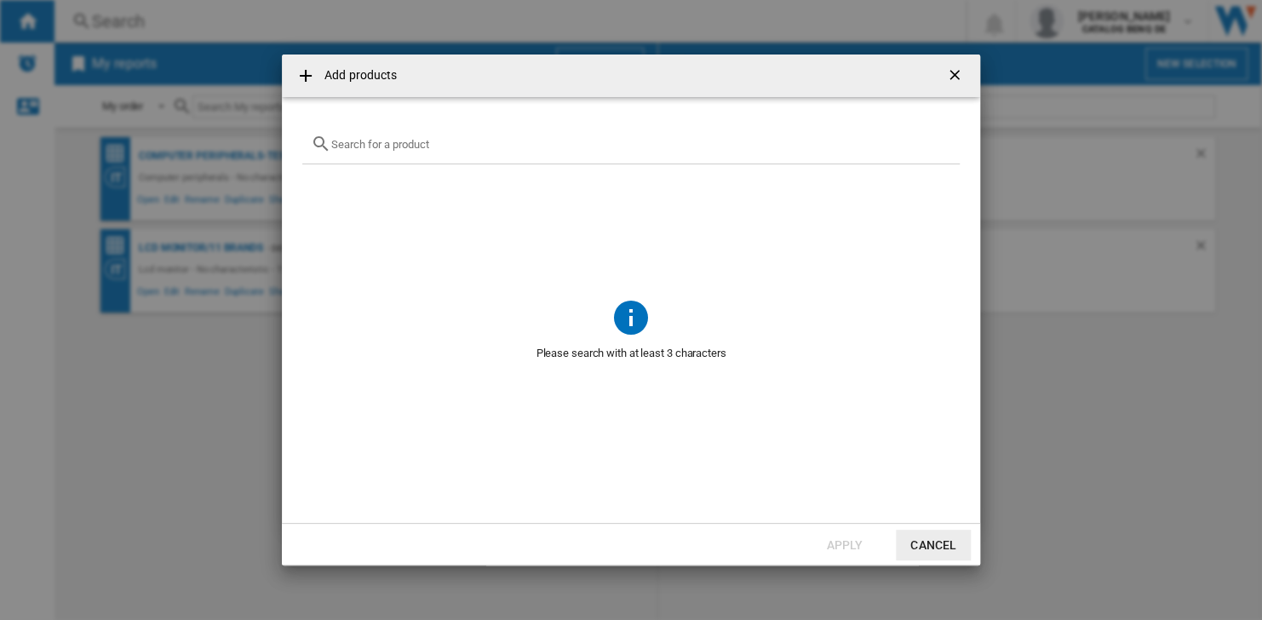
click at [413, 155] on div "Add products ..." at bounding box center [631, 144] width 658 height 40
click at [413, 148] on input "Add products ..." at bounding box center [641, 144] width 620 height 13
click at [421, 146] on input "Add products ..." at bounding box center [641, 144] width 620 height 13
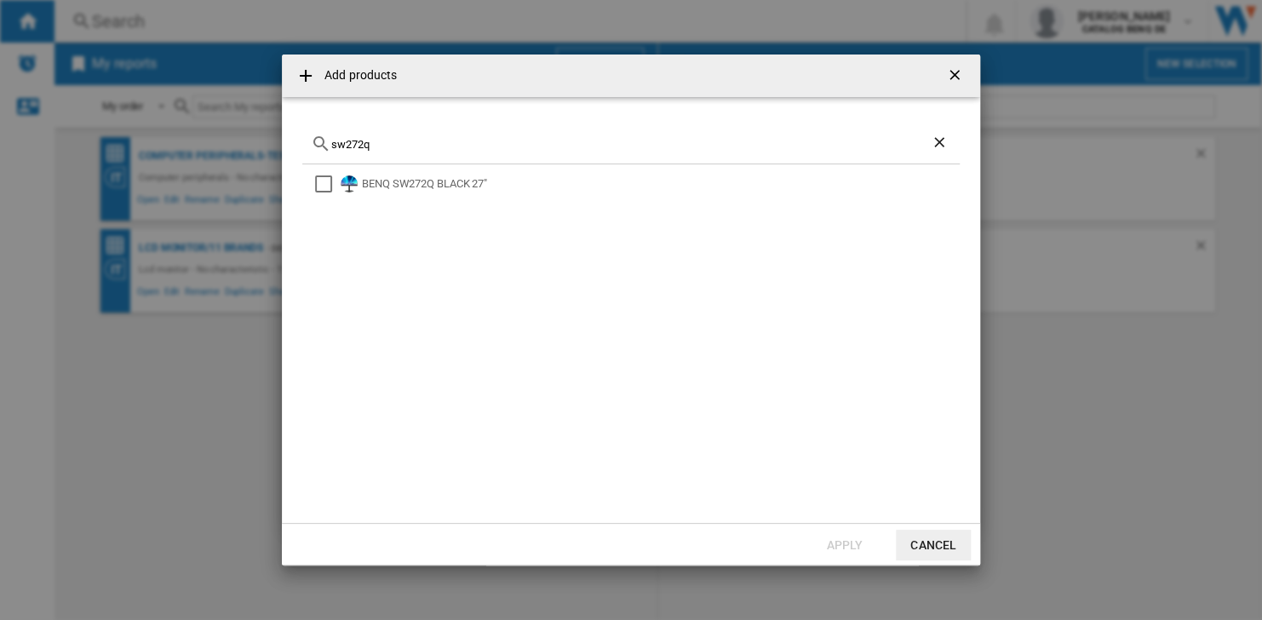
drag, startPoint x: 379, startPoint y: 144, endPoint x: 225, endPoint y: 145, distance: 154.2
click at [225, 145] on div "Add products sw272q BENQ SW272Q BLACK 27" Apply Cancel" at bounding box center [631, 310] width 1262 height 620
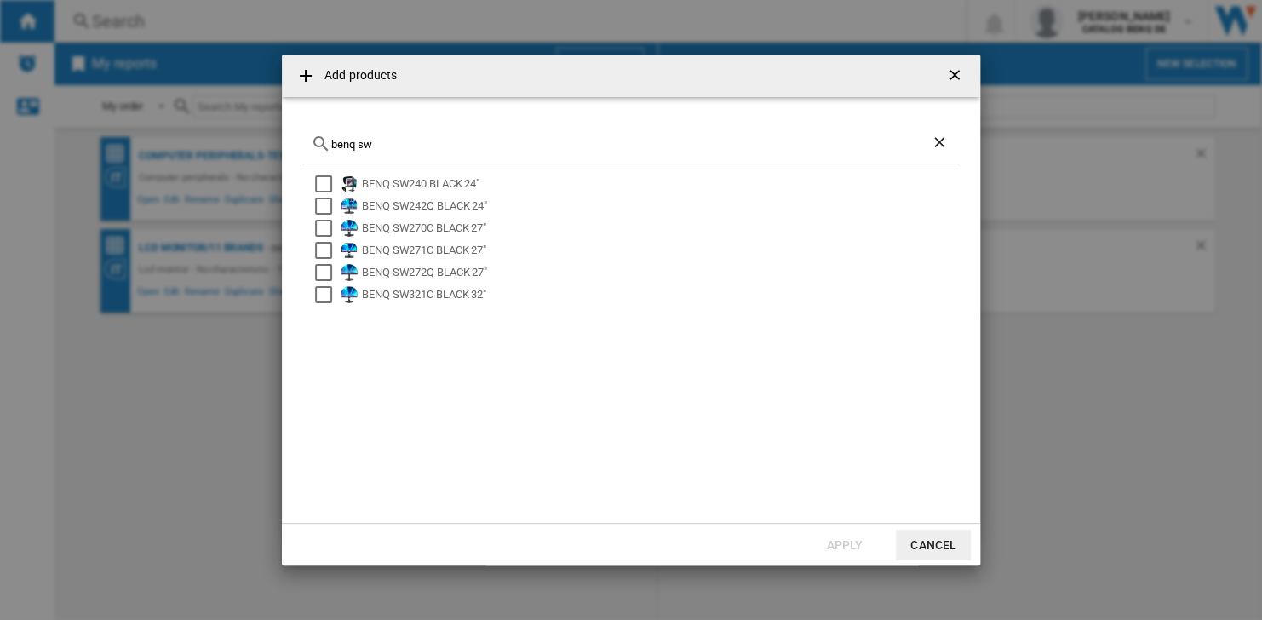
type input "benq sw"
click at [449, 186] on div "BENQ SW240 BLACK 24"" at bounding box center [659, 183] width 595 height 17
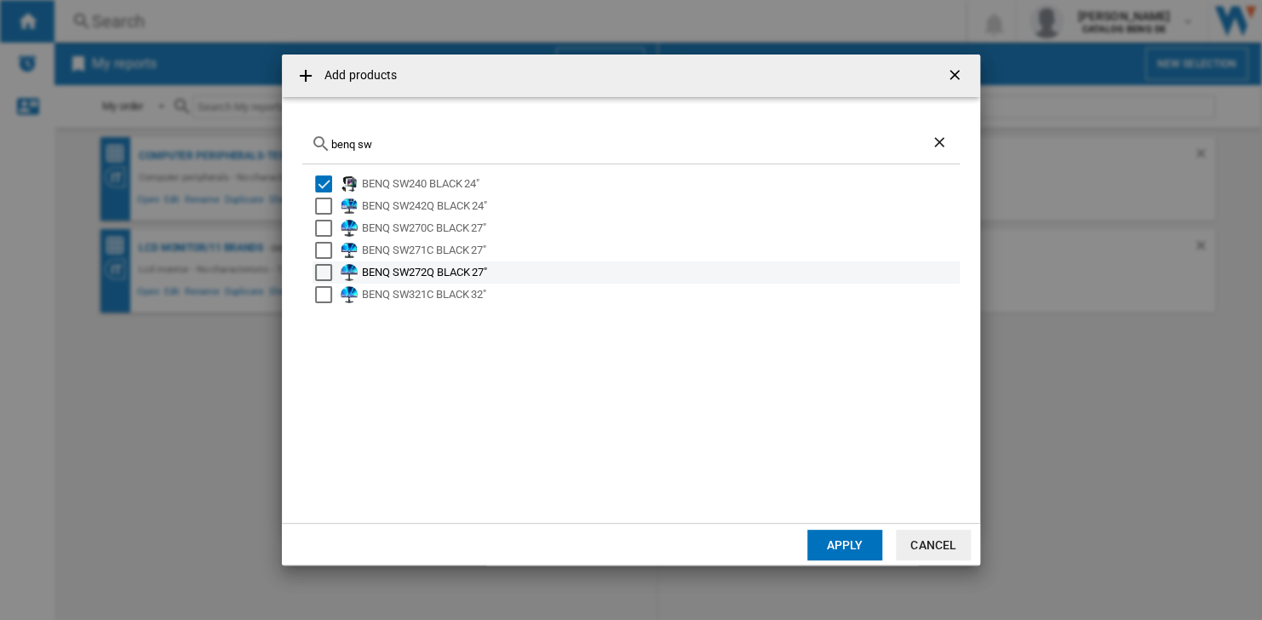
click at [480, 275] on div "BENQ SW272Q BLACK 27"" at bounding box center [659, 272] width 595 height 17
click at [313, 368] on div "BENQ SW240 BLACK 24" BENQ SW242Q BLACK 24" BENQ SW270C BLACK 27" BENQ SW271C BL…" at bounding box center [631, 333] width 658 height 338
click at [843, 541] on button "Apply" at bounding box center [844, 545] width 75 height 31
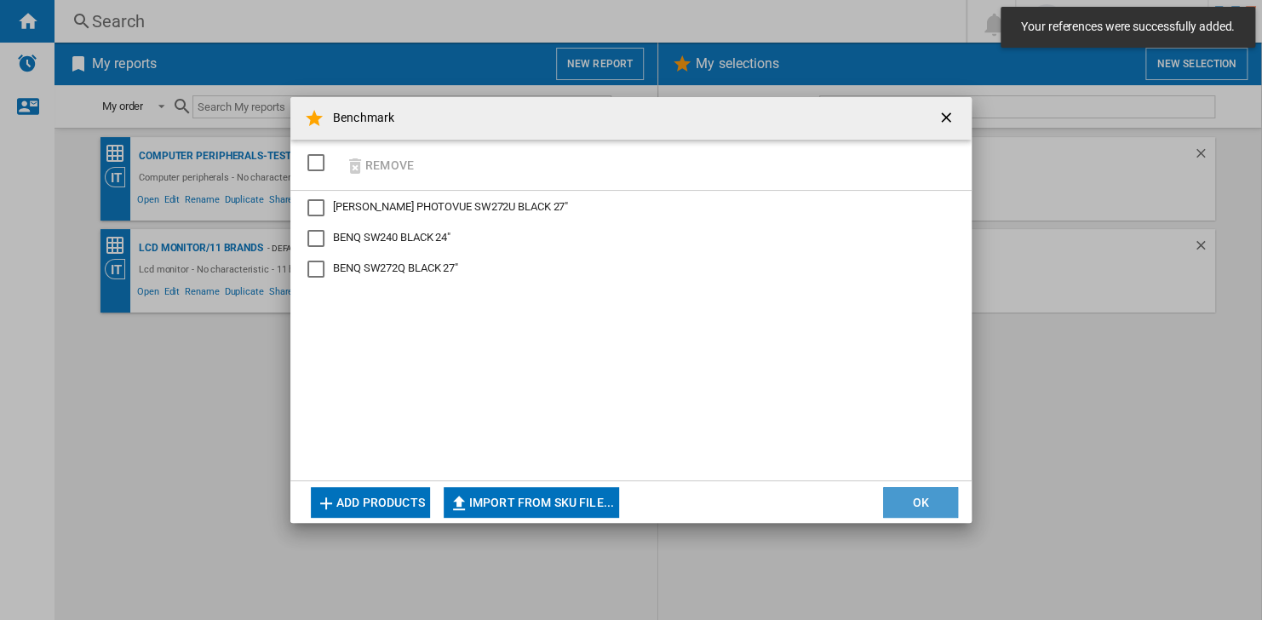
click at [924, 506] on button "OK" at bounding box center [920, 502] width 75 height 31
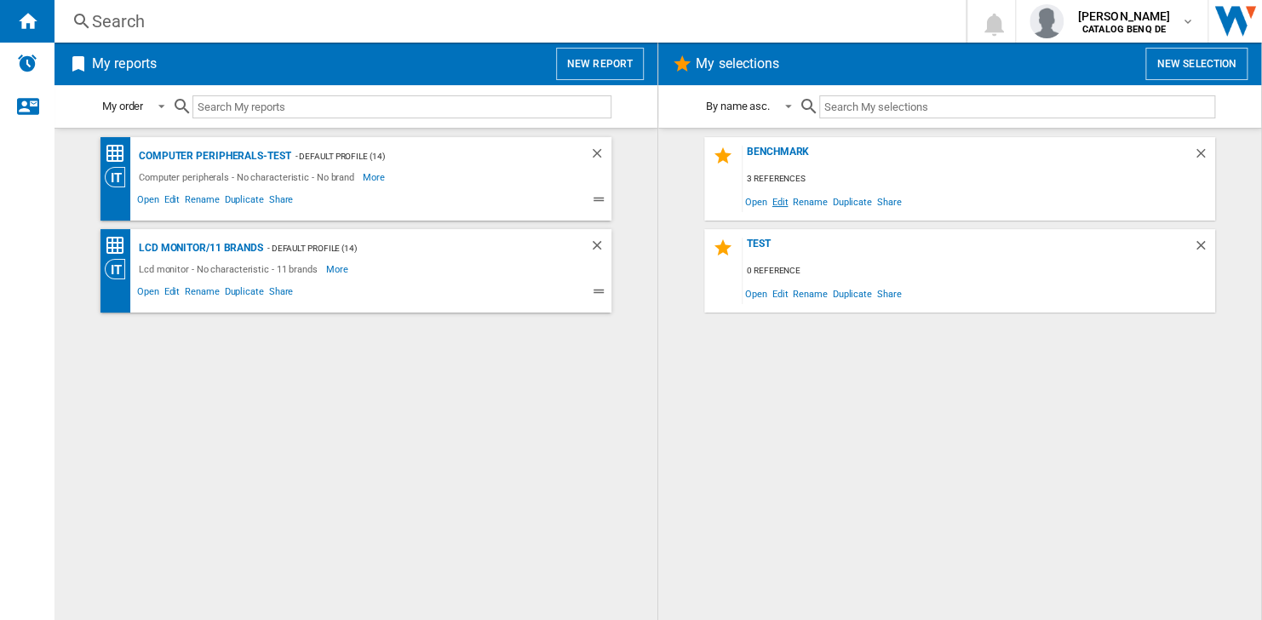
click at [784, 200] on span "Edit" at bounding box center [780, 201] width 21 height 23
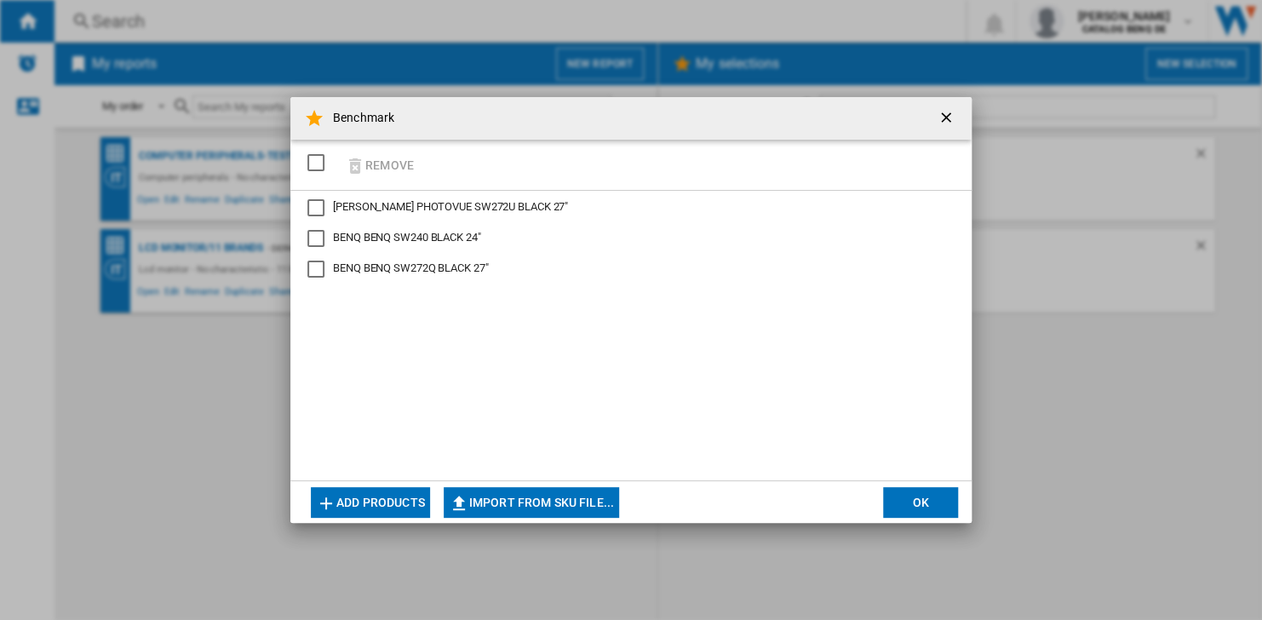
click at [924, 499] on button "OK" at bounding box center [920, 502] width 75 height 31
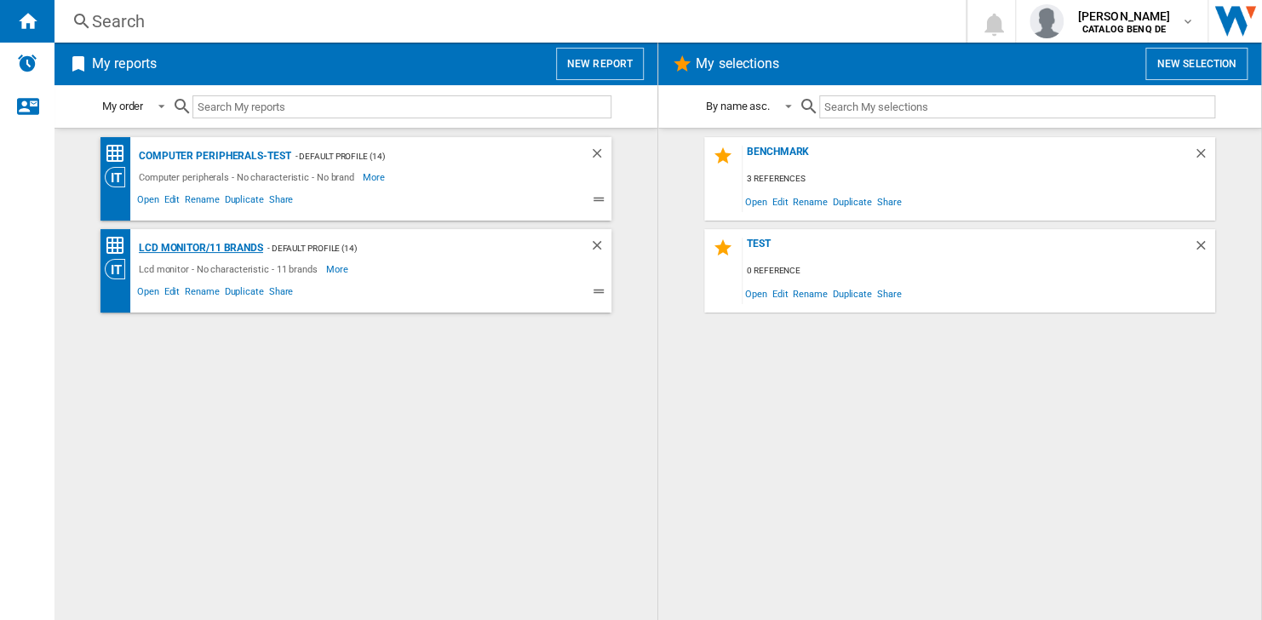
click at [189, 247] on div "Lcd monitor/11 brands" at bounding box center [199, 248] width 129 height 21
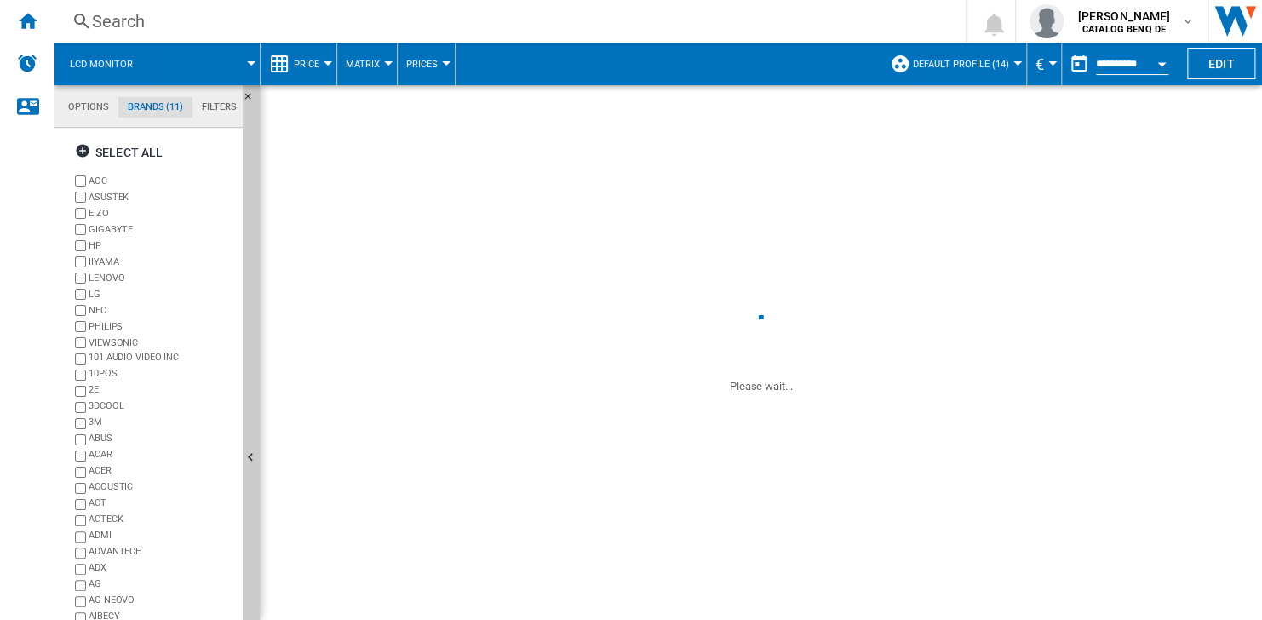
click at [82, 59] on span "Lcd monitor" at bounding box center [101, 64] width 63 height 11
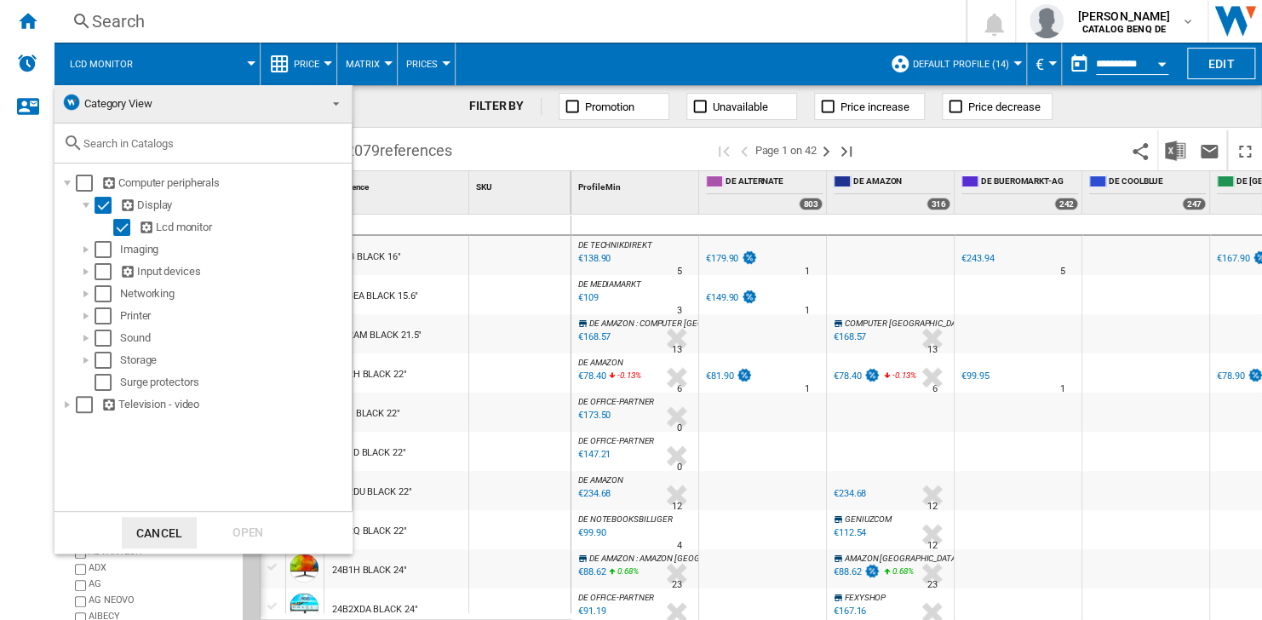
click at [82, 58] on md-backdrop at bounding box center [631, 310] width 1262 height 620
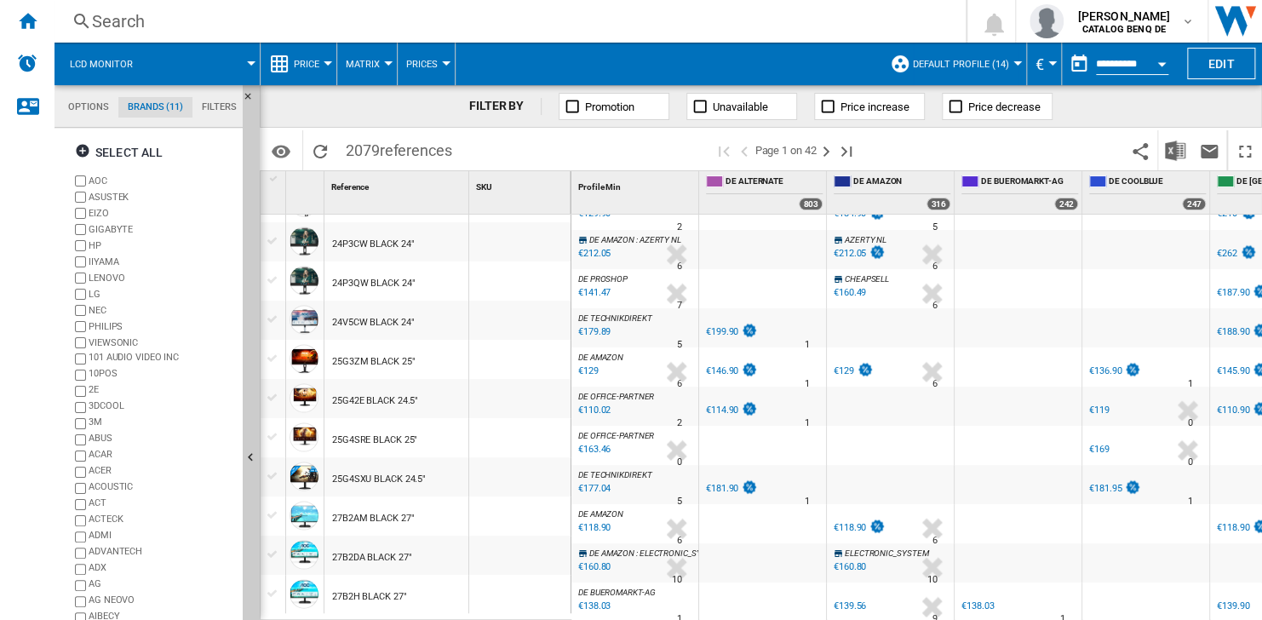
scroll to position [1325, 0]
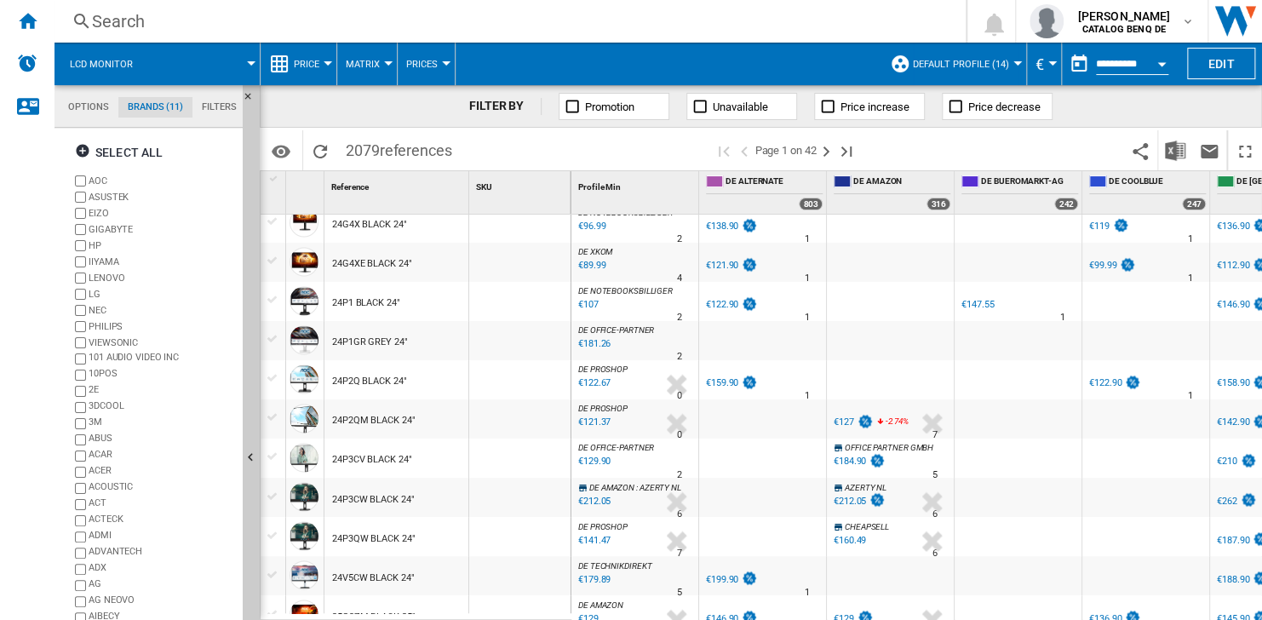
click at [1131, 59] on input "**********" at bounding box center [1132, 66] width 72 height 15
click at [1163, 60] on button "Open calendar" at bounding box center [1161, 61] width 31 height 31
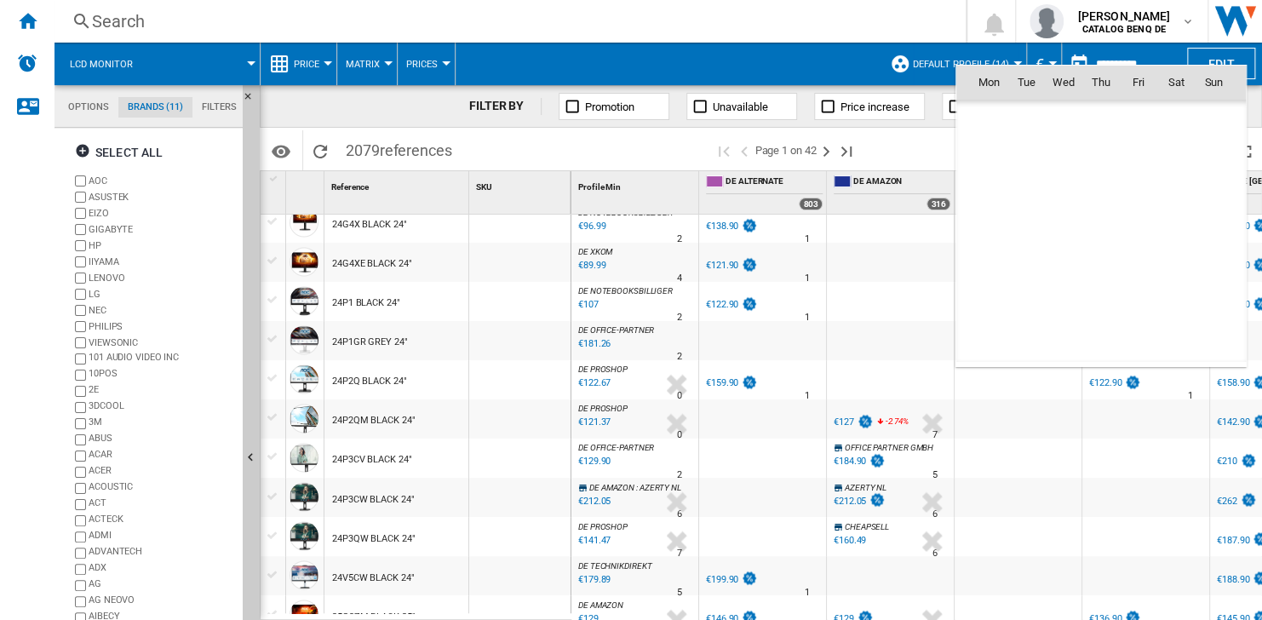
scroll to position [8125, 0]
click at [1163, 60] on div at bounding box center [631, 310] width 1262 height 620
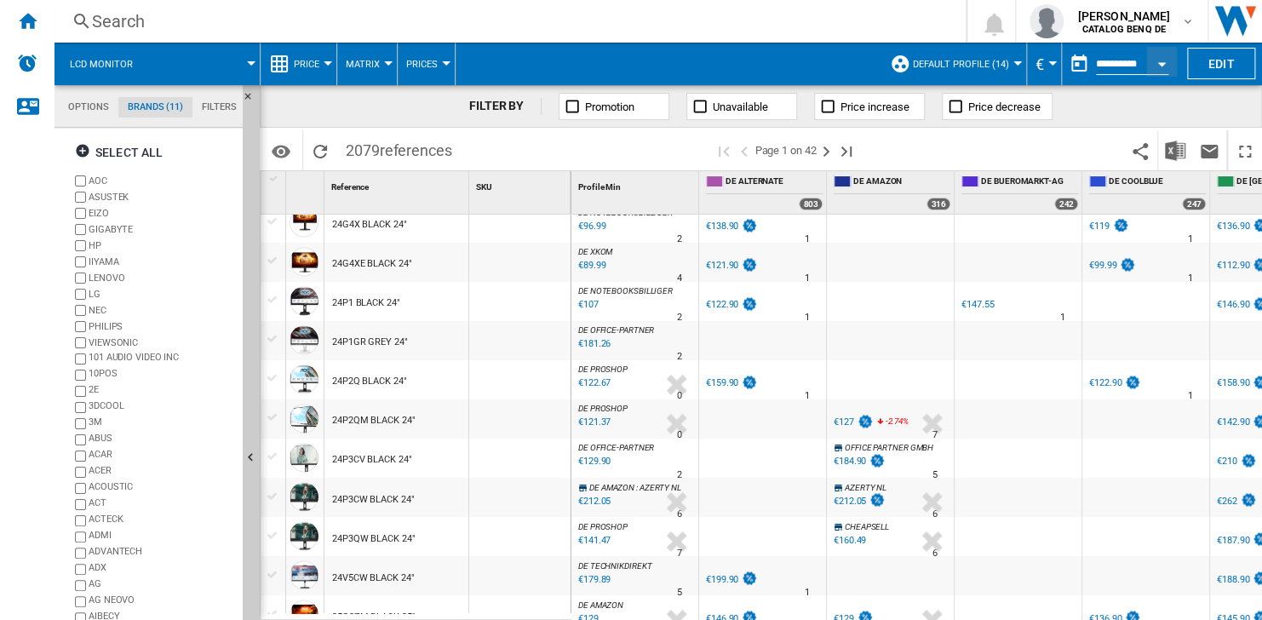
click at [294, 68] on div "Price" at bounding box center [298, 64] width 59 height 43
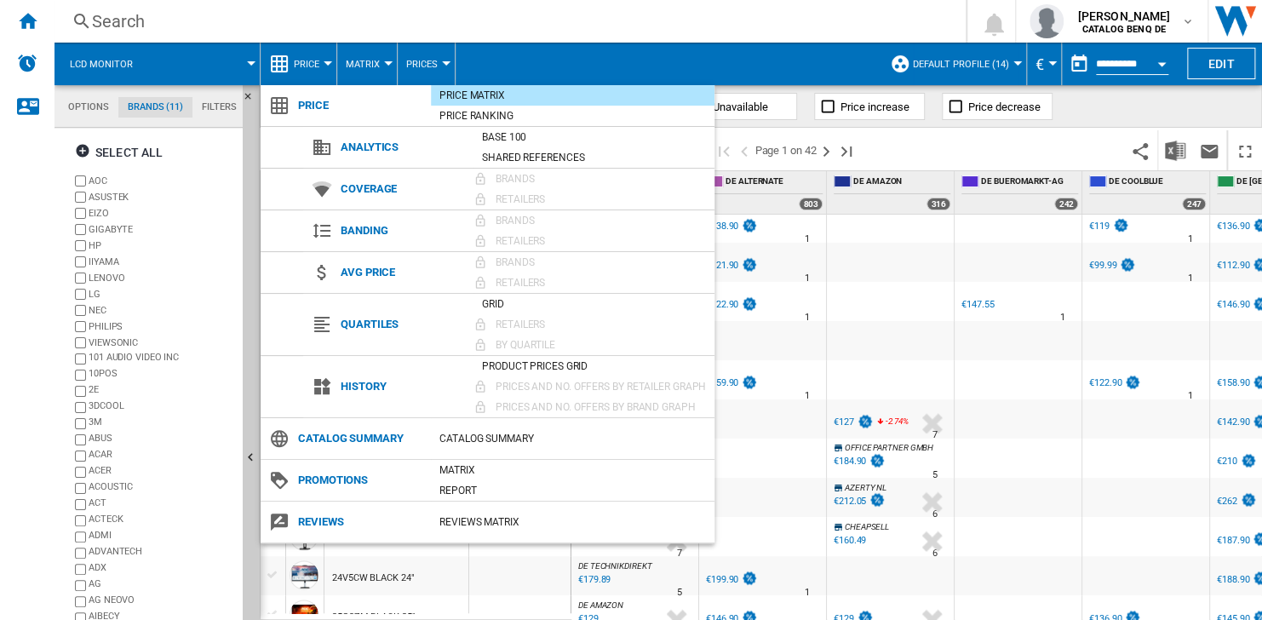
click at [527, 262] on div "Brands" at bounding box center [600, 262] width 227 height 17
click at [566, 366] on div "Product prices grid" at bounding box center [594, 366] width 241 height 17
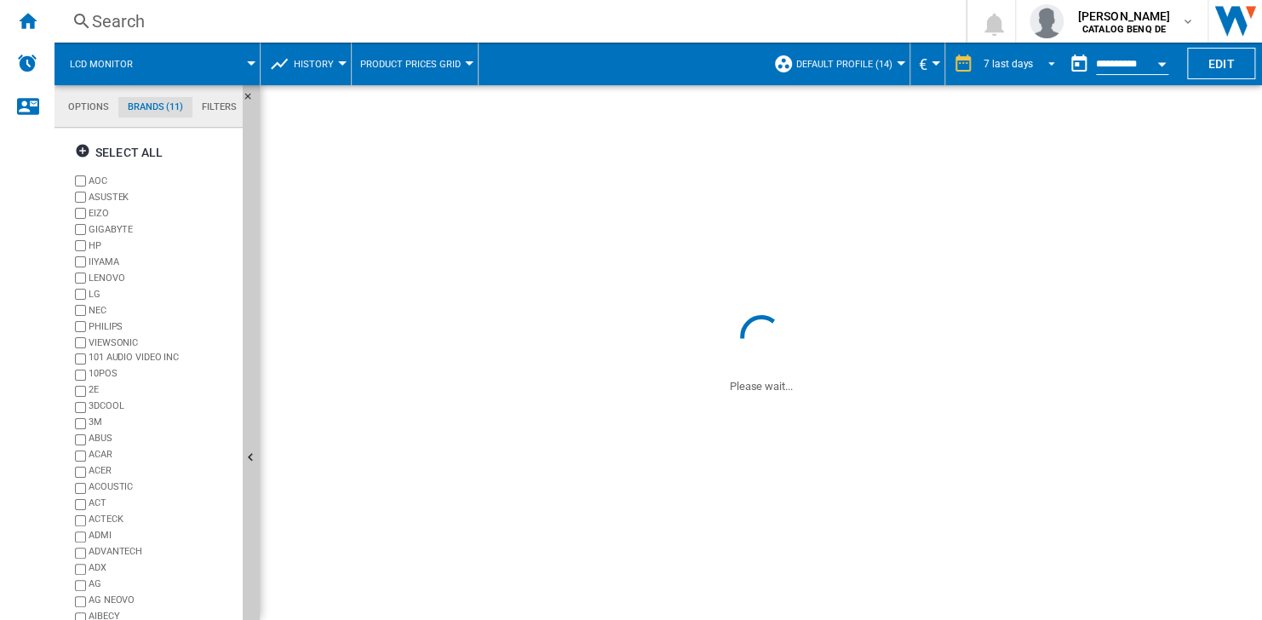
click at [1030, 66] on md-select-value "7 last days" at bounding box center [1022, 64] width 80 height 26
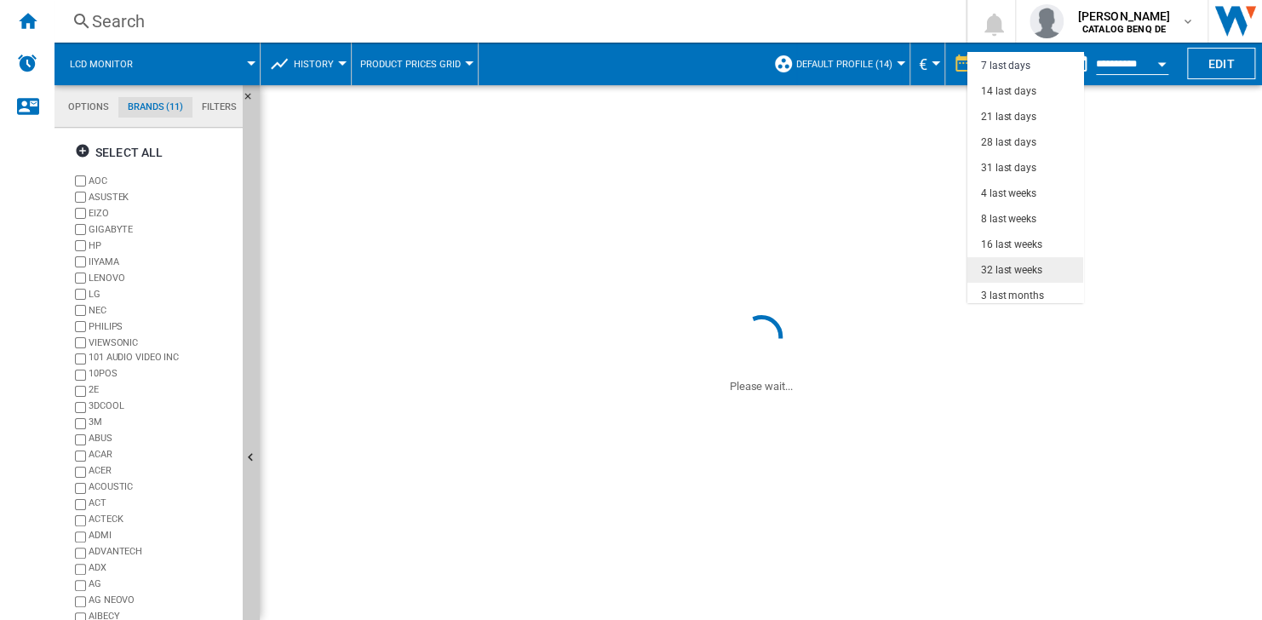
scroll to position [106, 0]
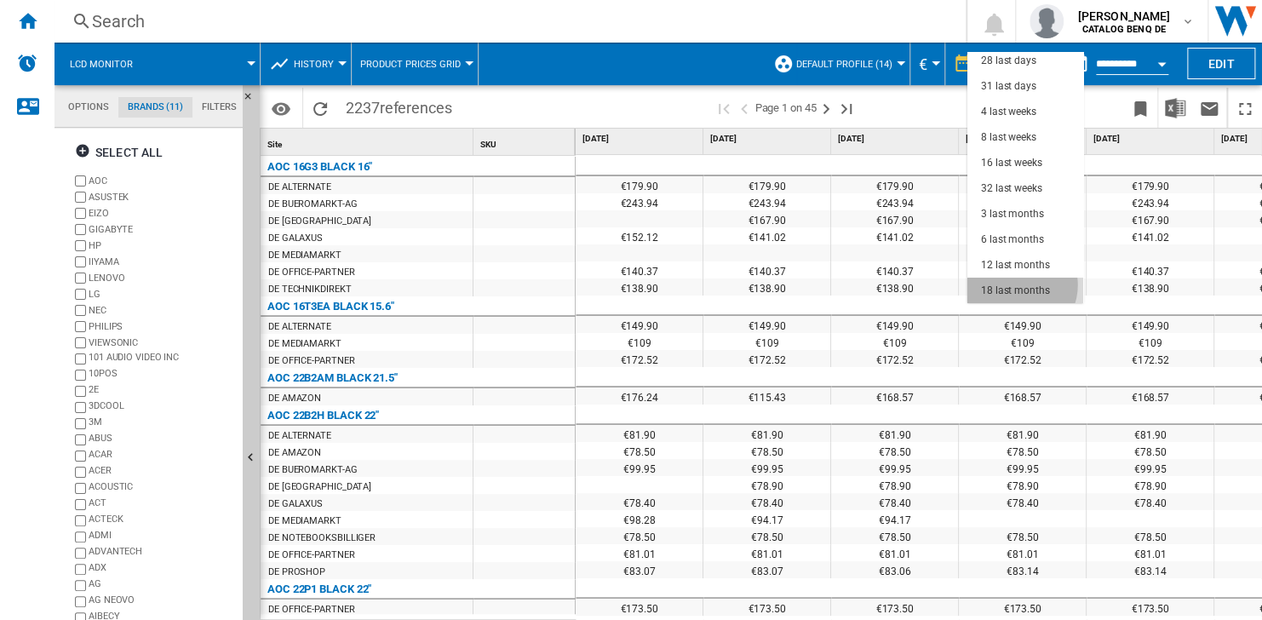
click at [1017, 284] on div "18 last months" at bounding box center [1015, 291] width 69 height 14
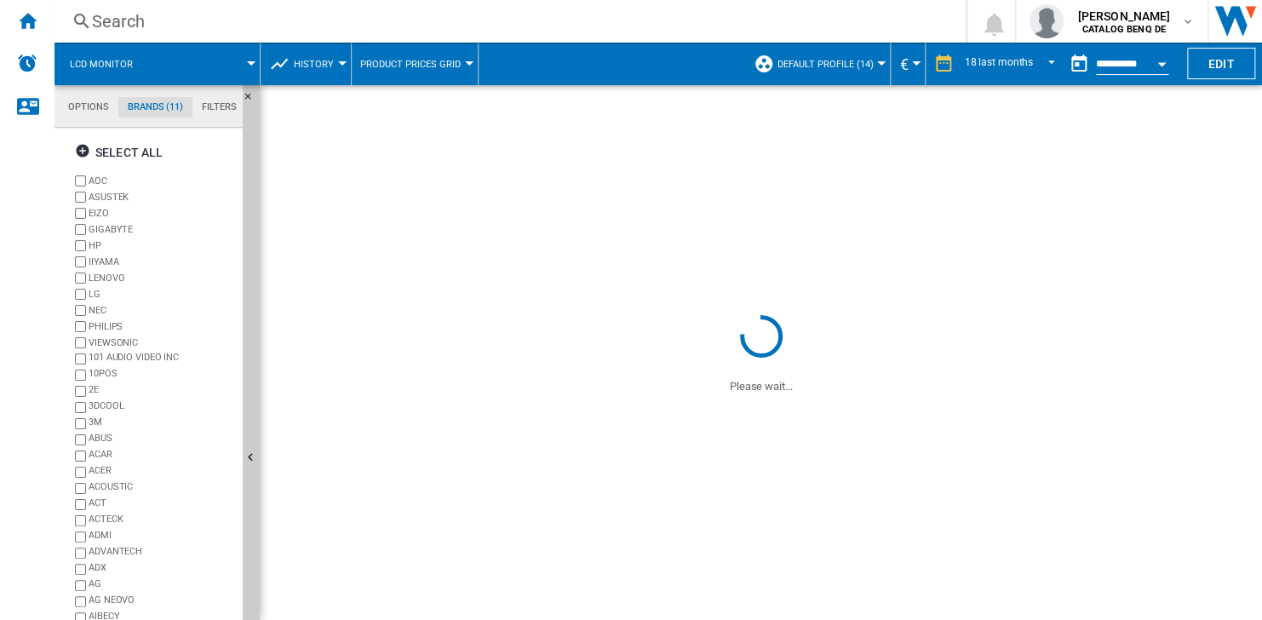
click at [1123, 66] on input "**********" at bounding box center [1132, 66] width 72 height 15
click at [1157, 65] on div "Open calendar" at bounding box center [1161, 64] width 9 height 4
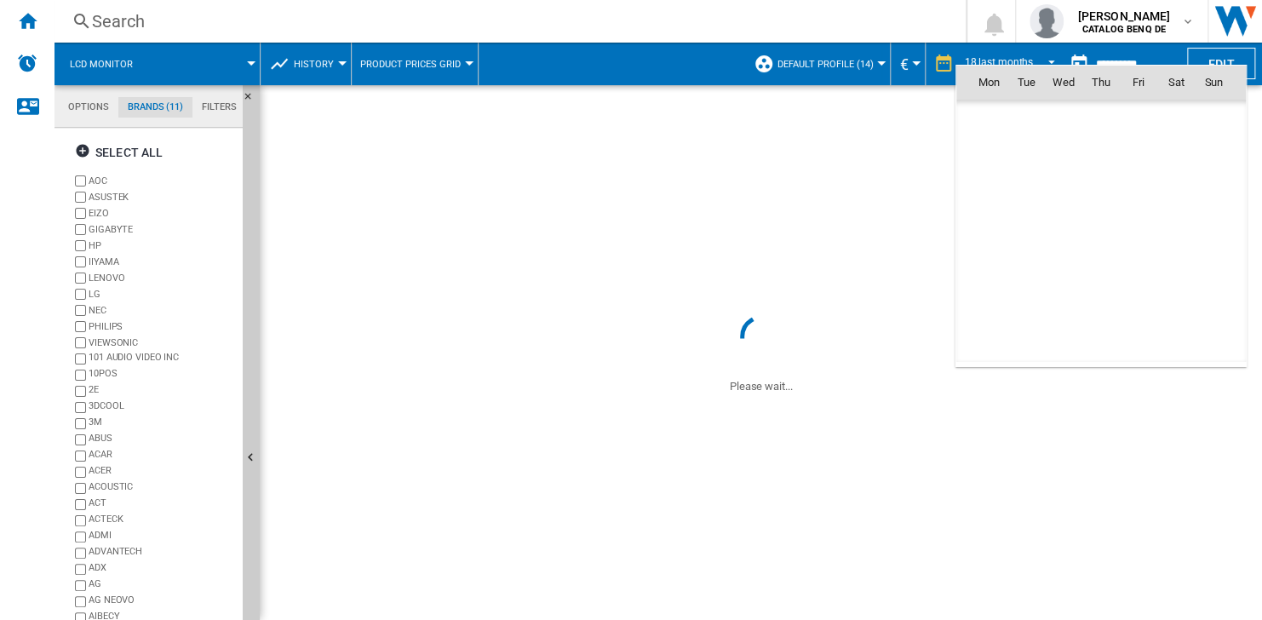
scroll to position [8125, 0]
click at [1134, 119] on span "1" at bounding box center [1139, 119] width 34 height 34
type input "**********"
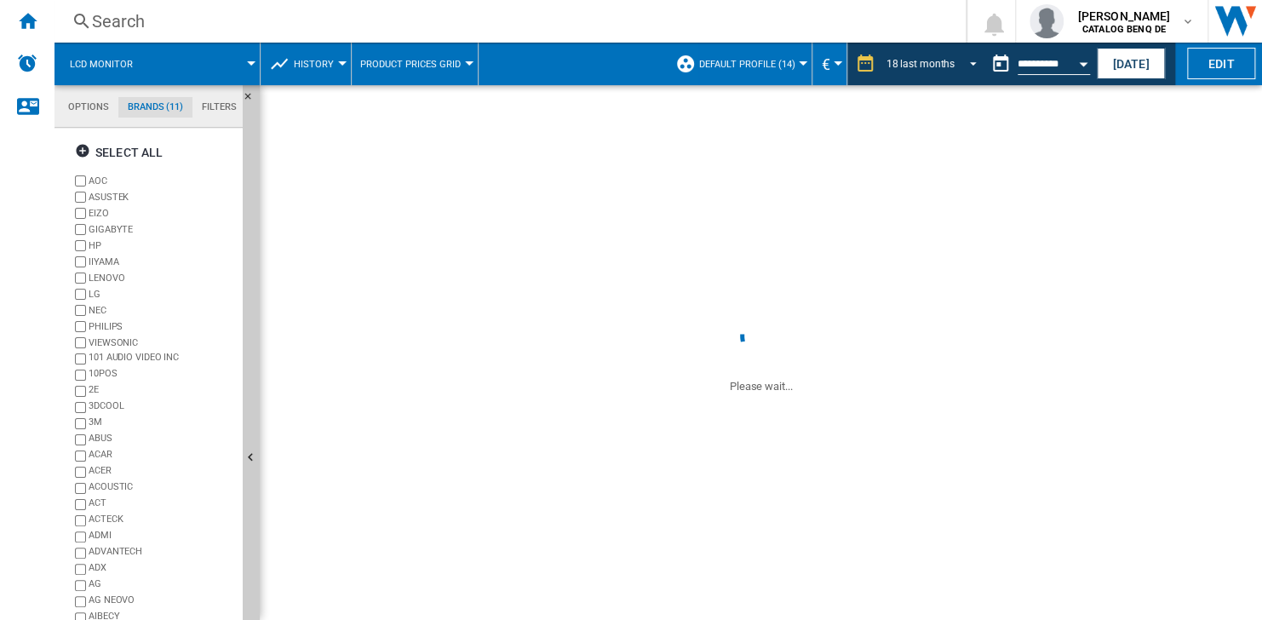
click at [947, 68] on span "18 last months" at bounding box center [920, 64] width 69 height 14
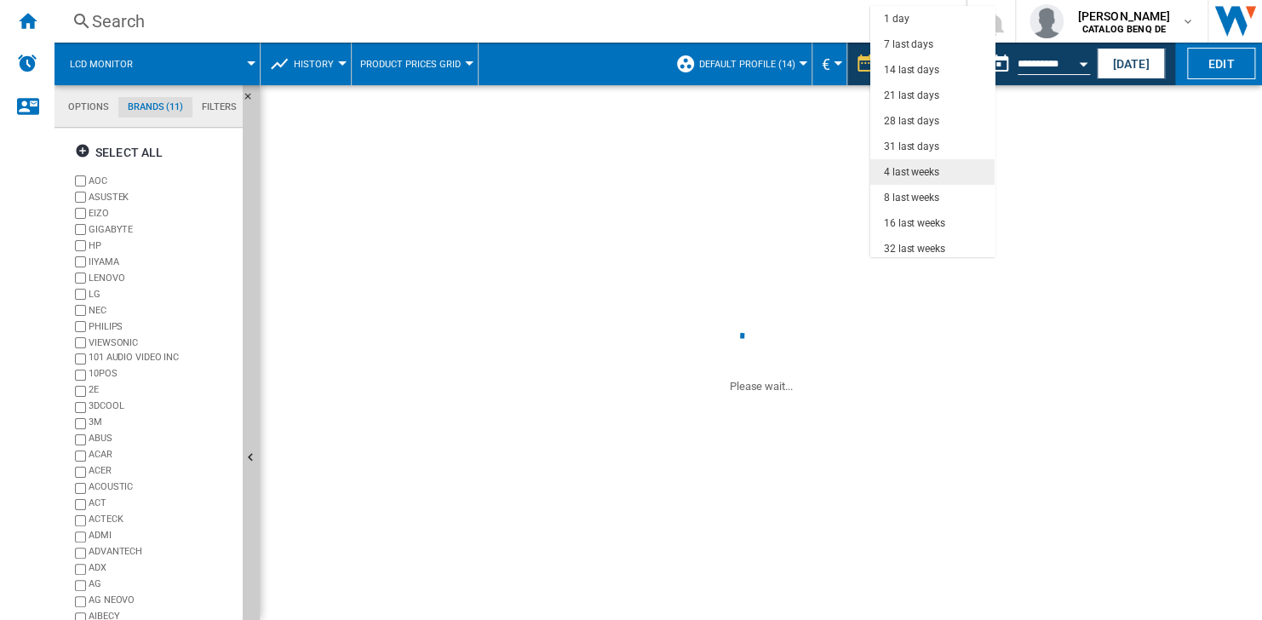
scroll to position [106, 0]
click at [938, 212] on div "12 last months" at bounding box center [918, 219] width 69 height 14
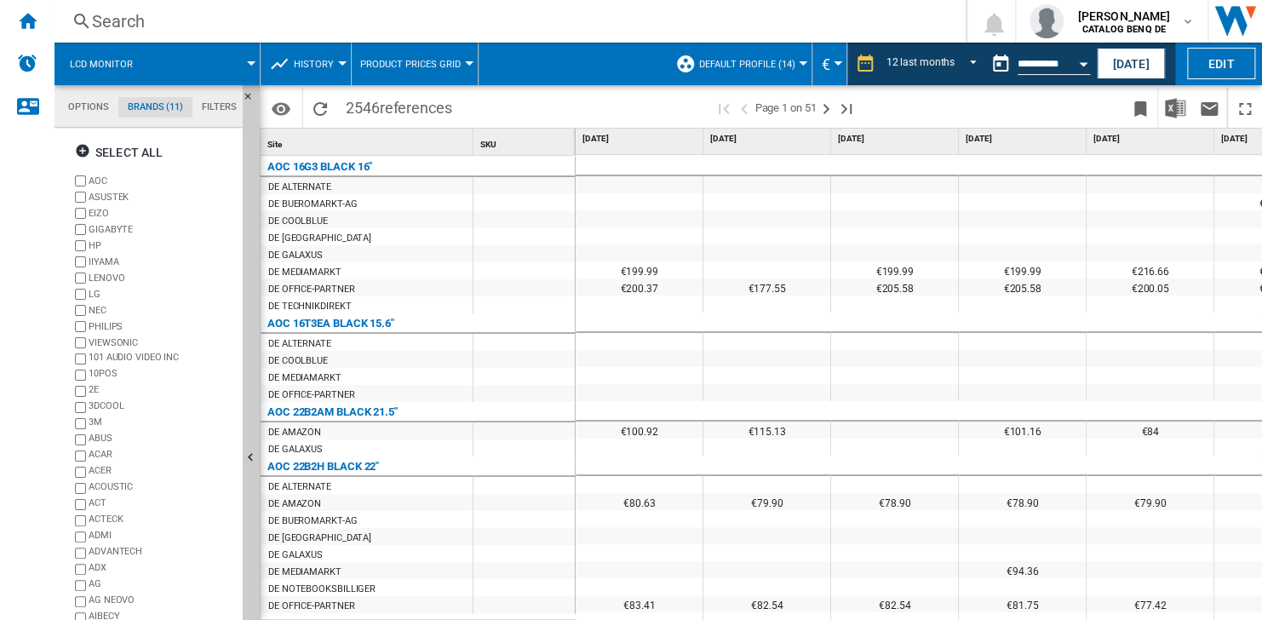
scroll to position [66, 0]
click at [93, 601] on div "+Show all" at bounding box center [154, 601] width 164 height 13
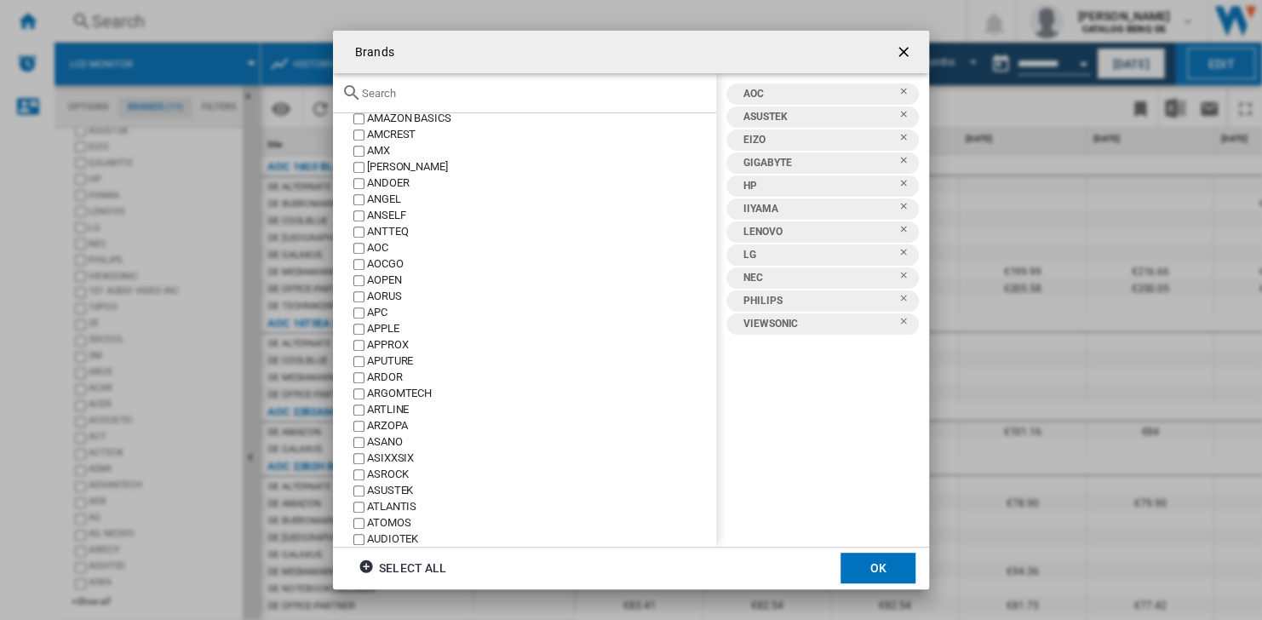
scroll to position [426, 0]
click at [408, 91] on input "Brands 101 ..." at bounding box center [535, 93] width 346 height 13
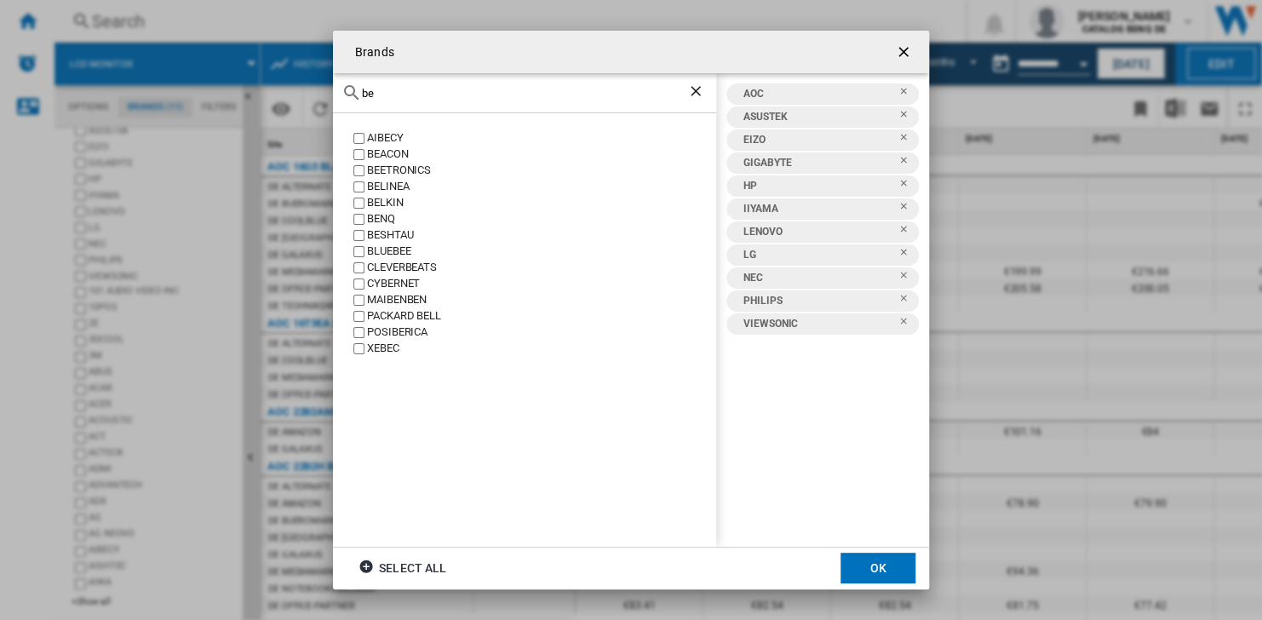
scroll to position [0, 0]
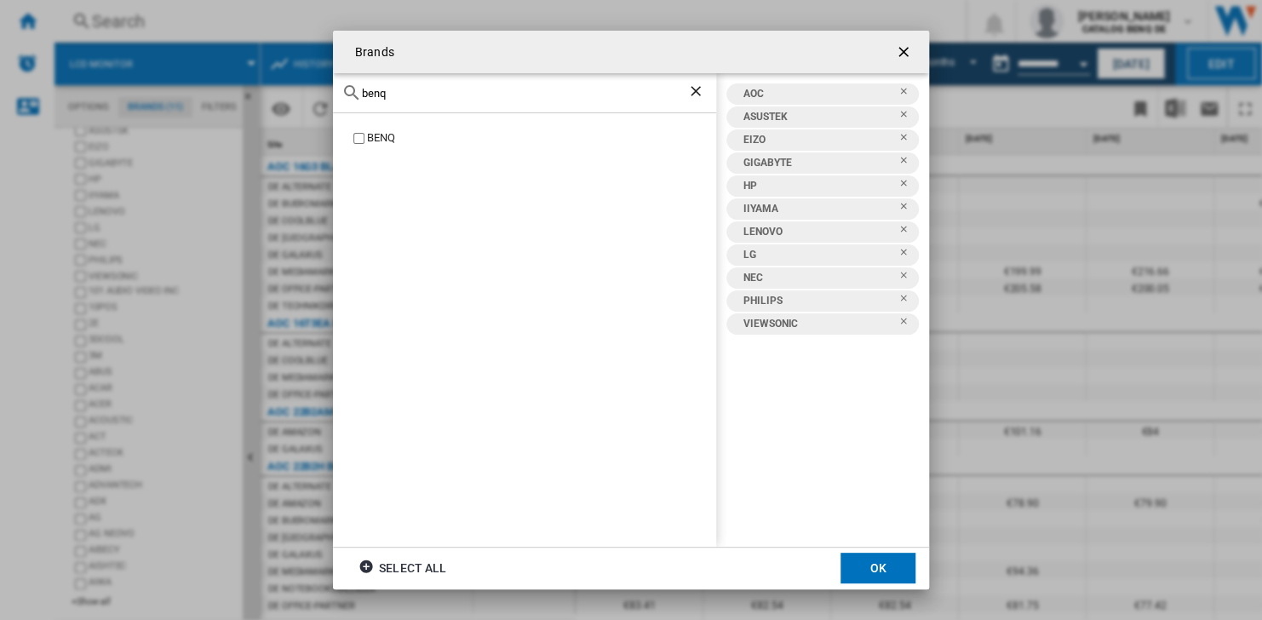
type input "benq"
click at [369, 135] on div "BENQ" at bounding box center [541, 138] width 349 height 16
click at [870, 563] on button "OK" at bounding box center [878, 568] width 75 height 31
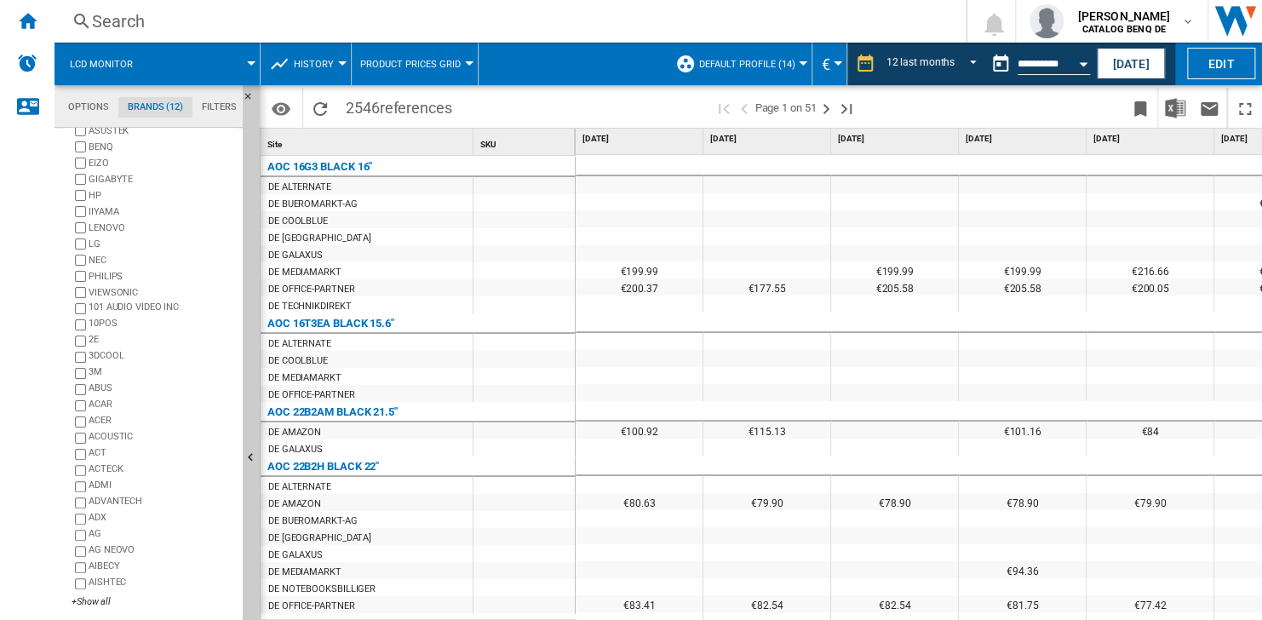
scroll to position [66, 0]
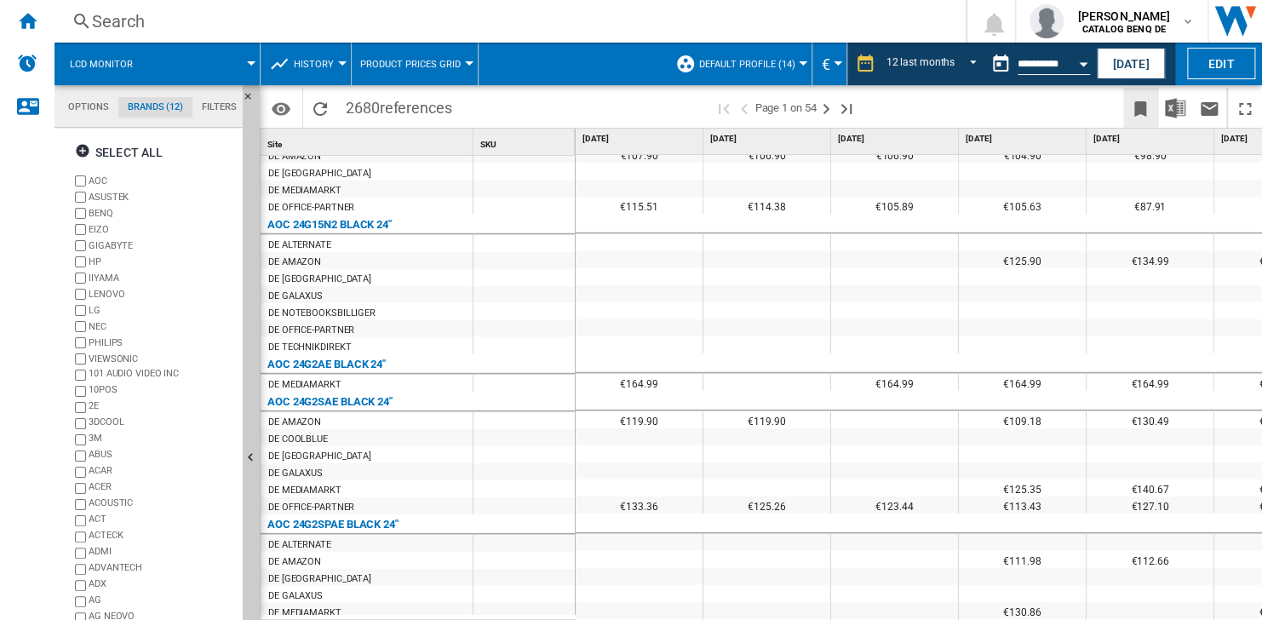
click at [1126, 112] on button "Bookmark this report" at bounding box center [1140, 108] width 34 height 40
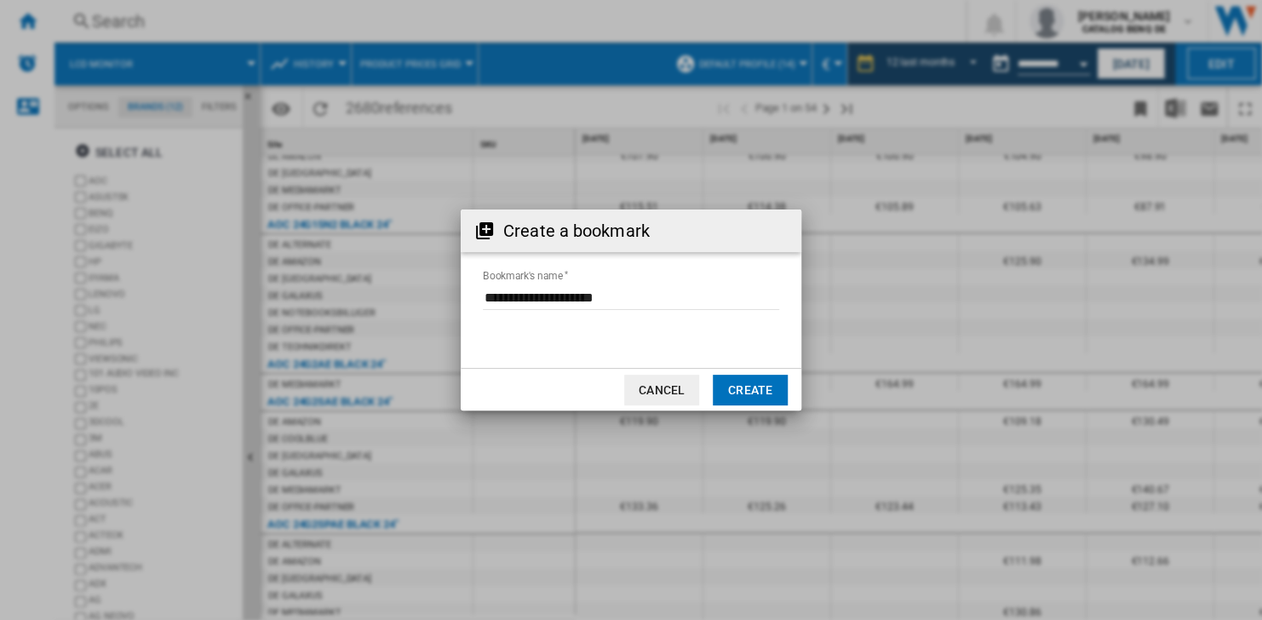
click at [748, 386] on button "Create" at bounding box center [750, 390] width 75 height 31
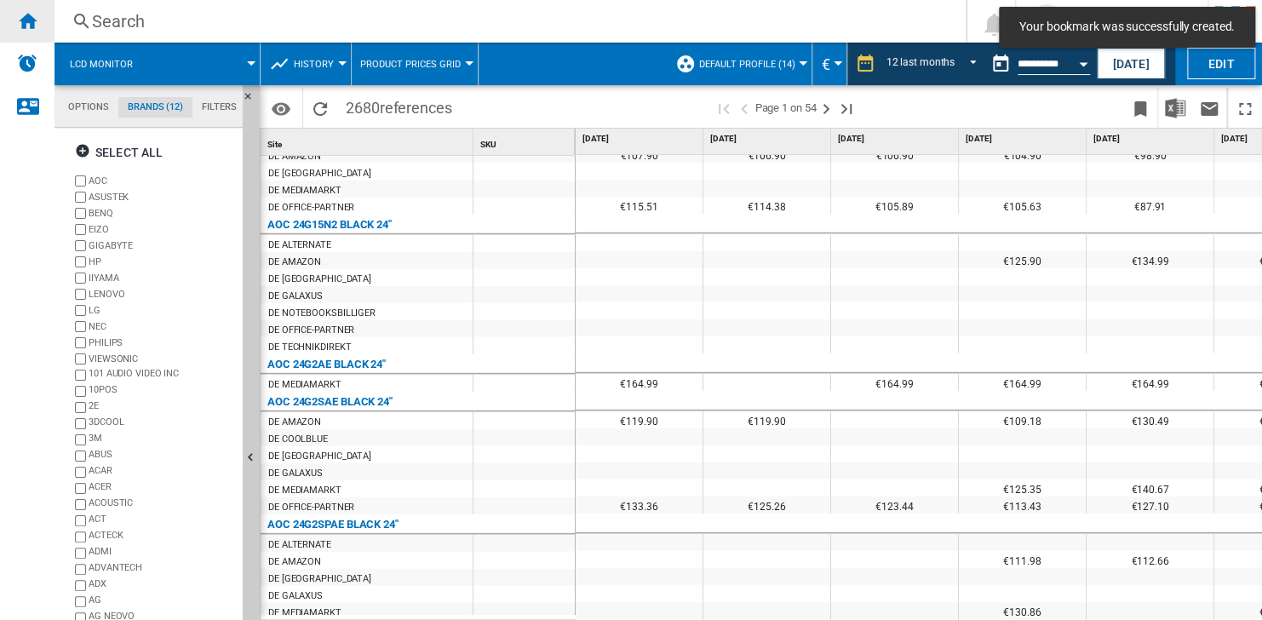
click at [25, 16] on ng-md-icon "Home" at bounding box center [27, 20] width 20 height 20
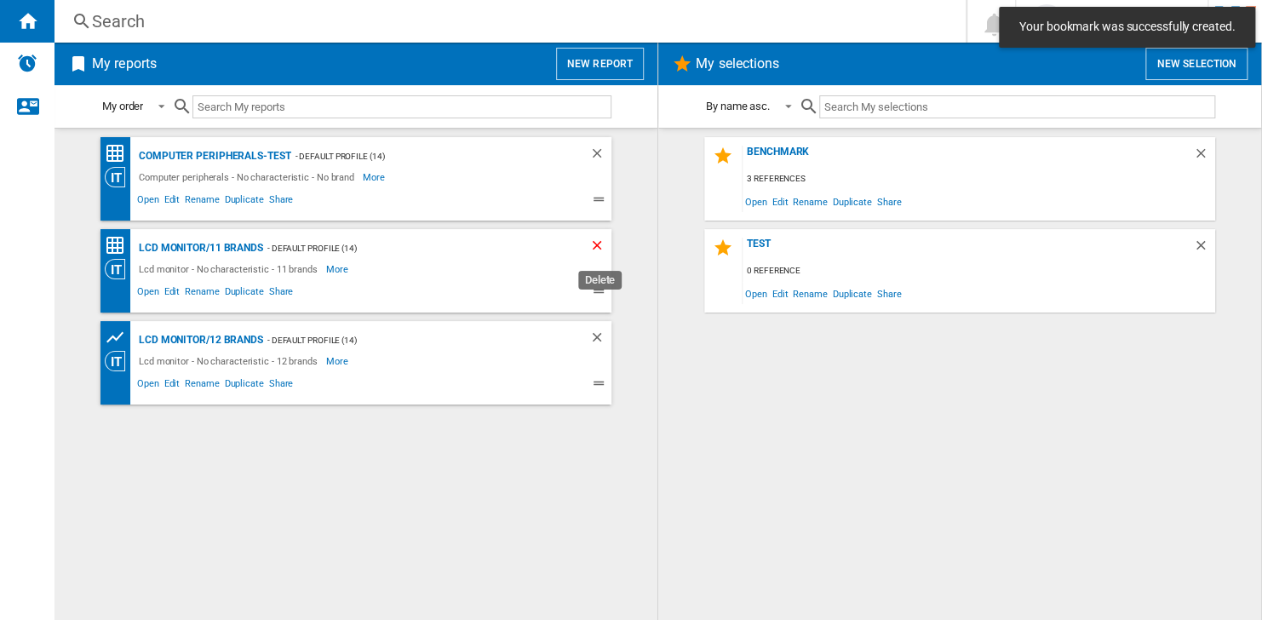
click at [594, 247] on ng-md-icon "Delete" at bounding box center [599, 248] width 20 height 20
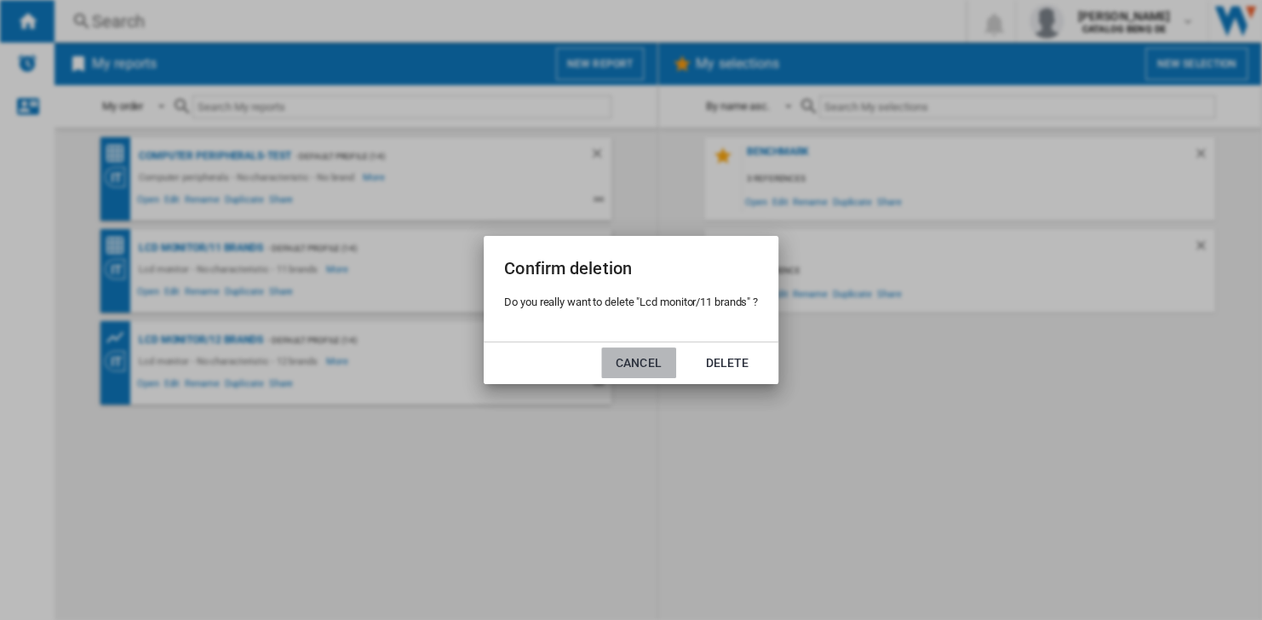
click at [673, 355] on button "Cancel" at bounding box center [638, 362] width 75 height 31
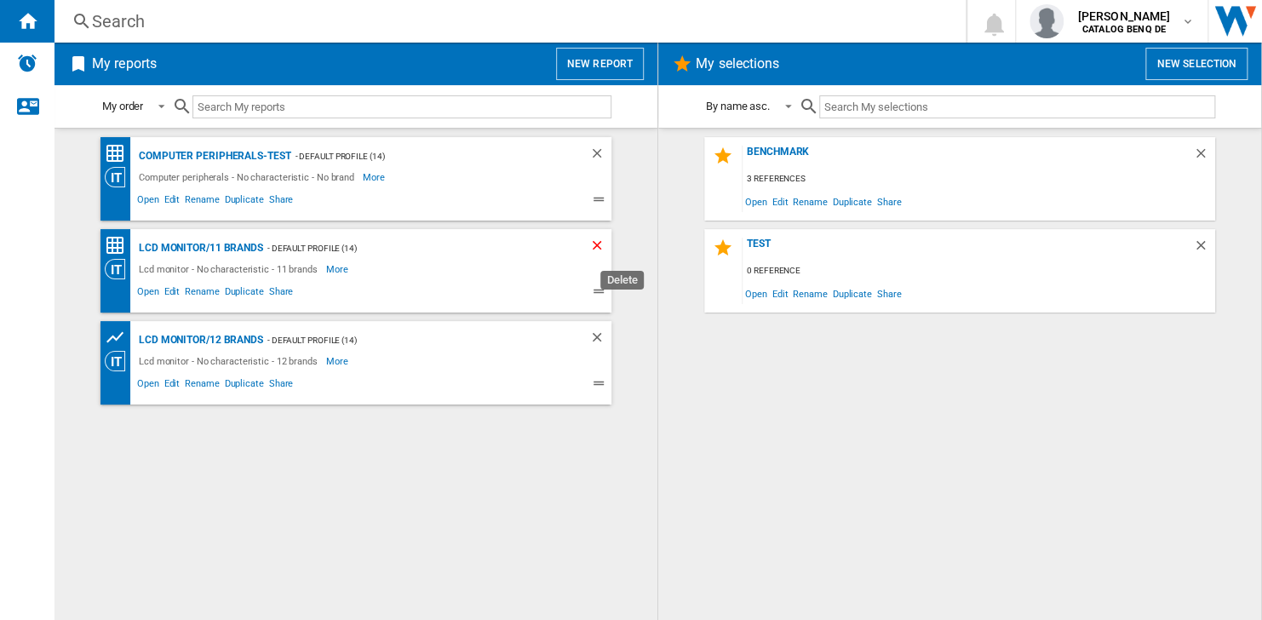
click at [600, 244] on ng-md-icon "Delete" at bounding box center [599, 248] width 20 height 20
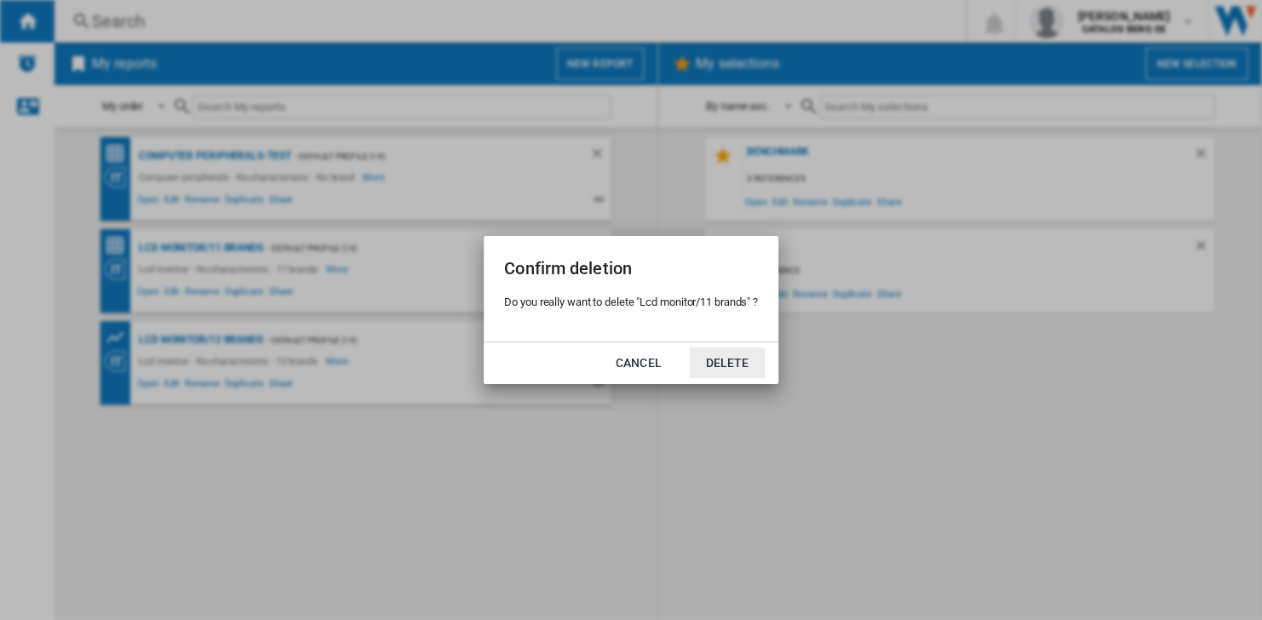
click at [728, 353] on button "Delete" at bounding box center [727, 362] width 75 height 31
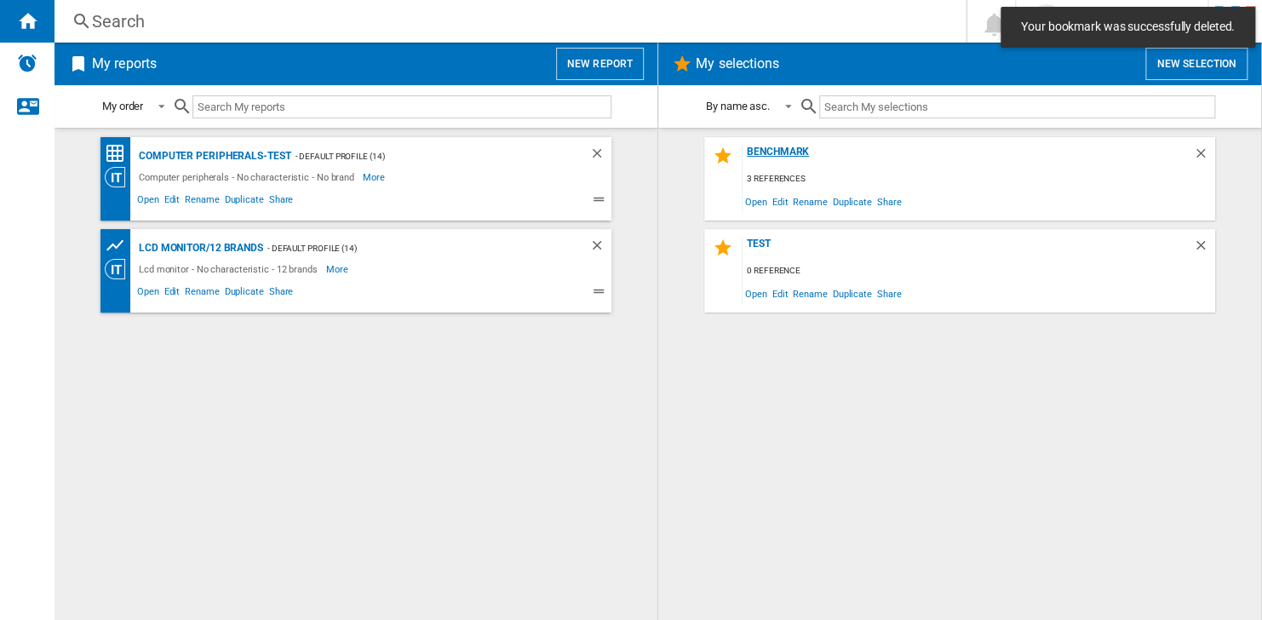
click at [771, 146] on div "Benchmark" at bounding box center [968, 157] width 451 height 23
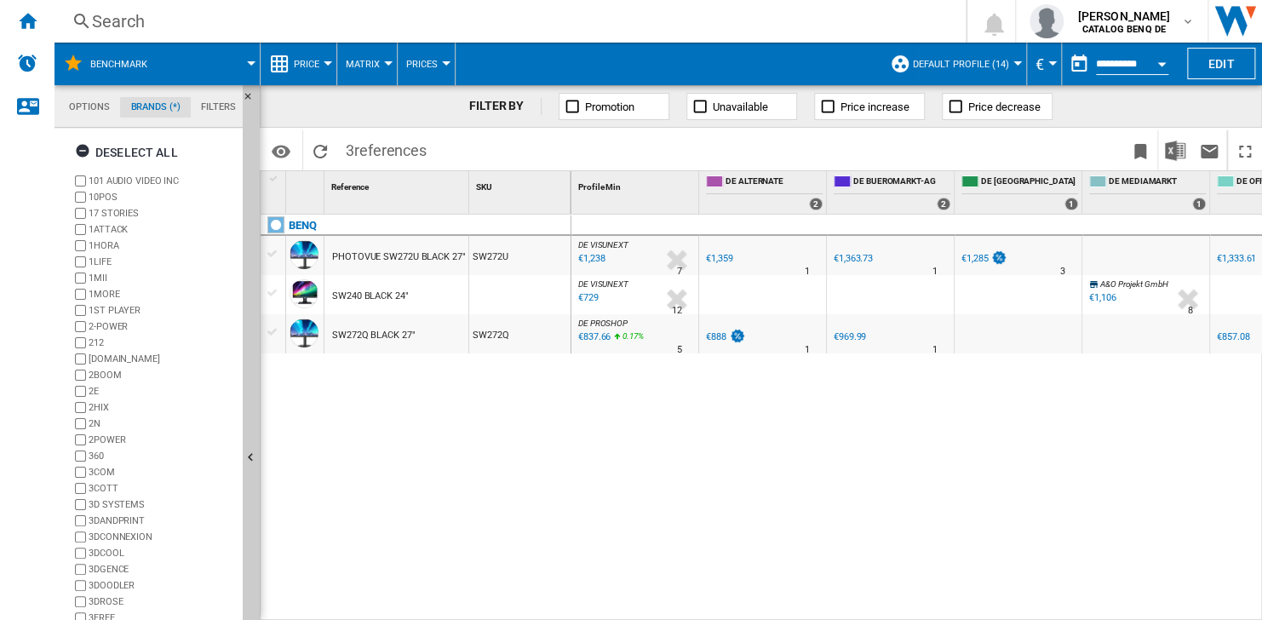
click at [328, 64] on div at bounding box center [328, 63] width 9 height 4
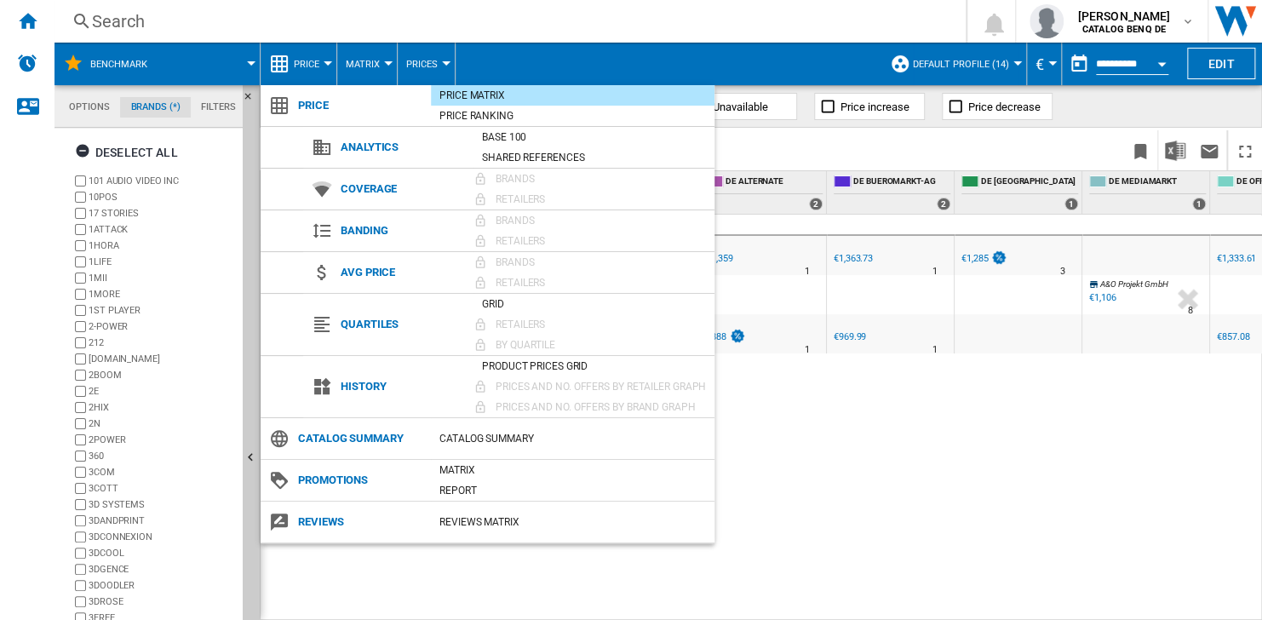
click at [540, 381] on div "Prices and No. offers by retailer graph" at bounding box center [600, 386] width 227 height 17
click at [547, 363] on div "Product prices grid" at bounding box center [594, 366] width 241 height 17
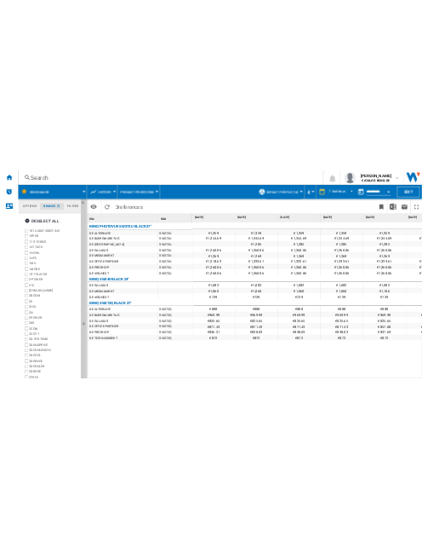
scroll to position [66, 0]
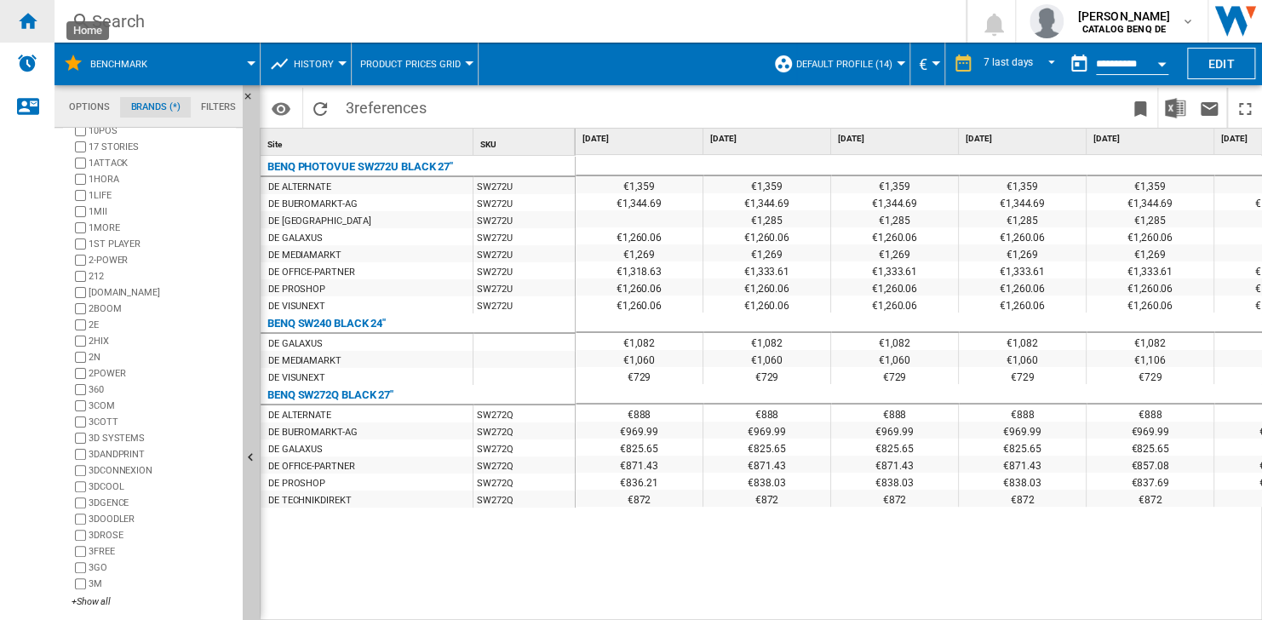
click at [50, 24] on div "Home" at bounding box center [27, 21] width 55 height 43
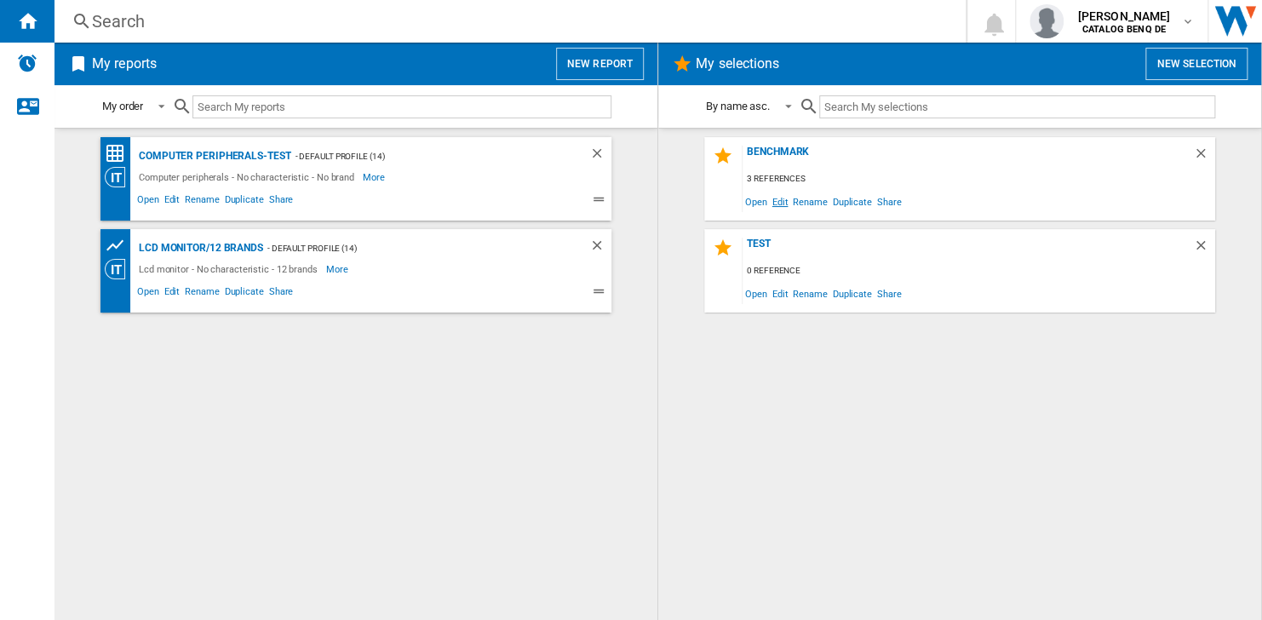
click at [776, 202] on span "Edit" at bounding box center [780, 201] width 21 height 23
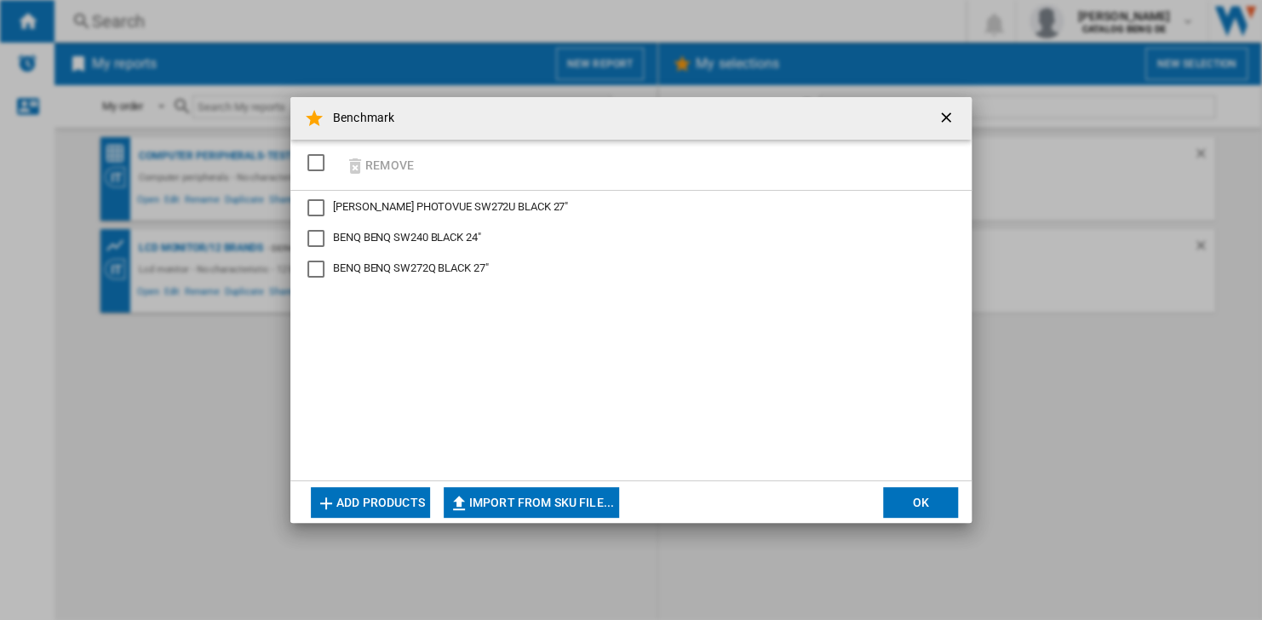
click at [945, 107] on button "Benchmark Remove ..." at bounding box center [948, 118] width 34 height 34
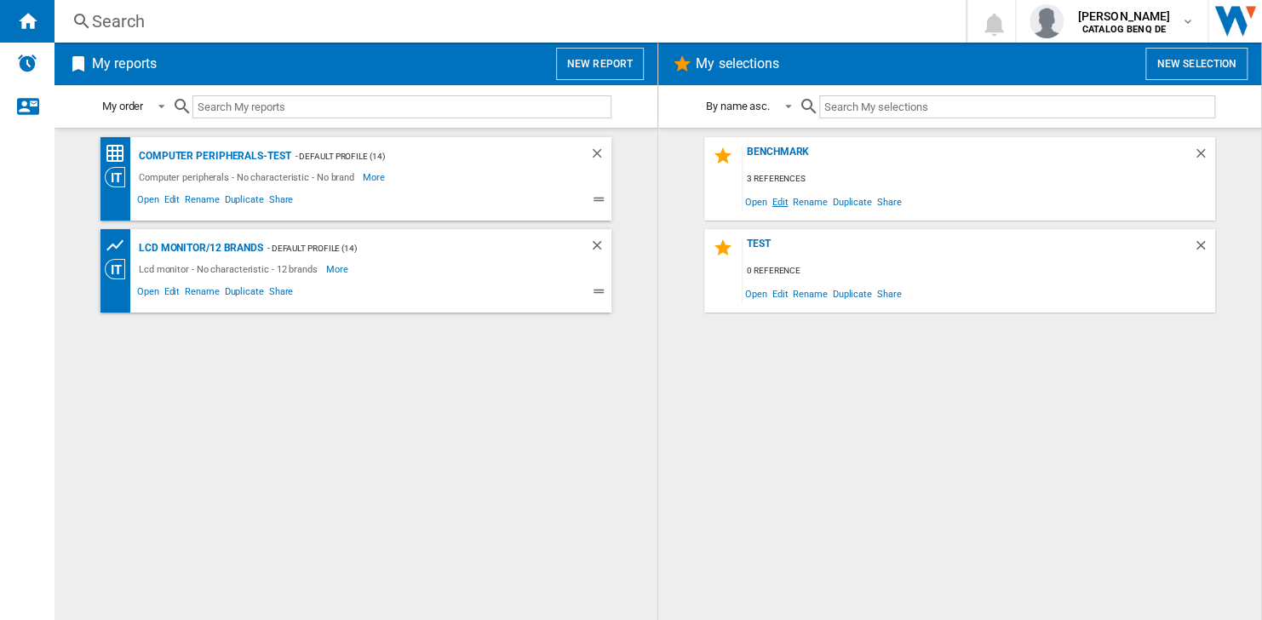
click at [781, 206] on span "Edit" at bounding box center [780, 201] width 21 height 23
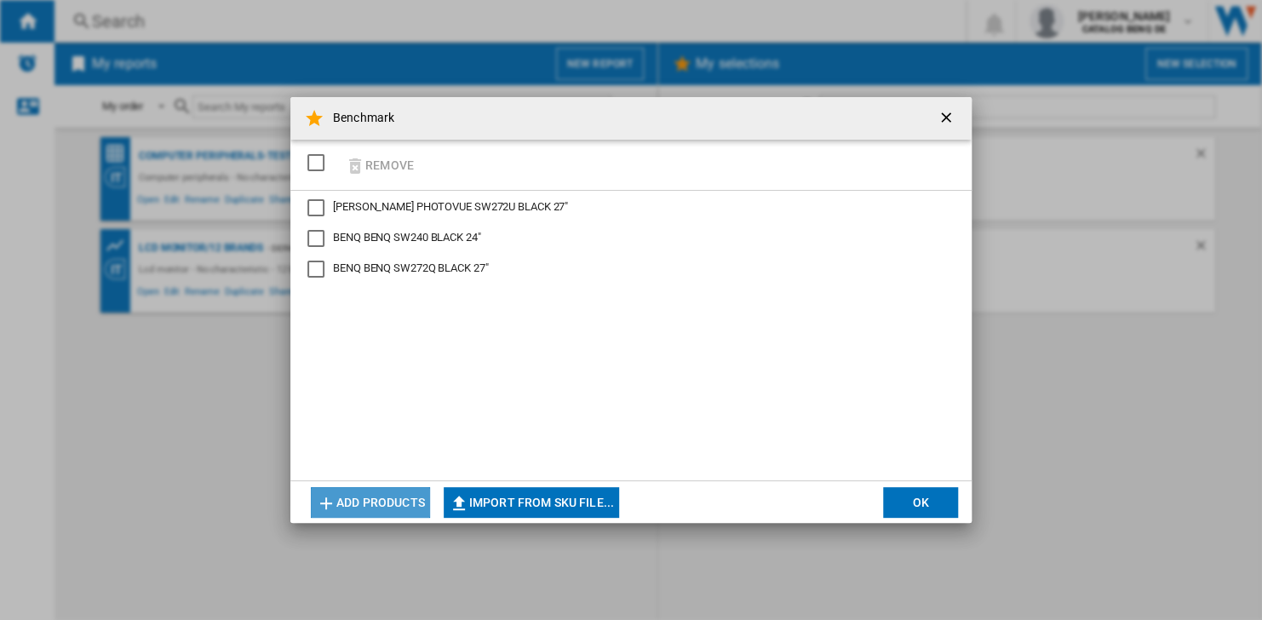
click at [399, 511] on button "Add products" at bounding box center [370, 502] width 119 height 31
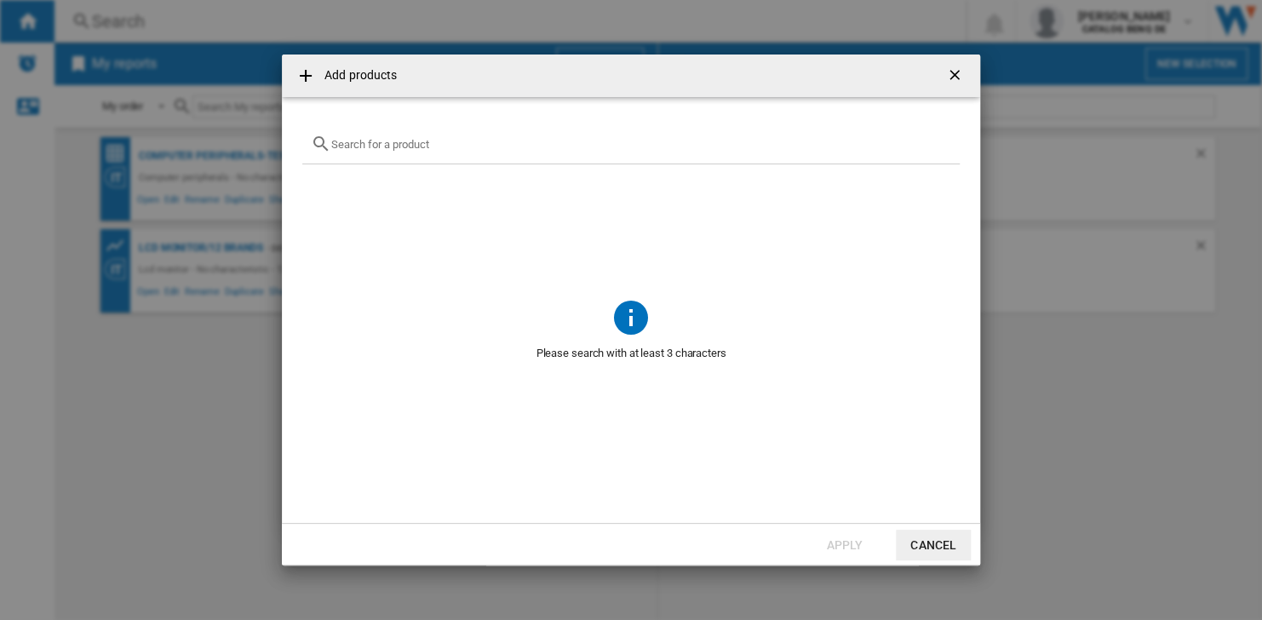
click at [460, 145] on input "Add products ..." at bounding box center [641, 144] width 620 height 13
type input "lg"
drag, startPoint x: 451, startPoint y: 152, endPoint x: 360, endPoint y: 152, distance: 90.3
click at [360, 152] on div "lg" at bounding box center [631, 144] width 658 height 40
drag, startPoint x: 364, startPoint y: 142, endPoint x: 236, endPoint y: 137, distance: 127.9
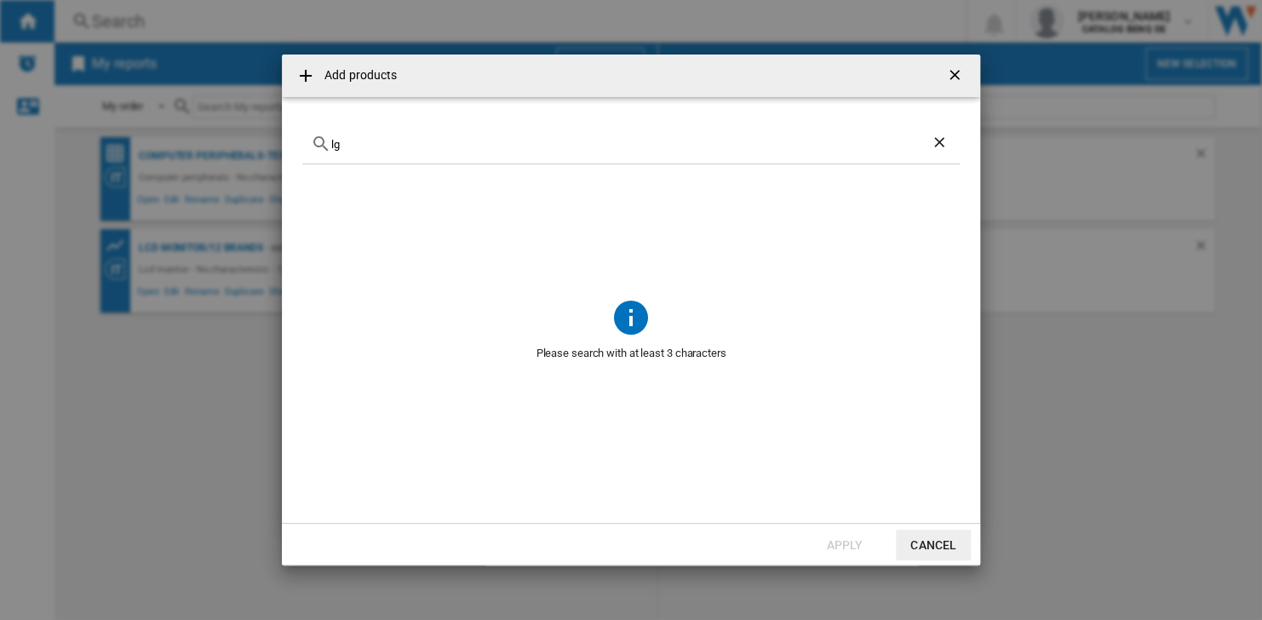
click at [236, 137] on div "Add products lg Please search with at least 3 characters Apply Cancel" at bounding box center [631, 310] width 1262 height 620
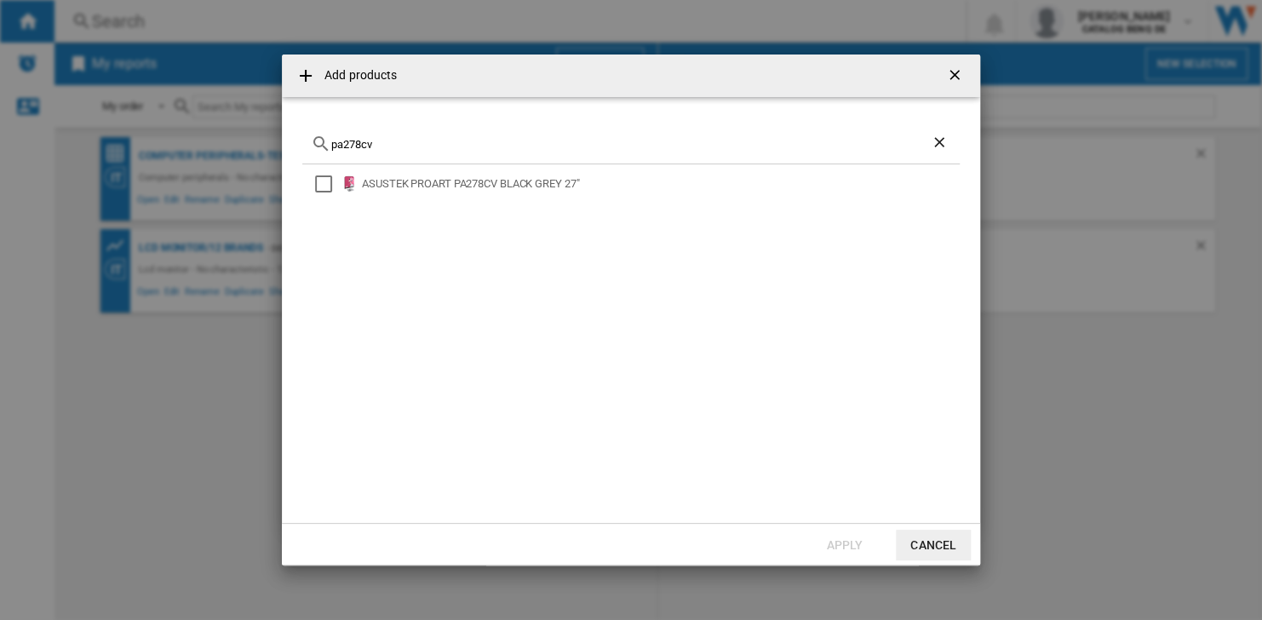
drag, startPoint x: 481, startPoint y: 139, endPoint x: 198, endPoint y: 138, distance: 283.6
click at [198, 138] on div "Add products pa278cv ASUSTEK PROART PA278CV BLACK GREY 27" Apply Cancel" at bounding box center [631, 310] width 1262 height 620
type input "pa278cv"
click at [512, 187] on div "ASUSTEK PROART PA278CV BLACK GREY 27"" at bounding box center [659, 183] width 595 height 17
click at [847, 534] on button "Apply" at bounding box center [844, 545] width 75 height 31
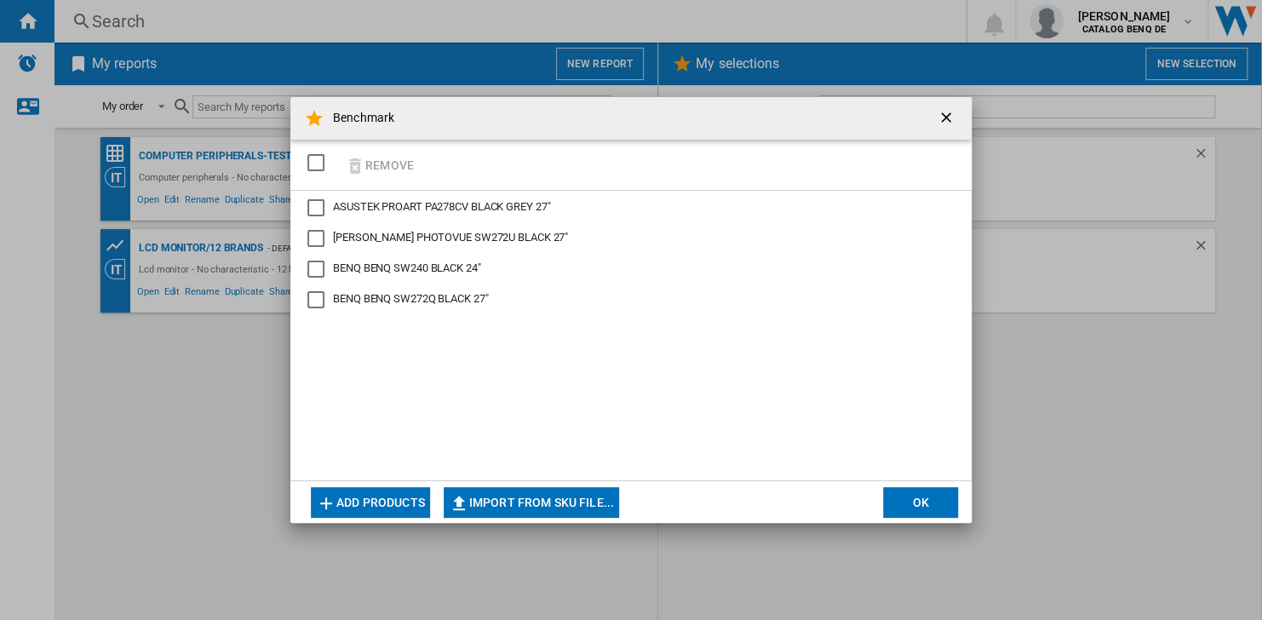
click at [396, 213] on span "ASUSTEK PROART PA278CV BLACK GREY 27"" at bounding box center [441, 206] width 217 height 13
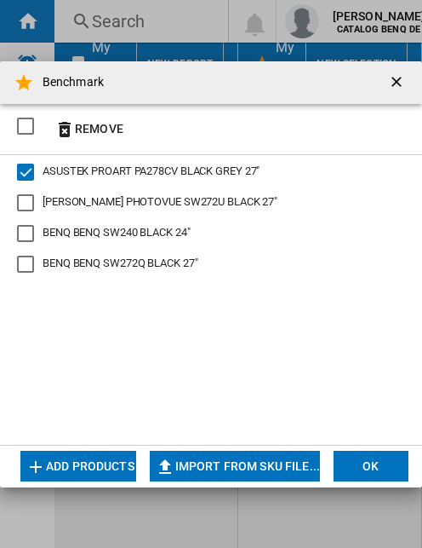
click at [128, 406] on div "ASUSTEK PROART PA278CV BLACK GREY 27" BENQ BENQ PHOTOVUE SW272U BLACK 27" BENQ …" at bounding box center [211, 300] width 422 height 290
click at [24, 169] on div "Benchmark Remove ..." at bounding box center [25, 172] width 17 height 17
click at [104, 445] on md-dialog-actions "Add products Import from SKU file... Import manually... OK" at bounding box center [211, 466] width 422 height 43
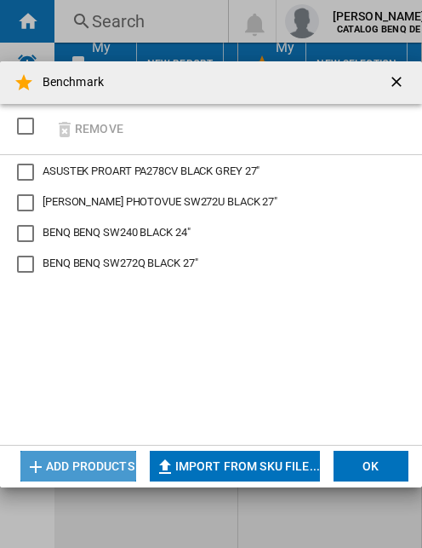
click at [103, 455] on button "Add products" at bounding box center [78, 466] width 116 height 31
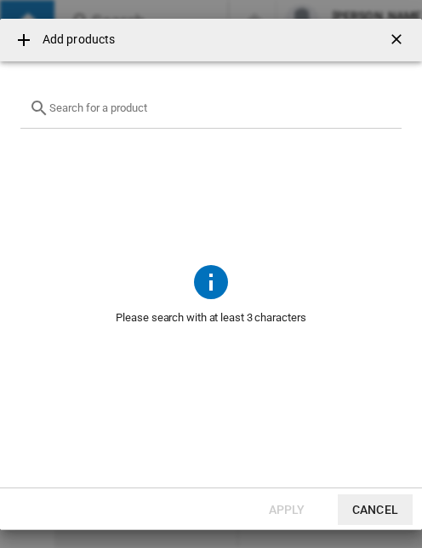
click at [222, 101] on div "Add products ..." at bounding box center [211, 109] width 382 height 40
click at [4, 98] on md-dialog-content "Please search with at least 3 characters" at bounding box center [211, 274] width 422 height 426
click at [83, 98] on div "Add products ..." at bounding box center [211, 109] width 382 height 40
click at [95, 104] on input "Add products ..." at bounding box center [221, 107] width 344 height 13
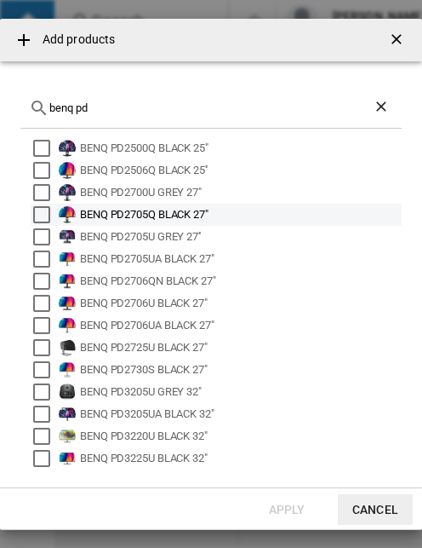
type input "benq pd"
click at [203, 214] on div "BENQ PD2705Q BLACK 27"" at bounding box center [239, 214] width 319 height 17
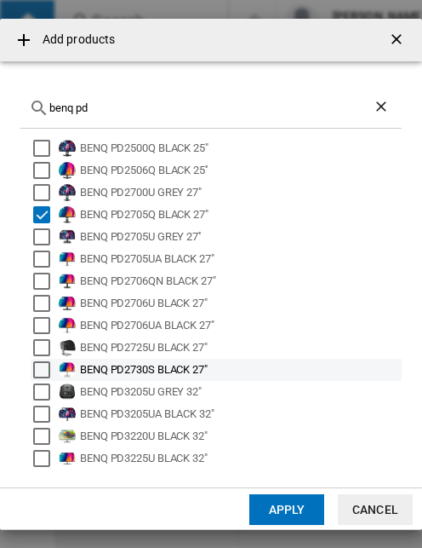
scroll to position [47, 0]
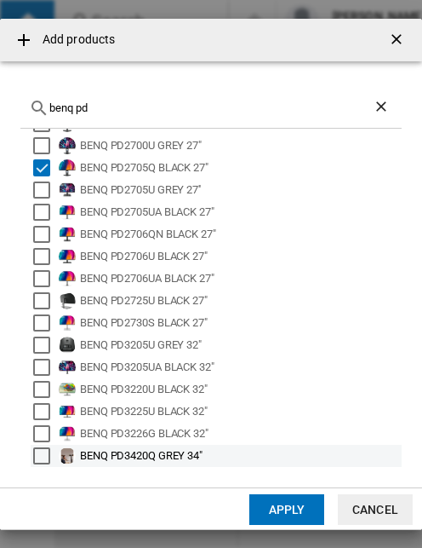
click at [182, 449] on div "BENQ PD3420Q GREY 34"" at bounding box center [239, 455] width 319 height 17
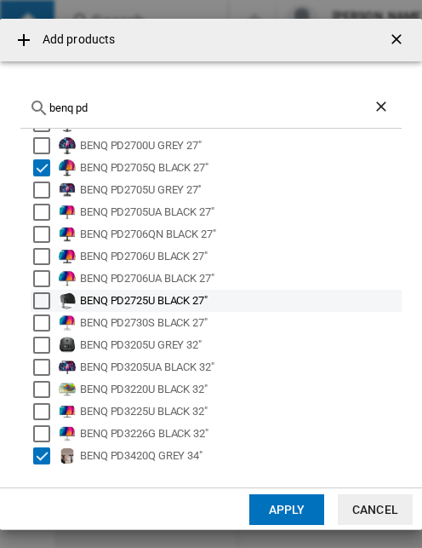
scroll to position [0, 0]
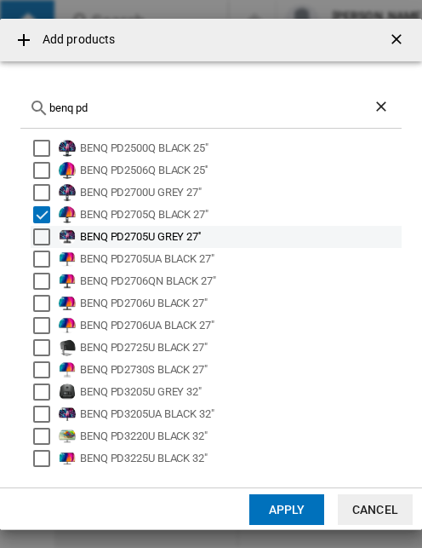
click at [208, 245] on div "BENQ PD2705U GREY 27''" at bounding box center [216, 237] width 371 height 22
click at [147, 234] on div "BENQ PD2705U GREY 27''" at bounding box center [239, 236] width 319 height 17
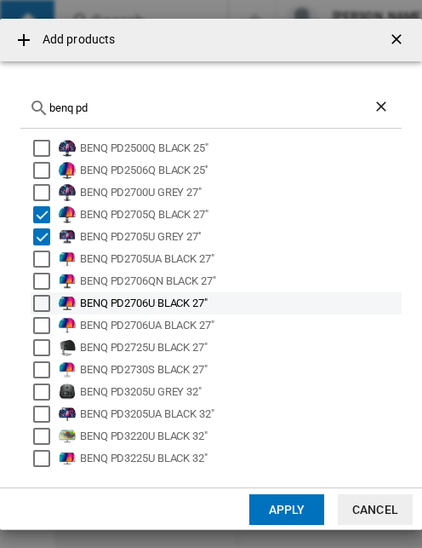
click at [165, 305] on div "BENQ PD2706U BLACK 27"" at bounding box center [239, 303] width 319 height 17
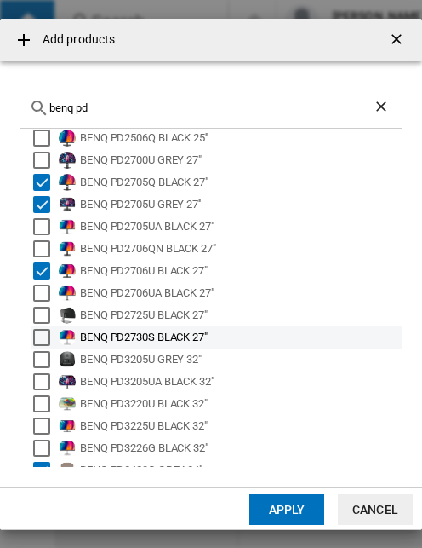
scroll to position [47, 0]
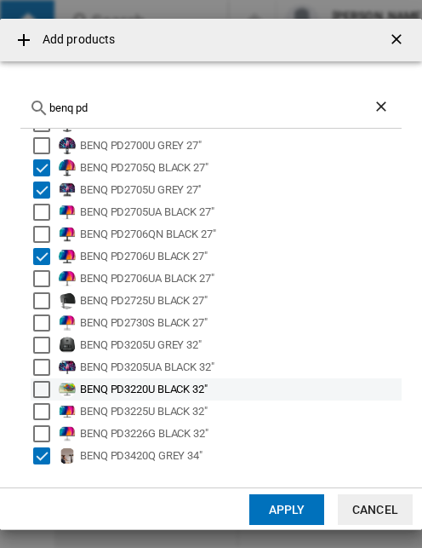
click at [208, 393] on div "BENQ PD3220U BLACK 32"" at bounding box center [239, 389] width 319 height 17
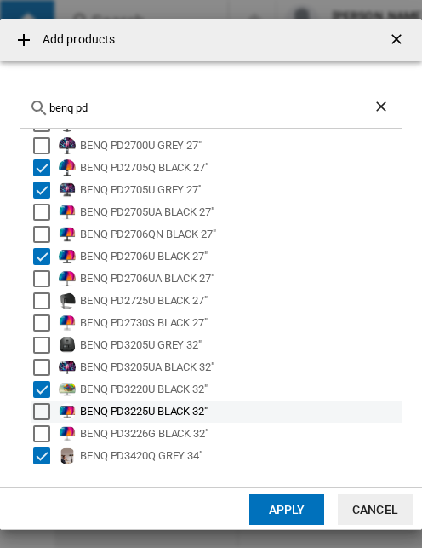
click at [212, 415] on div "BENQ PD3225U BLACK 32"" at bounding box center [239, 411] width 319 height 17
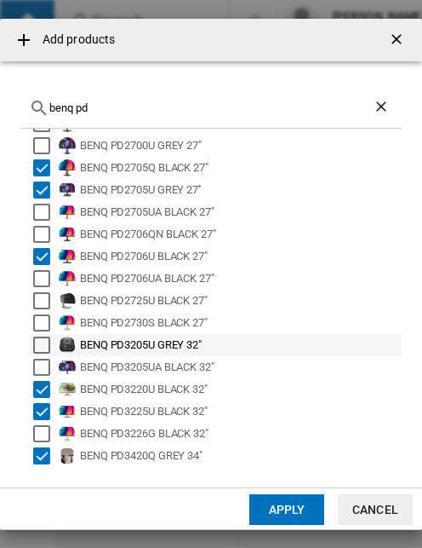
click at [187, 340] on div "BENQ PD3205U GREY 32"" at bounding box center [239, 344] width 319 height 17
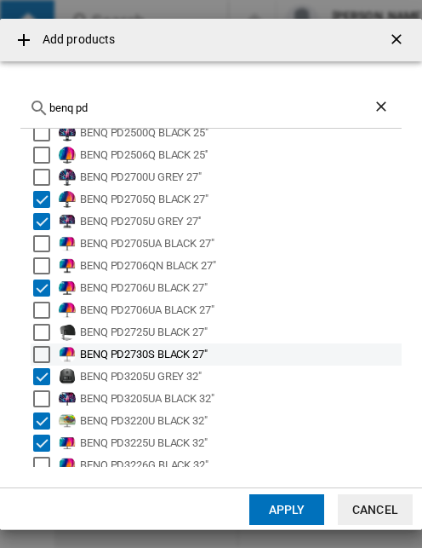
scroll to position [0, 0]
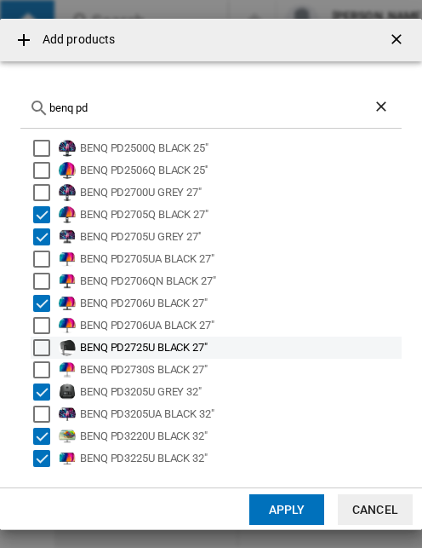
click at [185, 341] on div "BENQ PD2725U BLACK 27"" at bounding box center [239, 347] width 319 height 17
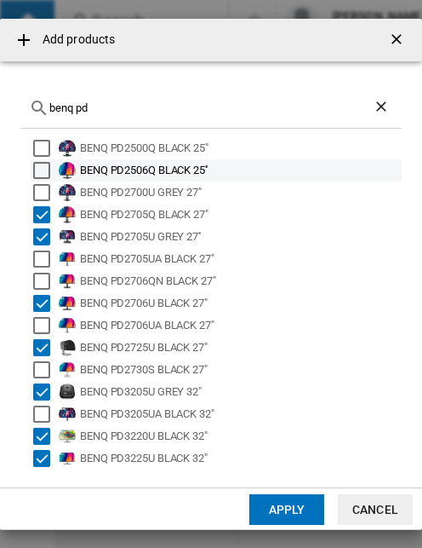
click at [202, 172] on div "BENQ PD2506Q BLACK 25''" at bounding box center [239, 170] width 319 height 17
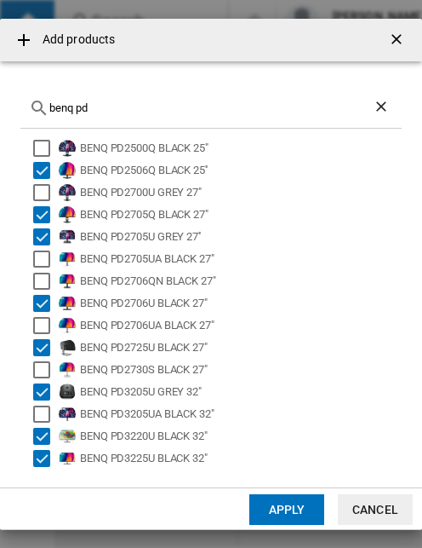
click at [287, 503] on button "Apply" at bounding box center [287, 509] width 75 height 31
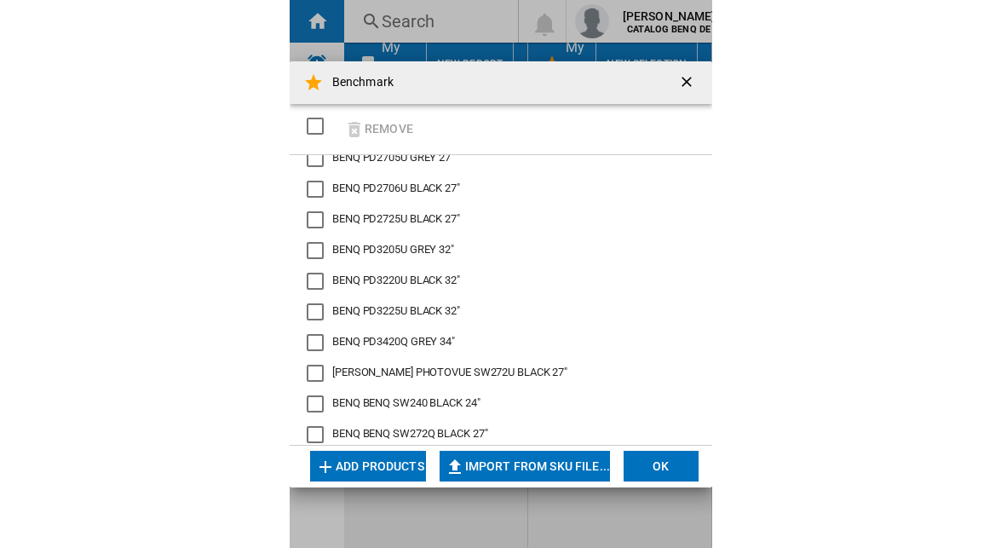
scroll to position [126, 0]
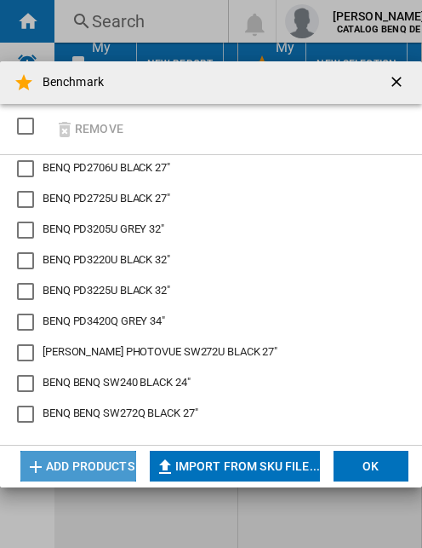
click at [98, 454] on button "Add products" at bounding box center [78, 466] width 116 height 31
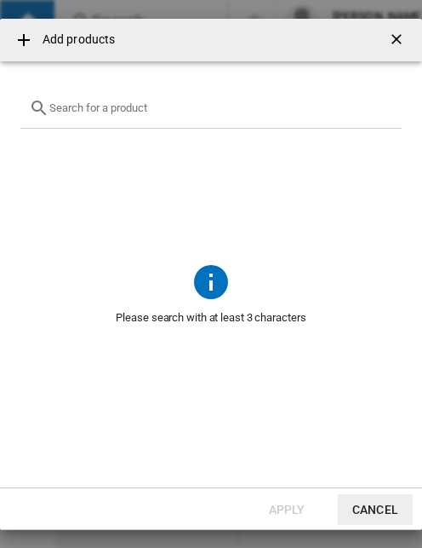
click at [220, 96] on div "Add products ..." at bounding box center [211, 109] width 382 height 40
click at [218, 103] on input "Add products ..." at bounding box center [221, 107] width 344 height 13
type input "cs2740"
click at [53, 218] on span "Add products ..." at bounding box center [211, 195] width 382 height 132
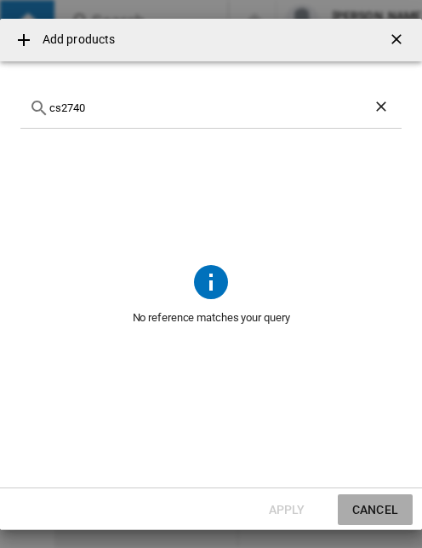
click at [393, 505] on button "Cancel" at bounding box center [375, 509] width 75 height 31
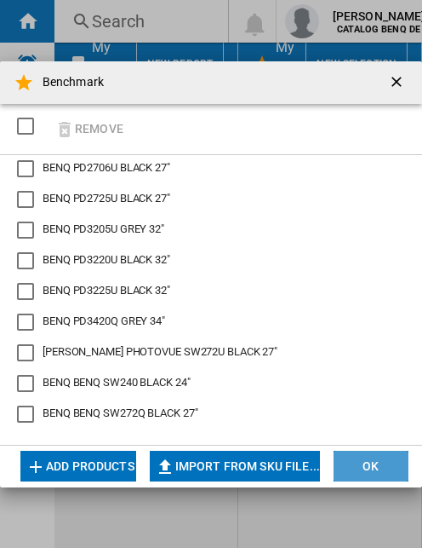
click at [368, 461] on button "OK" at bounding box center [371, 466] width 75 height 31
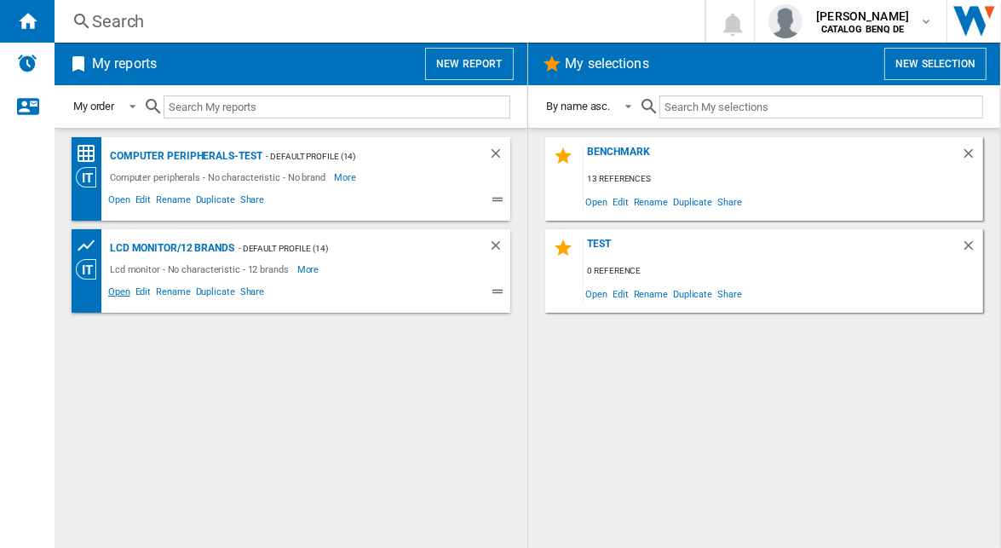
click at [118, 290] on span "Open" at bounding box center [119, 294] width 27 height 20
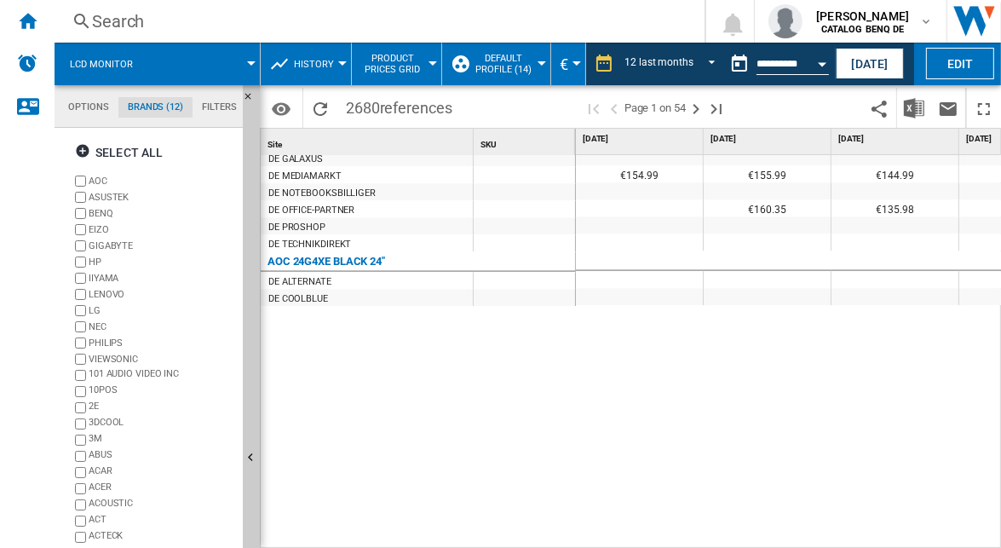
scroll to position [3132, 0]
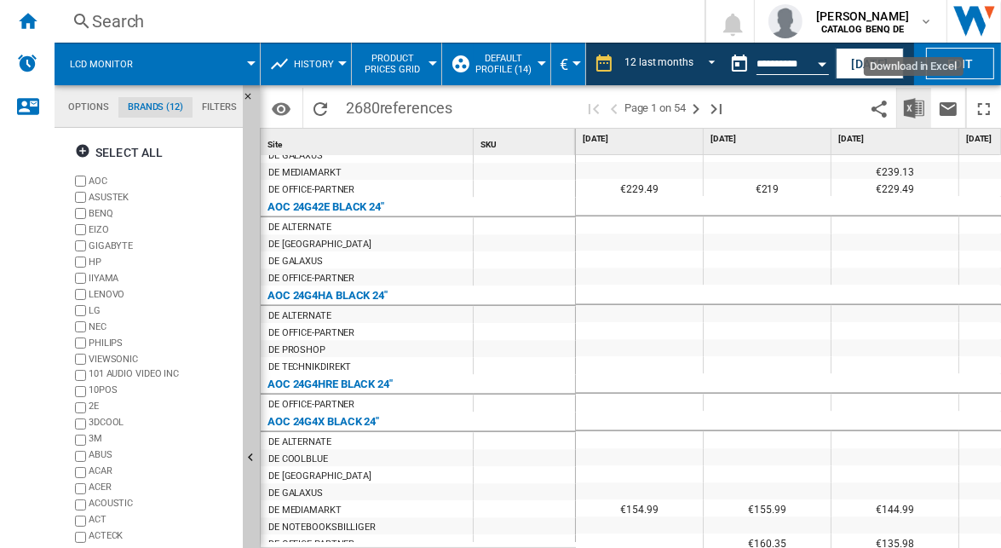
click at [920, 104] on img "Download in Excel" at bounding box center [914, 108] width 20 height 20
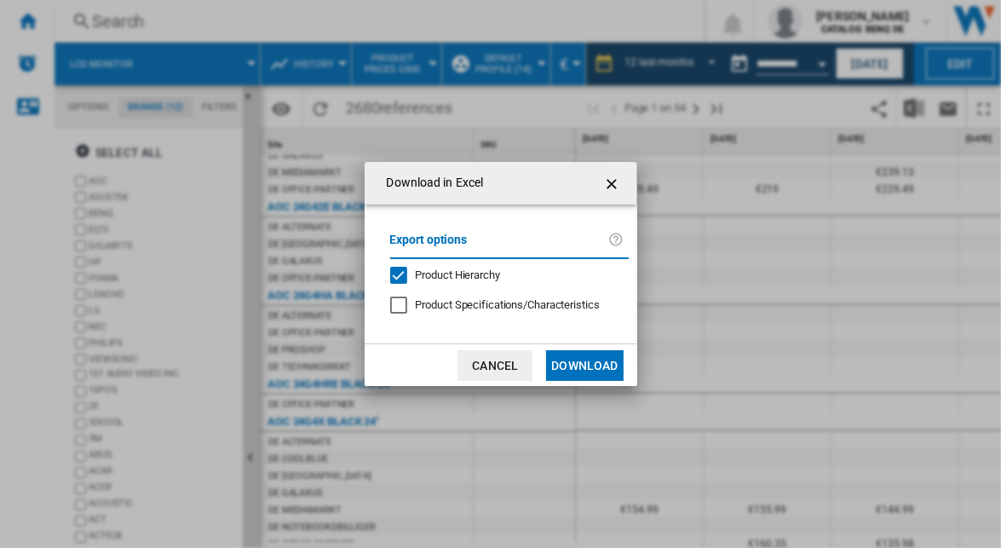
click at [589, 357] on button "Download" at bounding box center [584, 365] width 77 height 31
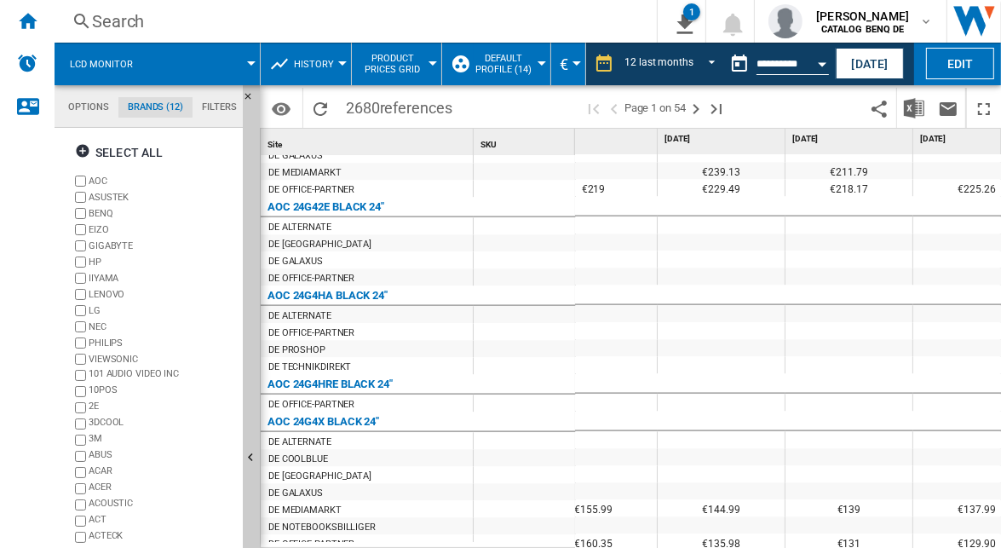
scroll to position [0, 211]
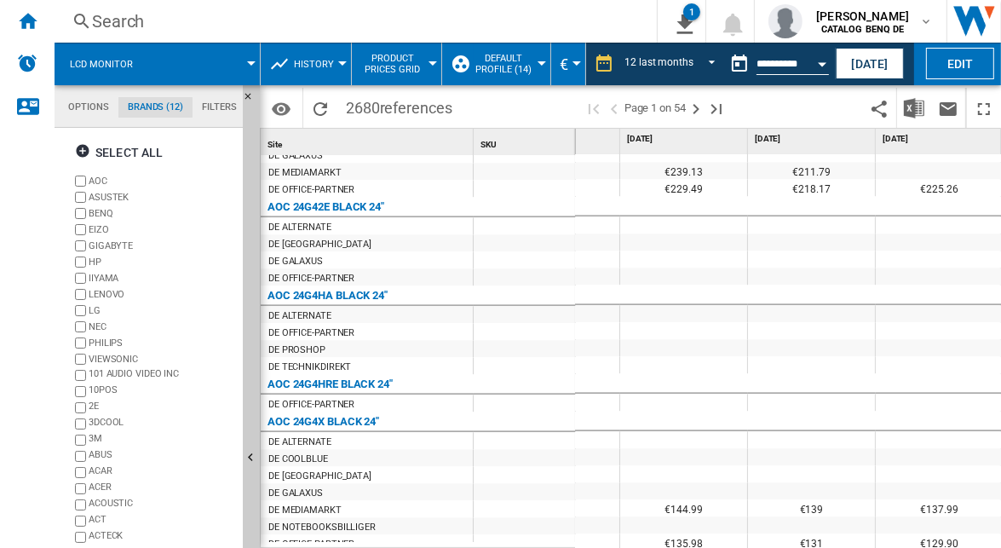
drag, startPoint x: 665, startPoint y: 539, endPoint x: 891, endPoint y: 546, distance: 225.8
click at [891, 546] on div "€198.28 €198.26 €194.13 €203.81 €189.44 €195.45 €195.45 €146.46 €154.35 €154.65…" at bounding box center [789, 352] width 426 height 394
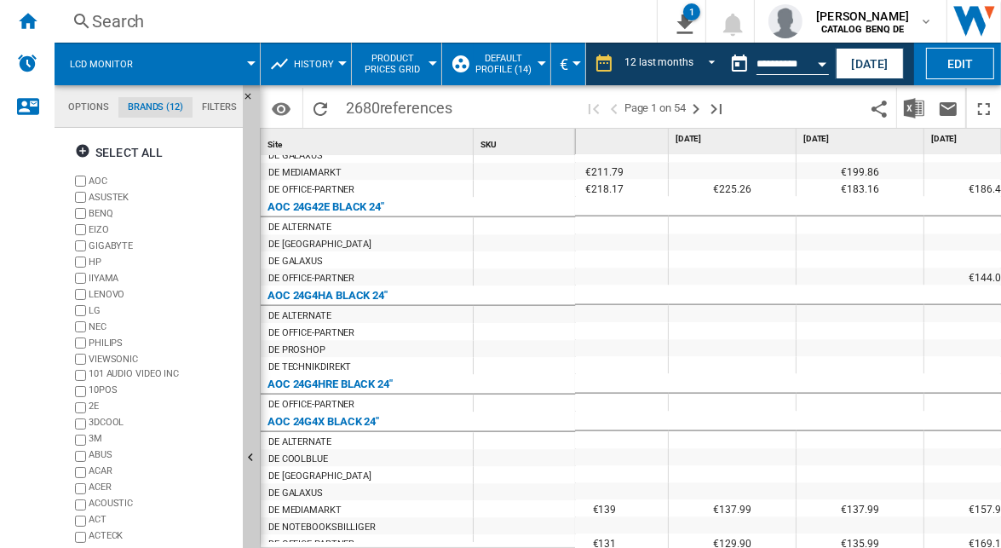
scroll to position [0, 0]
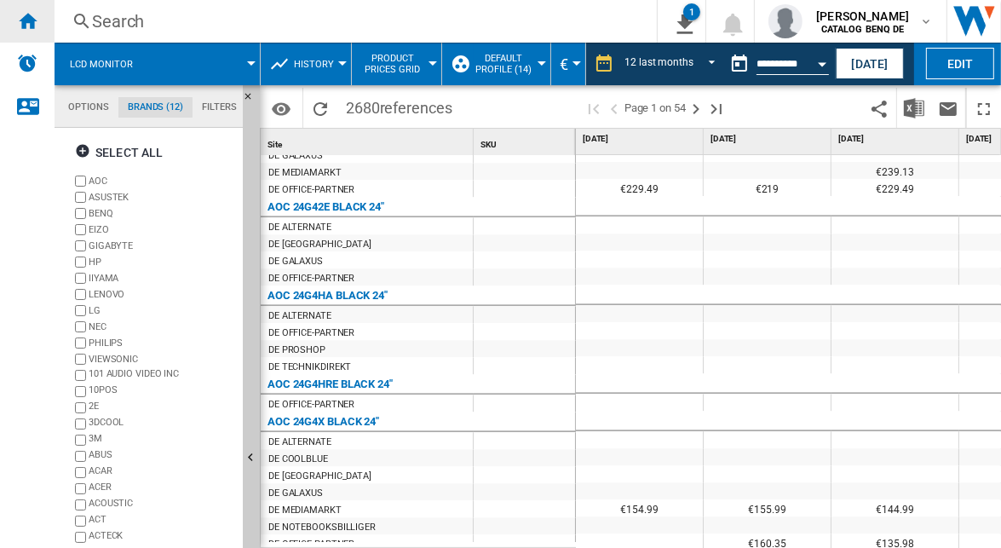
click at [32, 23] on ng-md-icon "Home" at bounding box center [27, 20] width 20 height 20
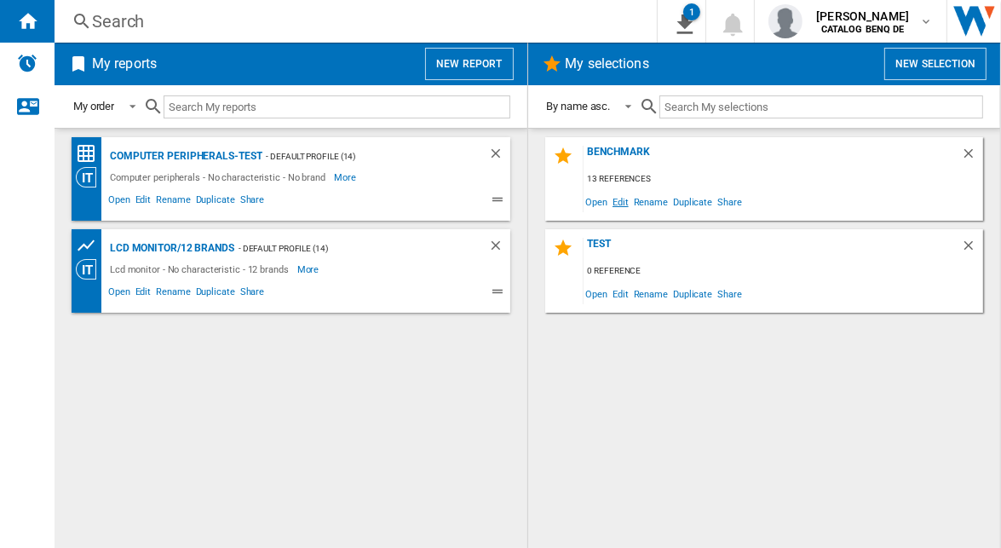
click at [627, 203] on span "Edit" at bounding box center [620, 201] width 21 height 23
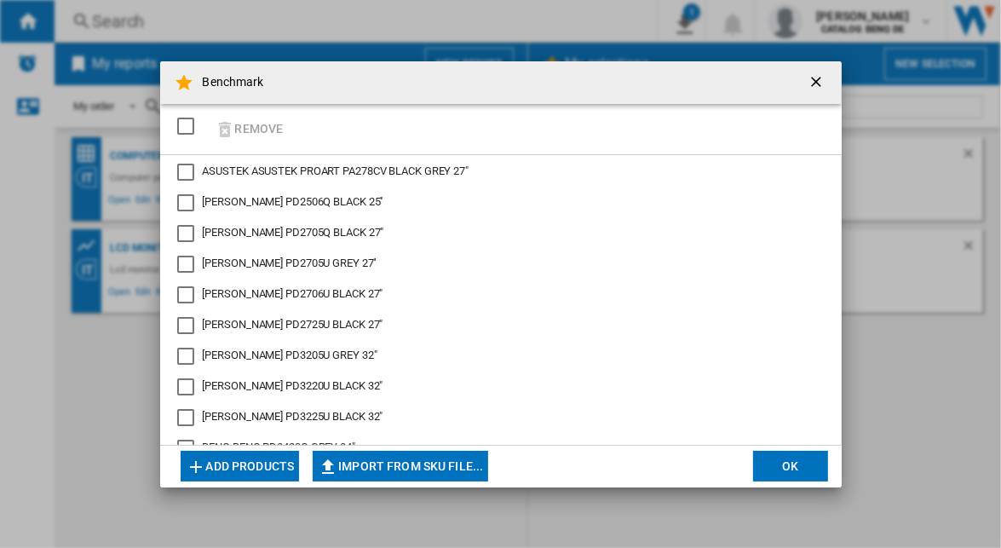
click at [287, 460] on button "Add products" at bounding box center [240, 466] width 119 height 31
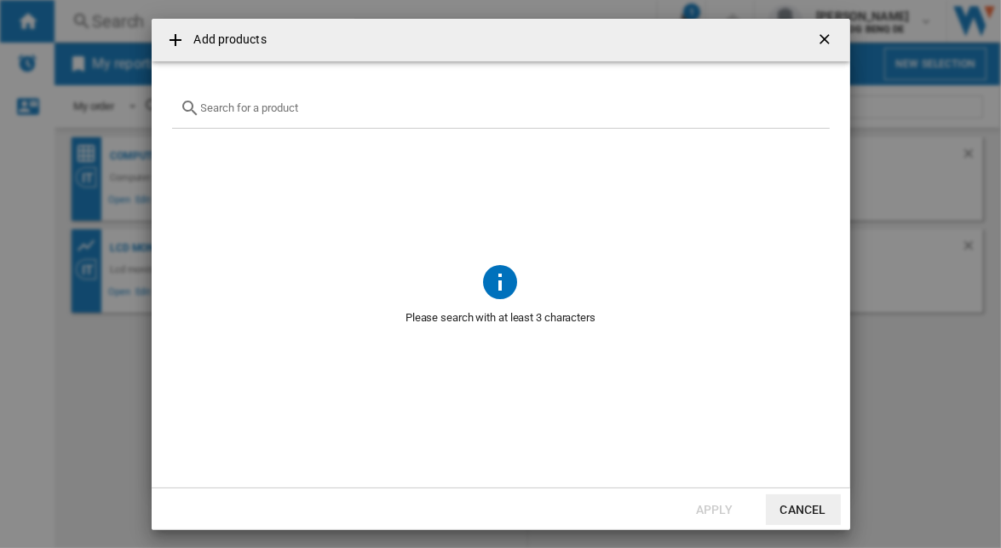
click at [328, 115] on div "Add products ..." at bounding box center [501, 109] width 658 height 40
click at [325, 111] on input "Add products ..." at bounding box center [511, 107] width 620 height 13
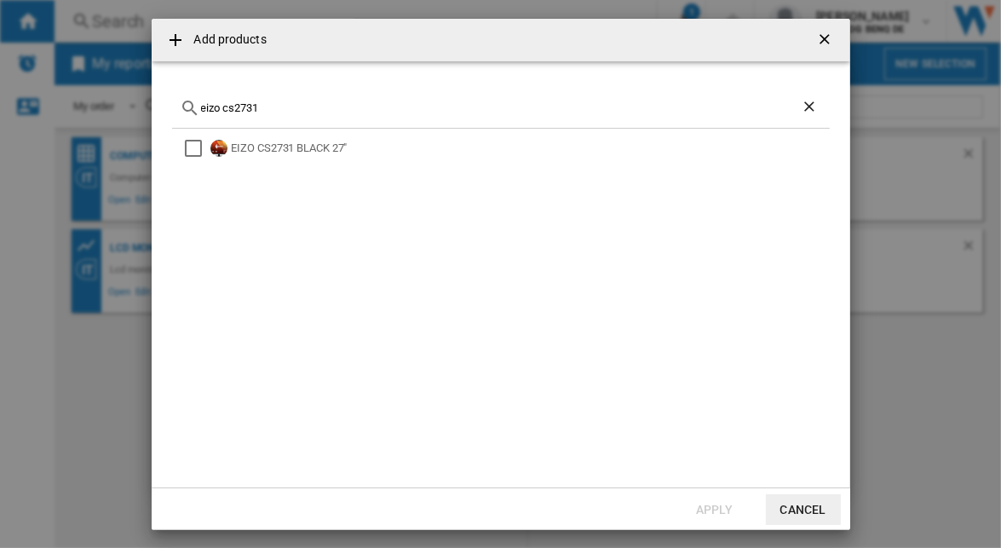
type input "eizo cs2731"
click at [238, 147] on div "EIZO CS2731 BLACK 27"" at bounding box center [529, 148] width 595 height 17
click at [721, 505] on button "Apply" at bounding box center [714, 509] width 75 height 31
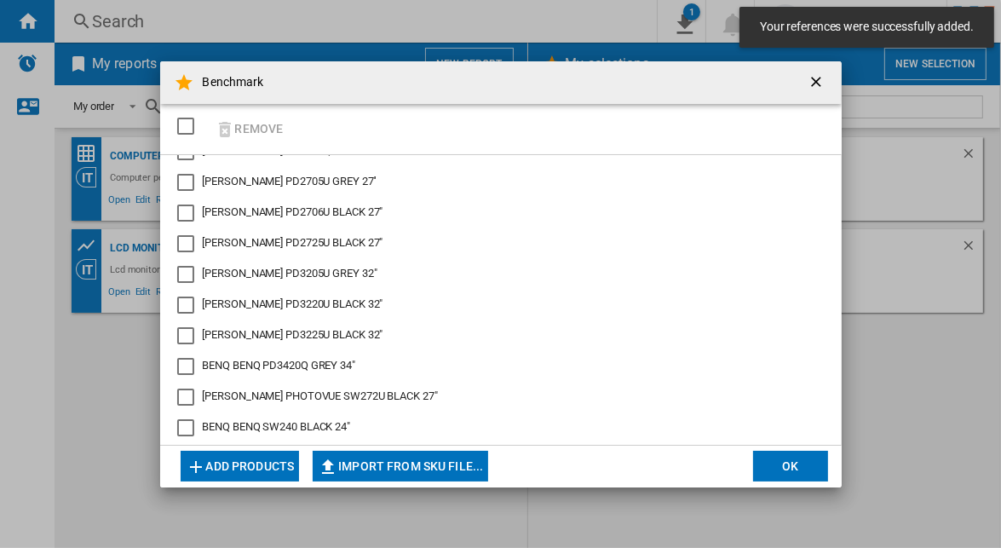
scroll to position [157, 0]
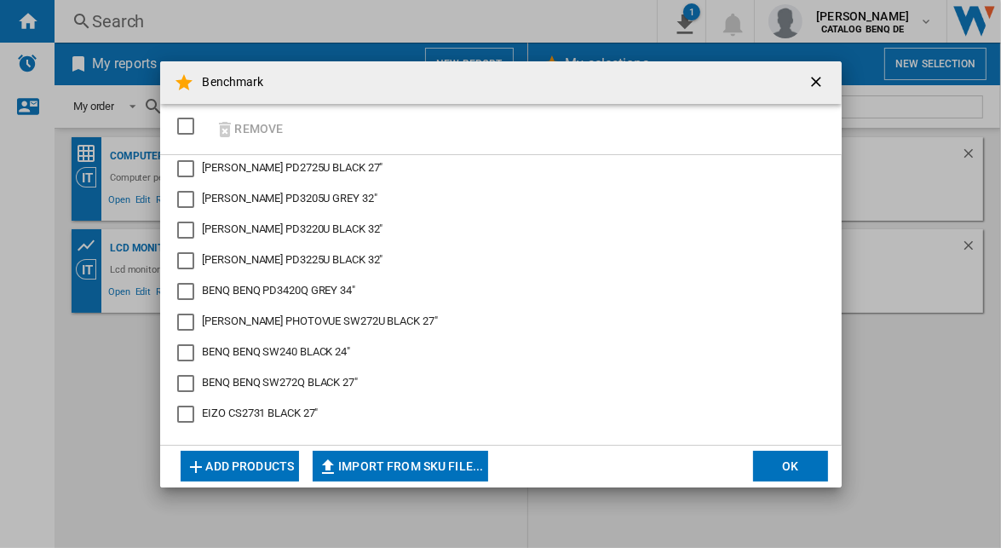
click at [277, 459] on button "Add products" at bounding box center [240, 466] width 119 height 31
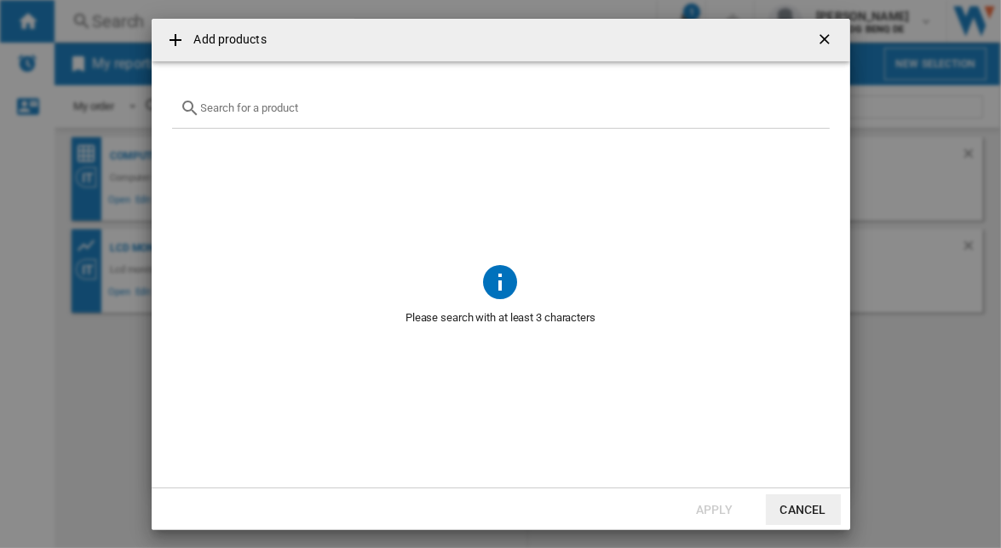
click at [297, 107] on input "Add products ..." at bounding box center [511, 107] width 620 height 13
type input "c"
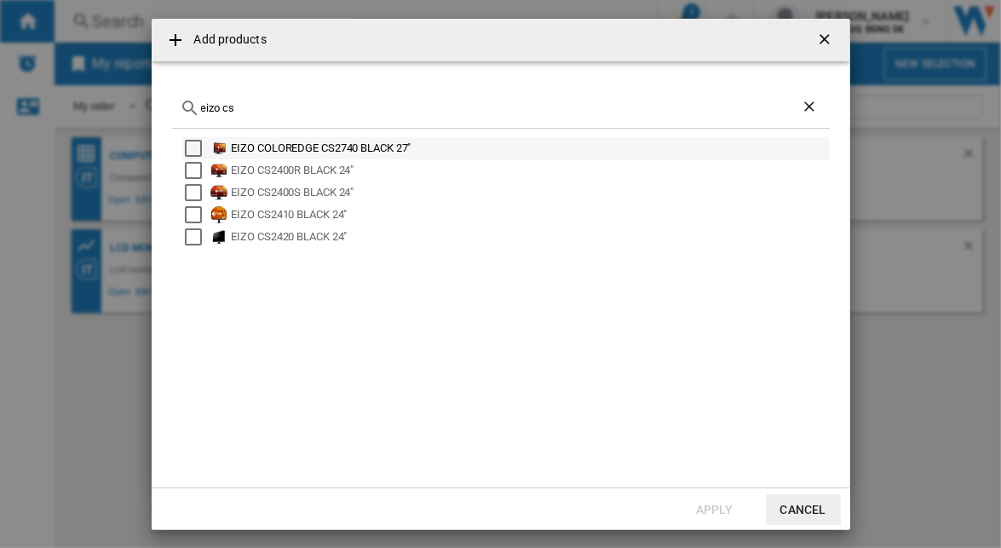
click at [233, 137] on div "EIZO COLOREDGE CS2740 BLACK 27"" at bounding box center [505, 148] width 647 height 22
click at [335, 141] on div "EIZO COLOREDGE CS2740 BLACK 27"" at bounding box center [529, 148] width 595 height 17
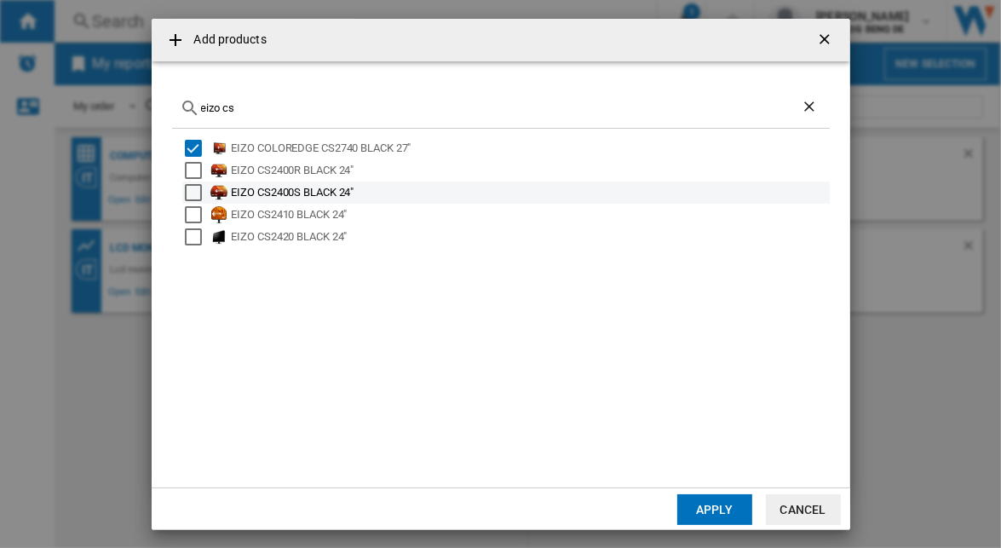
click at [322, 192] on div "EIZO CS2400S BLACK 24"" at bounding box center [529, 192] width 595 height 17
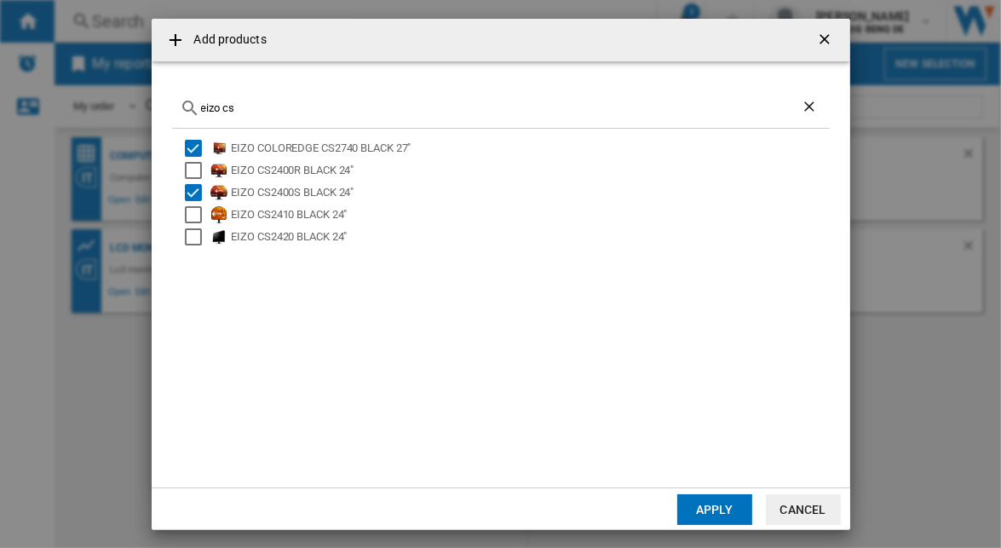
click at [307, 111] on input "eizo cs" at bounding box center [501, 107] width 600 height 13
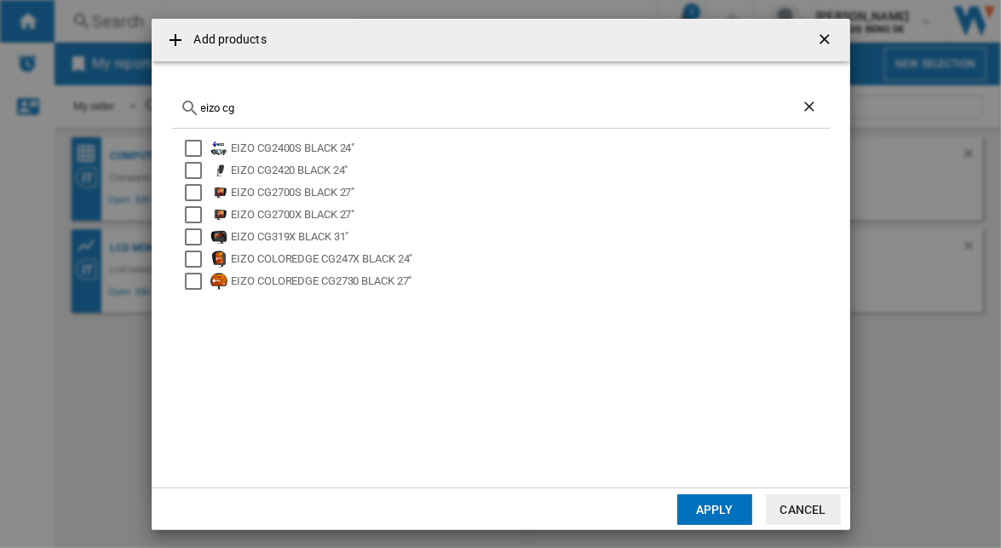
type input "eizo cg"
drag, startPoint x: 342, startPoint y: 173, endPoint x: 387, endPoint y: 189, distance: 48.0
click at [342, 173] on div "EIZO CG2420 BLACK 24"" at bounding box center [529, 170] width 595 height 17
click at [293, 405] on div "EIZO CG2400S BLACK 24" EIZO CG2420 BLACK 24" EIZO CG2700S BLACK 27" EIZO CG2700…" at bounding box center [501, 298] width 658 height 338
click at [703, 506] on button "Apply" at bounding box center [714, 509] width 75 height 31
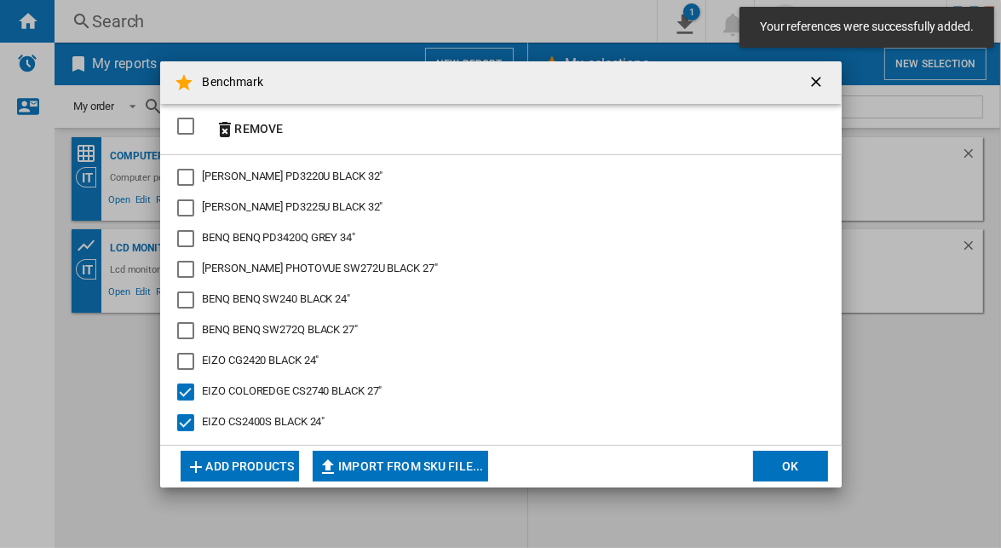
scroll to position [249, 0]
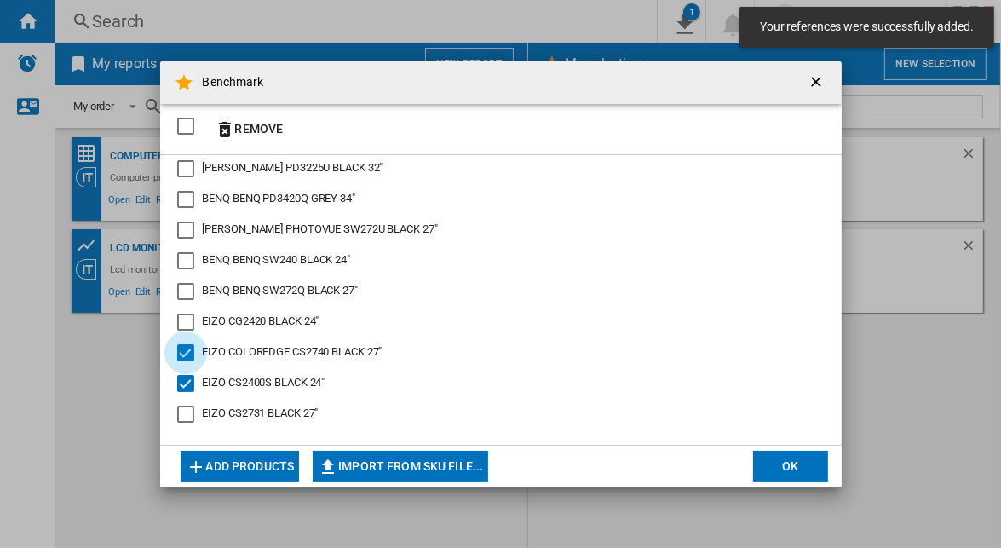
click at [181, 357] on div "Benchmark Remove ..." at bounding box center [185, 352] width 17 height 17
click at [181, 385] on div "Benchmark Remove ..." at bounding box center [185, 383] width 17 height 17
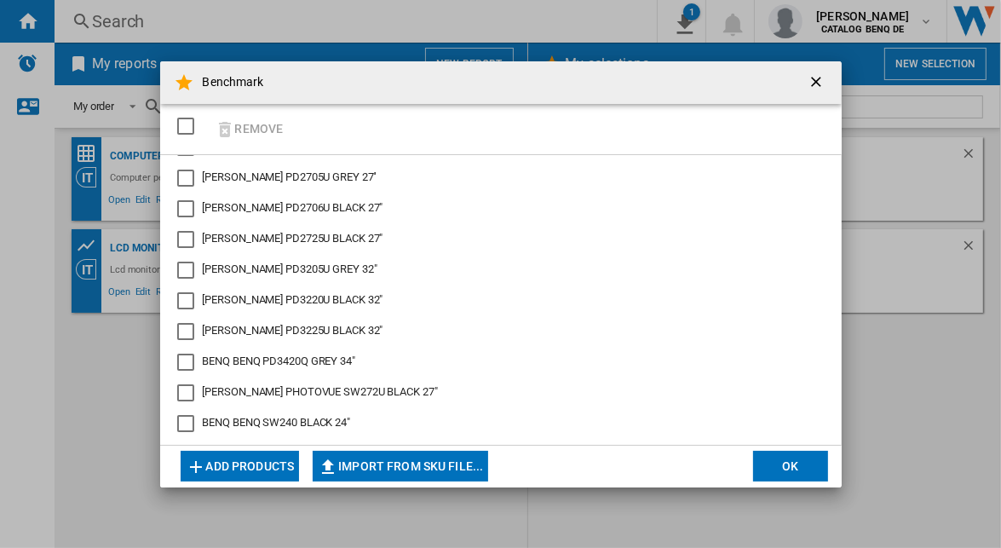
scroll to position [0, 0]
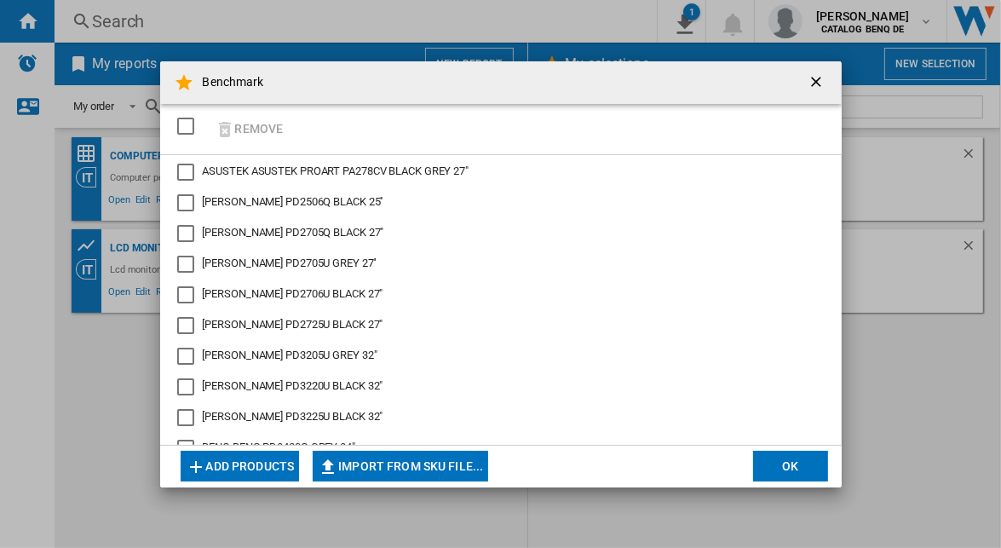
click at [181, 173] on div "Benchmark Remove ..." at bounding box center [185, 172] width 17 height 17
click at [257, 127] on button "Remove" at bounding box center [249, 129] width 79 height 40
click at [277, 161] on div "BENQ BENQ PD2506Q BLACK 25'' BENQ BENQ PD2705Q BLACK 27" BENQ BENQ PD2705U GREY…" at bounding box center [500, 300] width 681 height 290
click at [365, 86] on md-toolbar "Benchmark" at bounding box center [500, 82] width 681 height 43
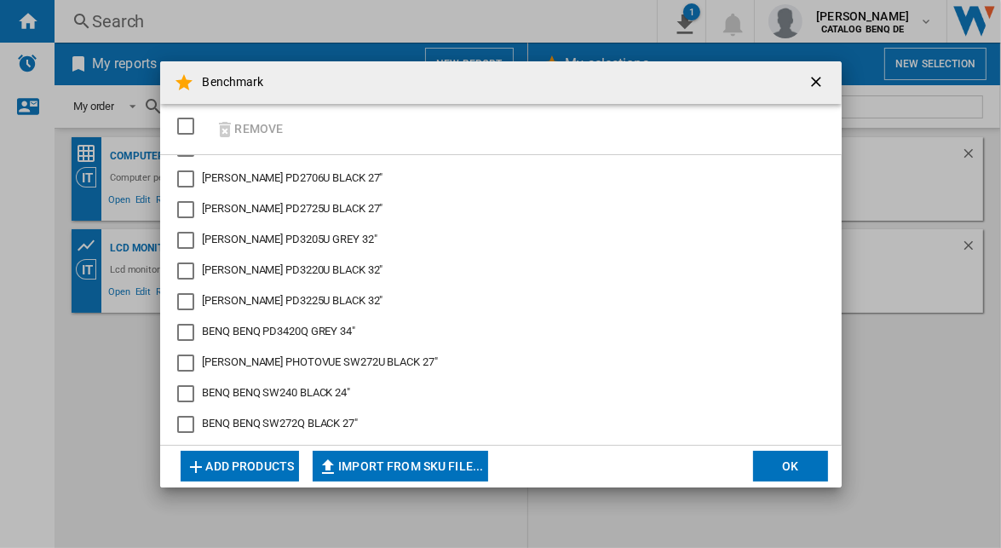
scroll to position [218, 0]
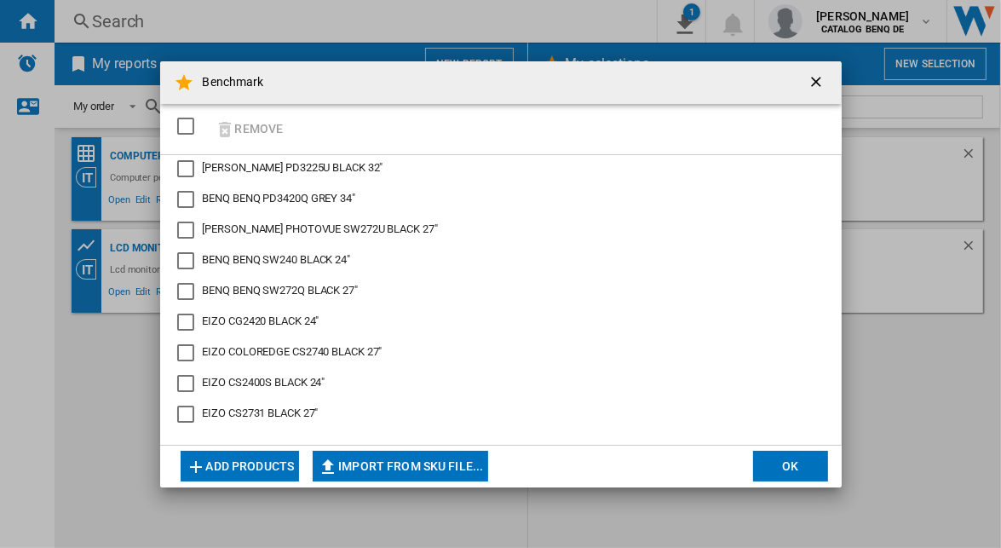
click at [165, 457] on md-dialog-actions "Add products Import from SKU file... Import manually... OK" at bounding box center [500, 466] width 681 height 43
click at [252, 464] on button "Add products" at bounding box center [240, 466] width 119 height 31
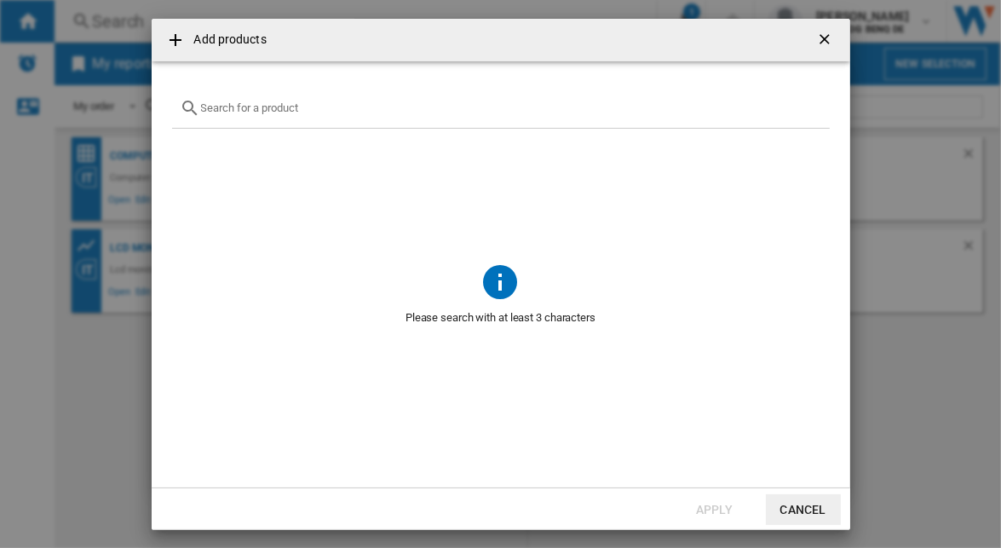
click at [782, 498] on button "Cancel" at bounding box center [803, 509] width 75 height 31
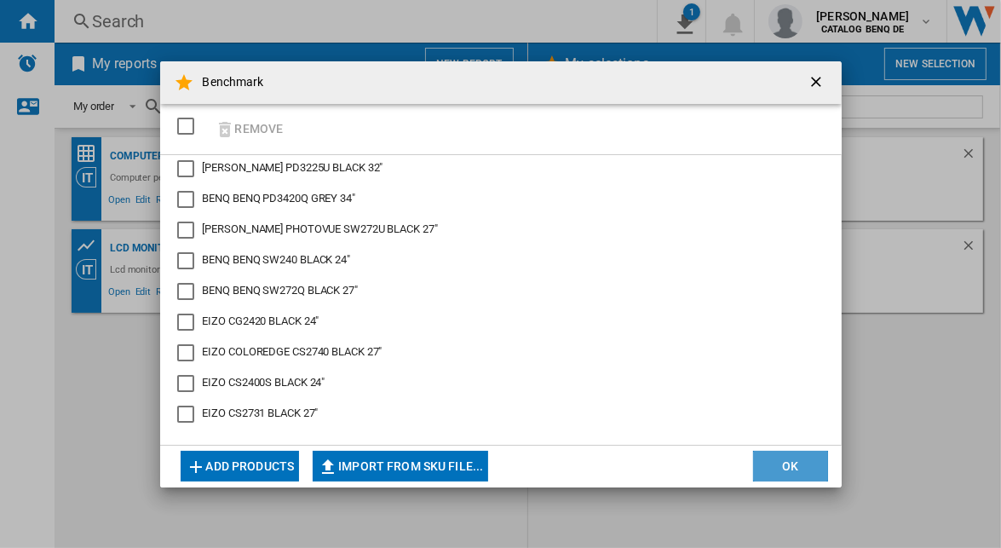
click at [779, 465] on button "OK" at bounding box center [790, 466] width 75 height 31
